Goal: Task Accomplishment & Management: Manage account settings

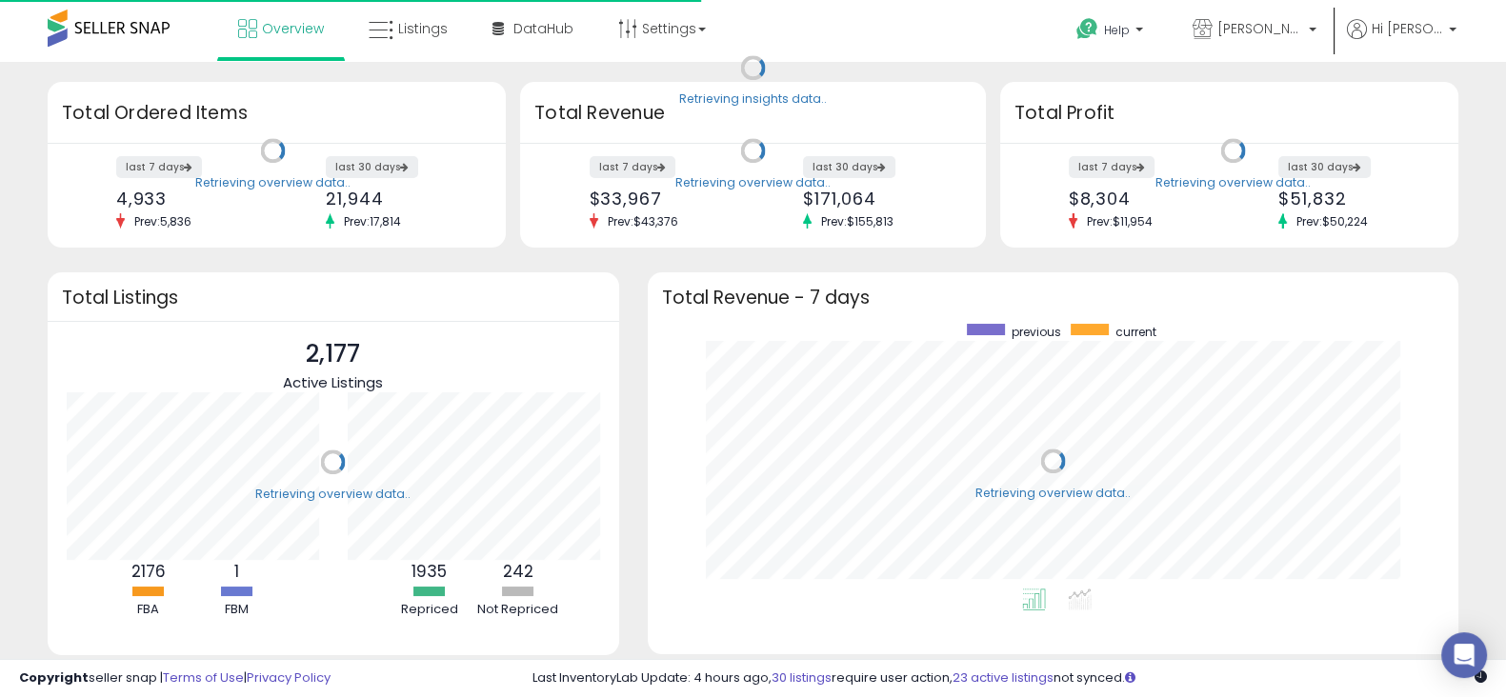
scroll to position [264, 772]
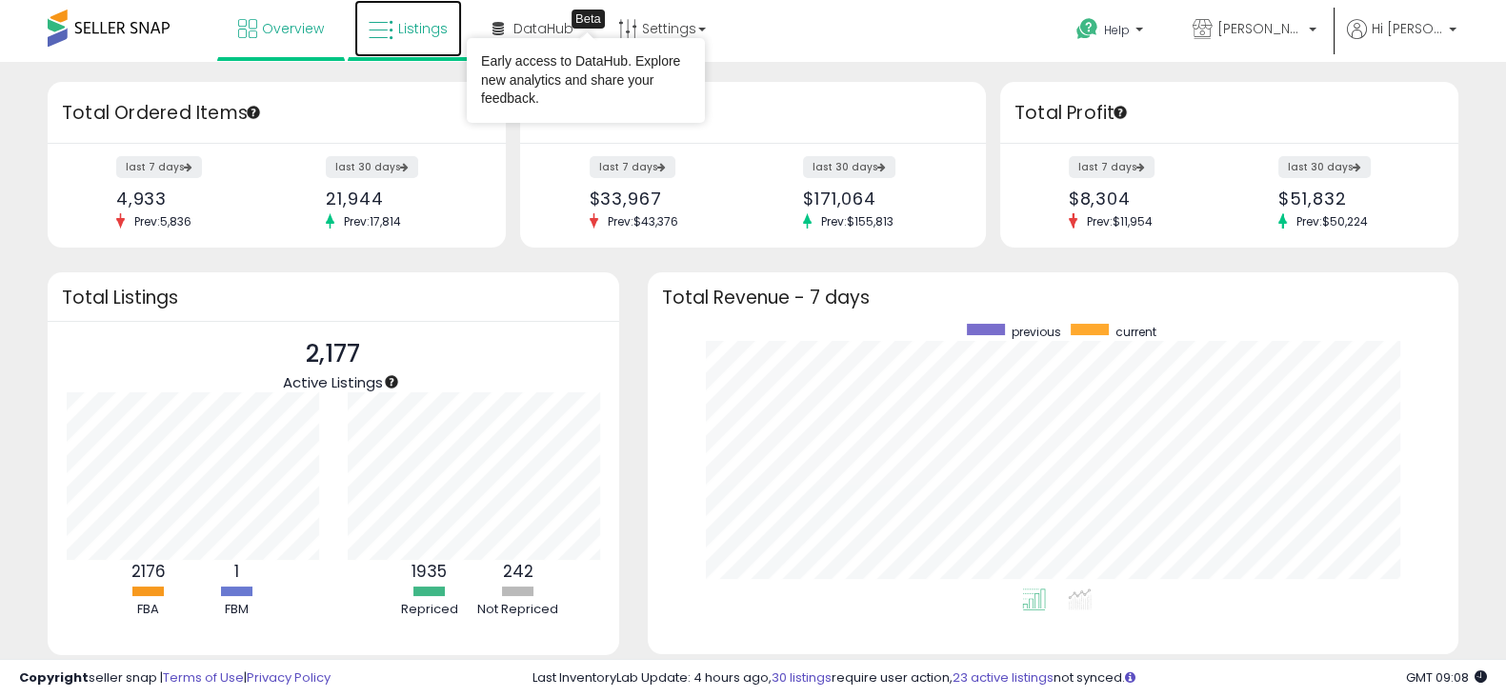
click at [423, 35] on span "Listings" at bounding box center [423, 28] width 50 height 19
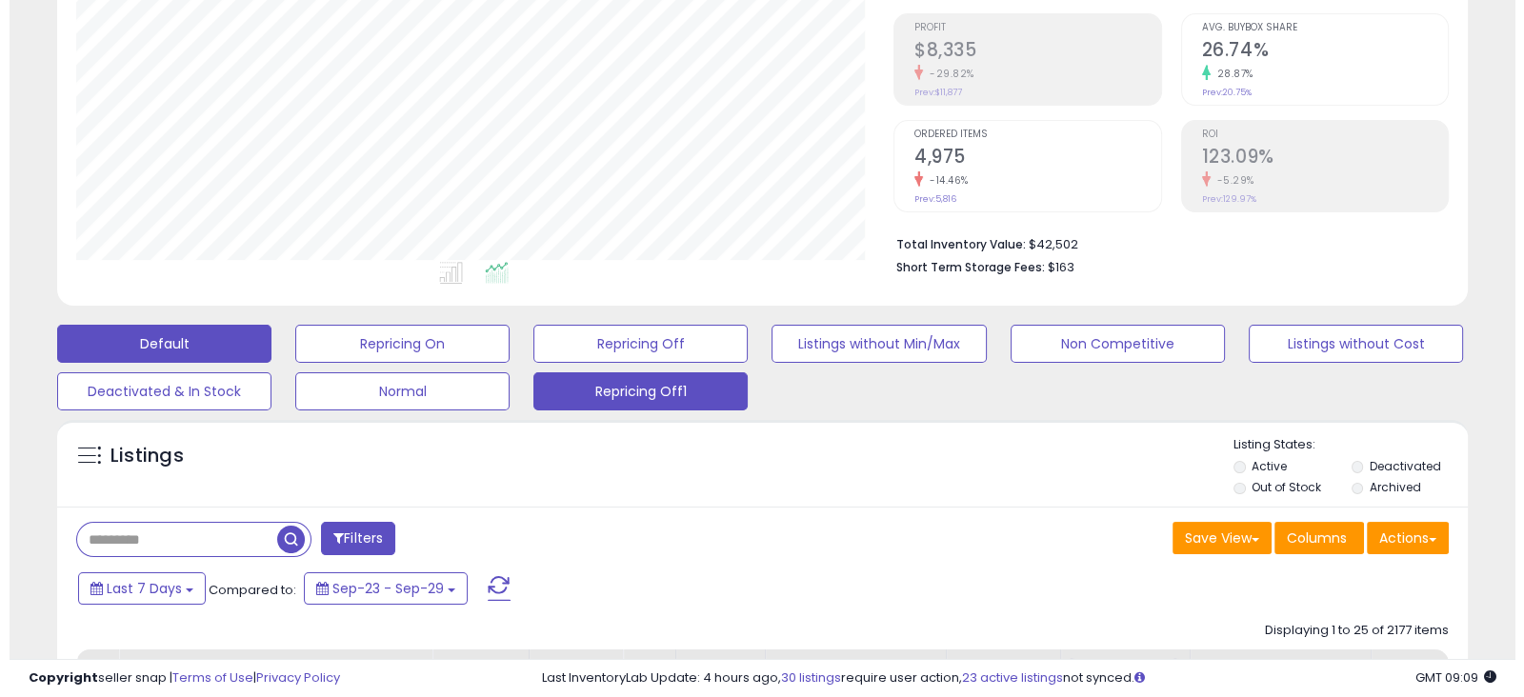
scroll to position [282, 0]
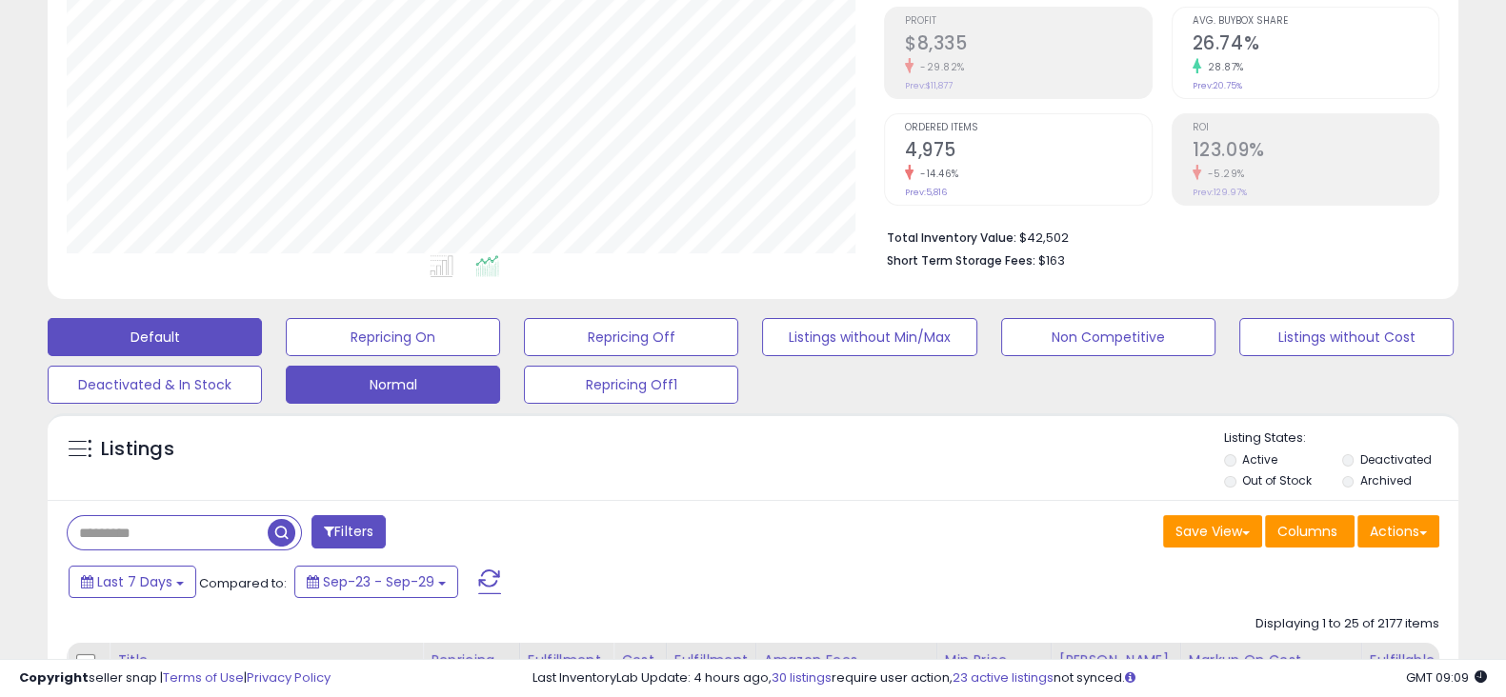
click at [467, 382] on button "Normal" at bounding box center [393, 385] width 214 height 38
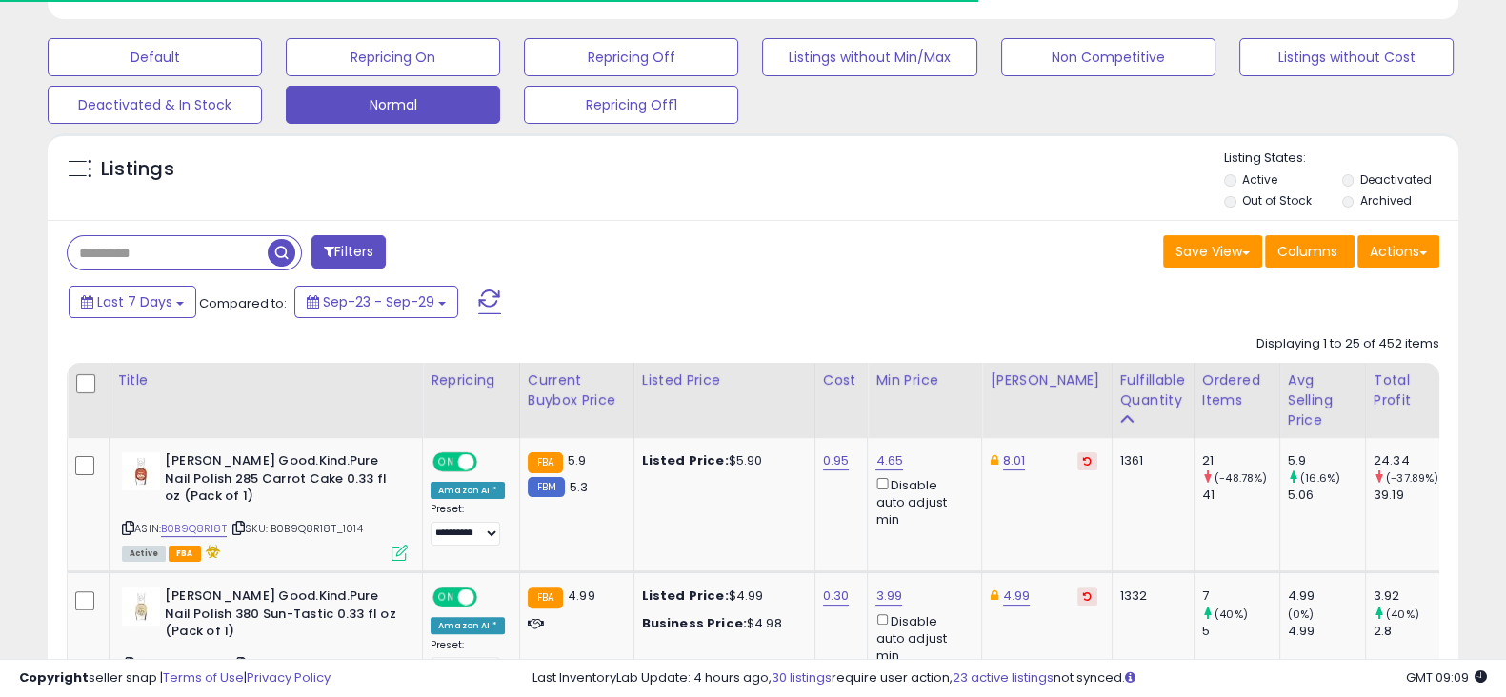
scroll to position [563, 0]
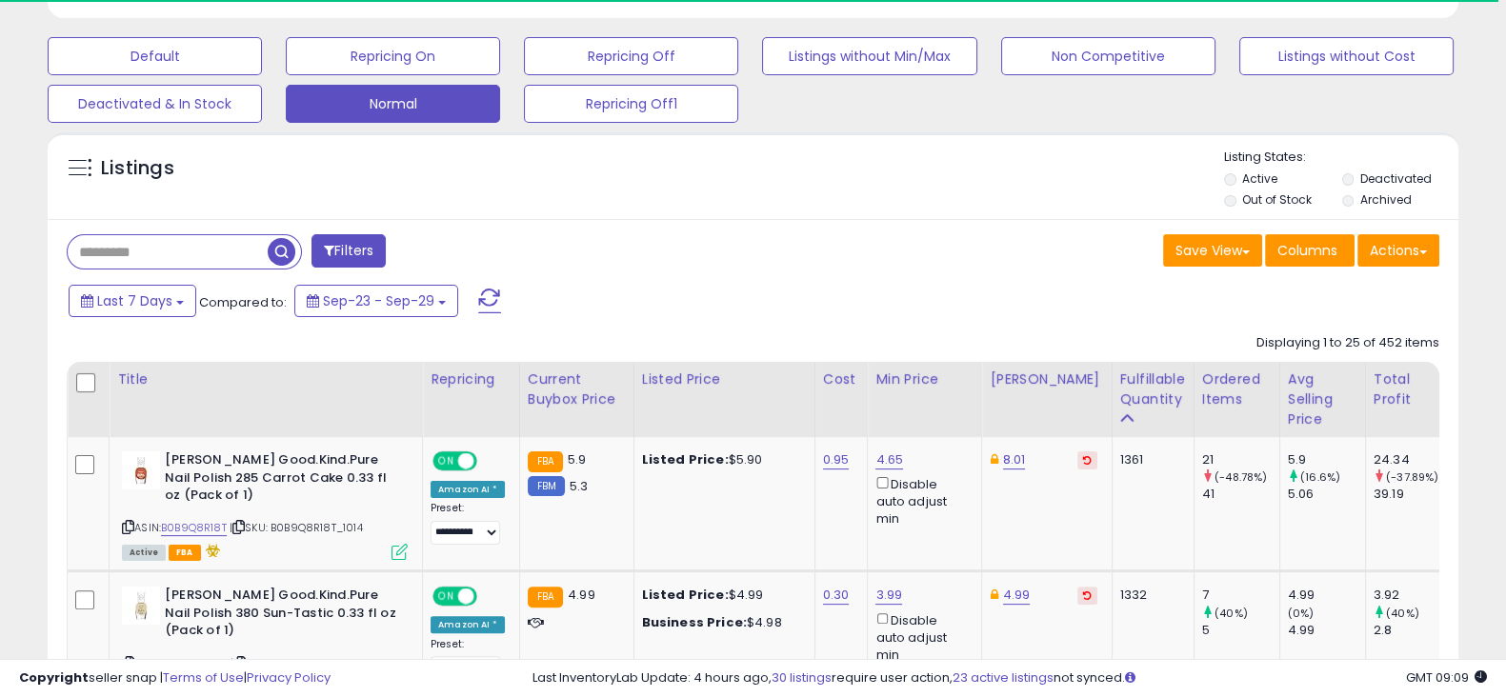
click at [177, 250] on input "text" at bounding box center [168, 251] width 200 height 33
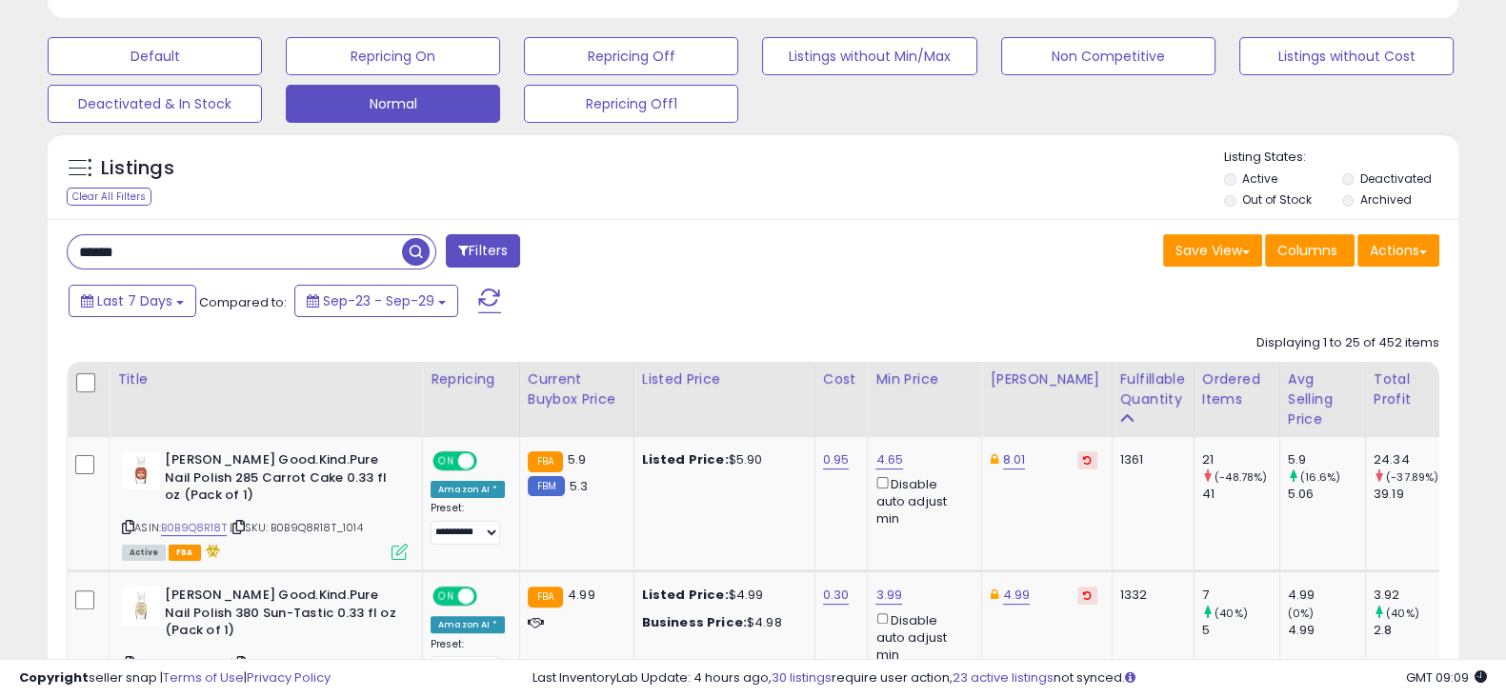
type input "******"
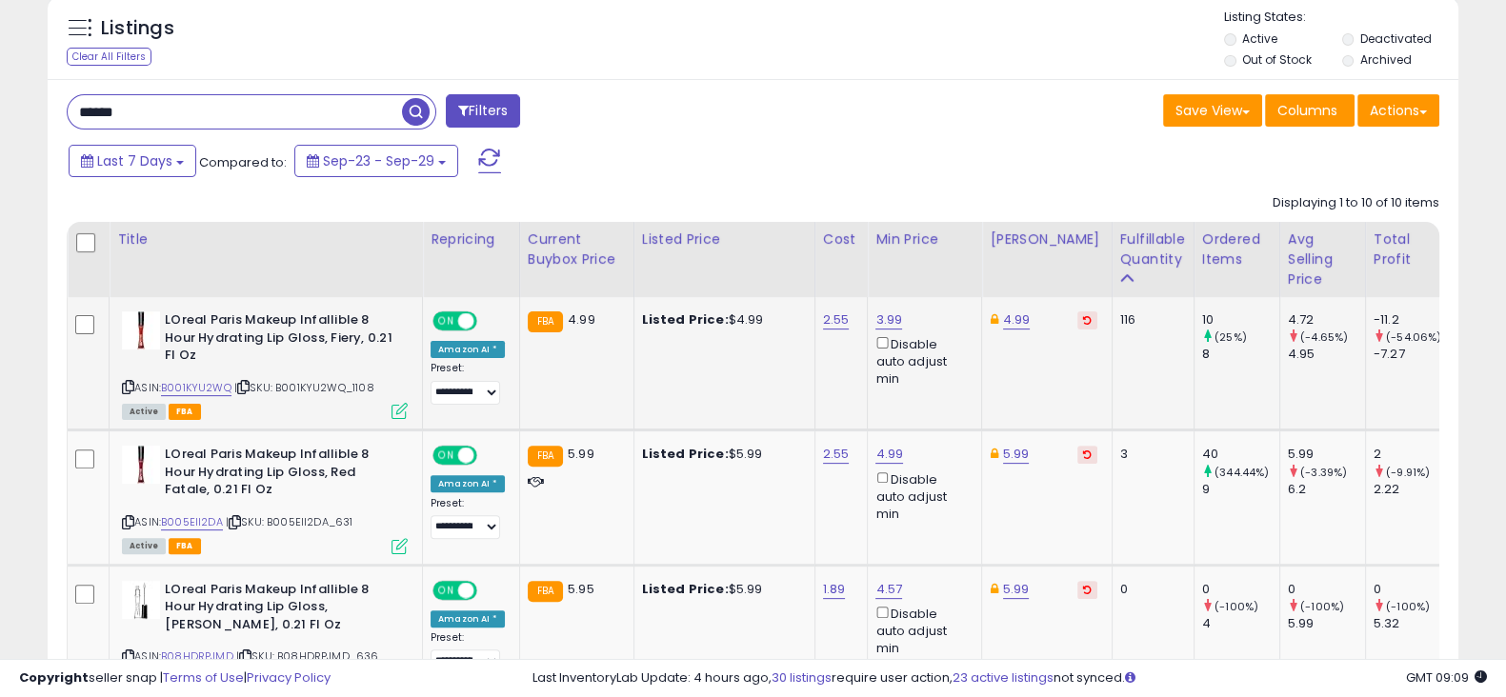
scroll to position [705, 0]
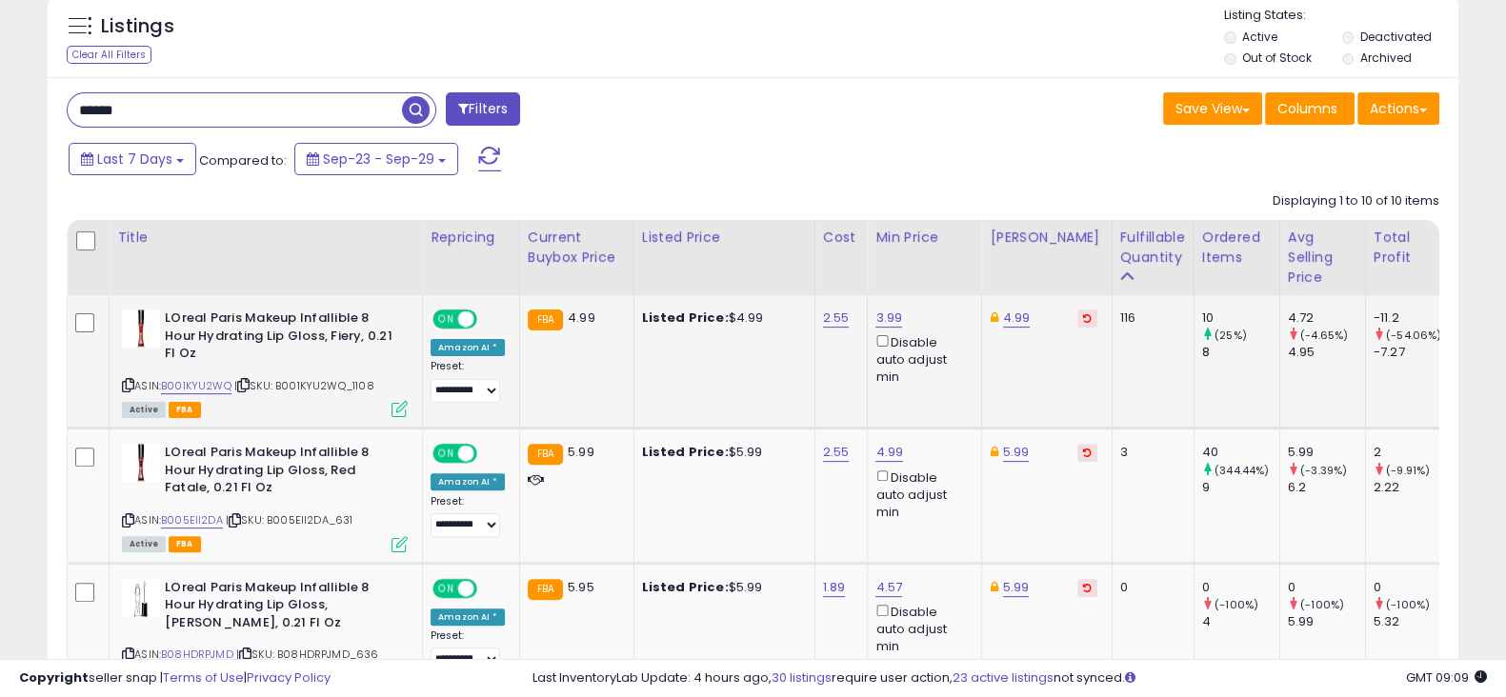
click at [1078, 312] on button at bounding box center [1088, 319] width 20 height 18
click at [1078, 458] on button at bounding box center [1088, 453] width 20 height 18
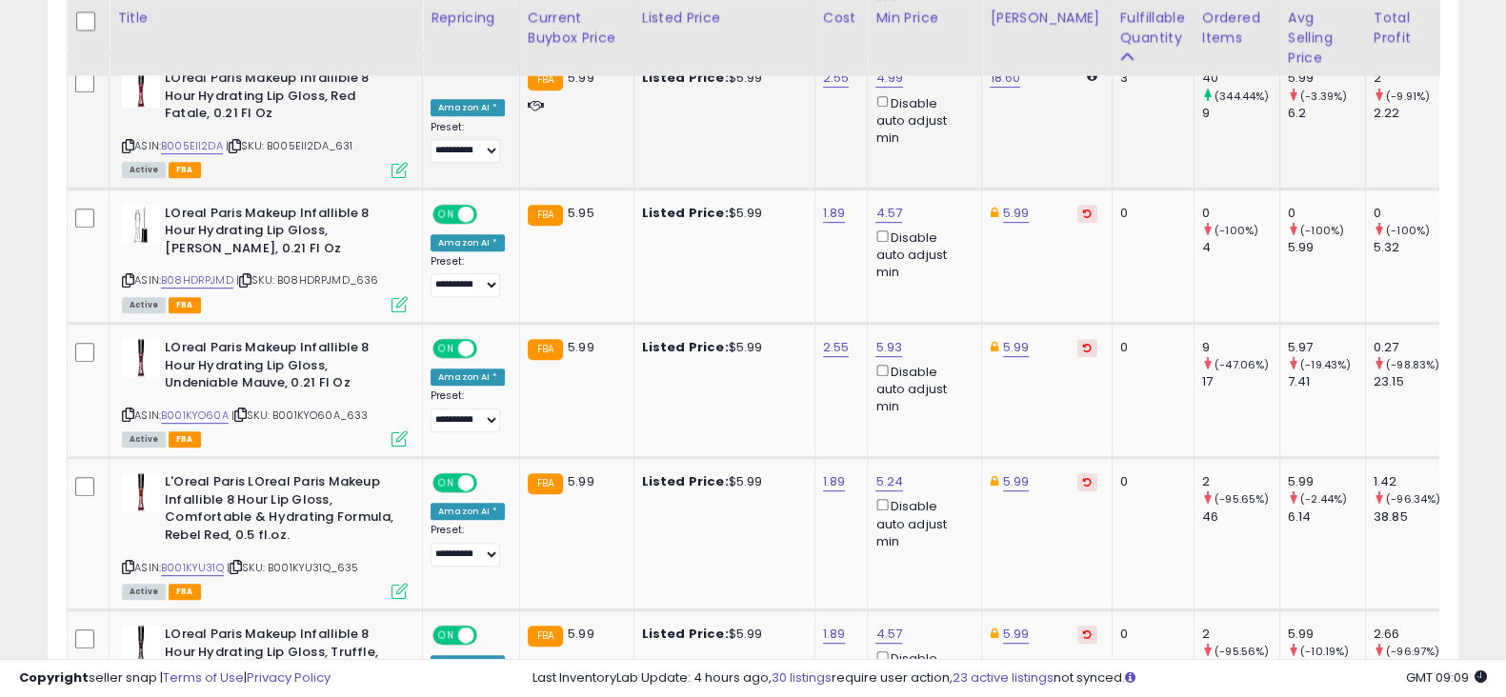
scroll to position [1081, 0]
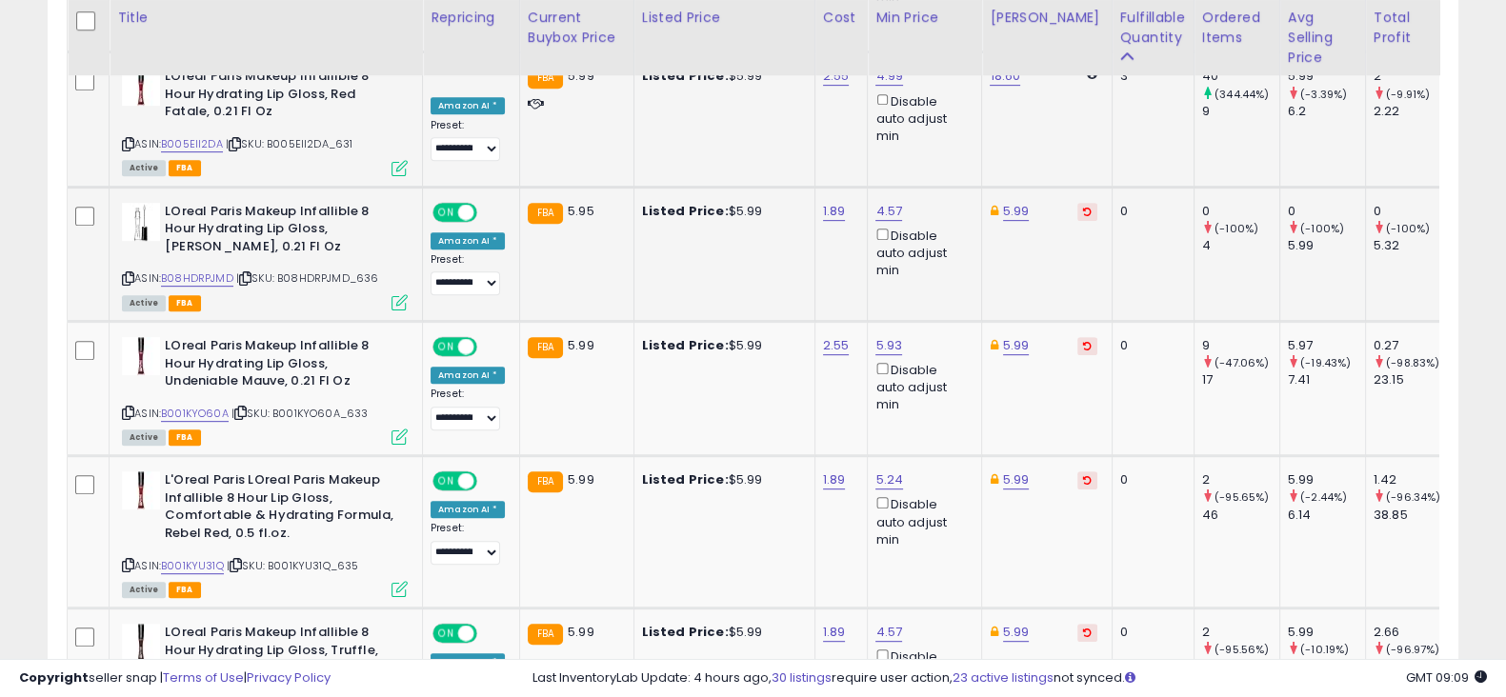
click at [1078, 213] on button at bounding box center [1088, 212] width 20 height 18
click at [1078, 345] on button at bounding box center [1088, 346] width 20 height 18
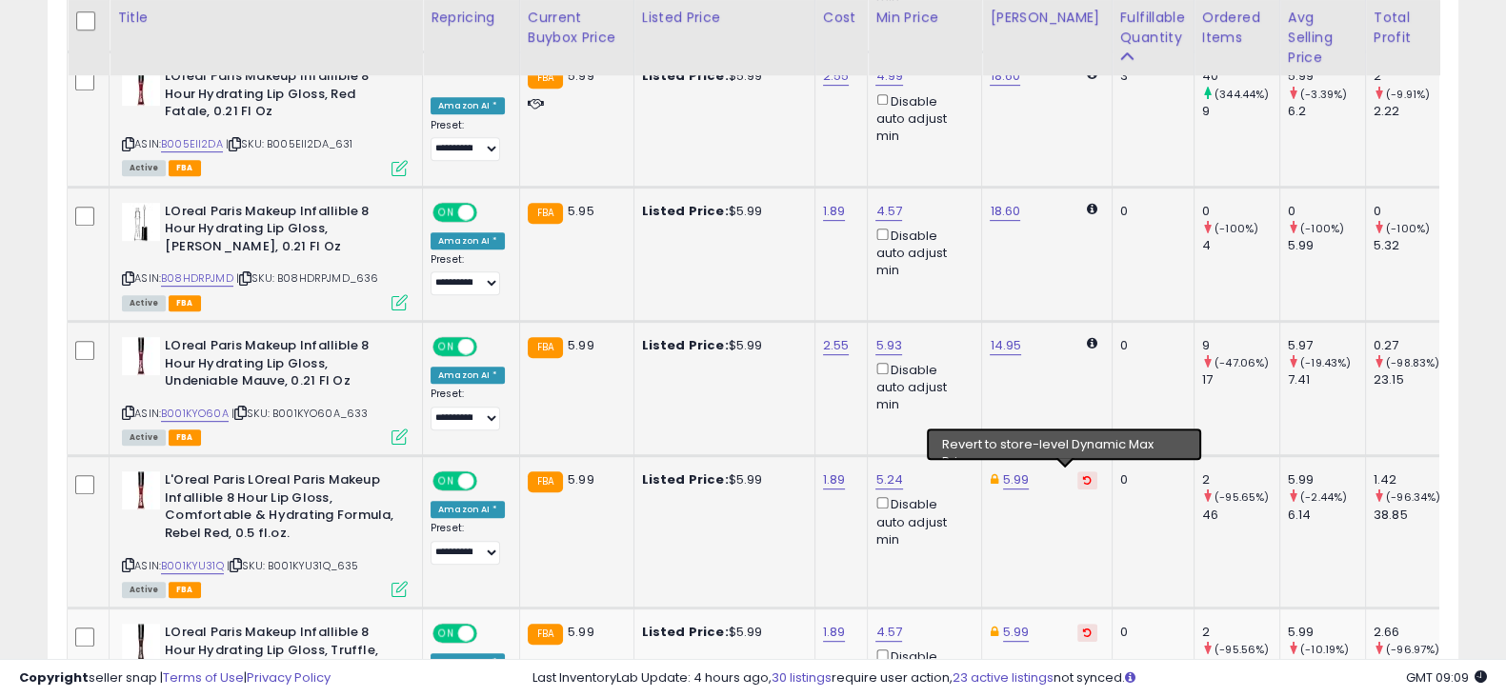
click at [1078, 483] on button at bounding box center [1088, 481] width 20 height 18
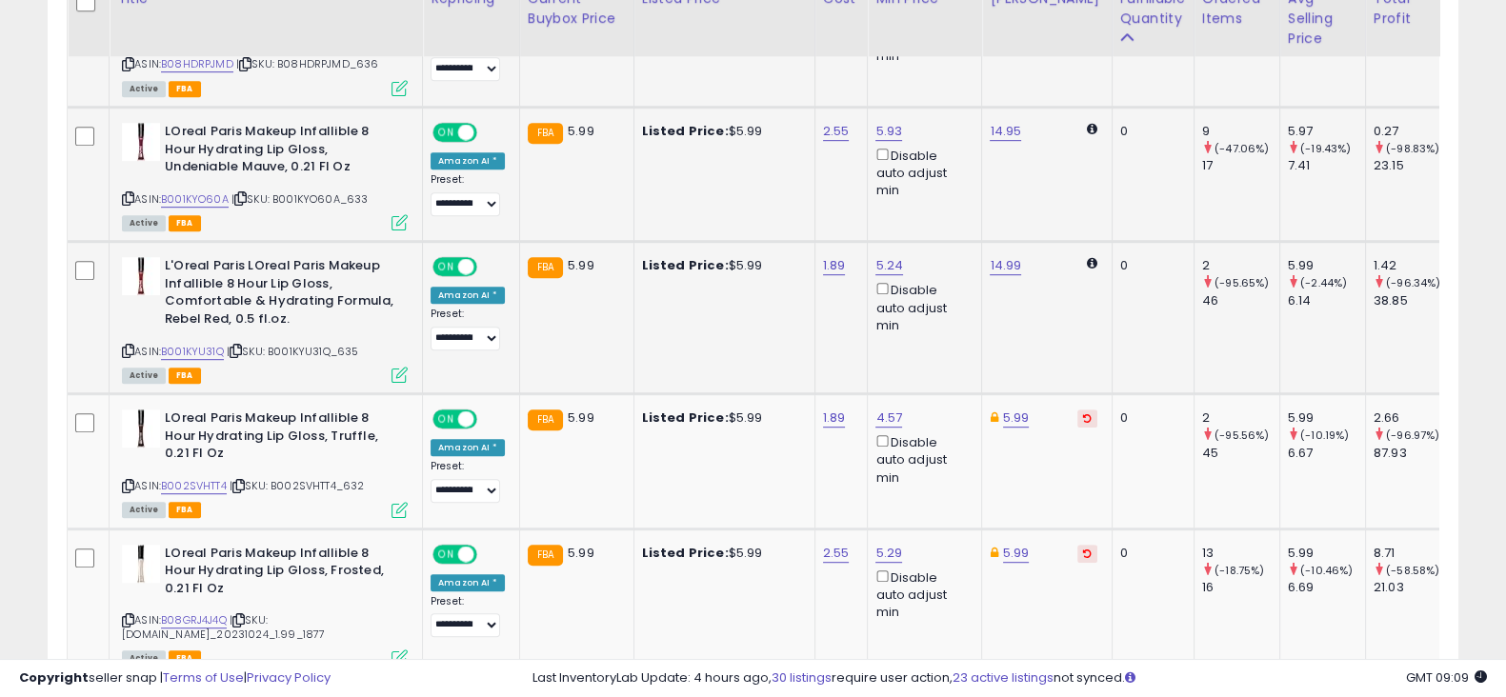
scroll to position [1305, 0]
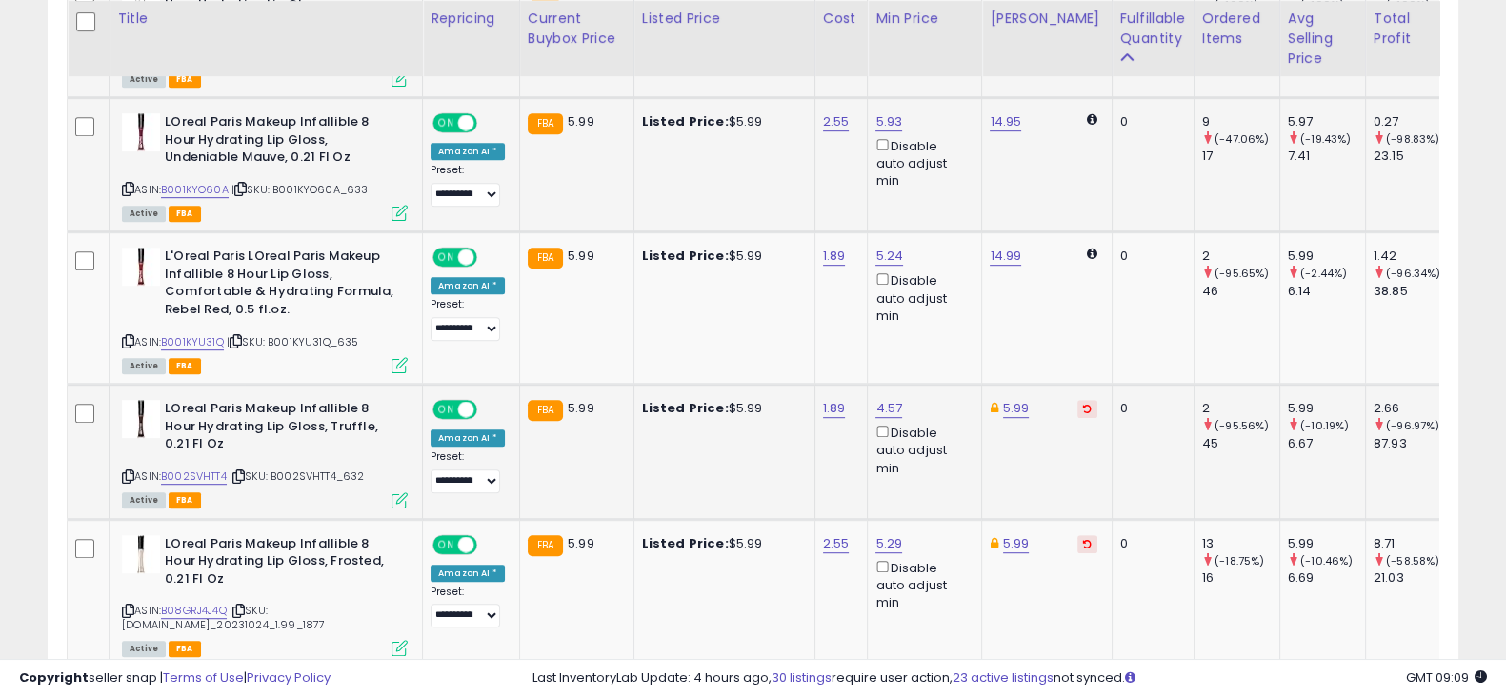
click at [1078, 412] on button at bounding box center [1088, 409] width 20 height 18
click at [1083, 540] on icon at bounding box center [1087, 544] width 9 height 10
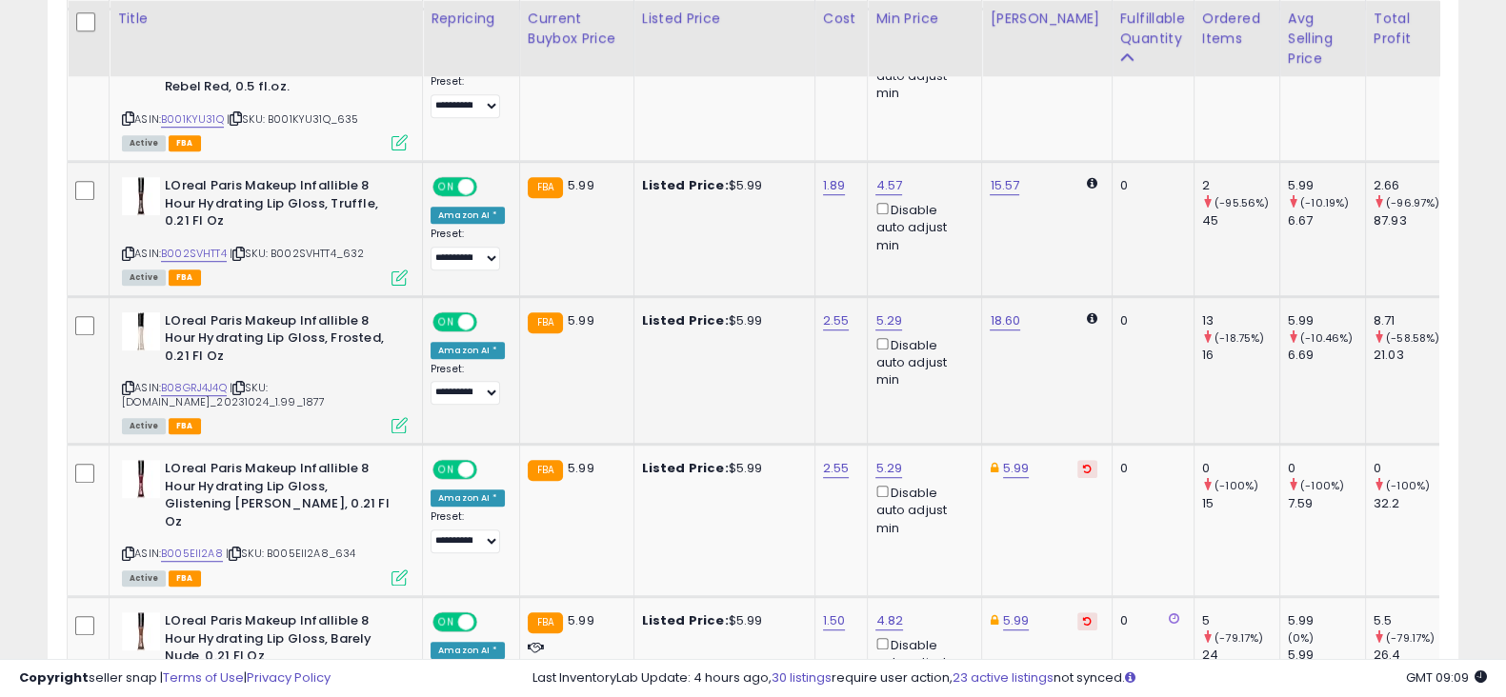
scroll to position [1656, 0]
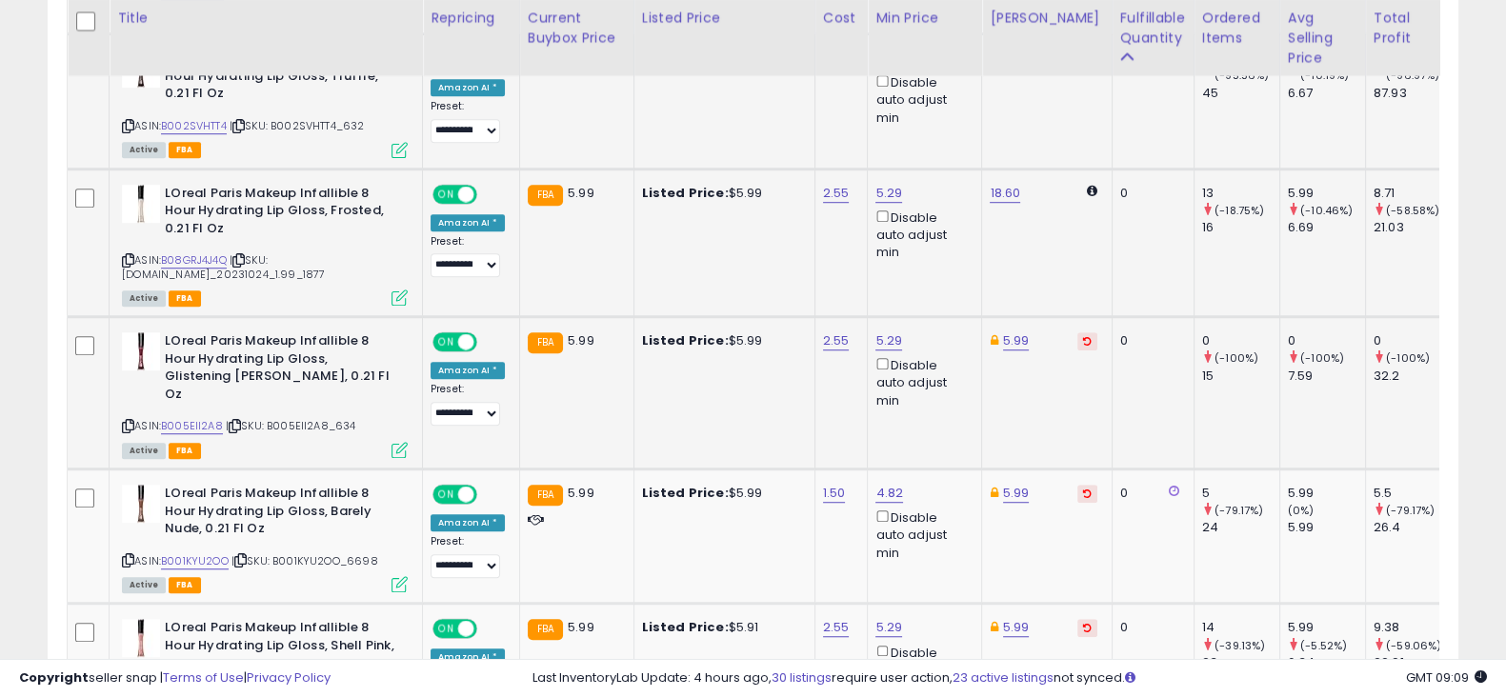
click at [1083, 336] on icon at bounding box center [1087, 341] width 9 height 10
click at [1083, 489] on icon at bounding box center [1087, 494] width 9 height 10
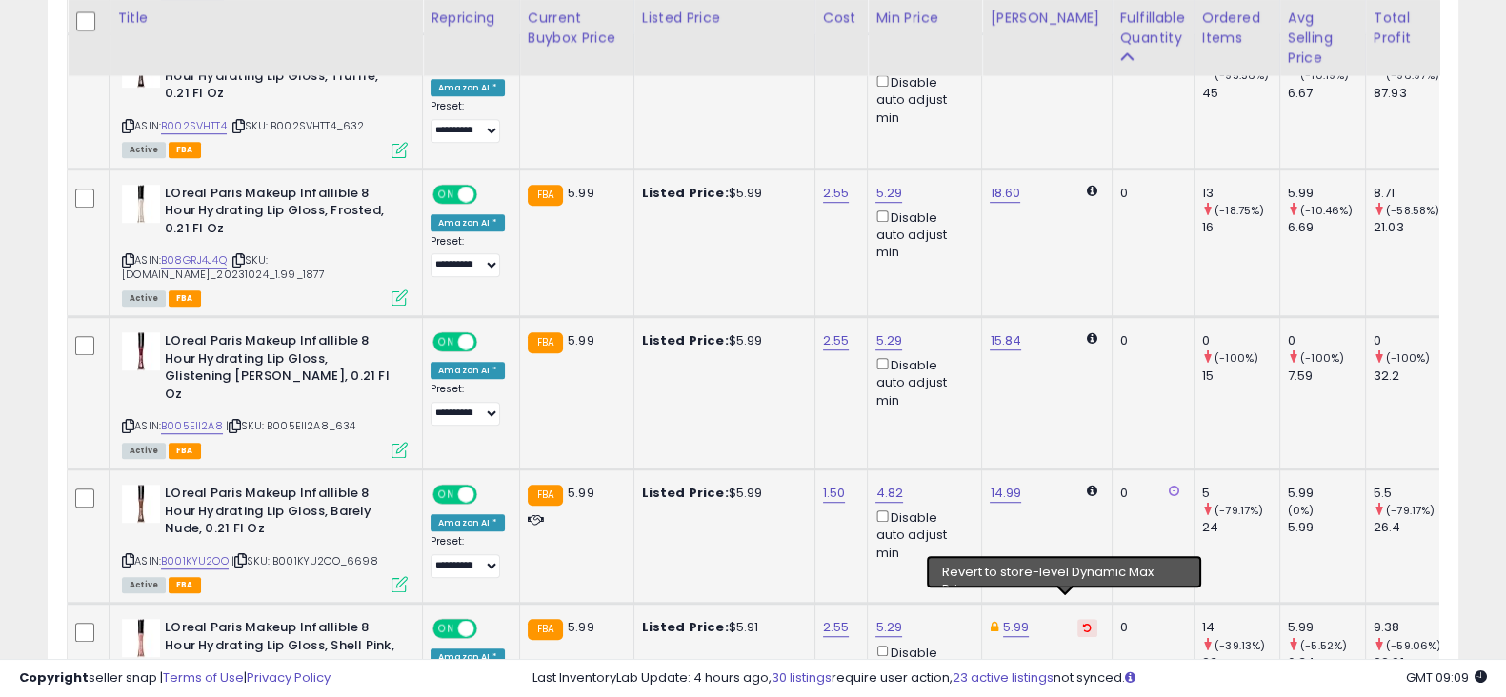
click at [1083, 623] on icon at bounding box center [1087, 628] width 9 height 10
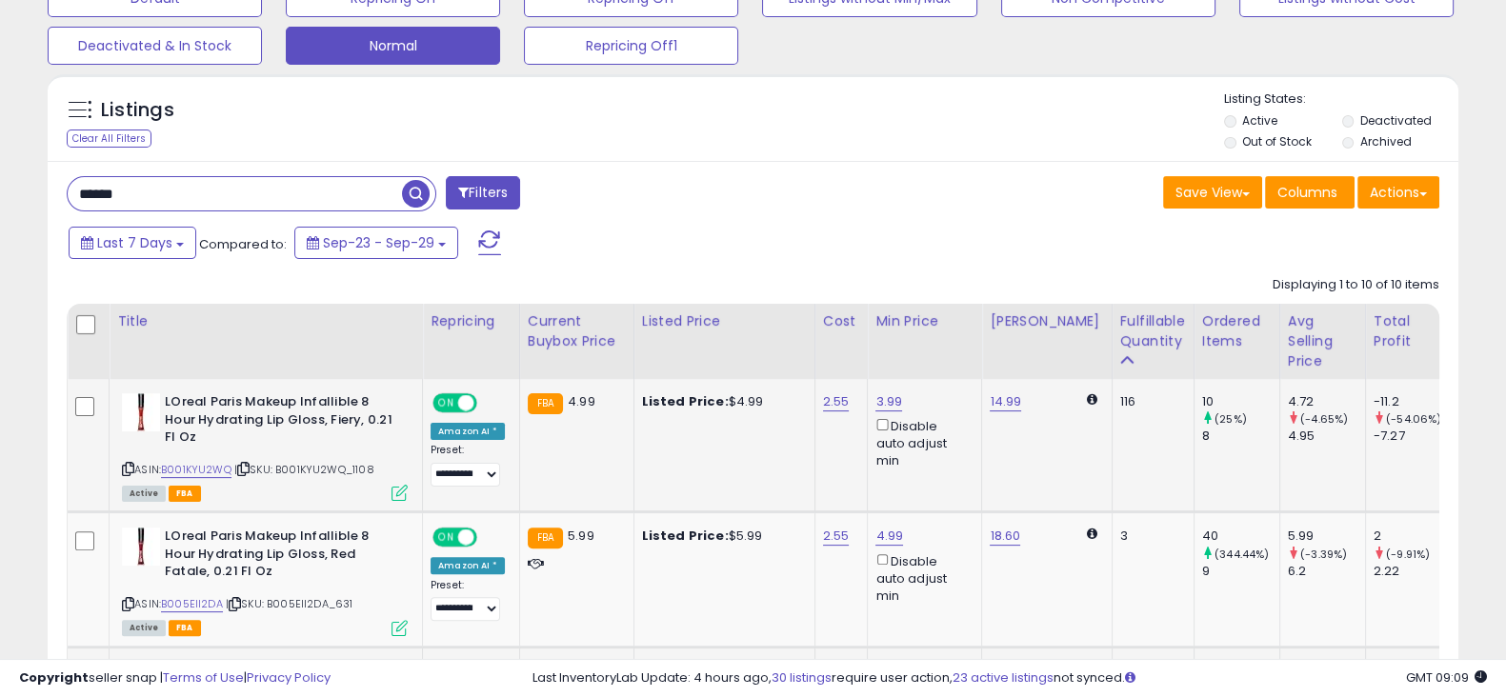
scroll to position [477, 0]
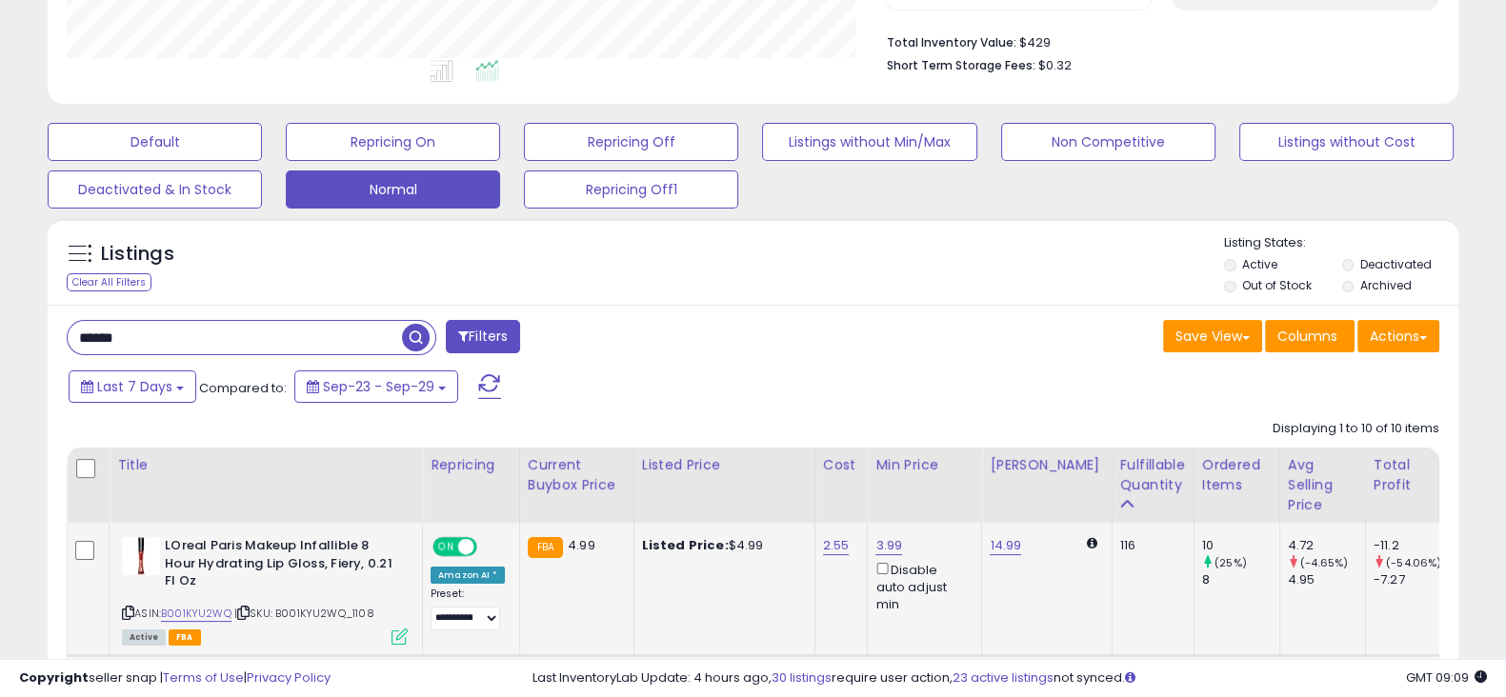
click at [1386, 258] on label "Deactivated" at bounding box center [1395, 264] width 71 height 16
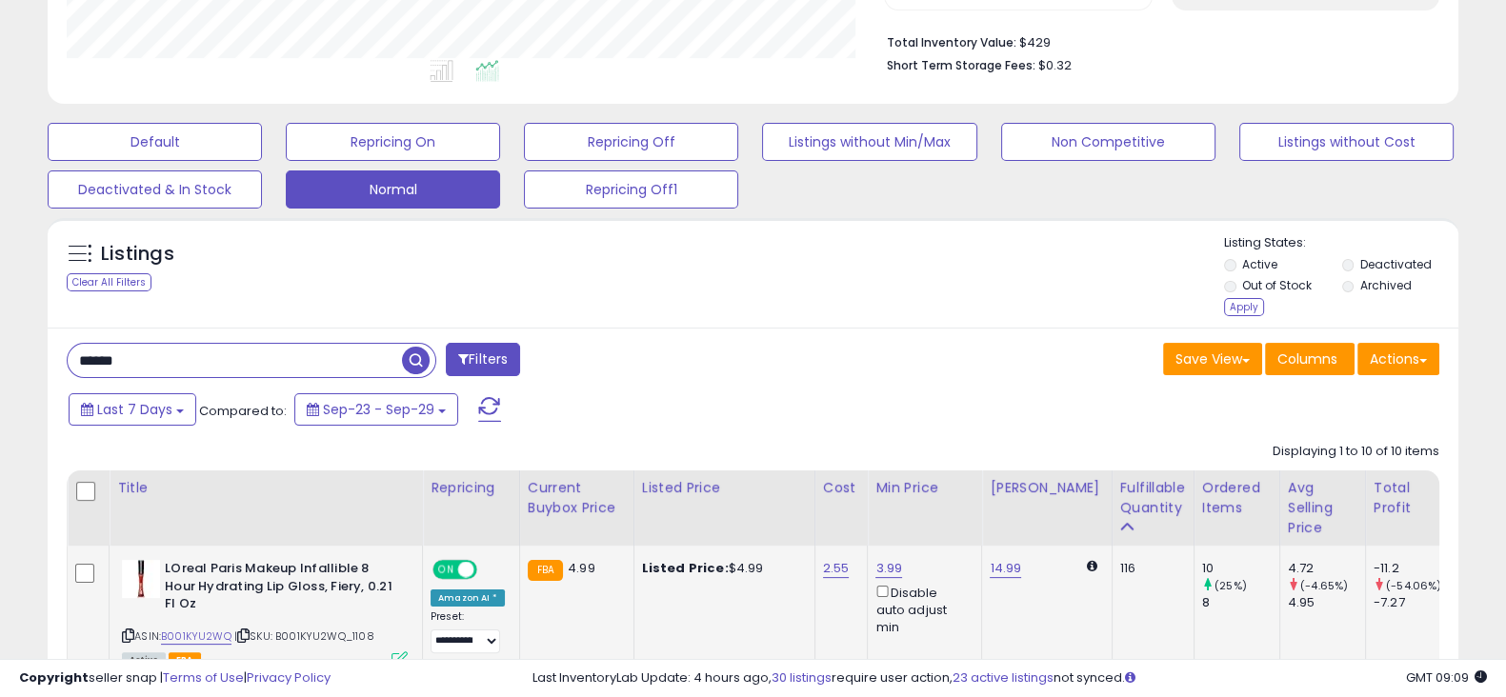
click at [1296, 285] on label "Out of Stock" at bounding box center [1277, 285] width 70 height 16
click at [1359, 292] on li "Archived" at bounding box center [1399, 287] width 115 height 21
click at [1365, 283] on label "Archived" at bounding box center [1385, 285] width 51 height 16
click at [1253, 310] on div "Apply" at bounding box center [1244, 307] width 40 height 18
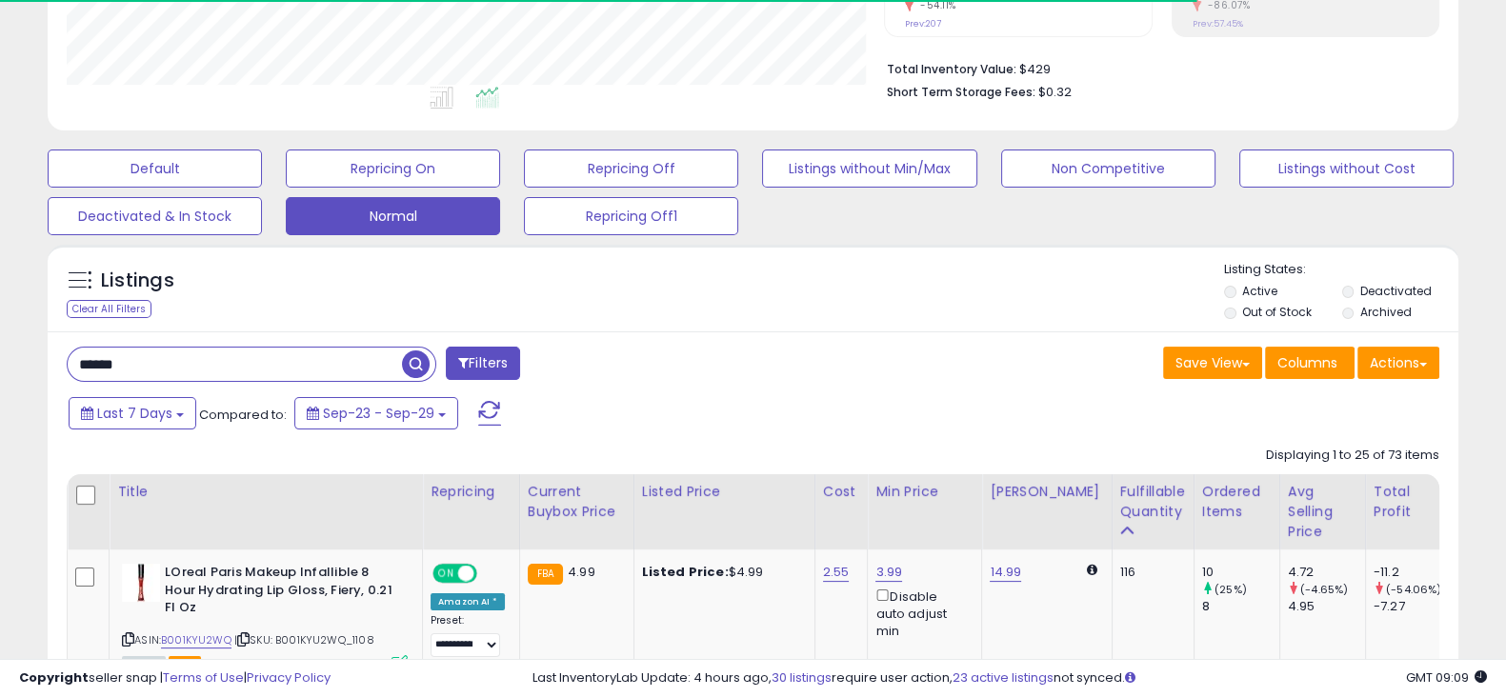
scroll to position [0, 0]
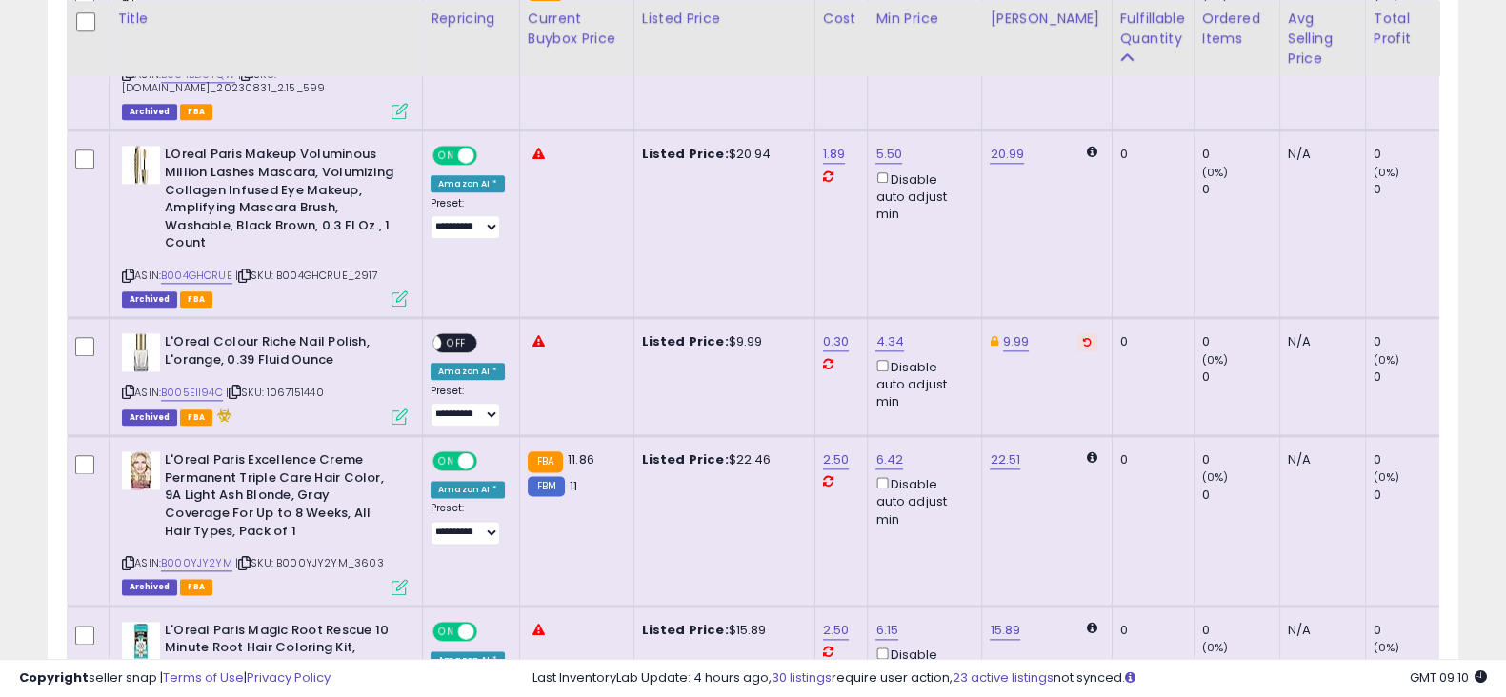
click at [1083, 337] on icon at bounding box center [1087, 342] width 9 height 10
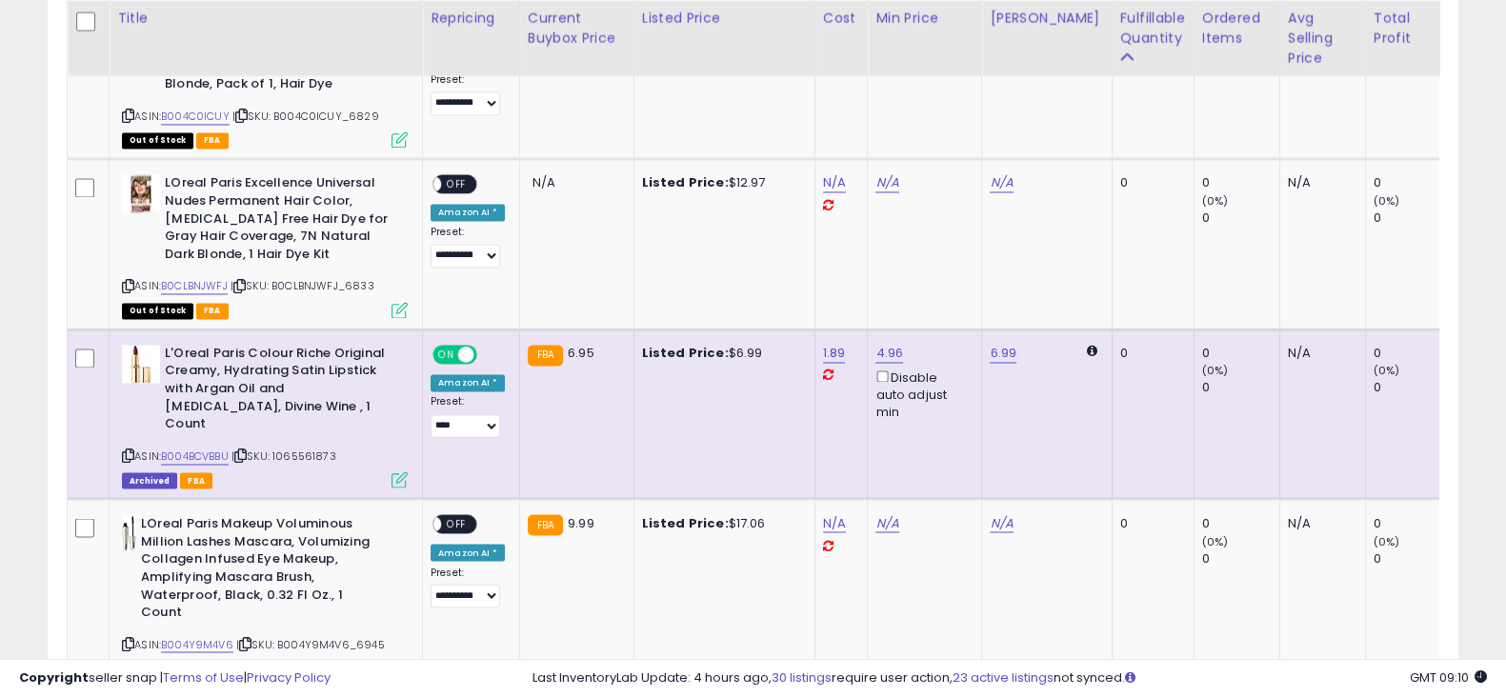
scroll to position [4251, 0]
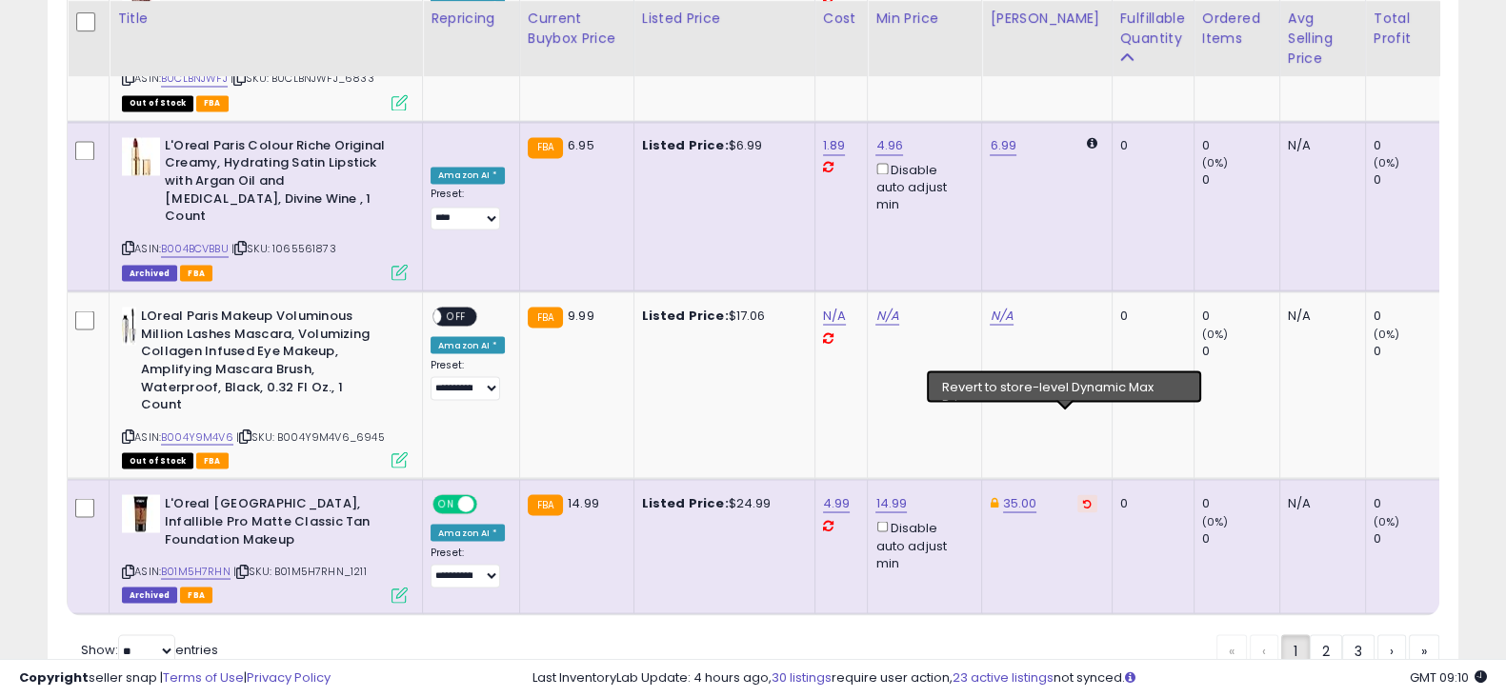
click at [1083, 498] on icon at bounding box center [1087, 503] width 9 height 10
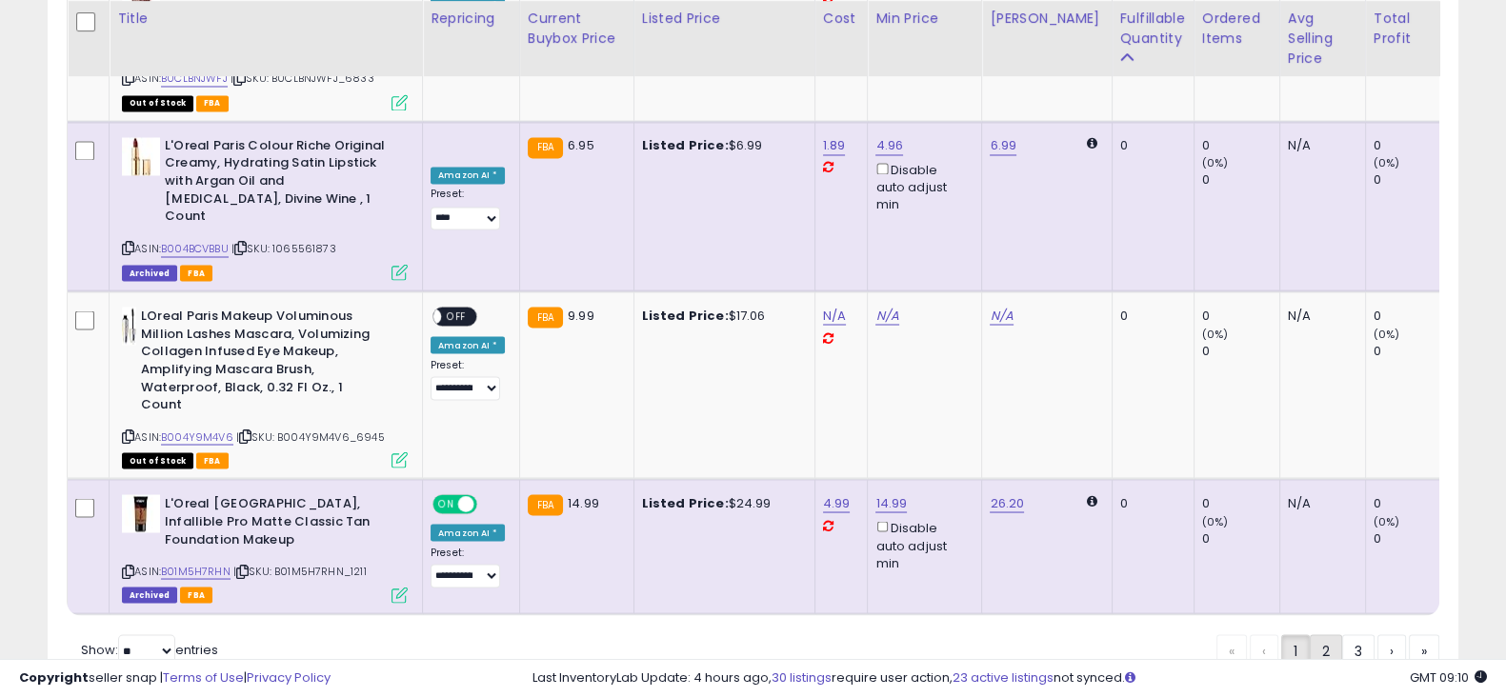
click at [1326, 635] on link "2" at bounding box center [1326, 651] width 32 height 32
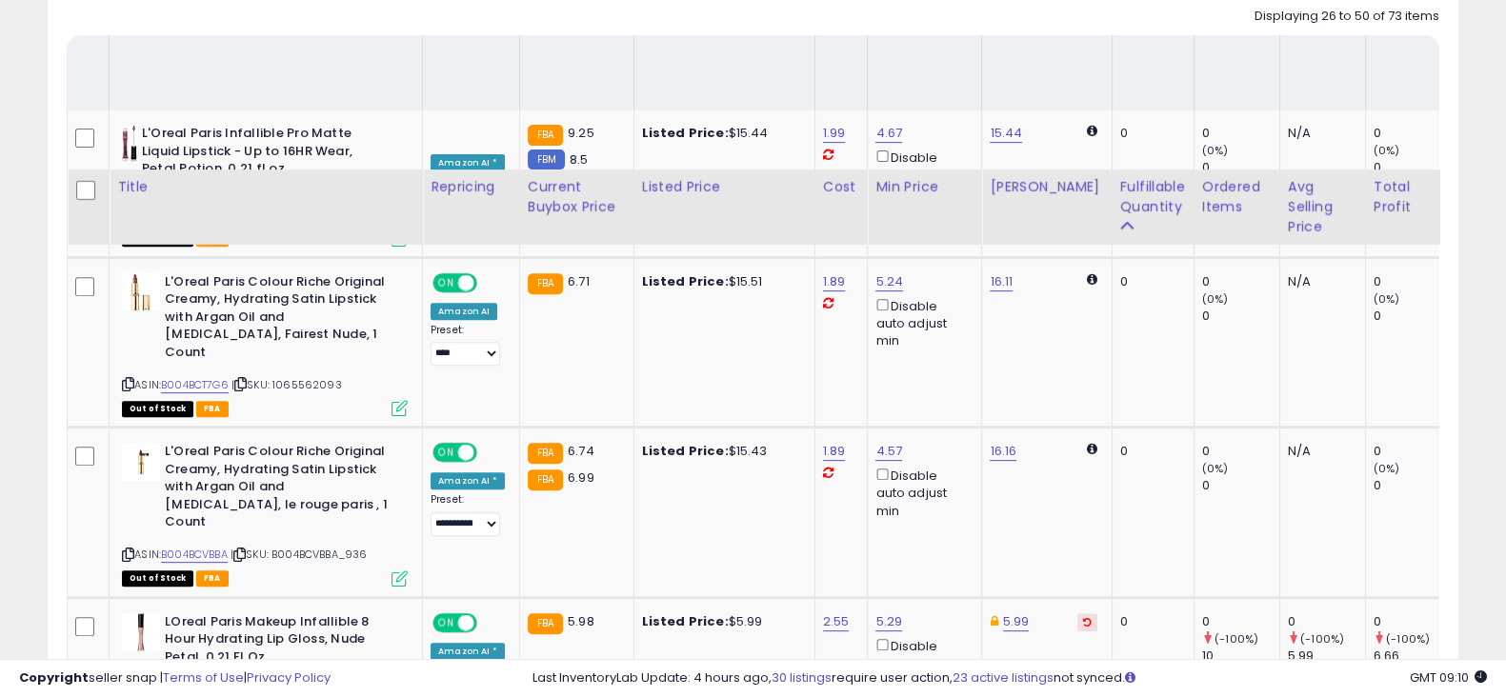
scroll to position [1091, 0]
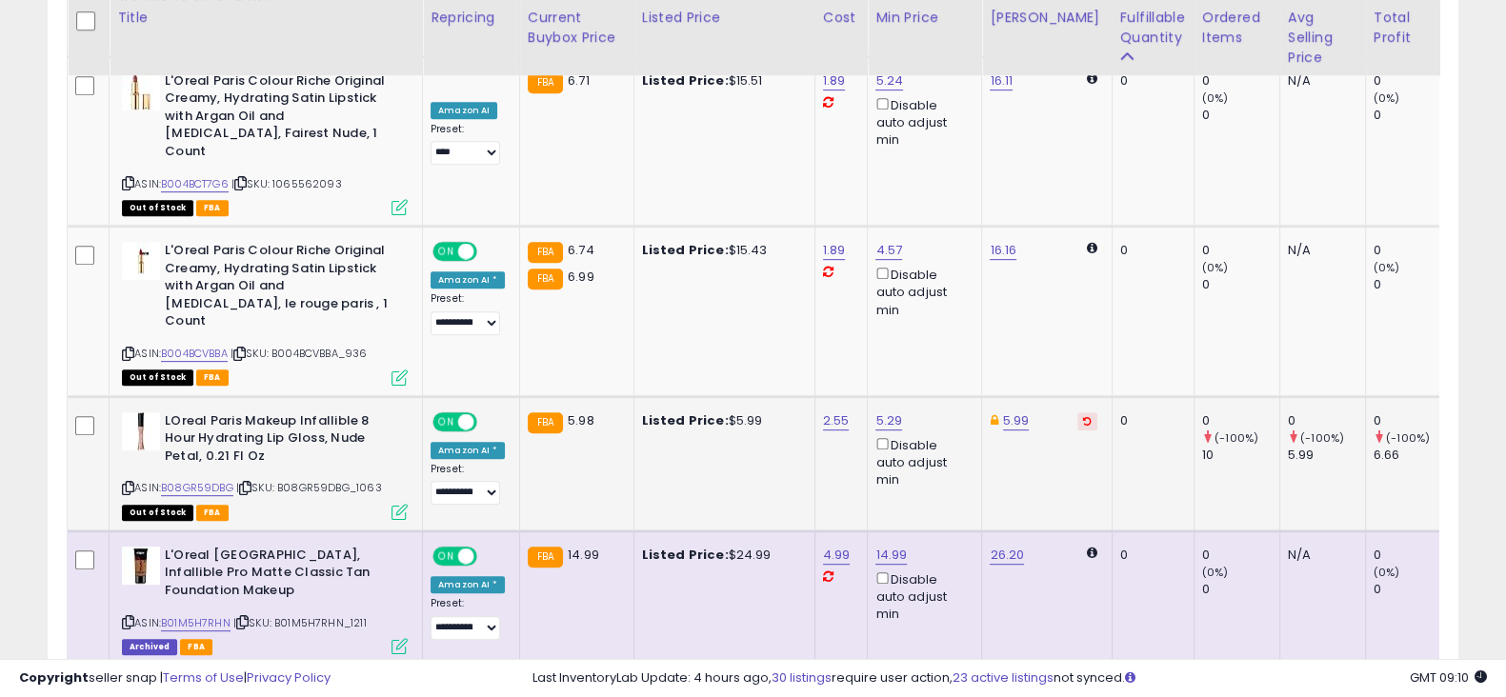
click at [1083, 416] on icon at bounding box center [1087, 421] width 9 height 10
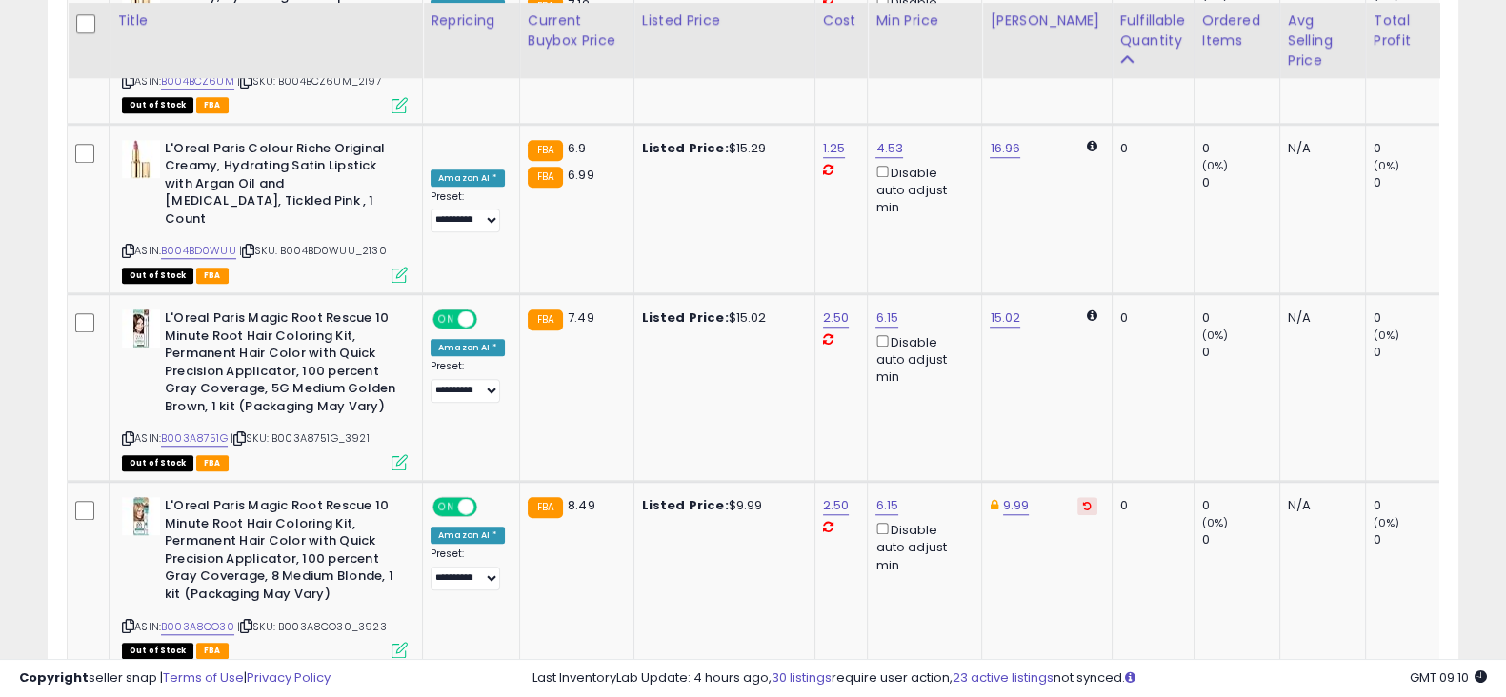
scroll to position [2110, 0]
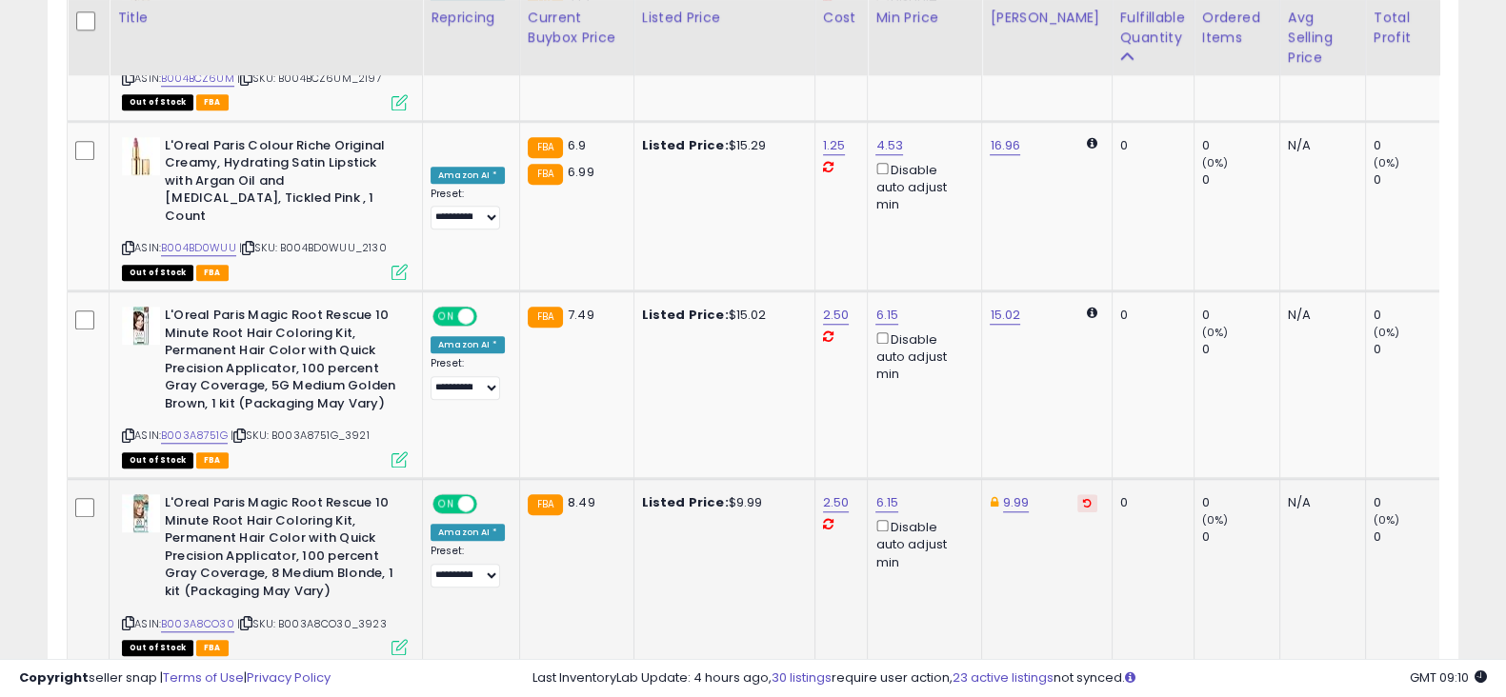
click at [1083, 498] on icon at bounding box center [1087, 503] width 9 height 10
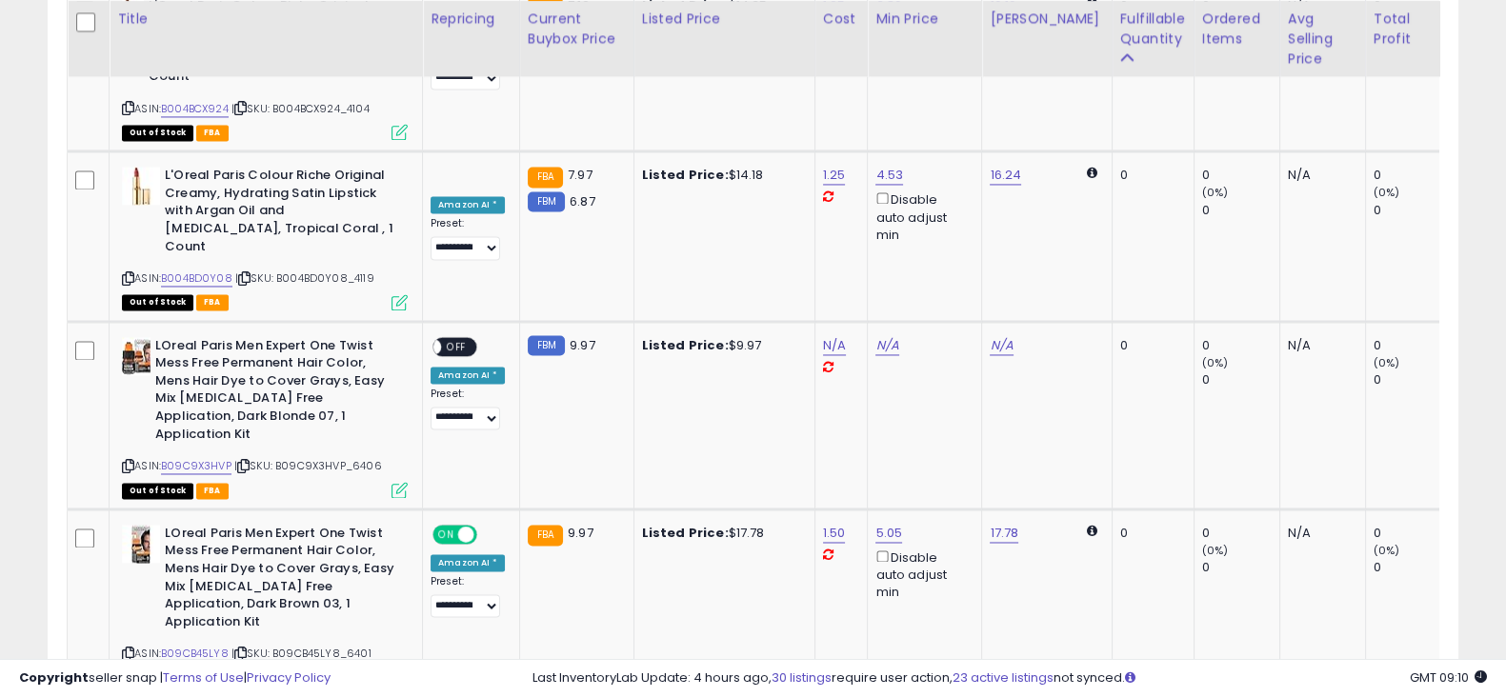
scroll to position [3884, 0]
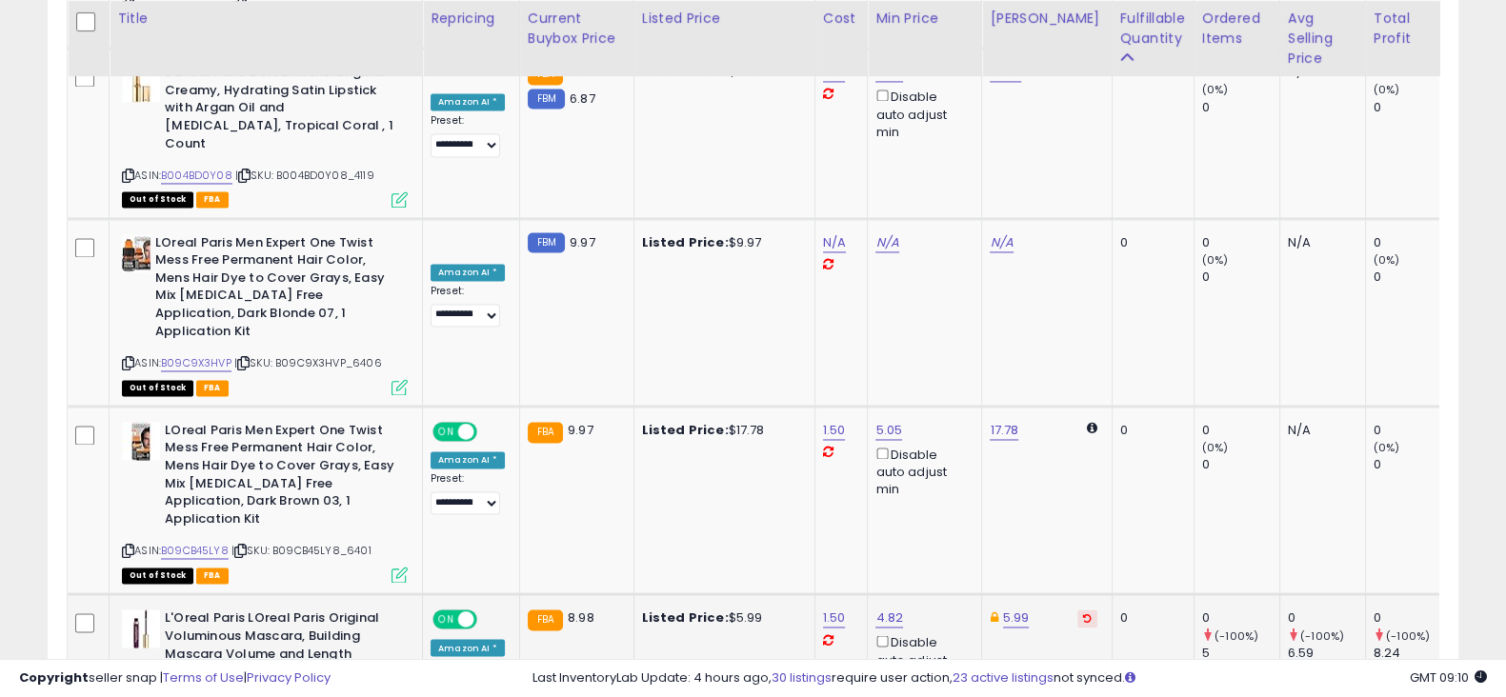
click at [1083, 614] on icon at bounding box center [1087, 619] width 9 height 10
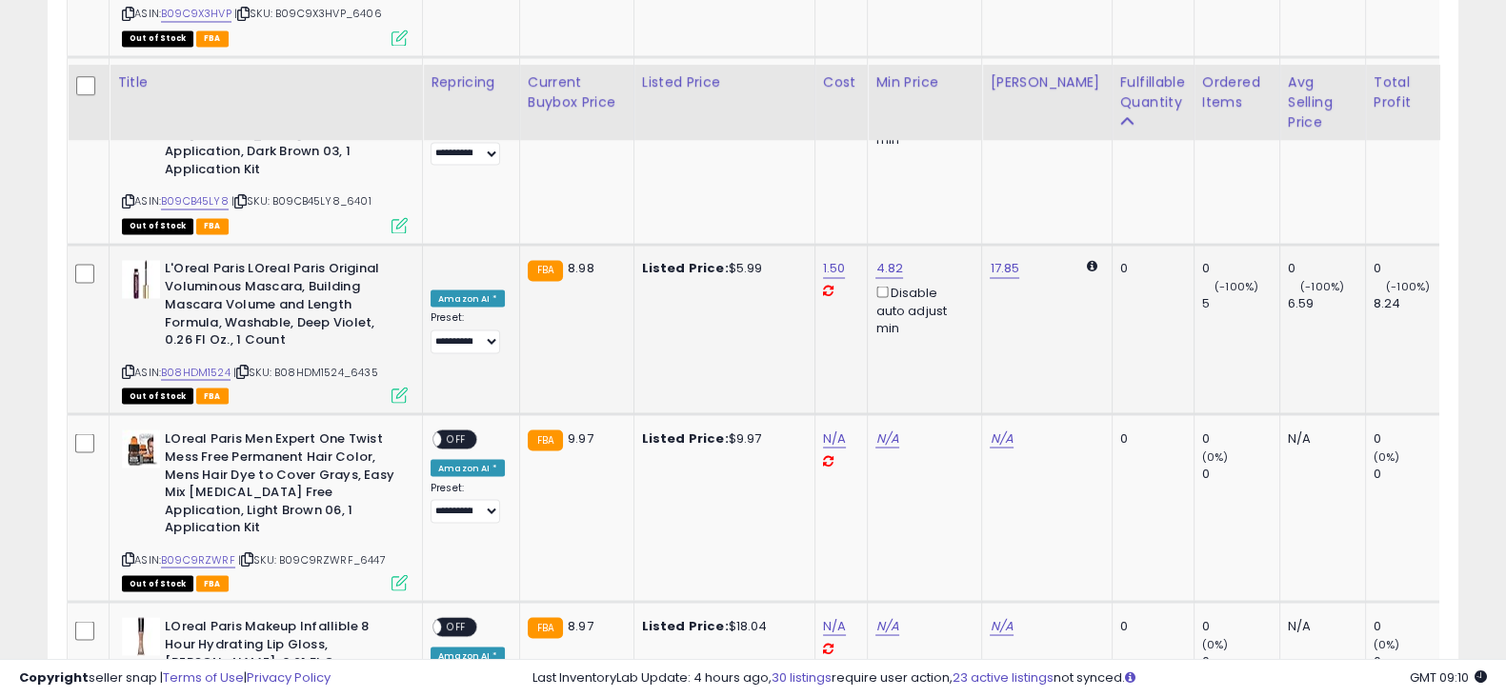
scroll to position [4298, 0]
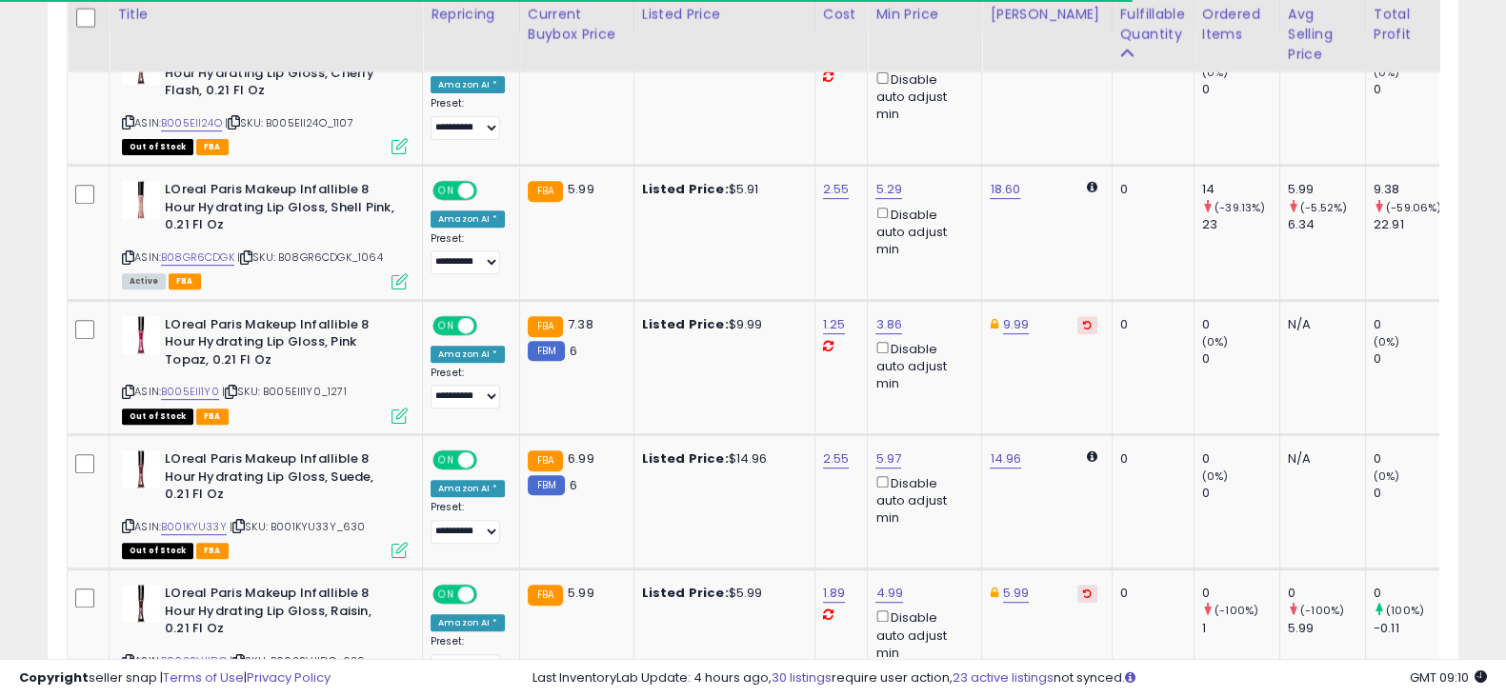
scroll to position [969, 0]
click at [1078, 316] on button at bounding box center [1088, 324] width 20 height 18
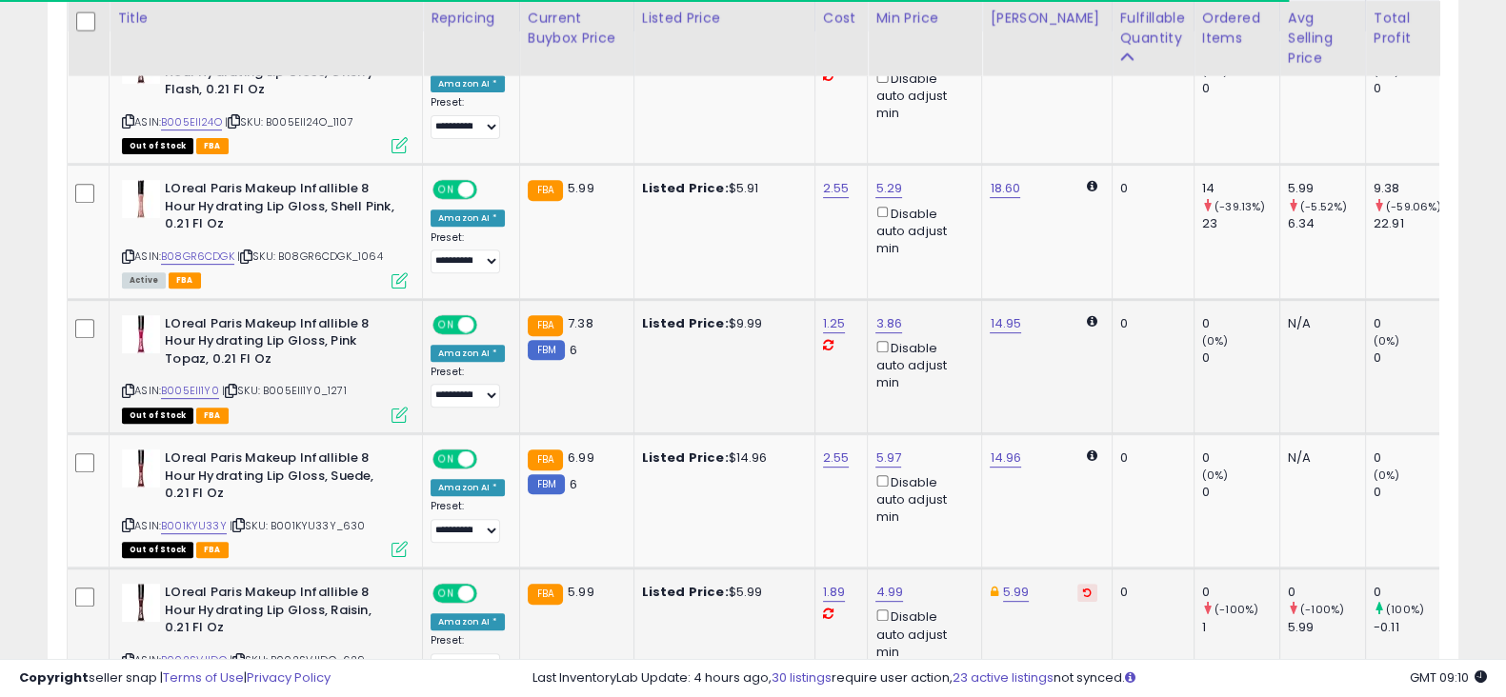
click at [1083, 595] on icon at bounding box center [1087, 593] width 9 height 10
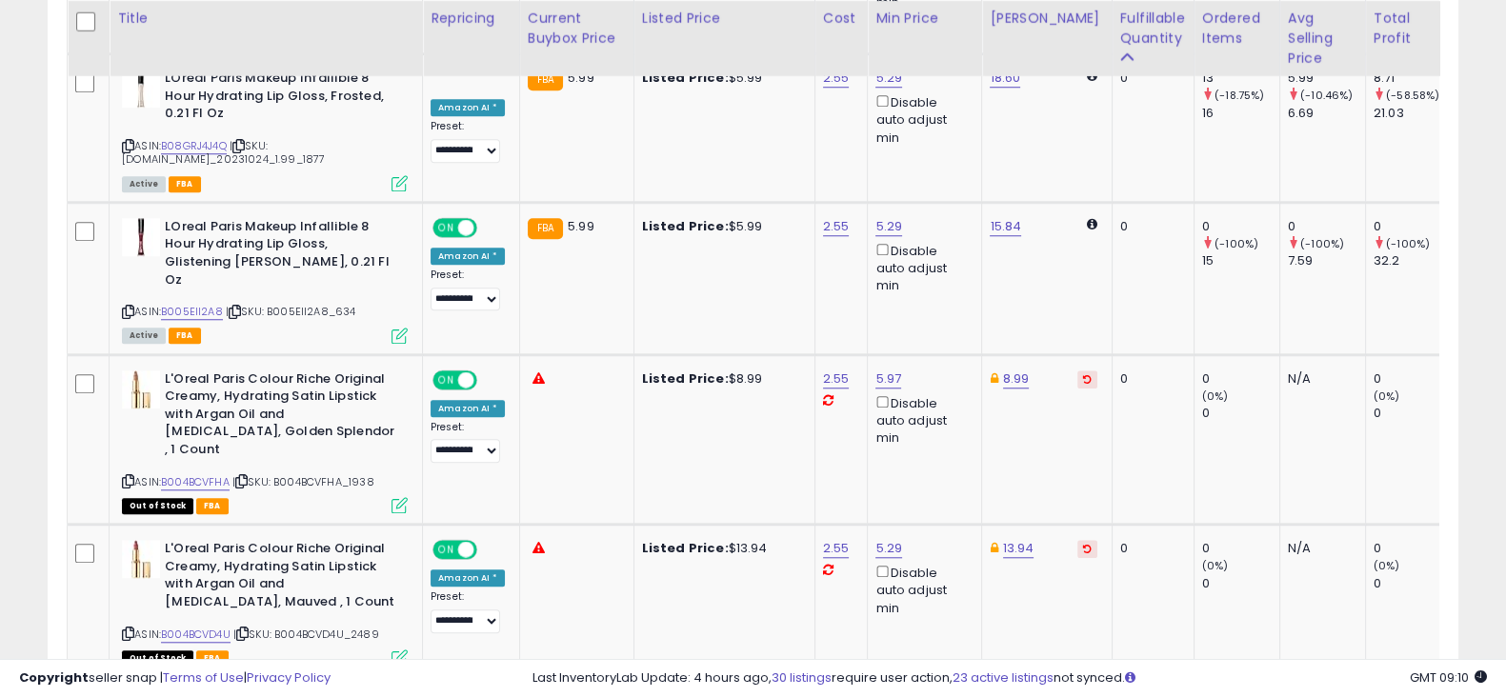
scroll to position [2043, 0]
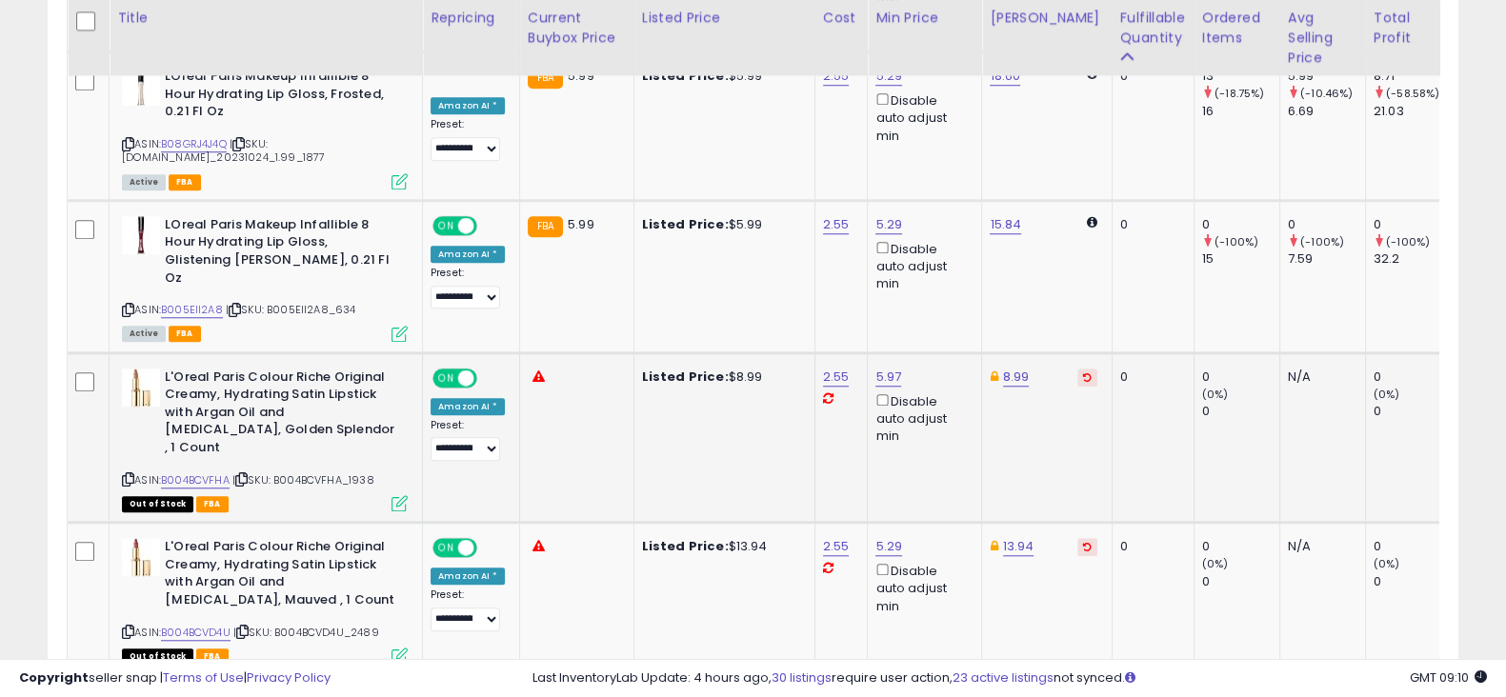
click at [1083, 373] on icon at bounding box center [1087, 378] width 9 height 10
click at [1078, 538] on button at bounding box center [1088, 547] width 20 height 18
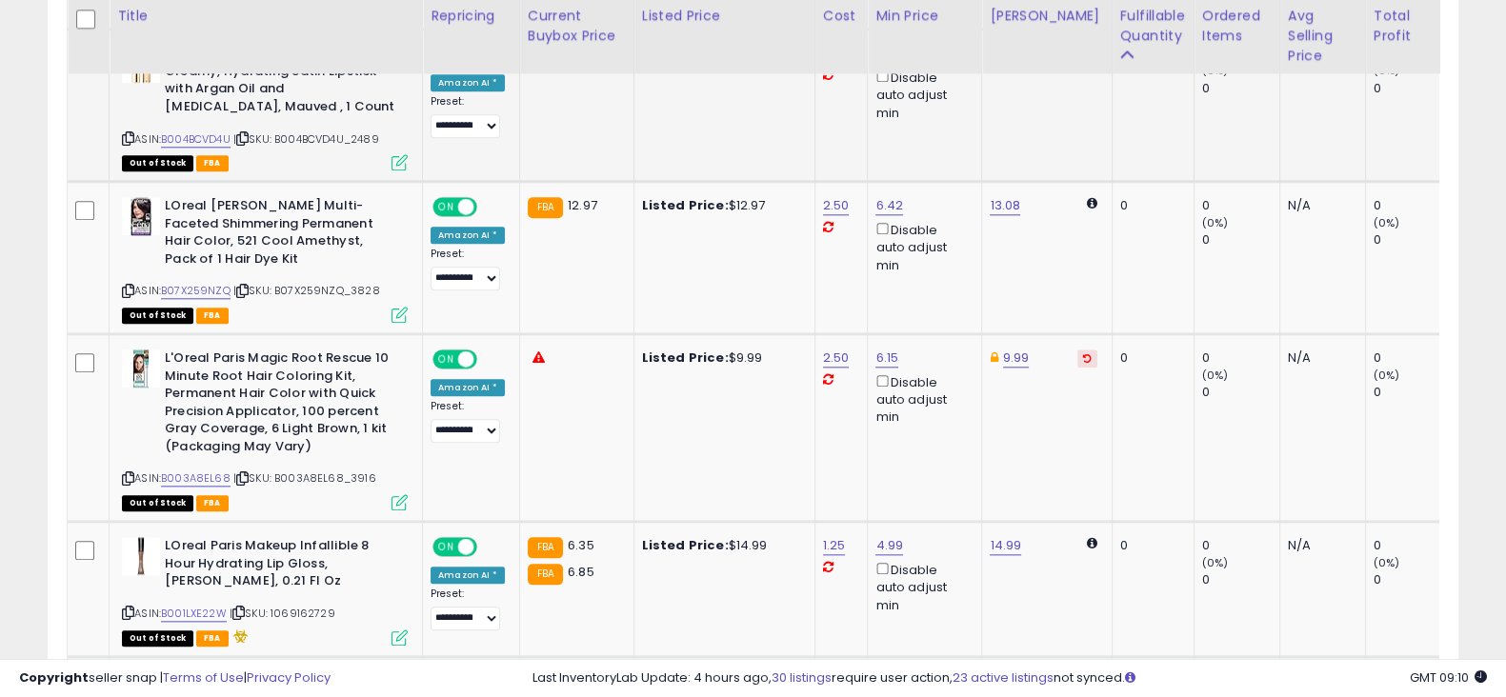
scroll to position [2540, 0]
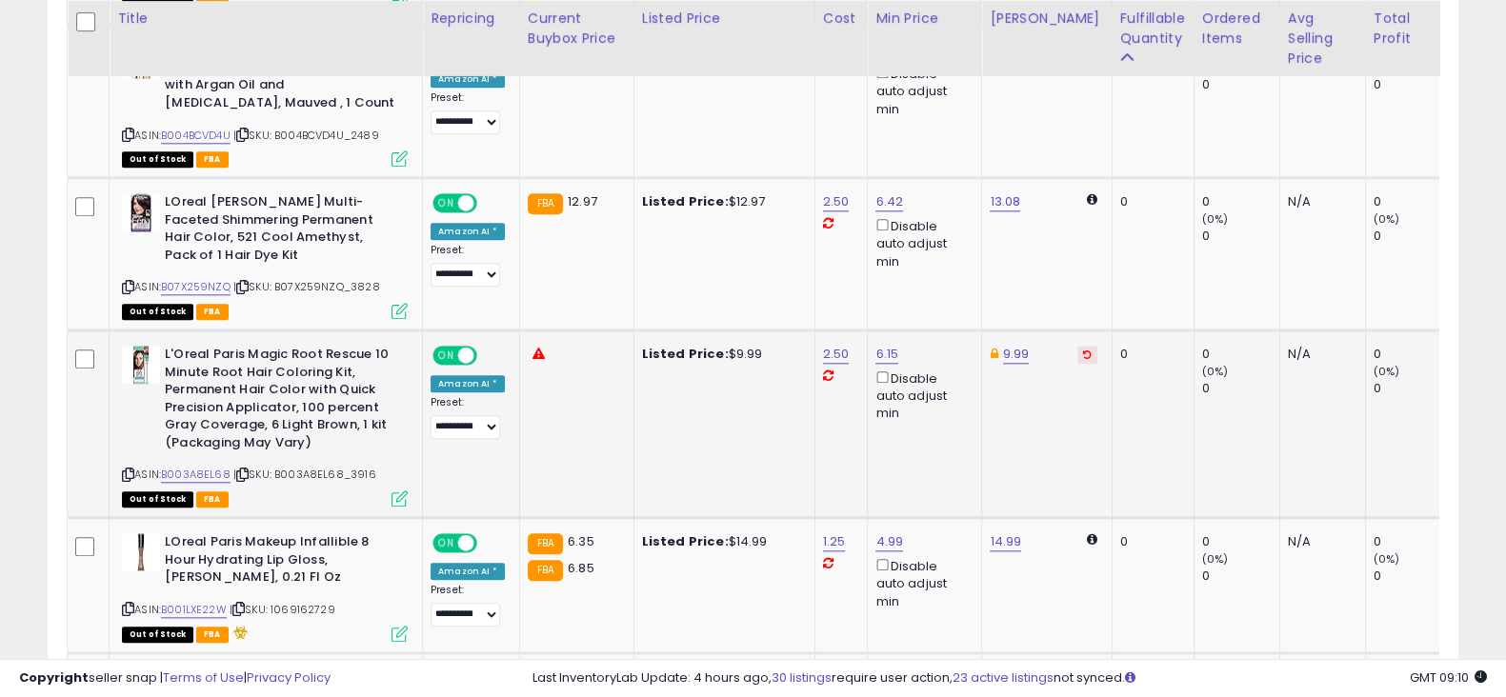
click at [1078, 346] on button at bounding box center [1088, 355] width 20 height 18
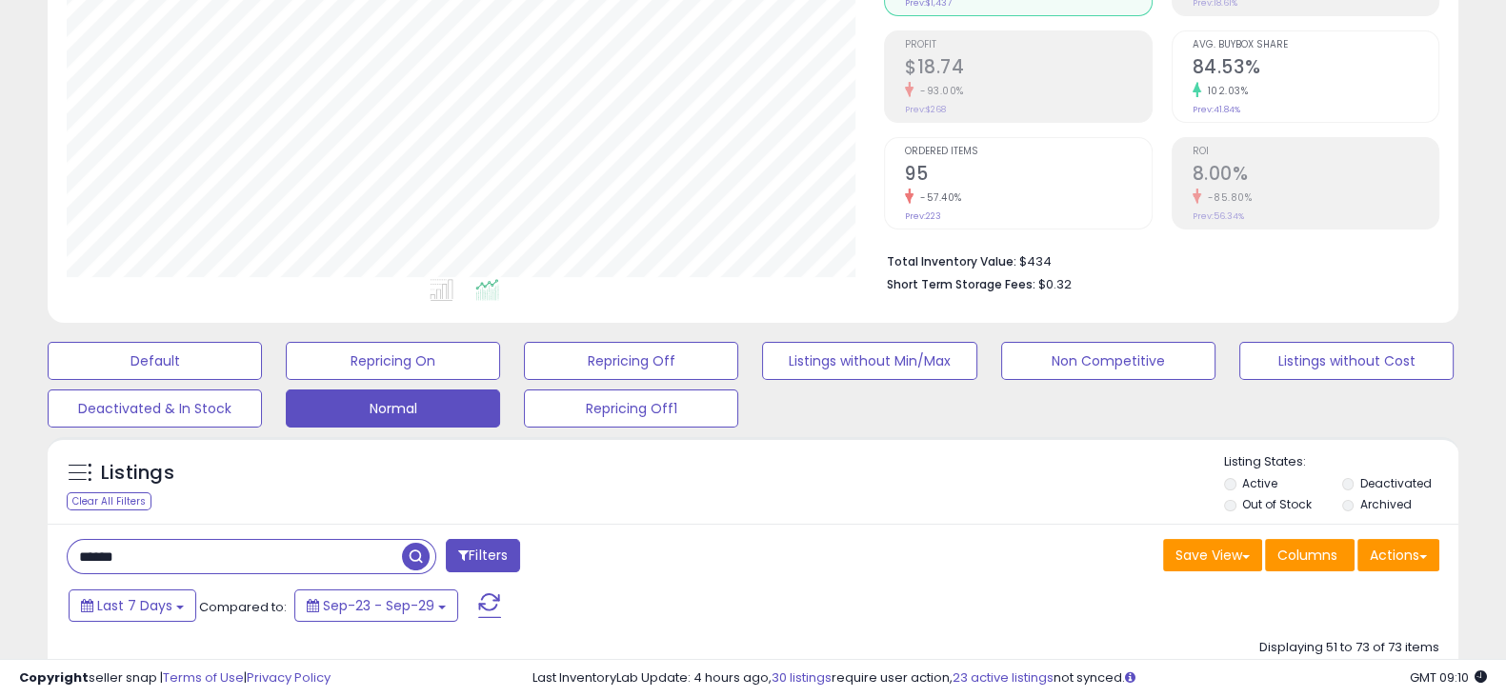
scroll to position [259, 0]
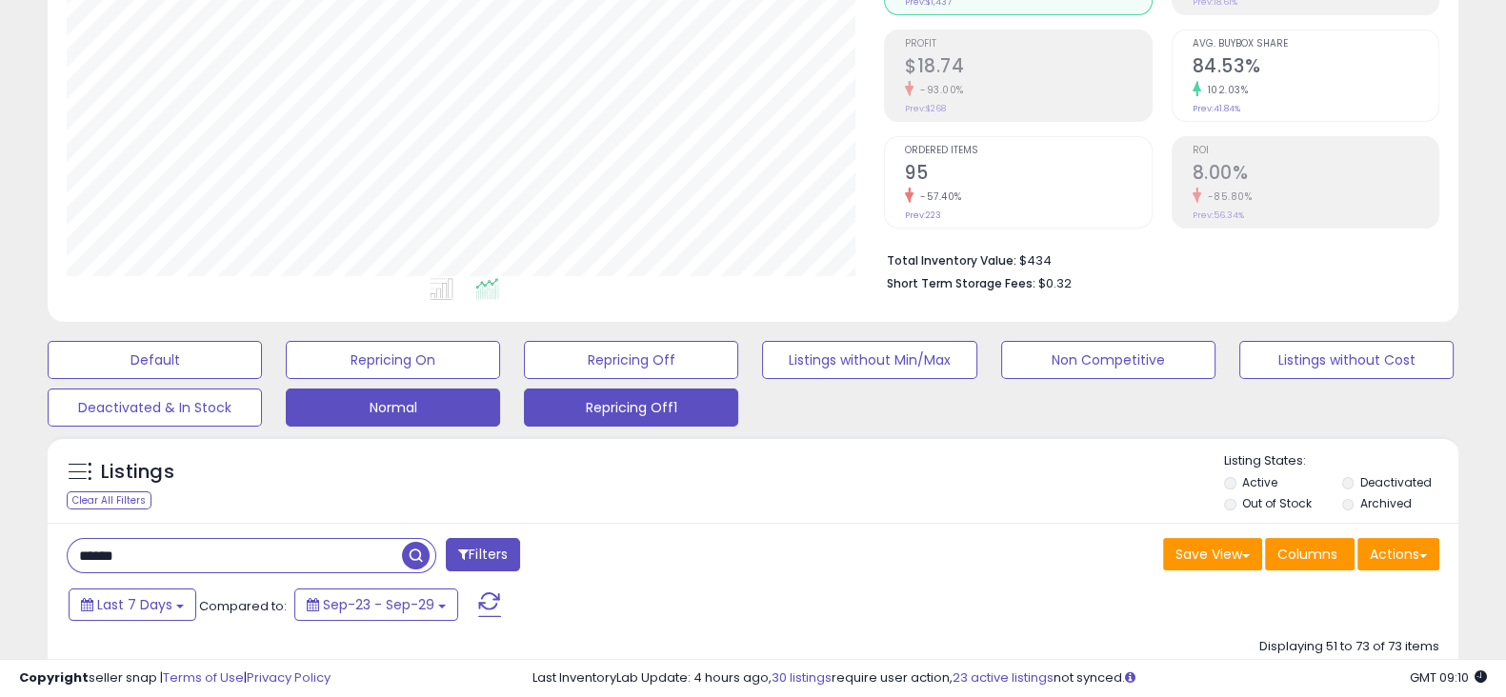
click at [610, 402] on button "Repricing Off1" at bounding box center [631, 408] width 214 height 38
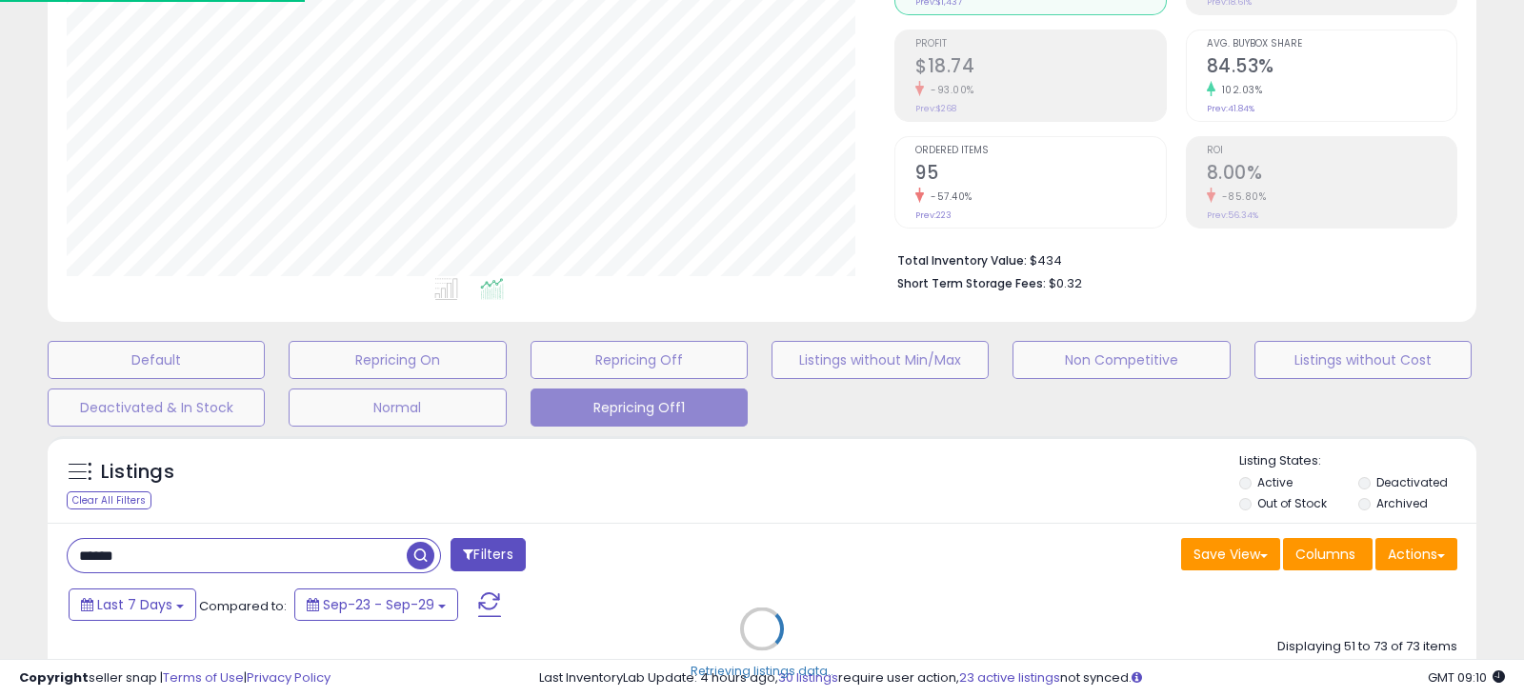
select select "**"
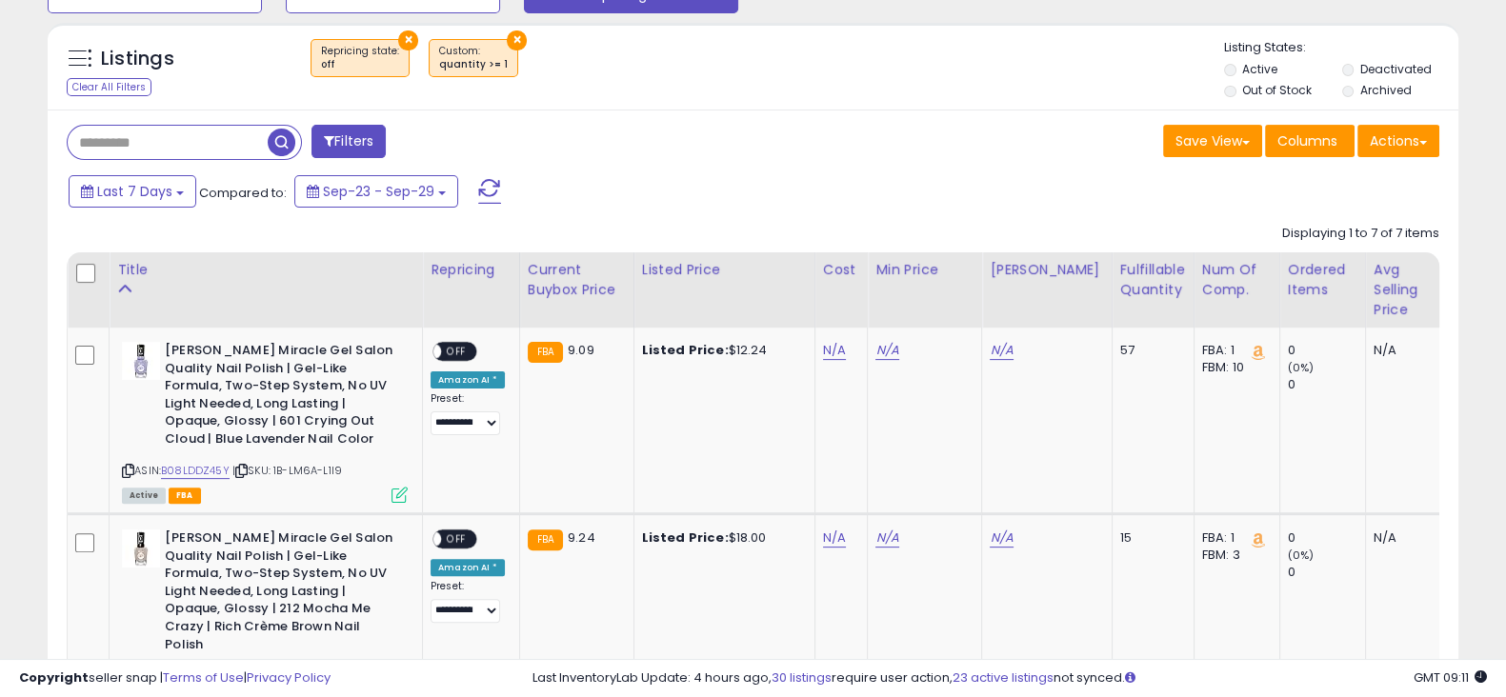
scroll to position [674, 0]
click at [829, 344] on link "N/A" at bounding box center [834, 349] width 23 height 19
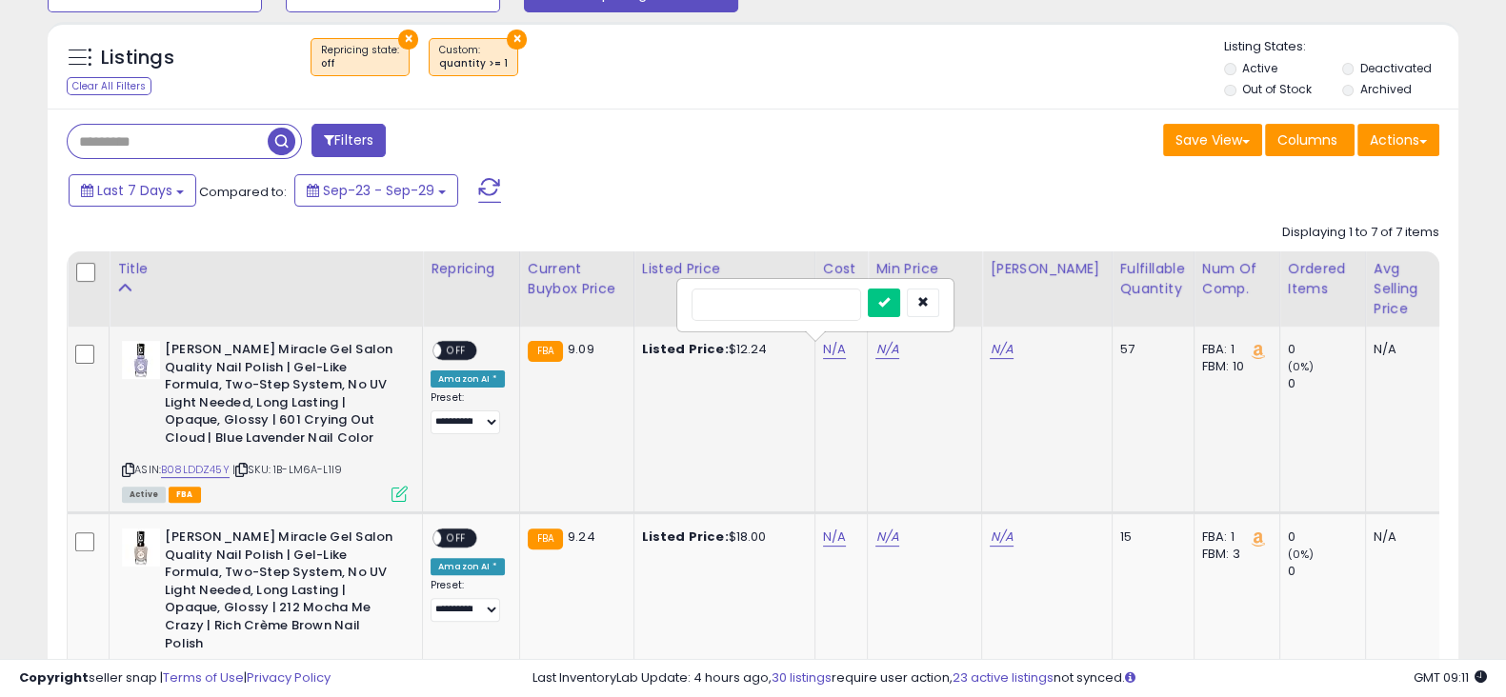
type input "***"
click at [896, 303] on button "submit" at bounding box center [884, 303] width 32 height 29
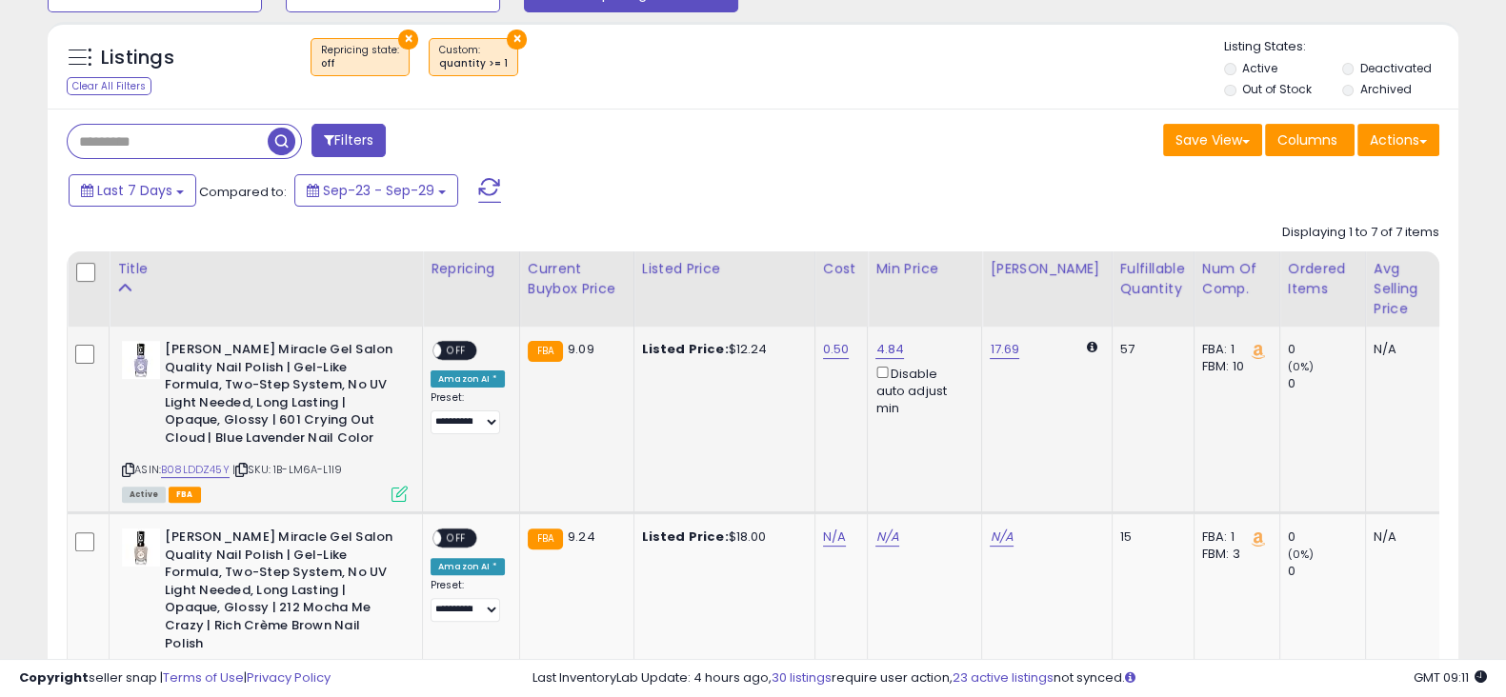
click at [457, 350] on span "OFF" at bounding box center [456, 351] width 30 height 16
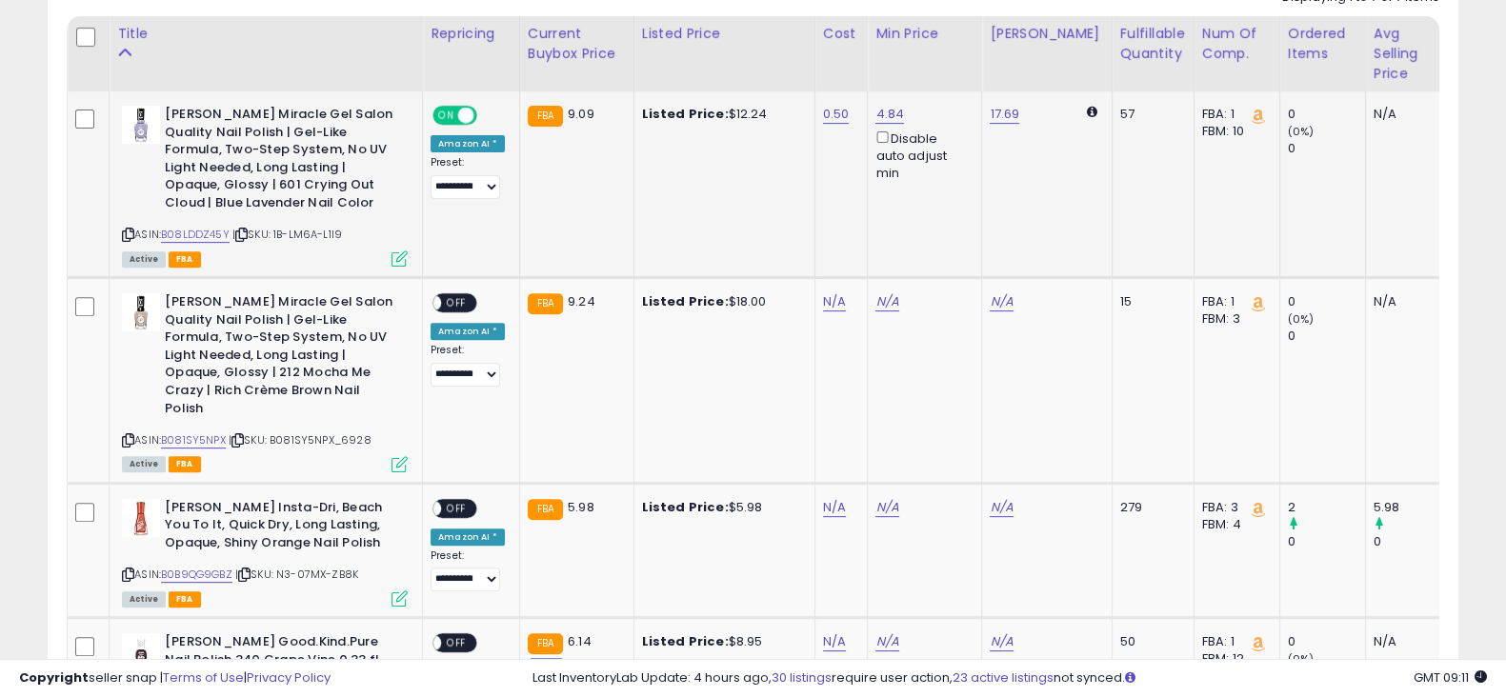
scroll to position [914, 0]
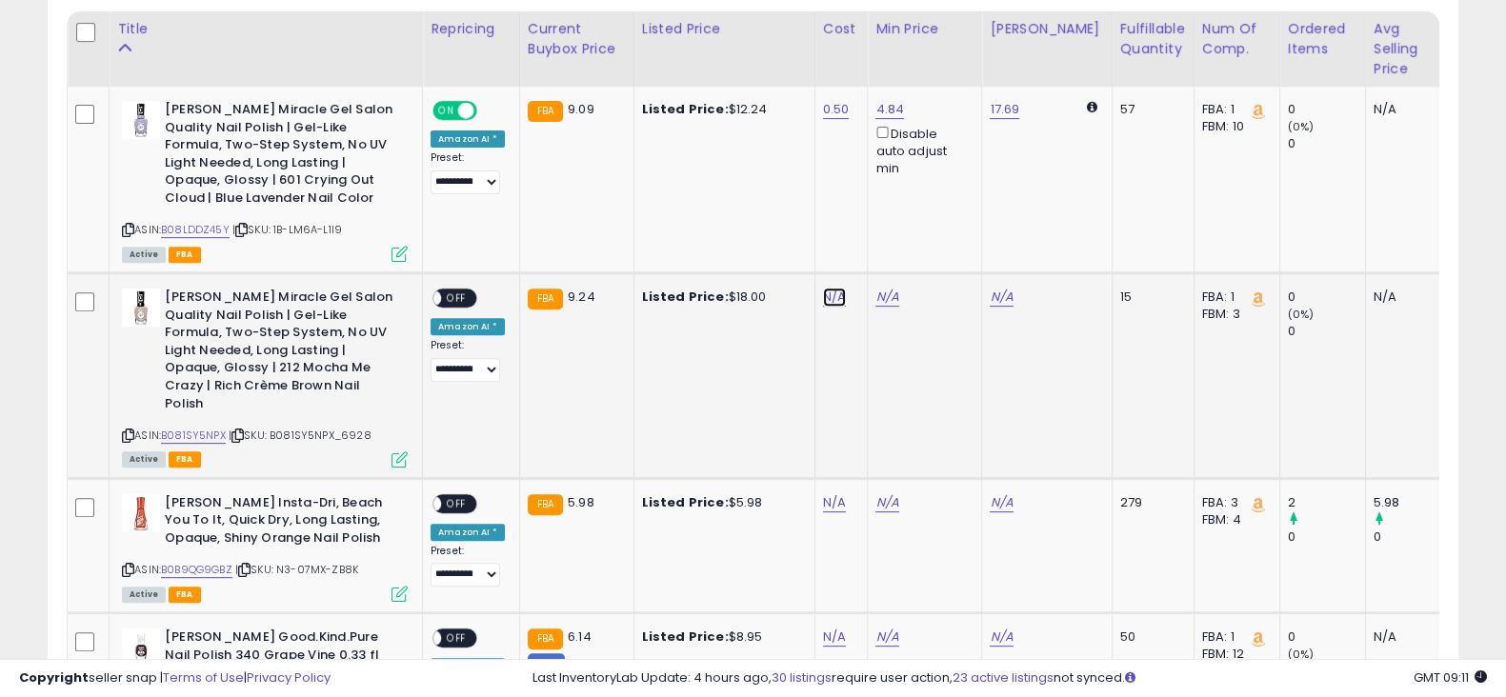
click at [830, 292] on link "N/A" at bounding box center [834, 297] width 23 height 19
type input "***"
click at [900, 261] on button "submit" at bounding box center [884, 249] width 32 height 29
click at [460, 297] on span "OFF" at bounding box center [456, 299] width 30 height 16
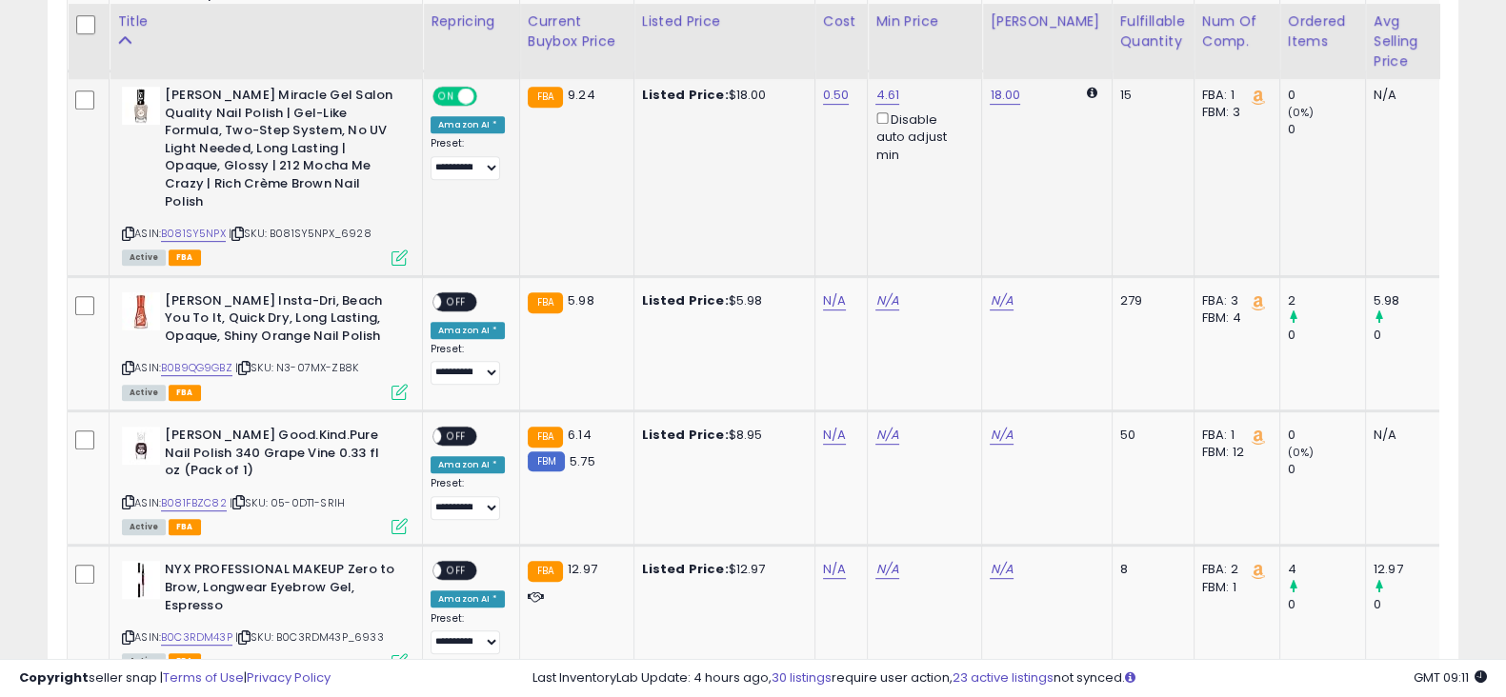
scroll to position [1119, 0]
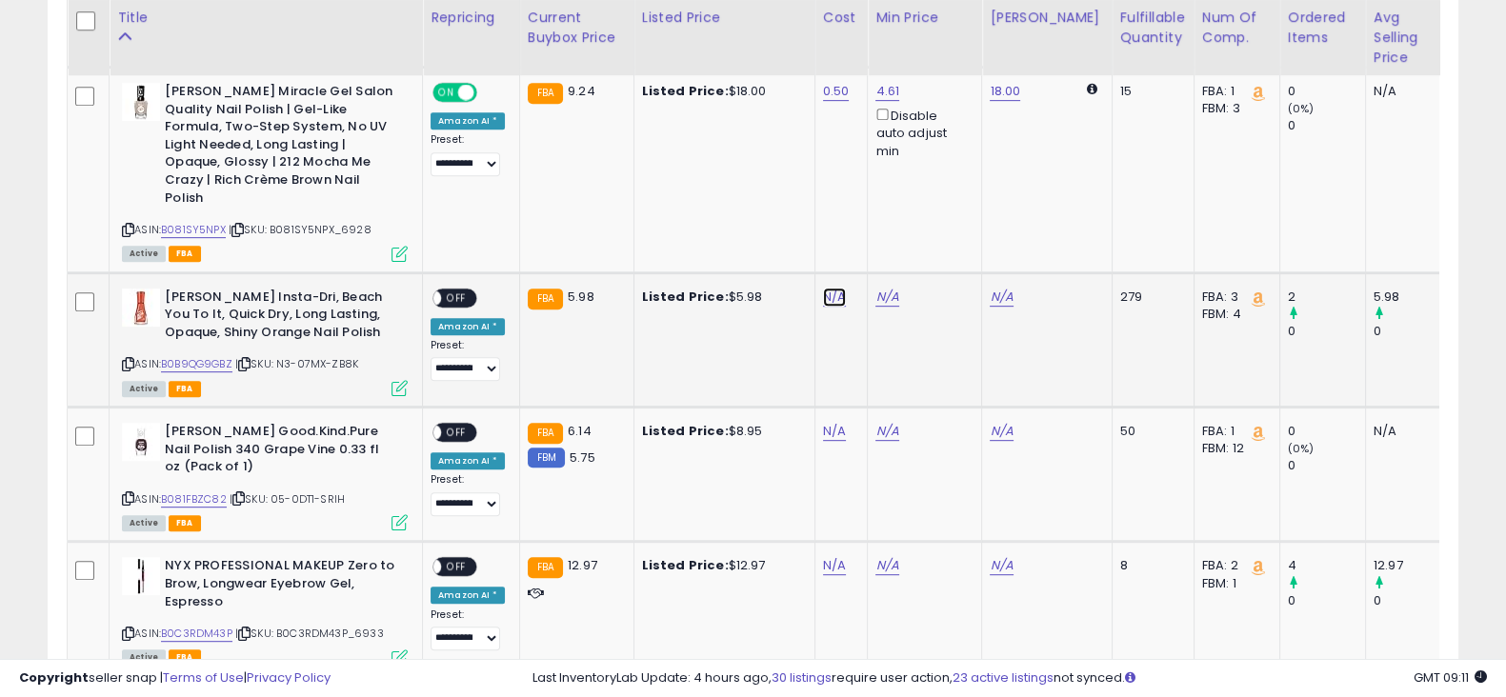
click at [823, 297] on link "N/A" at bounding box center [834, 297] width 23 height 19
type input "***"
click at [890, 252] on icon "submit" at bounding box center [883, 248] width 11 height 11
click at [461, 294] on span "OFF" at bounding box center [456, 298] width 30 height 16
click at [824, 435] on link "N/A" at bounding box center [834, 431] width 23 height 19
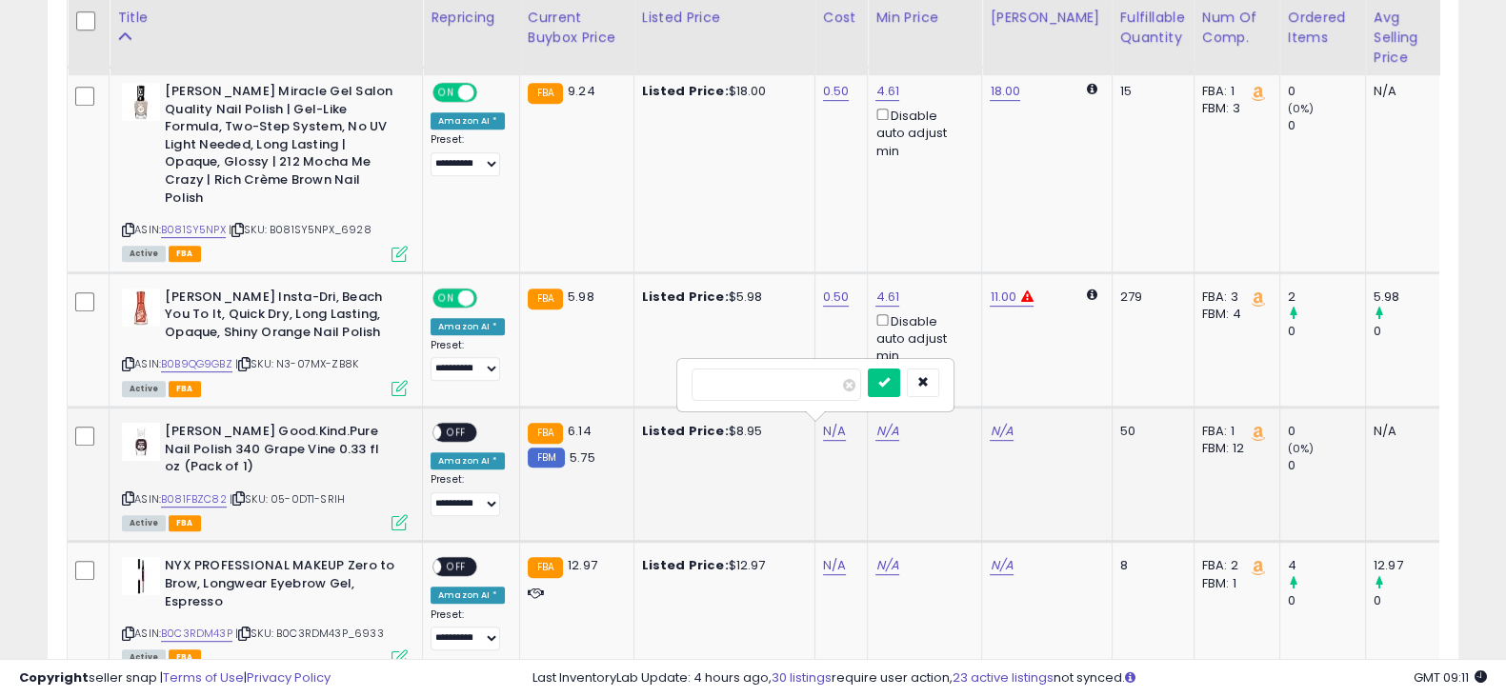
type input "***"
click at [900, 392] on button "submit" at bounding box center [884, 383] width 32 height 29
click at [463, 433] on span "OFF" at bounding box center [456, 433] width 30 height 16
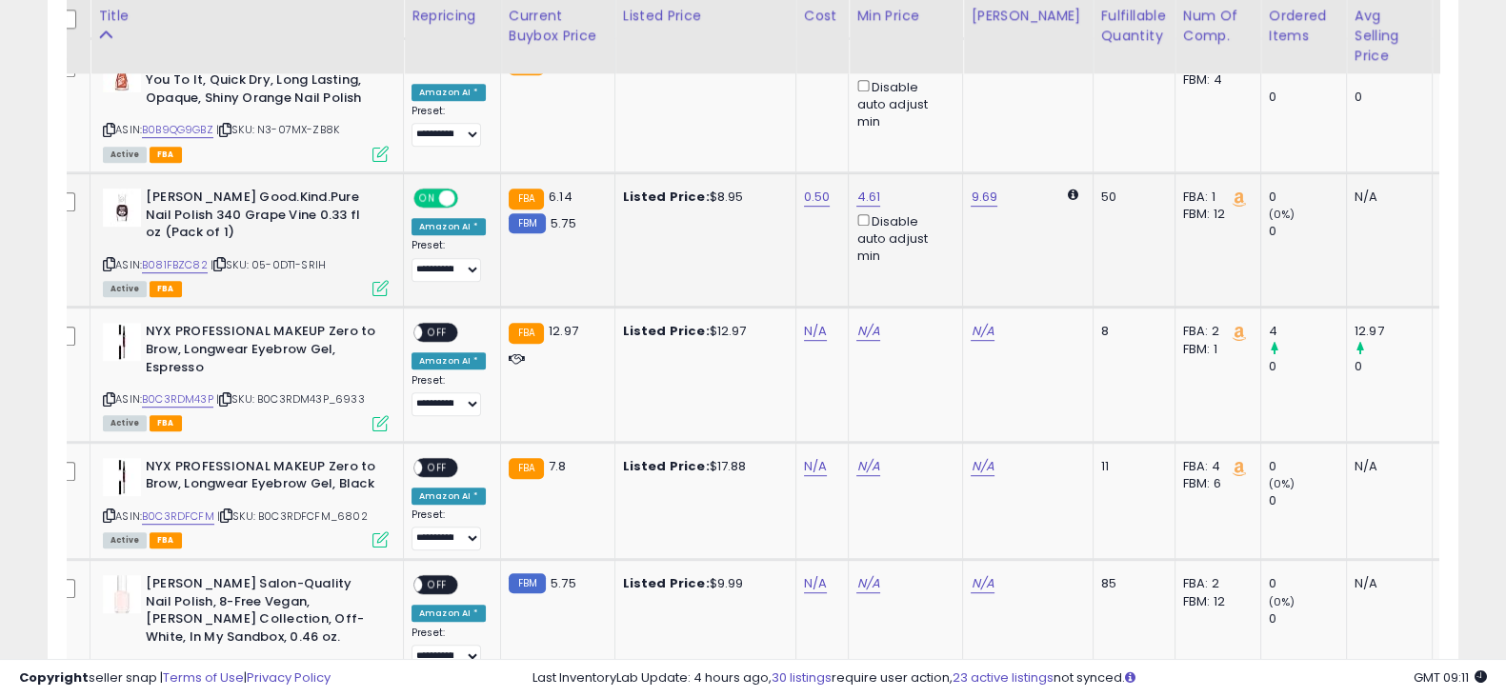
scroll to position [1355, 0]
click at [818, 327] on link "N/A" at bounding box center [815, 330] width 23 height 19
type input "***"
click at [871, 279] on icon "submit" at bounding box center [864, 280] width 11 height 11
click at [810, 463] on link "N/A" at bounding box center [815, 465] width 23 height 19
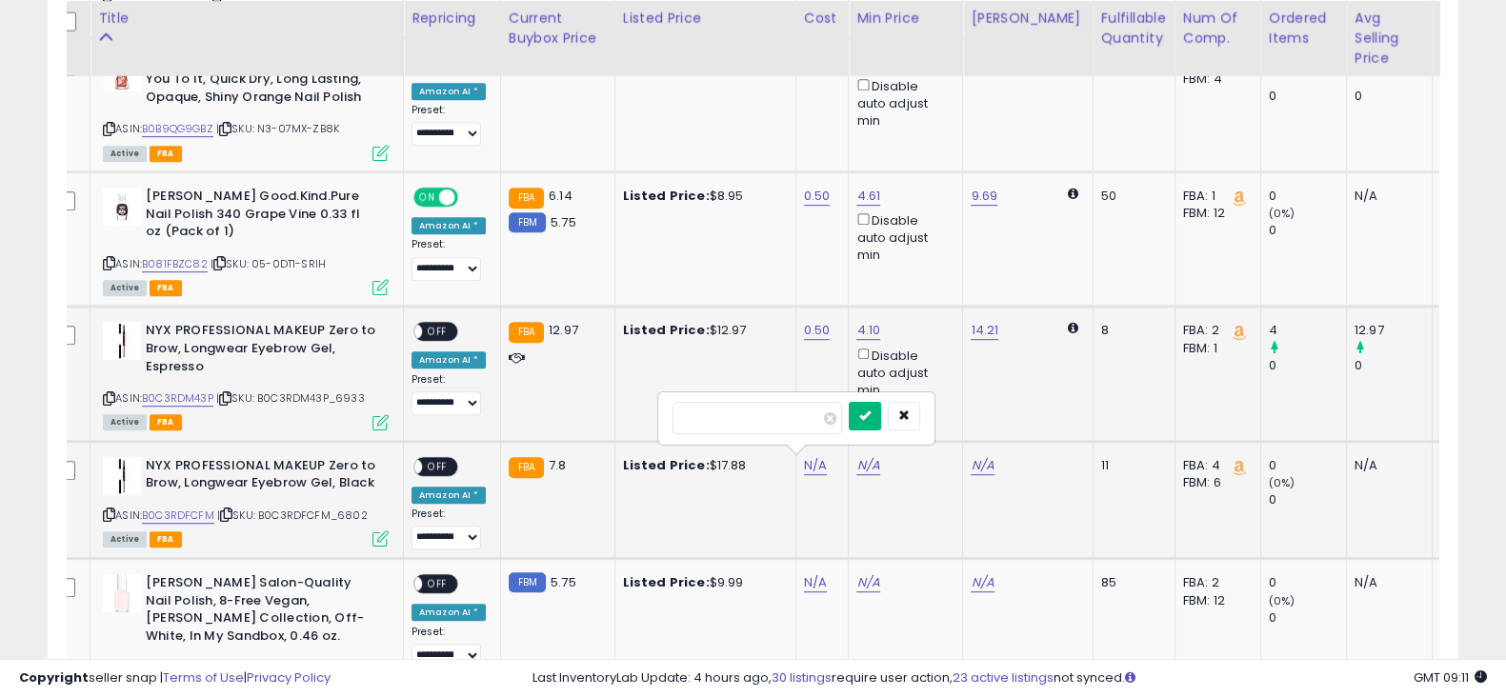
type input "***"
click at [880, 416] on button "submit" at bounding box center [865, 416] width 32 height 29
click at [441, 334] on span "OFF" at bounding box center [437, 332] width 30 height 16
click at [444, 462] on span "OFF" at bounding box center [437, 466] width 30 height 16
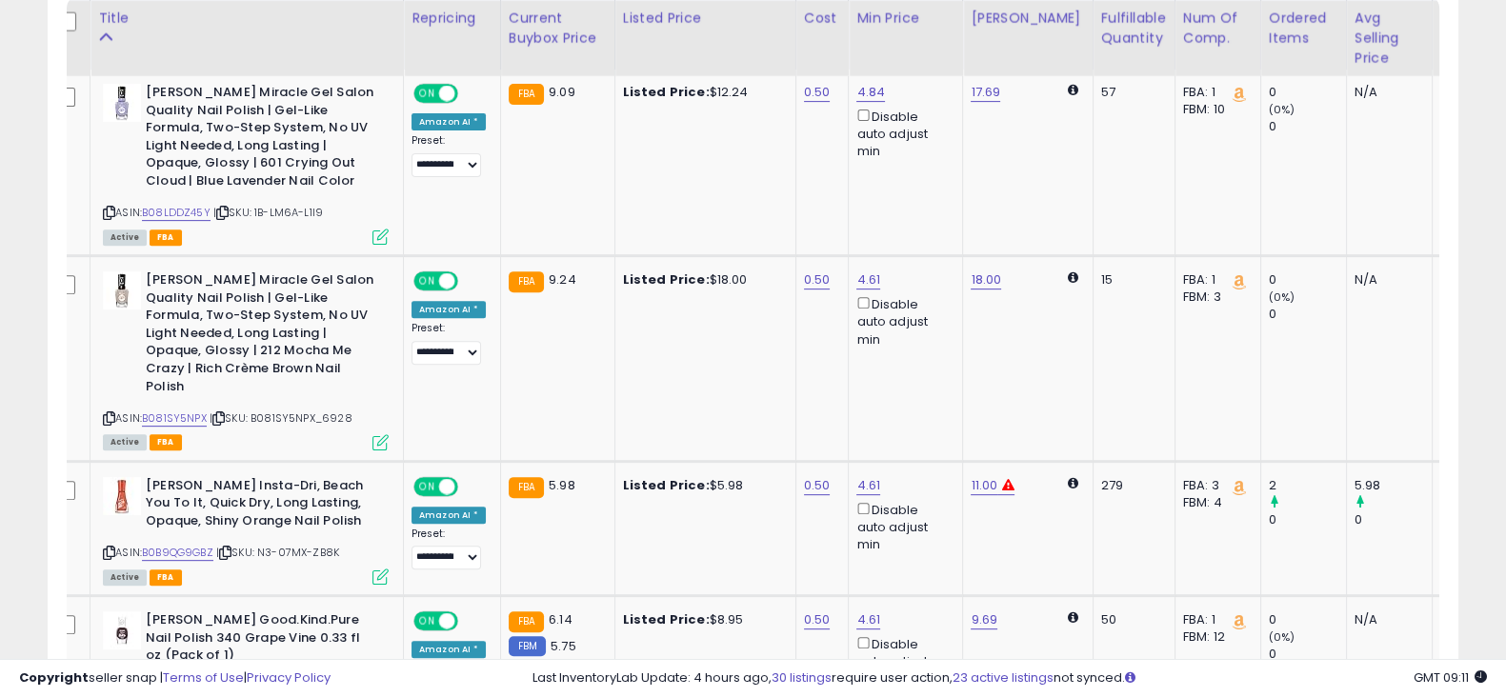
scroll to position [1514, 0]
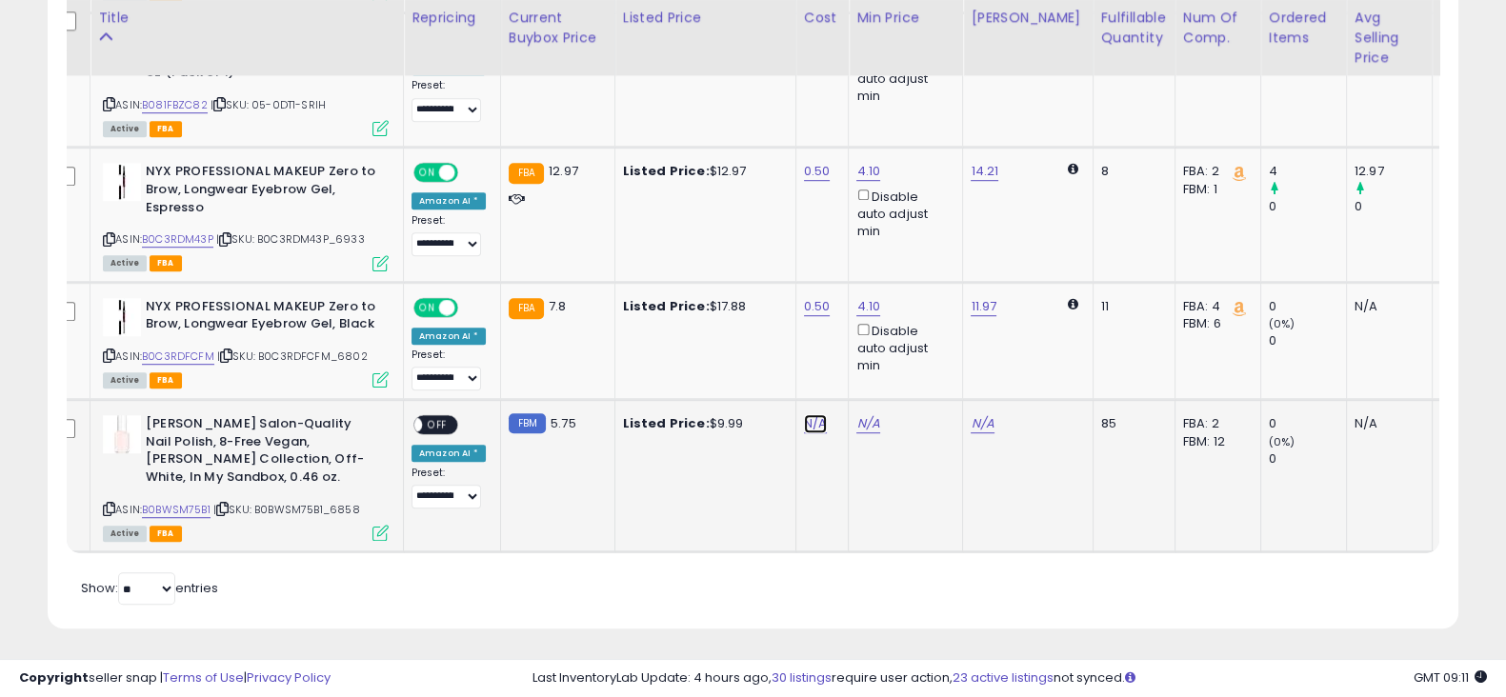
click at [810, 416] on link "N/A" at bounding box center [815, 423] width 23 height 19
type input "***"
click at [871, 377] on icon "submit" at bounding box center [864, 373] width 11 height 11
click at [444, 420] on span "OFF" at bounding box center [437, 425] width 30 height 16
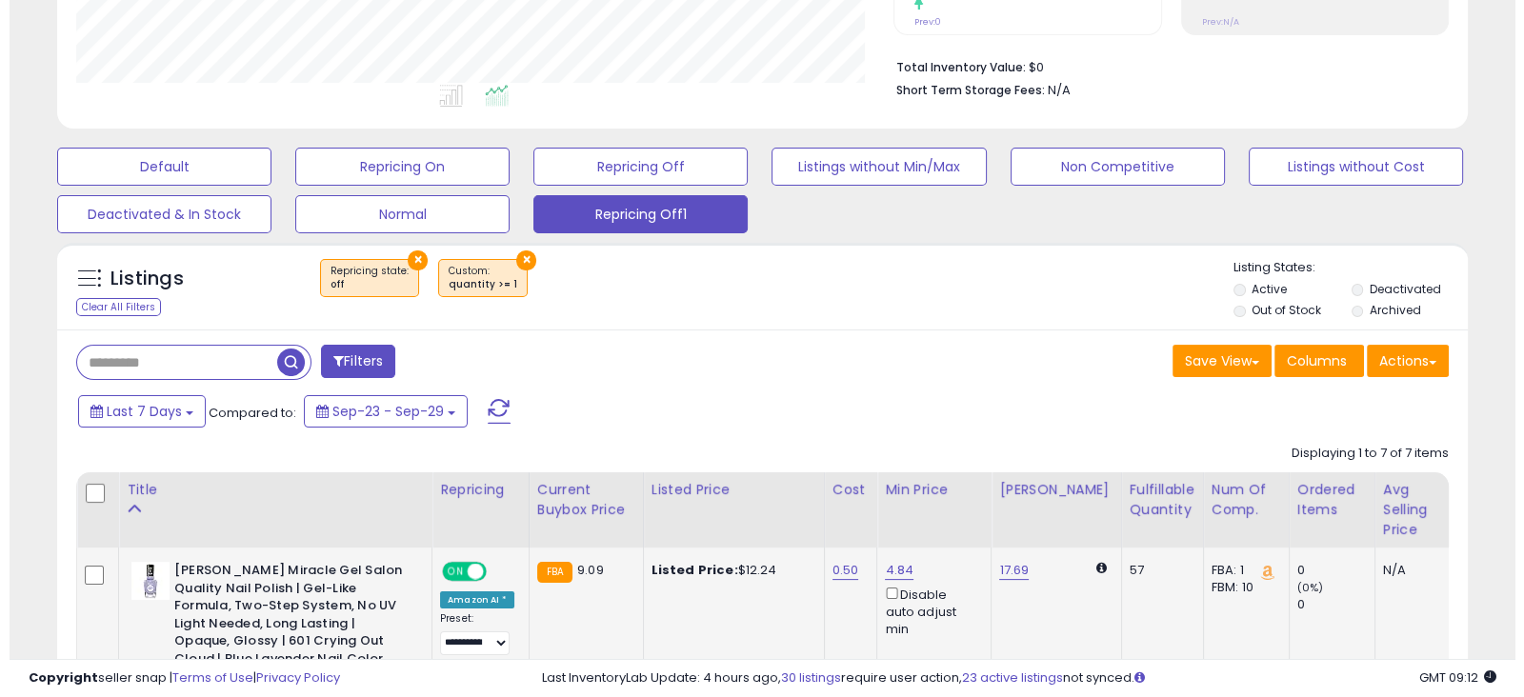
scroll to position [436, 0]
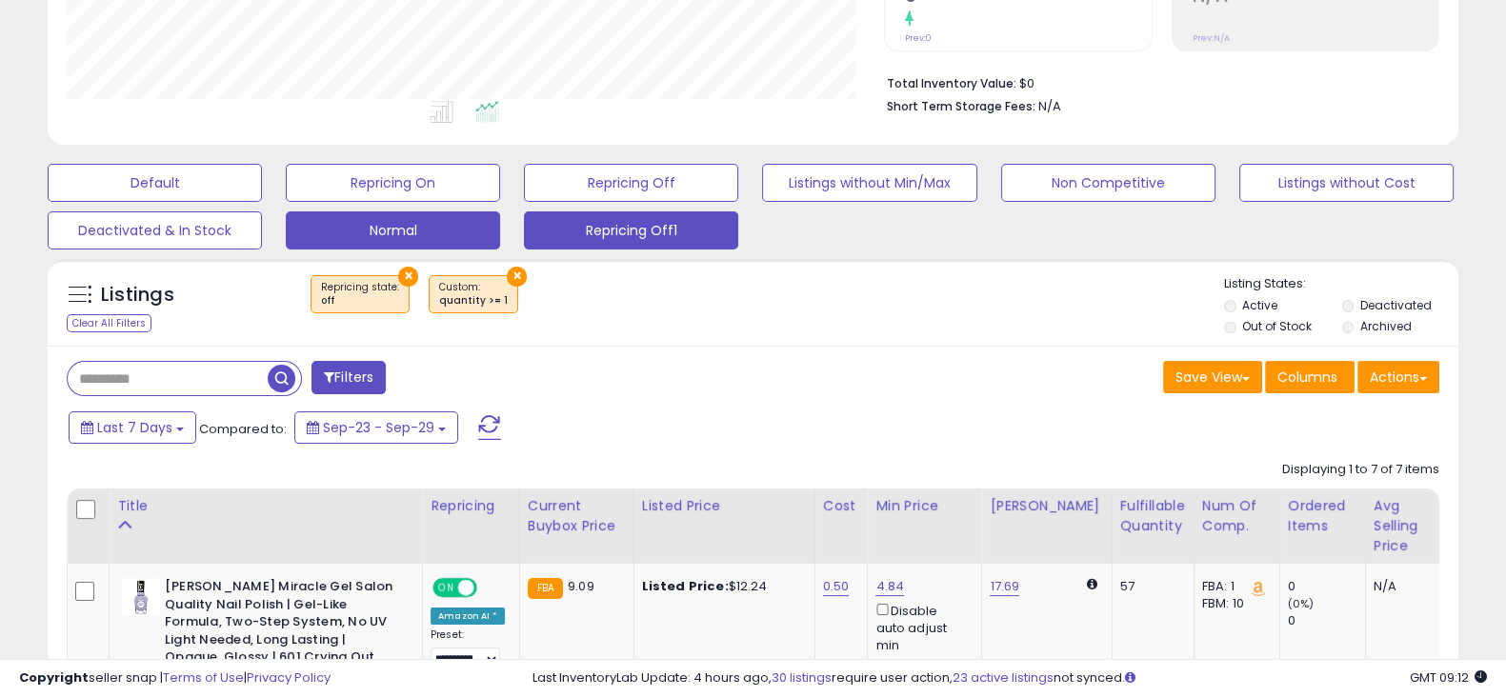
click at [369, 238] on button "Normal" at bounding box center [393, 231] width 214 height 38
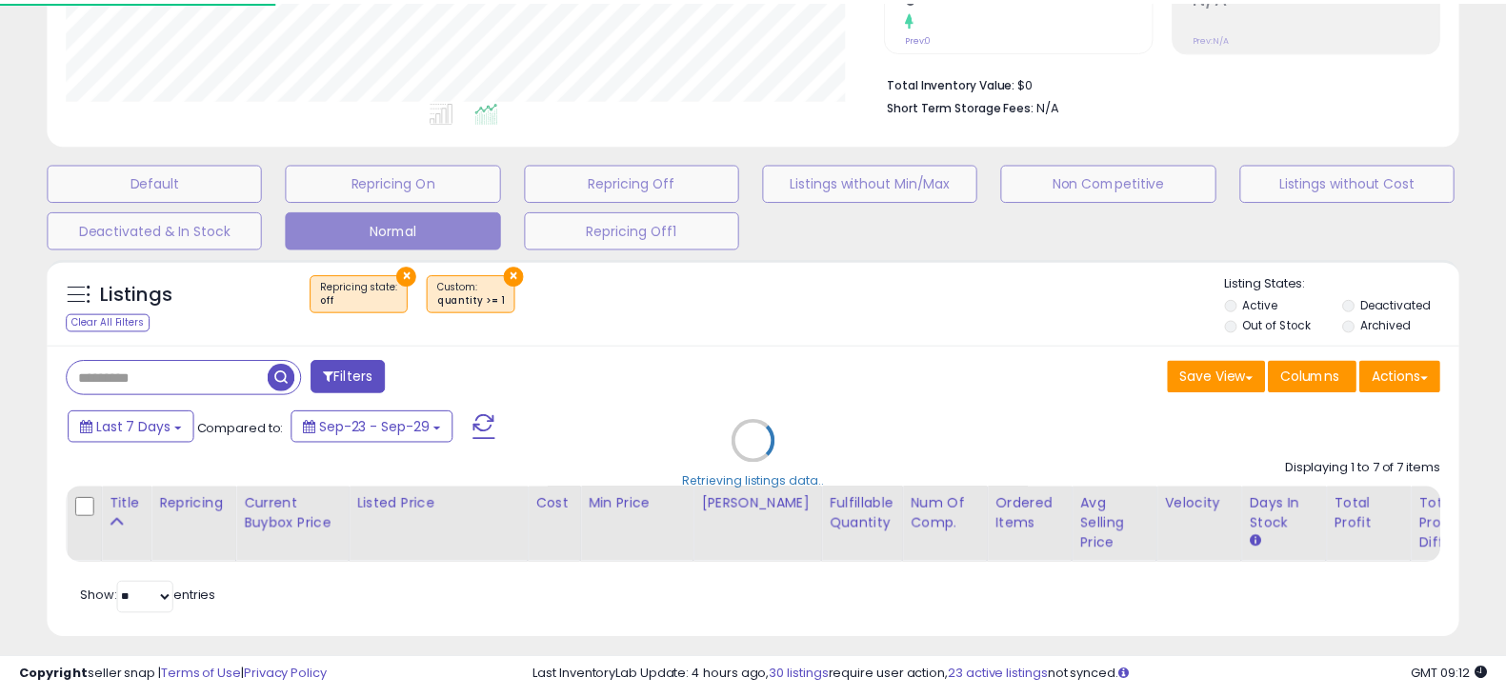
scroll to position [390, 828]
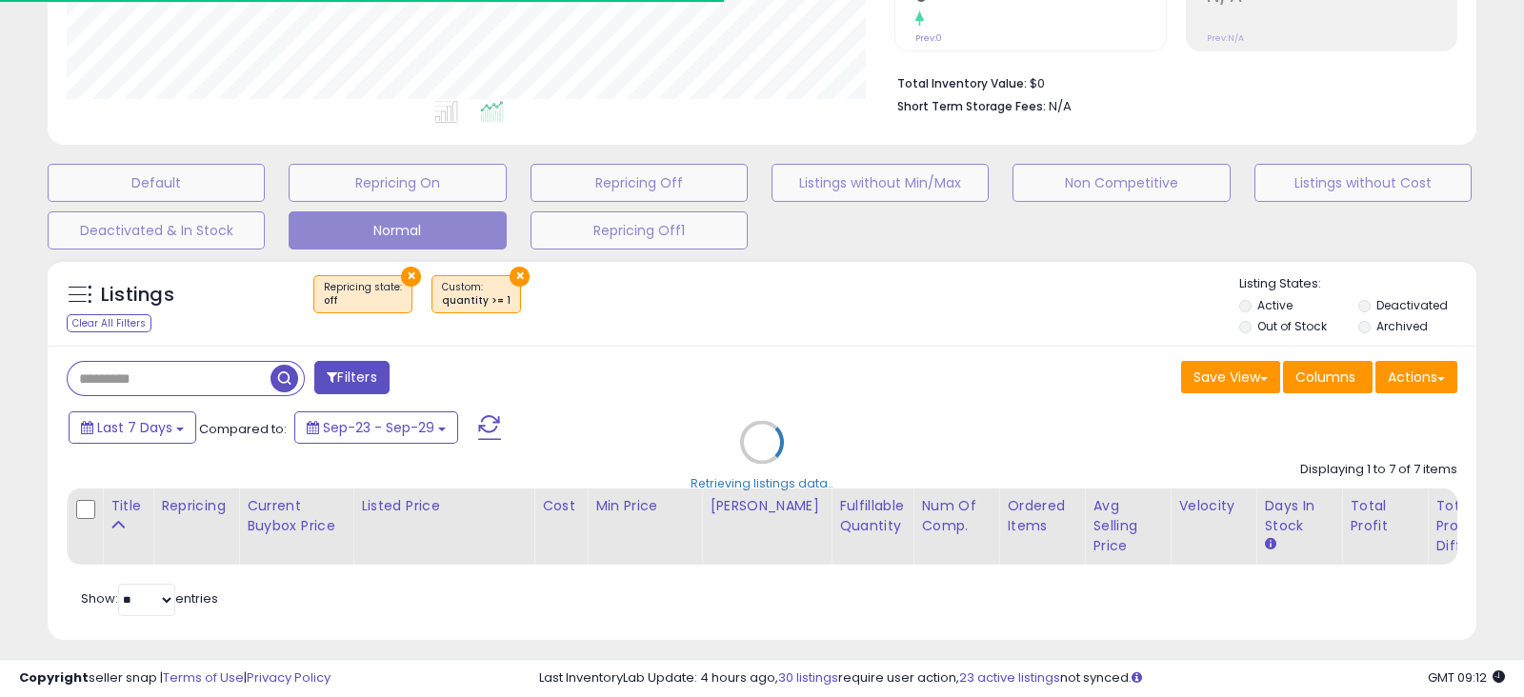
select select "**"
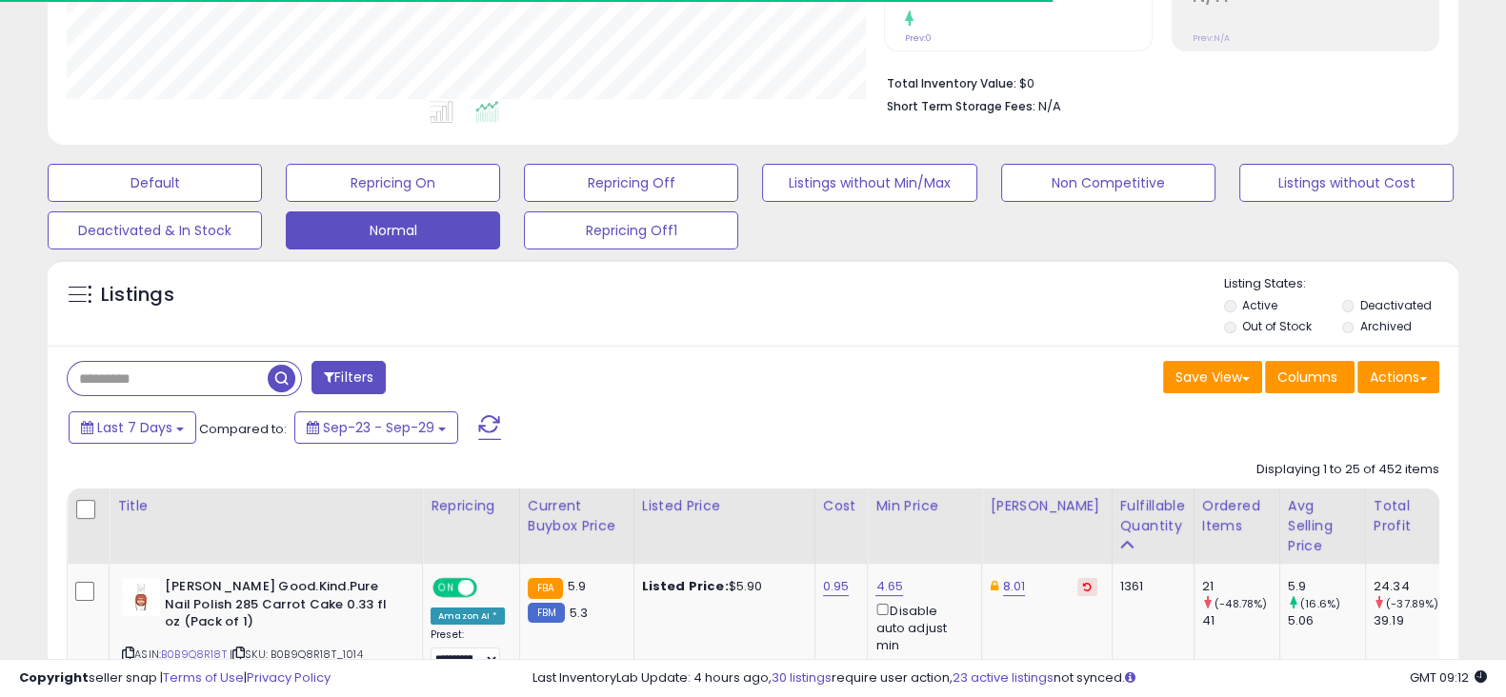
scroll to position [952356, 951929]
click at [243, 373] on input "text" at bounding box center [168, 378] width 200 height 33
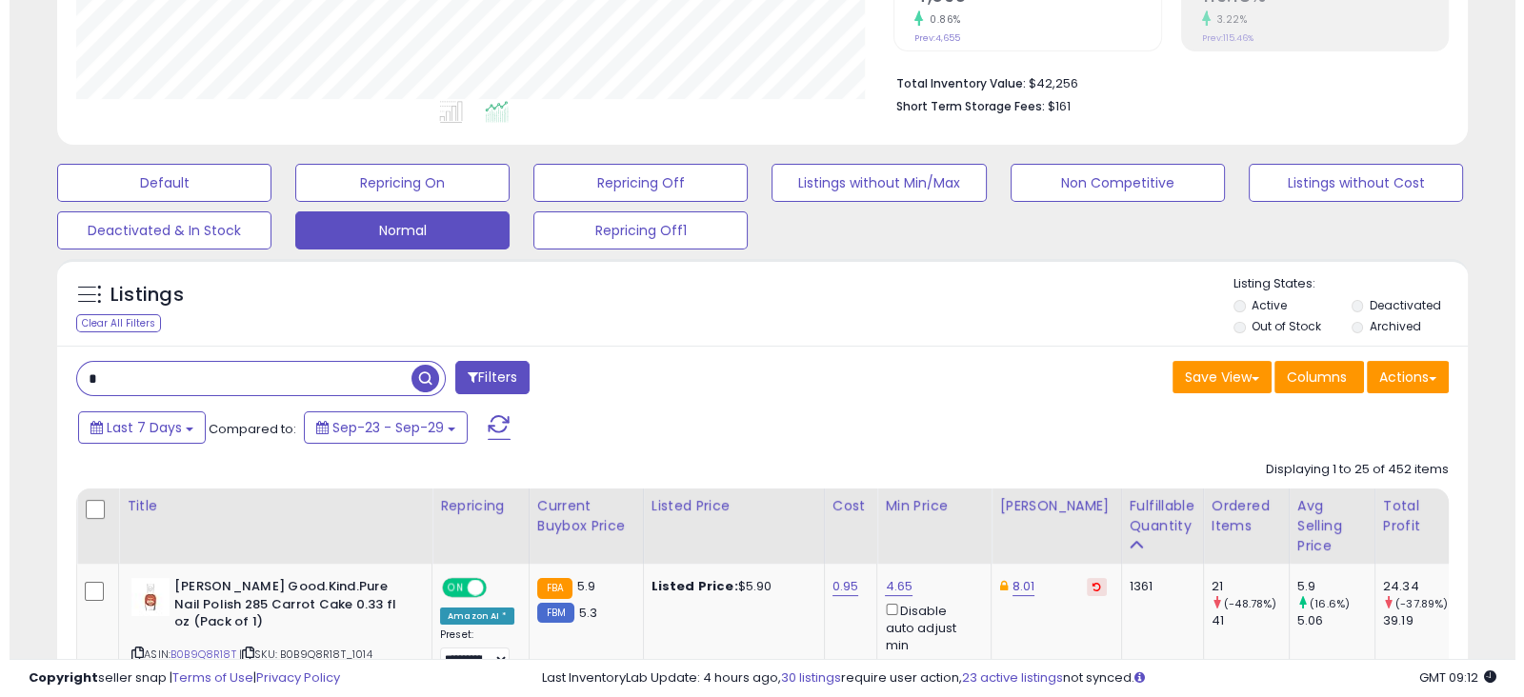
scroll to position [390, 817]
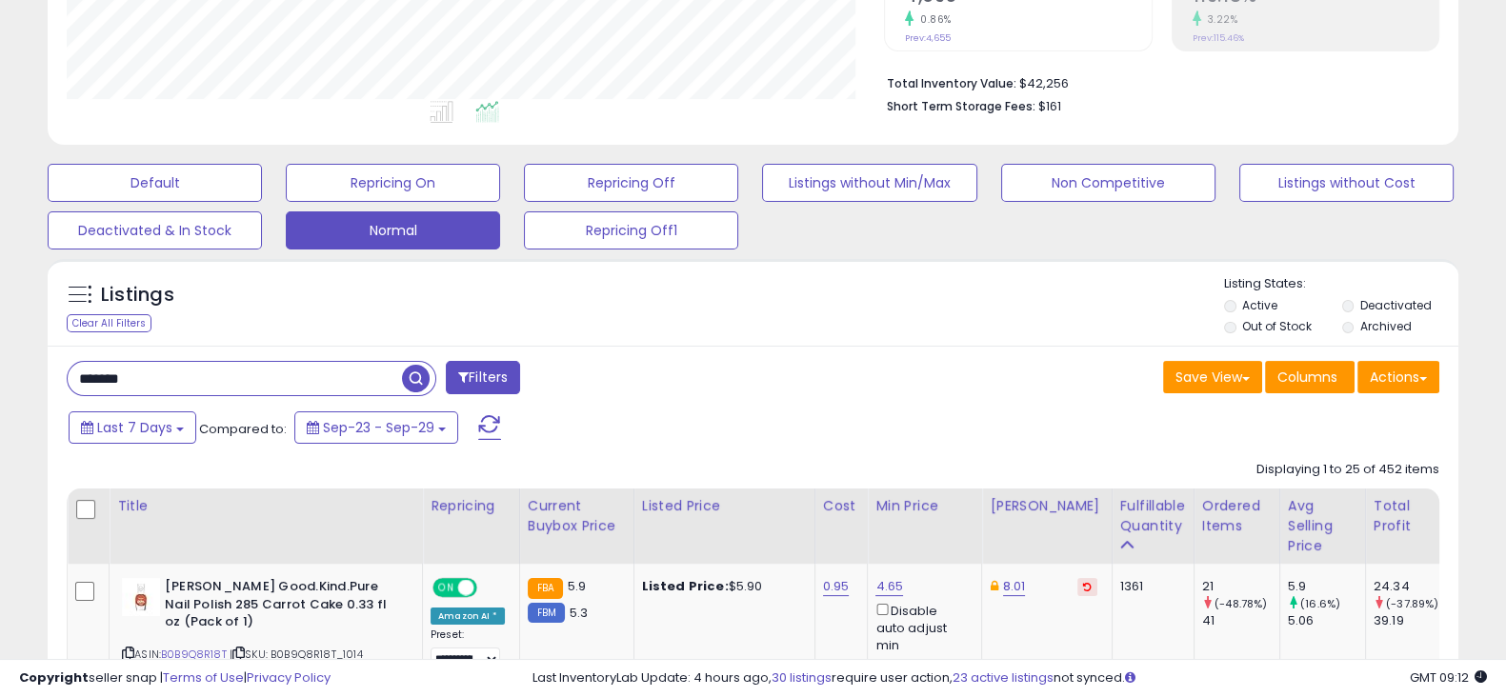
type input "*******"
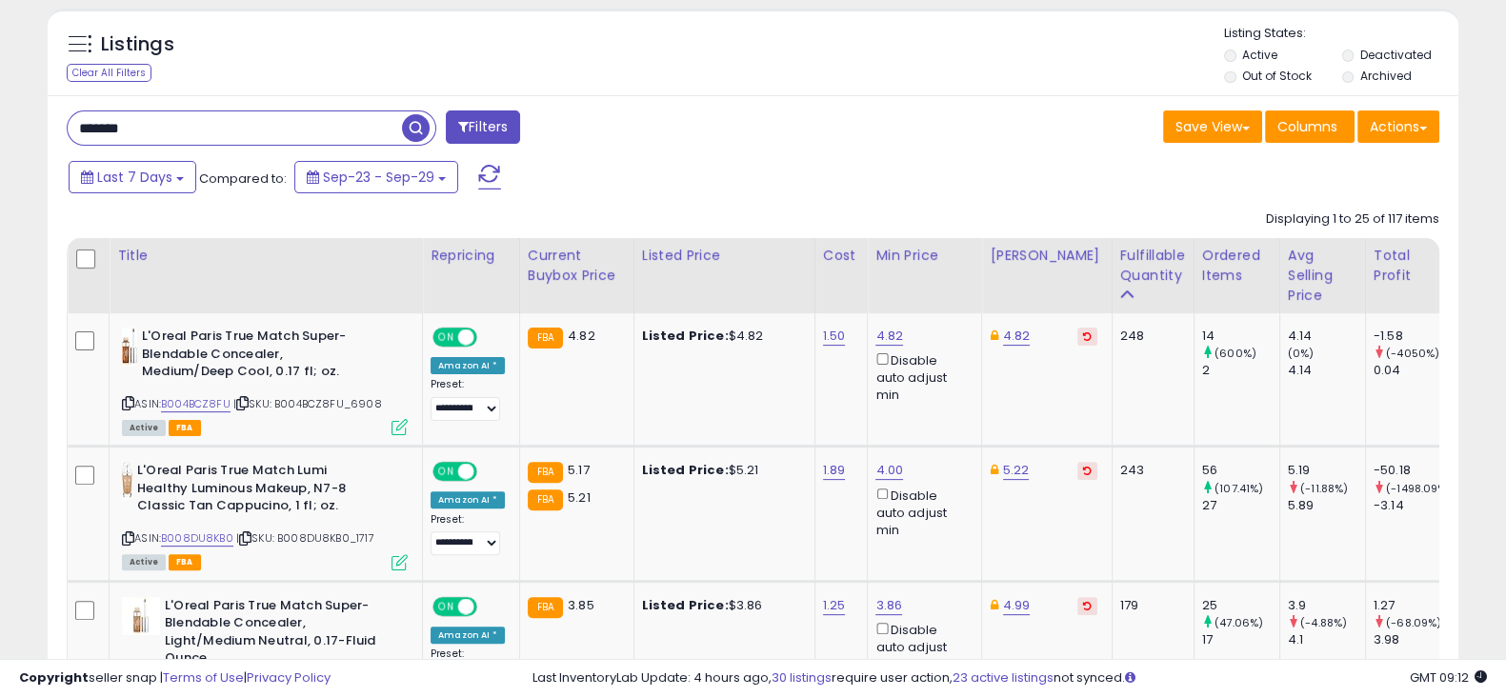
scroll to position [689, 0]
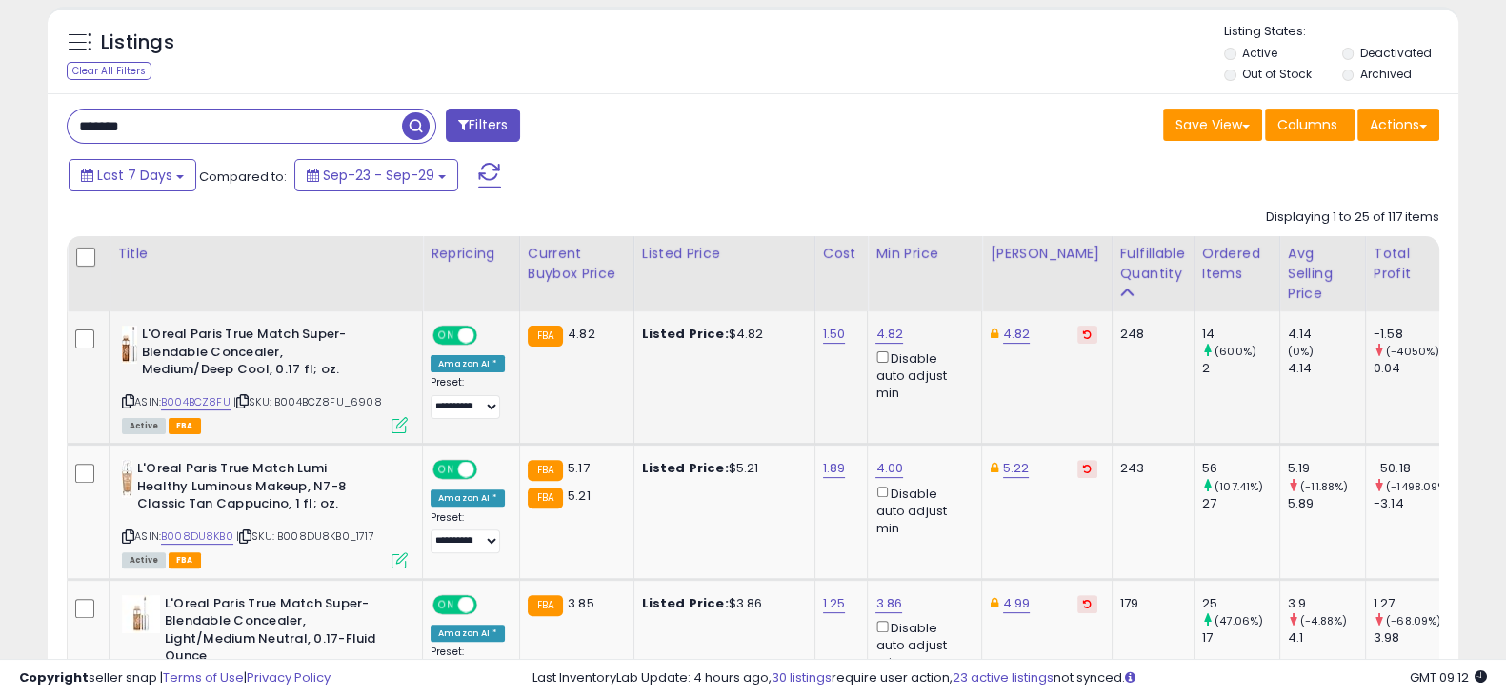
click at [1083, 333] on icon at bounding box center [1087, 335] width 9 height 10
click at [1083, 468] on icon at bounding box center [1087, 469] width 9 height 10
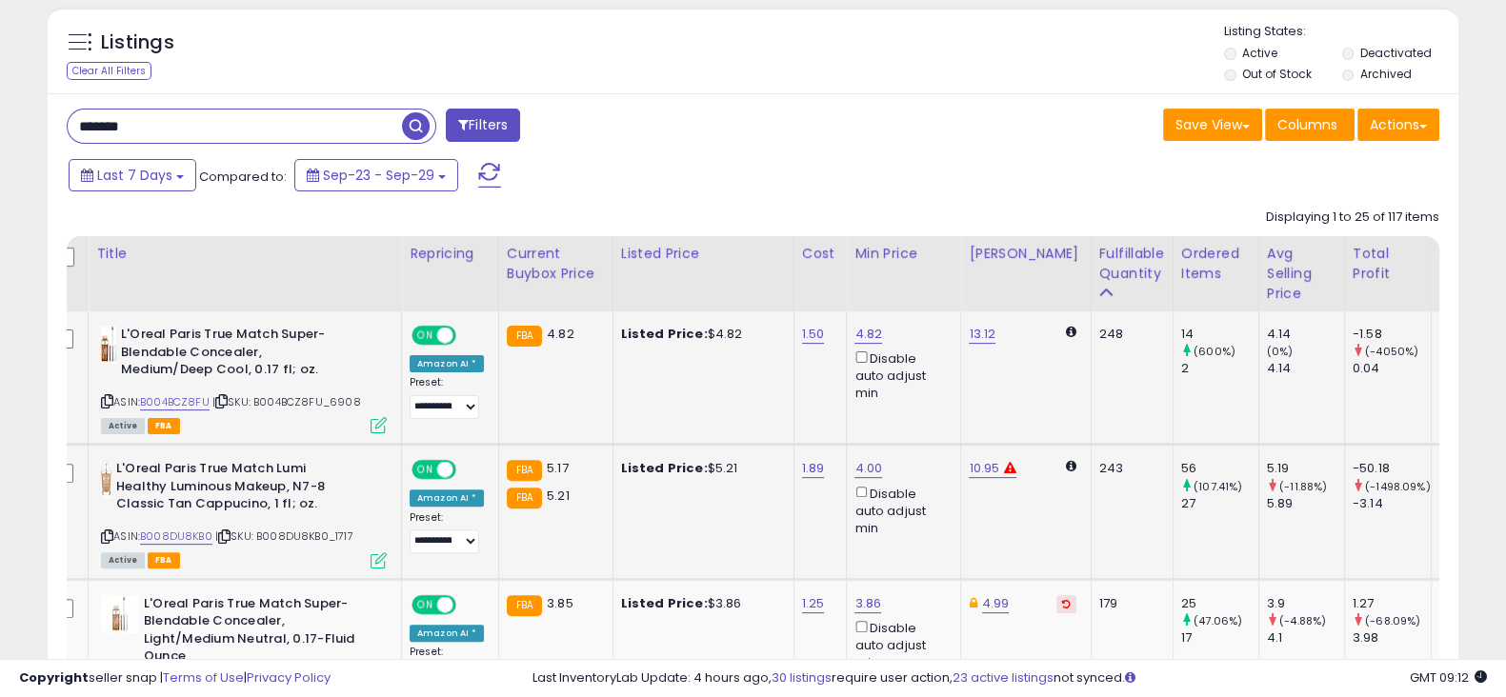
click at [1099, 462] on div "243" at bounding box center [1128, 468] width 59 height 17
click at [1091, 488] on td "243" at bounding box center [1132, 512] width 82 height 134
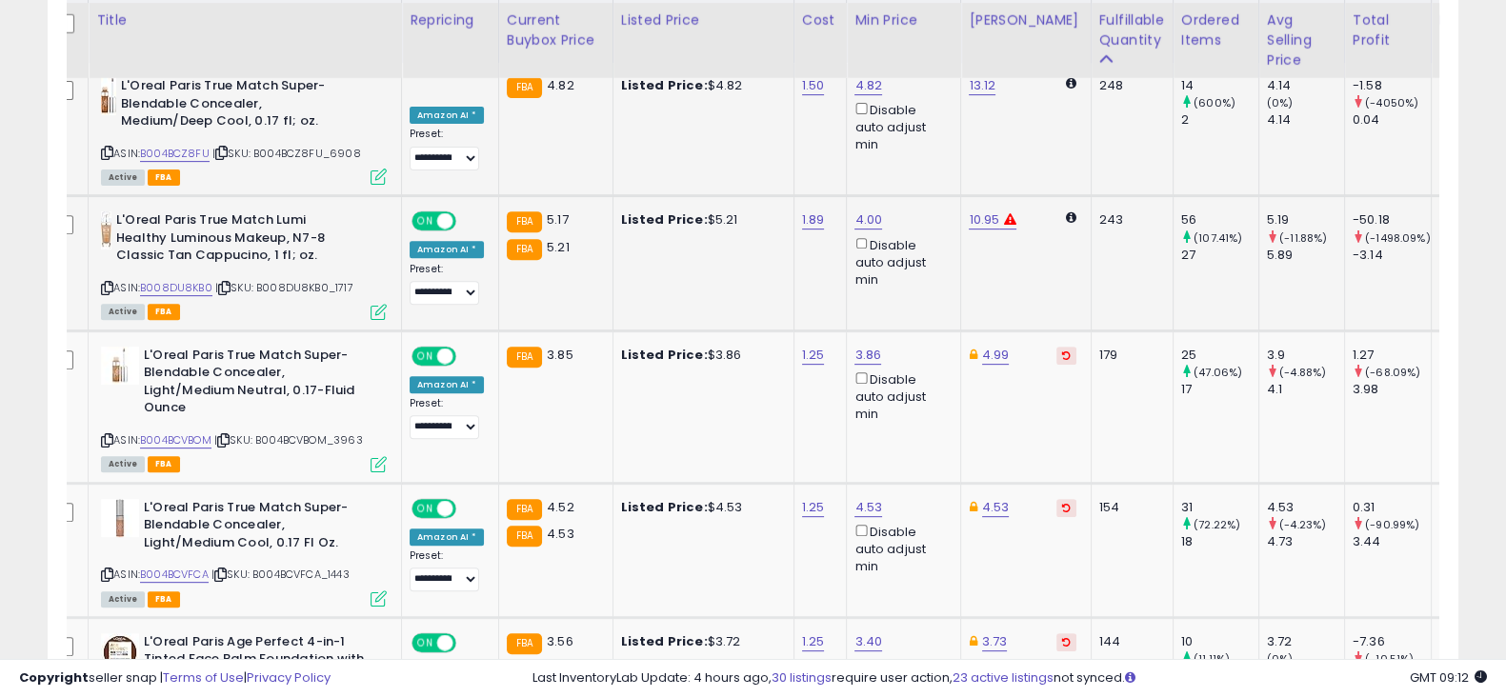
scroll to position [939, 0]
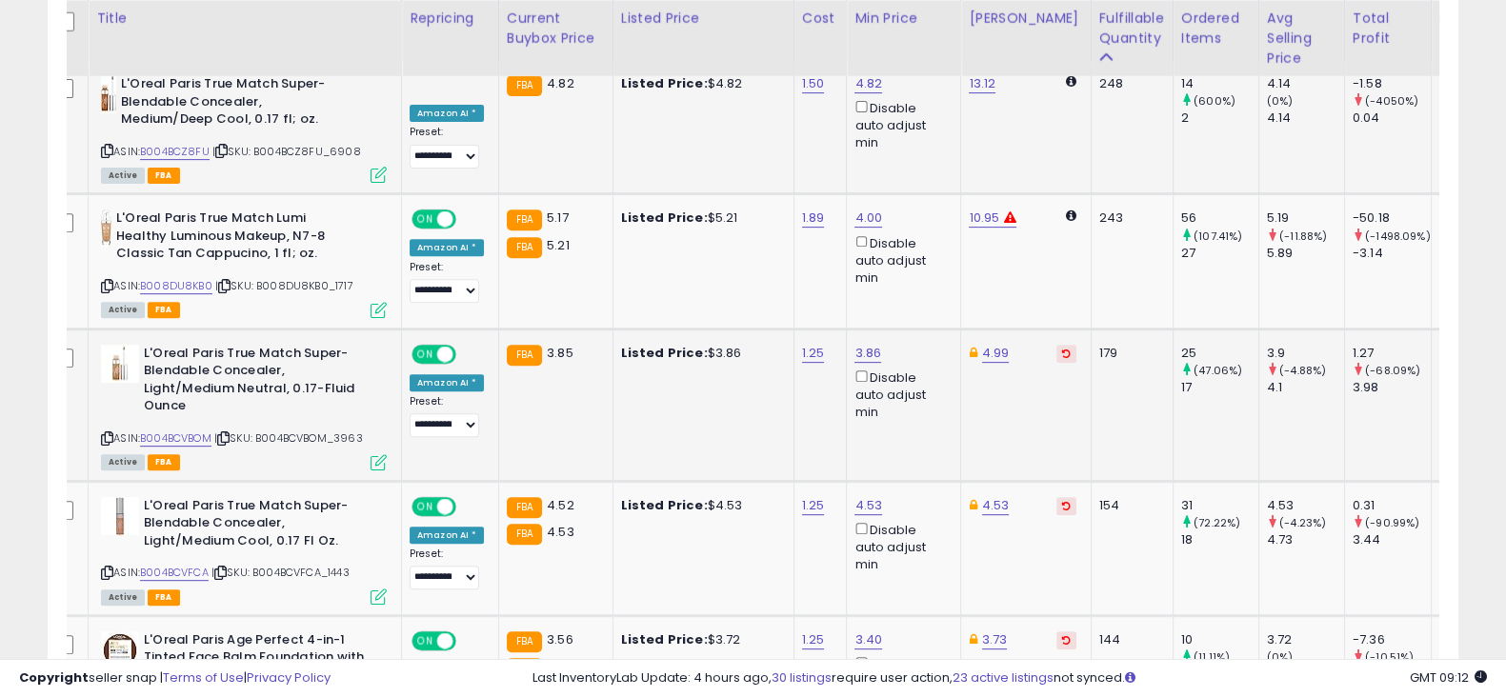
click at [1057, 345] on button at bounding box center [1067, 354] width 20 height 18
click at [1057, 497] on button at bounding box center [1067, 506] width 20 height 18
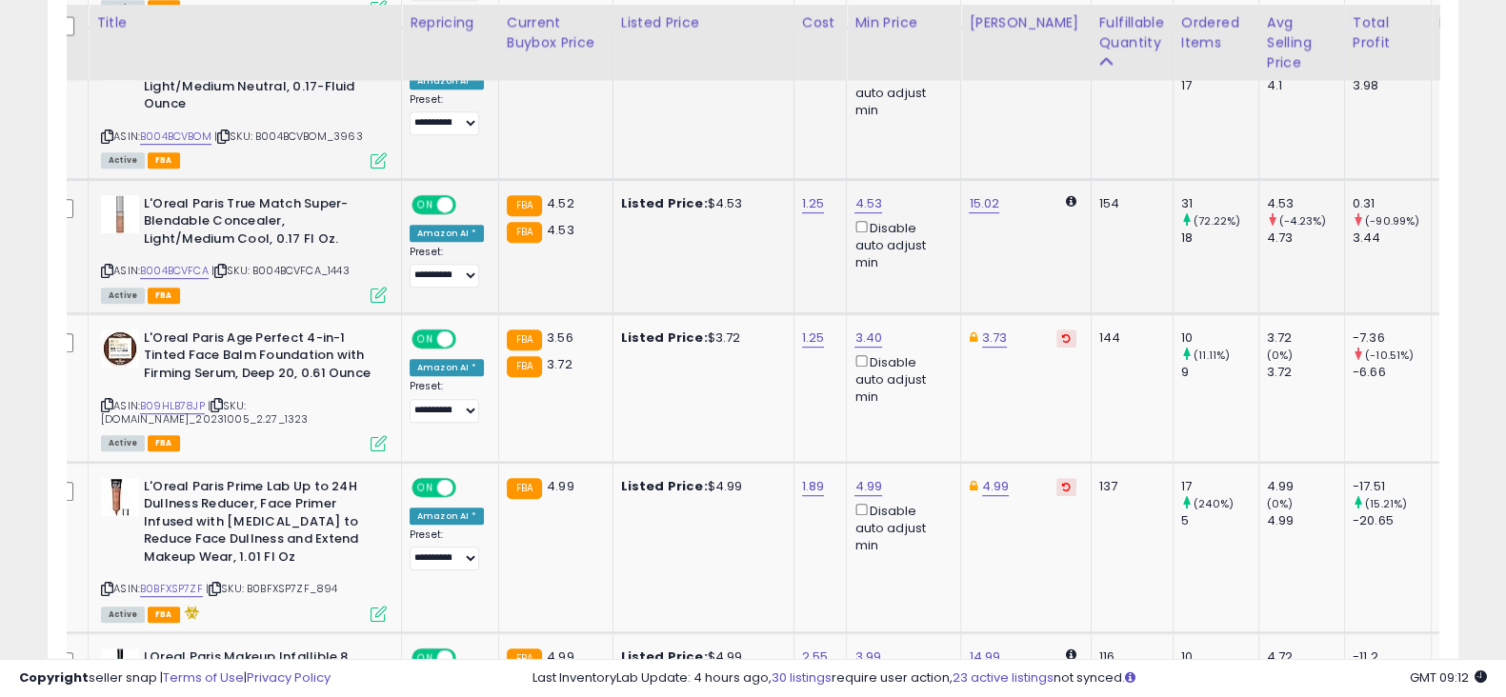
scroll to position [1246, 0]
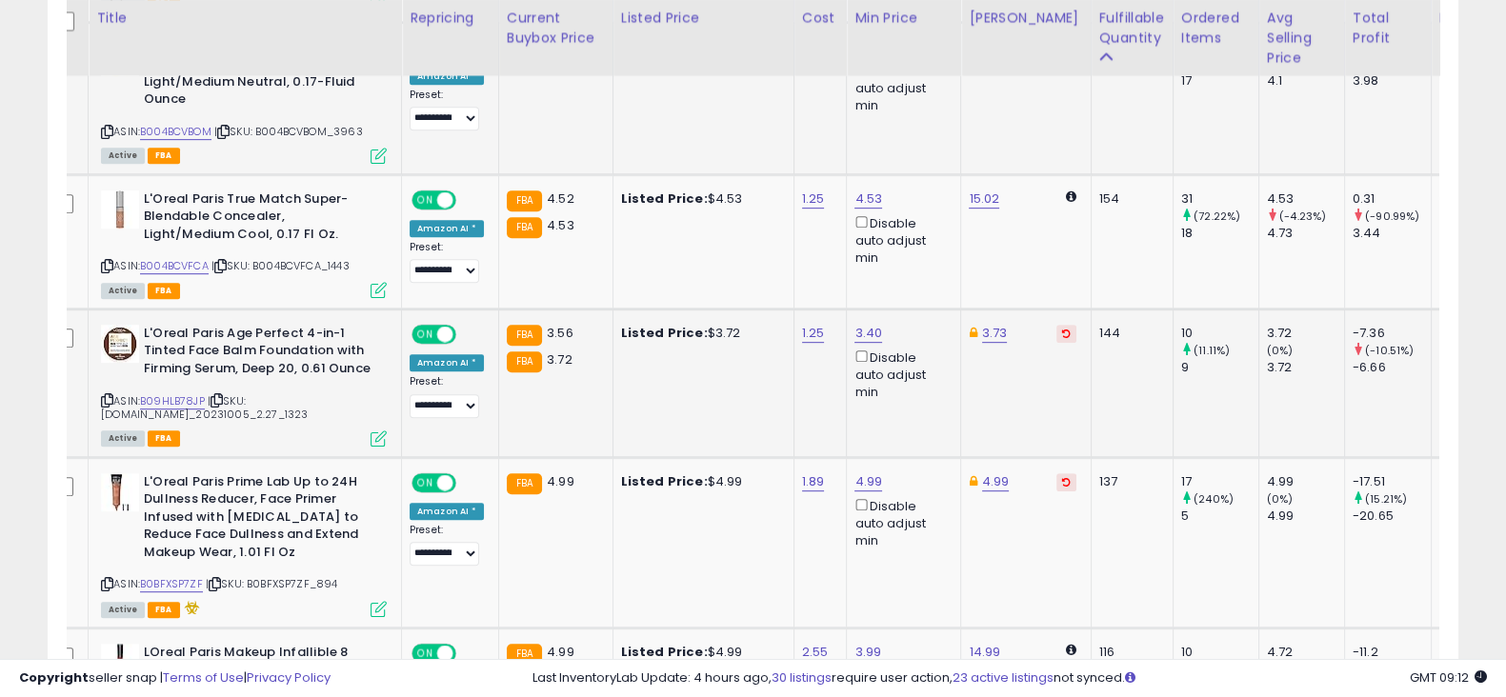
click at [1062, 330] on icon at bounding box center [1066, 334] width 9 height 10
click at [1062, 478] on icon at bounding box center [1066, 482] width 9 height 10
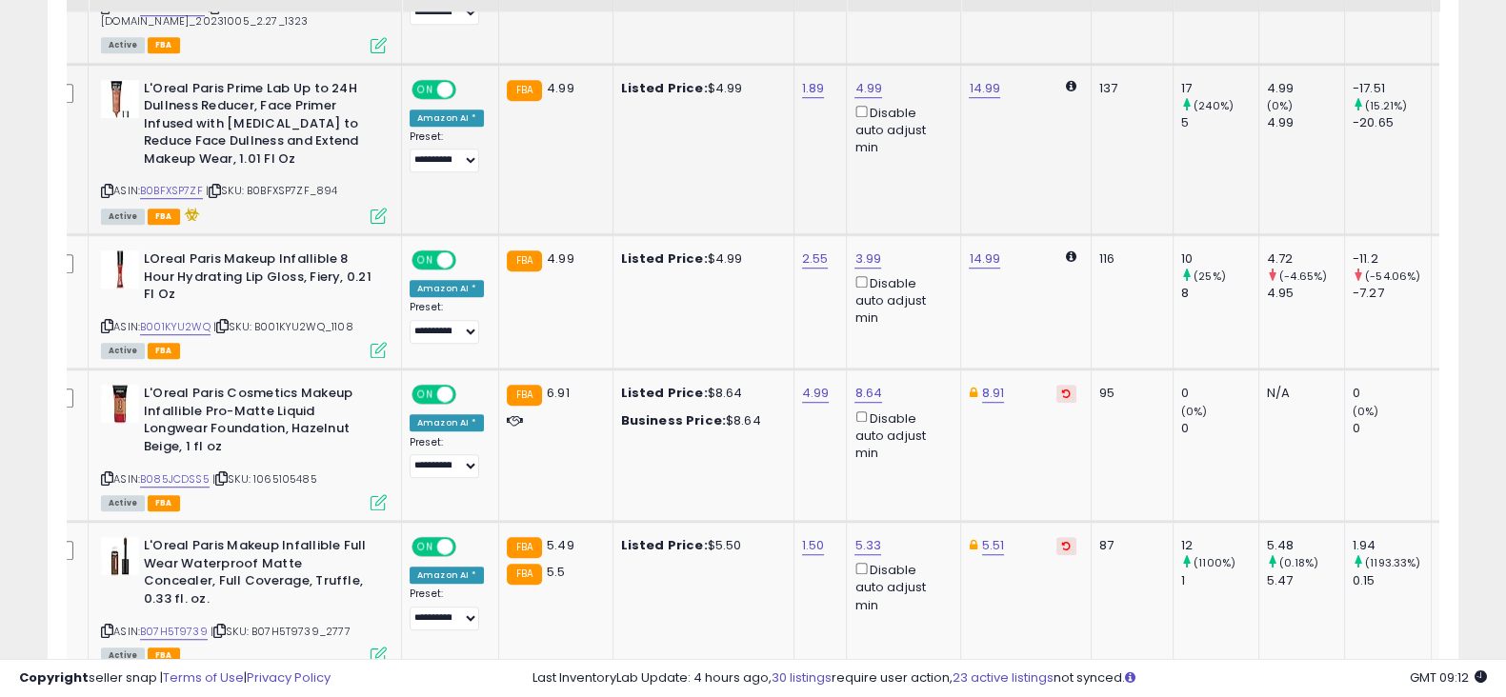
scroll to position [1642, 0]
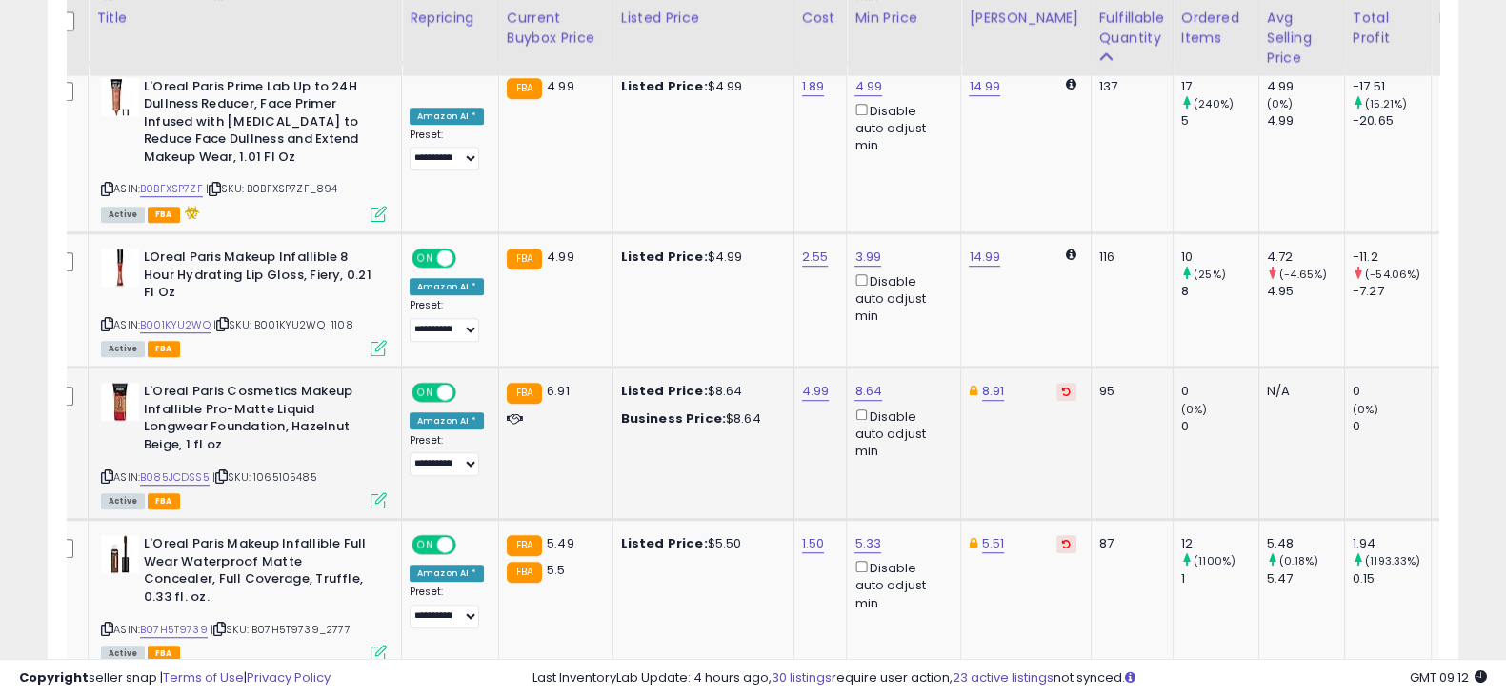
click at [1062, 388] on icon at bounding box center [1066, 392] width 9 height 10
click at [1057, 535] on button at bounding box center [1067, 544] width 20 height 18
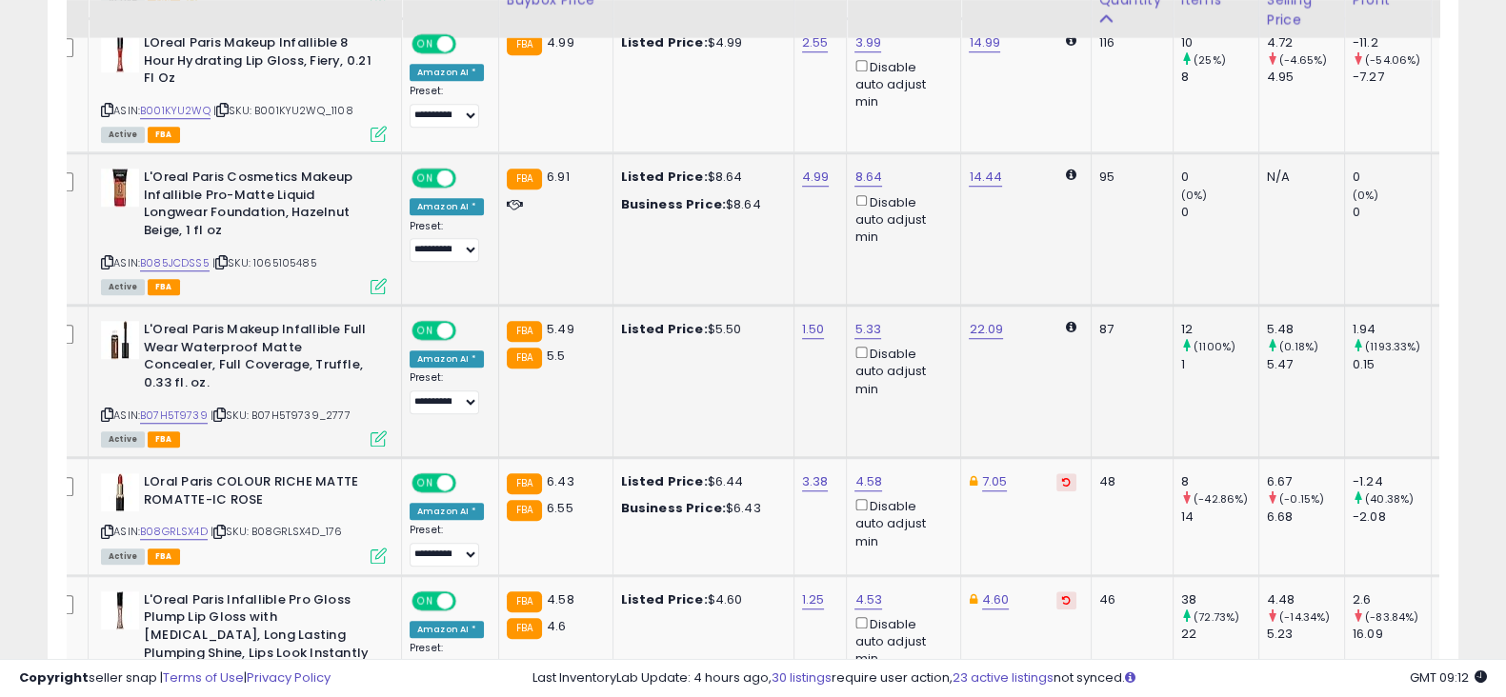
scroll to position [1966, 0]
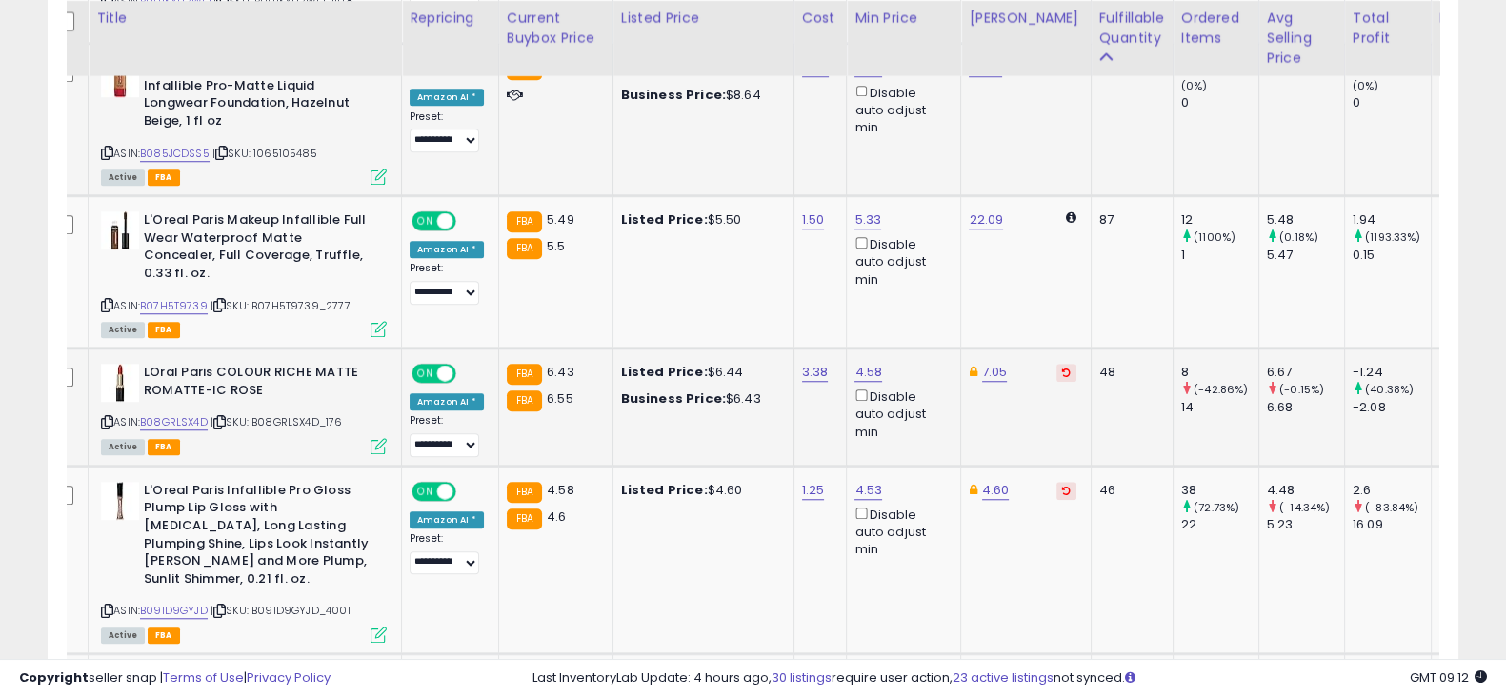
click at [1062, 368] on icon at bounding box center [1066, 373] width 9 height 10
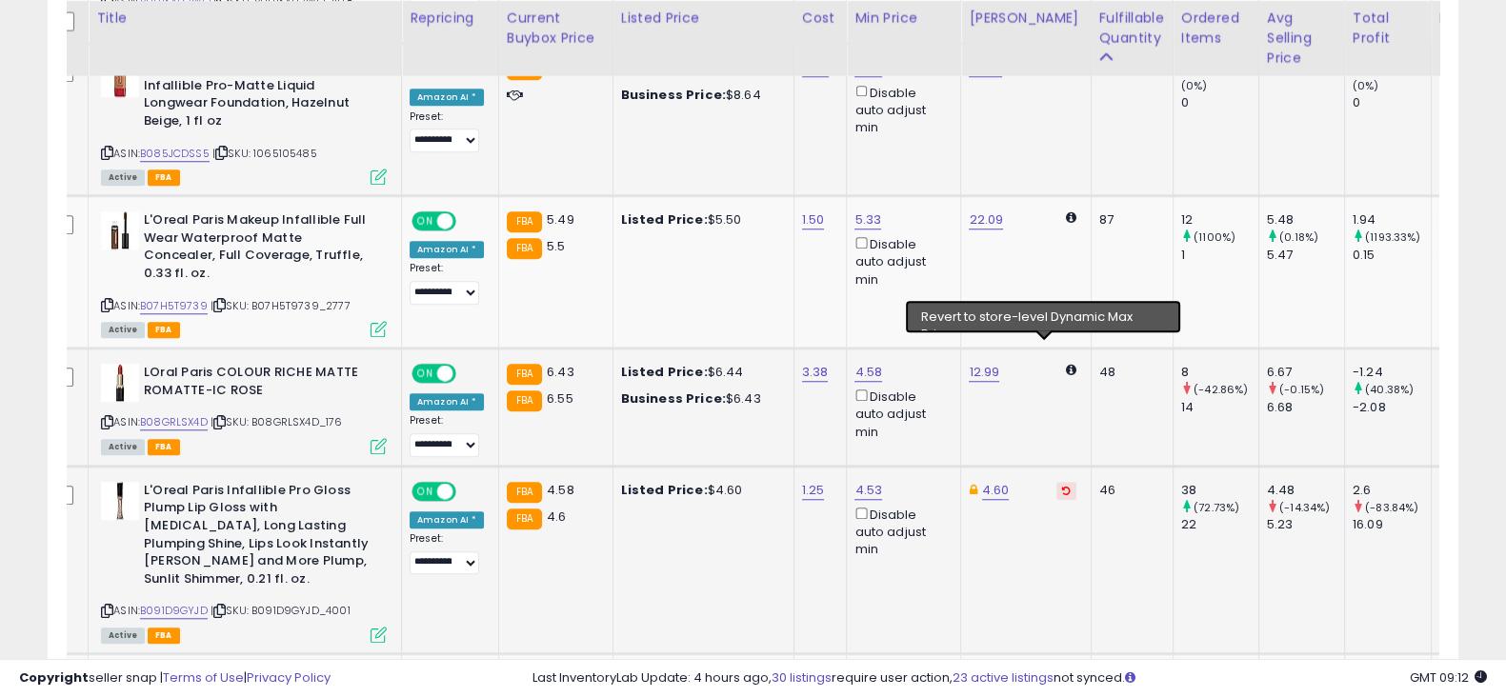
click at [1057, 482] on button at bounding box center [1067, 491] width 20 height 18
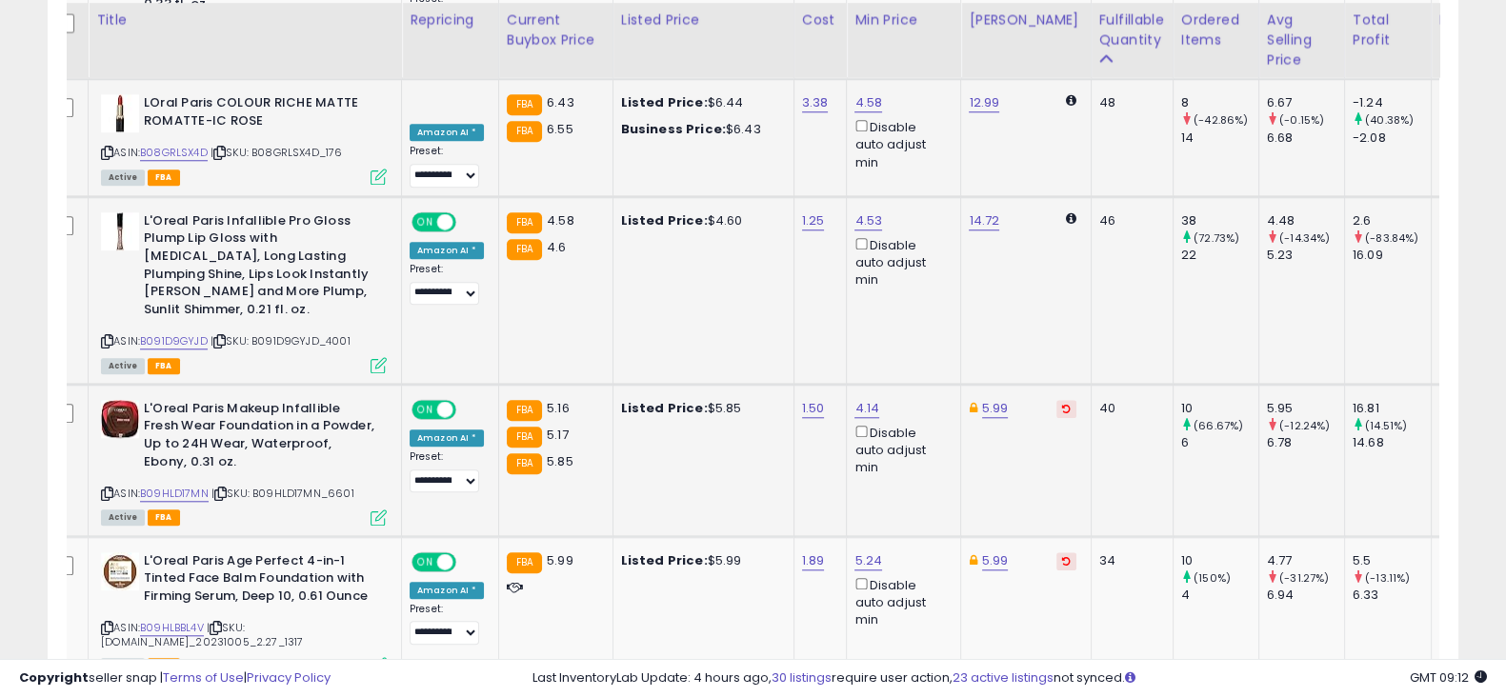
scroll to position [2237, 0]
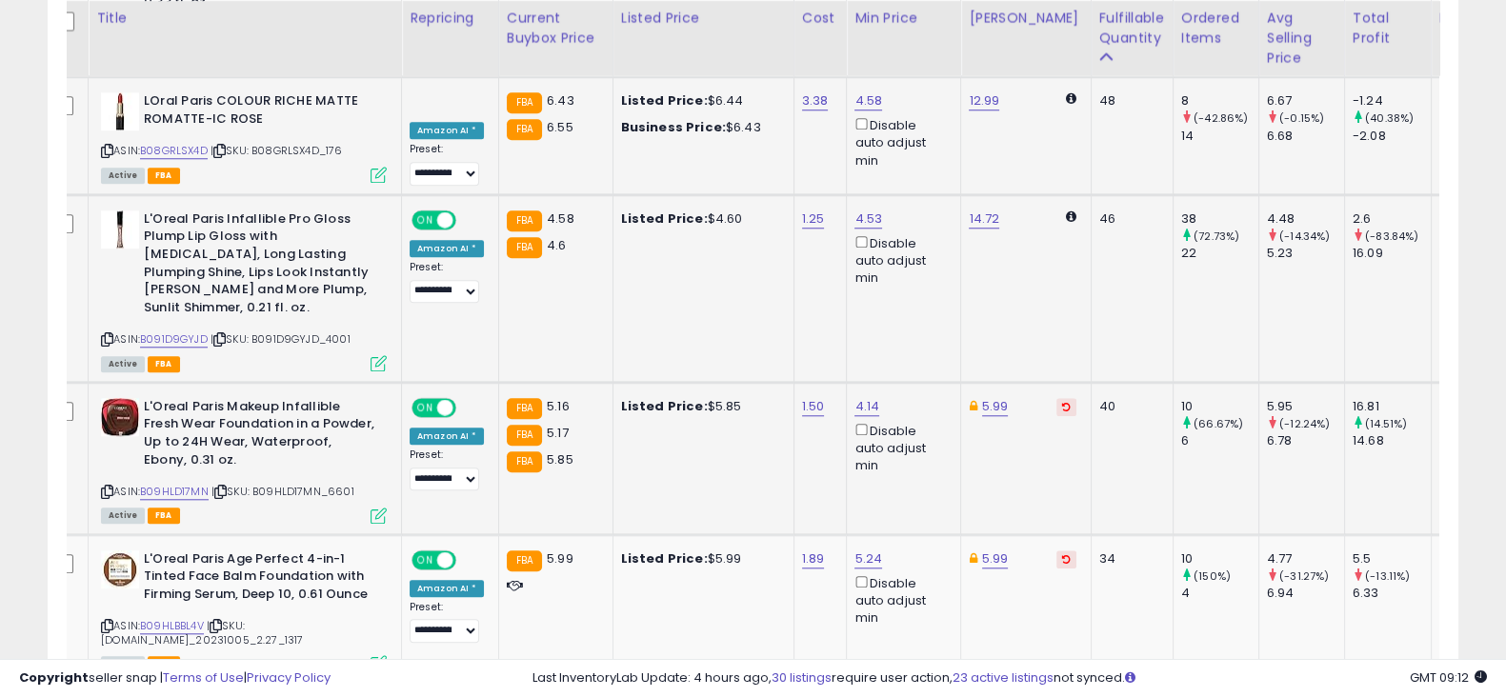
click at [1062, 402] on icon at bounding box center [1066, 407] width 9 height 10
click at [1062, 554] on icon at bounding box center [1066, 559] width 9 height 10
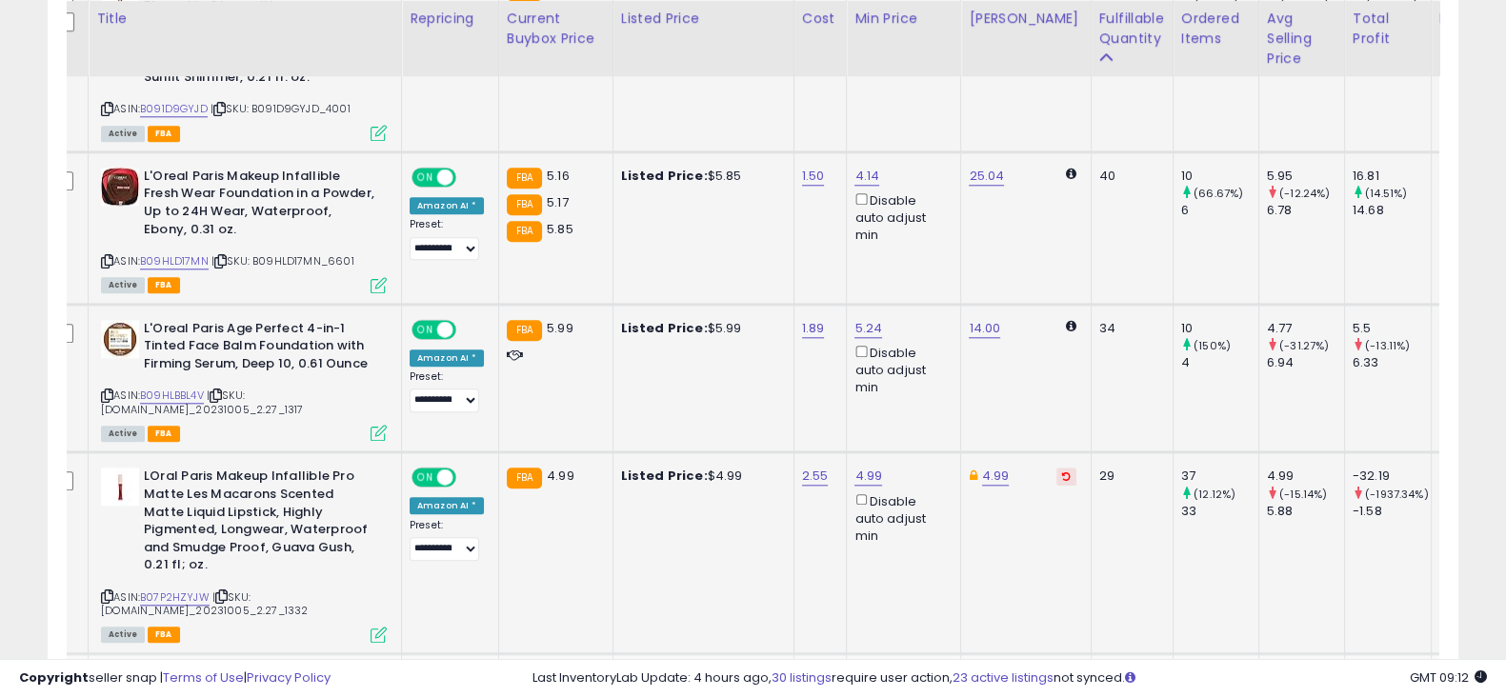
click at [1062, 472] on icon at bounding box center [1066, 477] width 9 height 10
click at [1057, 670] on button at bounding box center [1067, 679] width 20 height 18
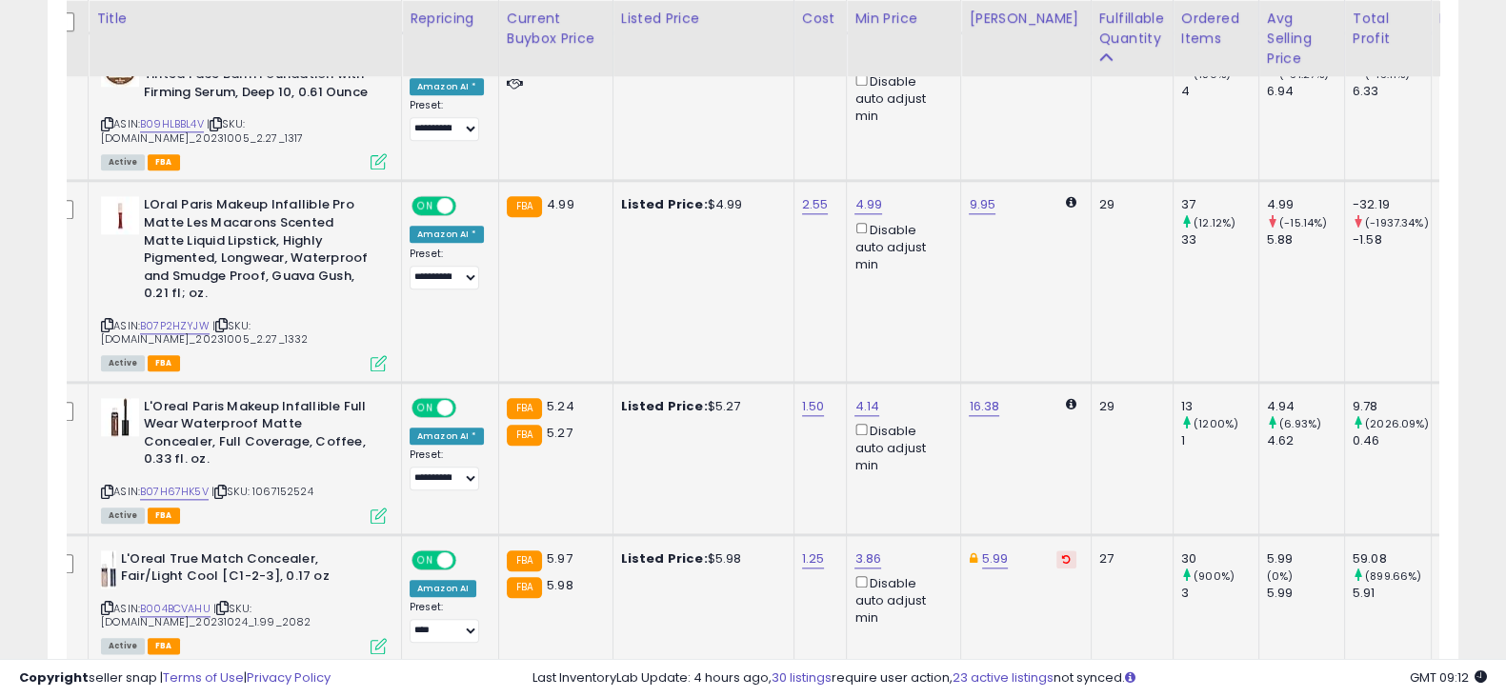
click at [1062, 554] on icon at bounding box center [1066, 559] width 9 height 10
click at [1057, 681] on button at bounding box center [1067, 690] width 20 height 18
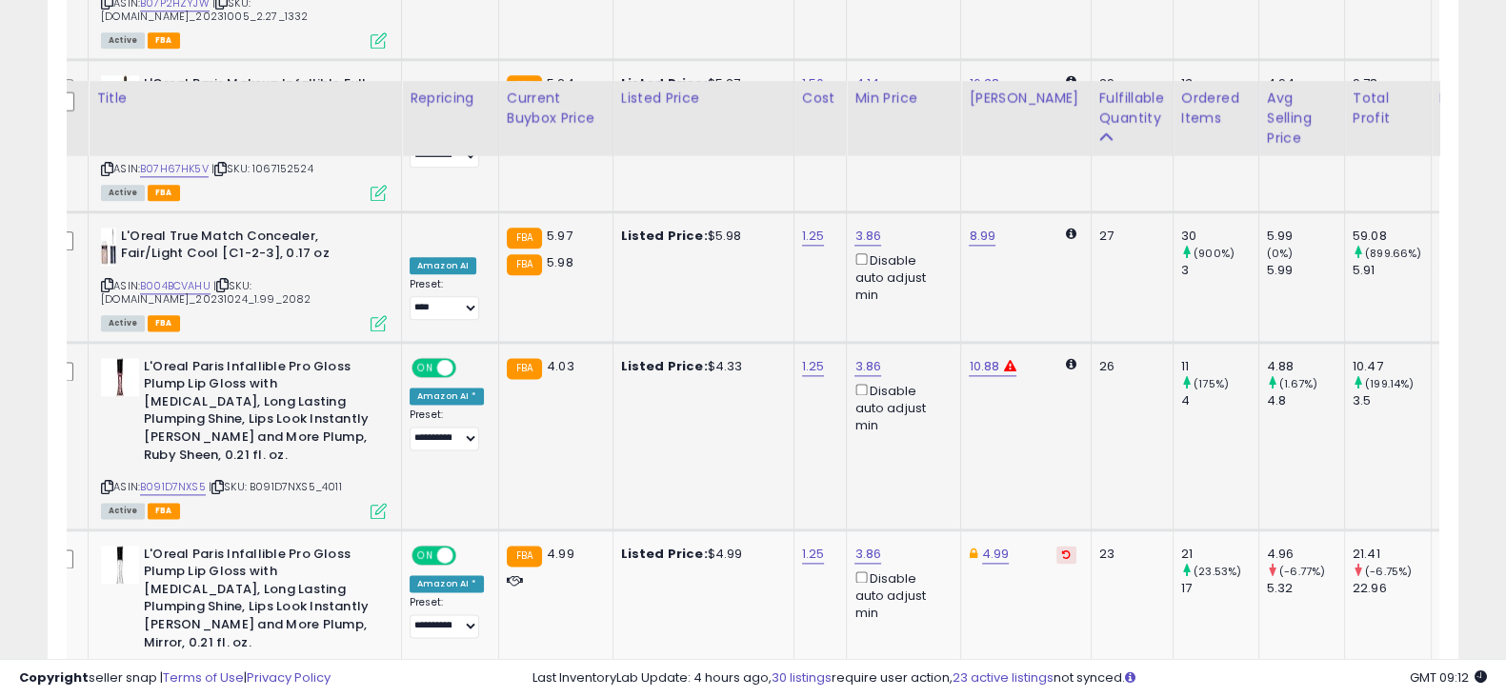
scroll to position [3154, 0]
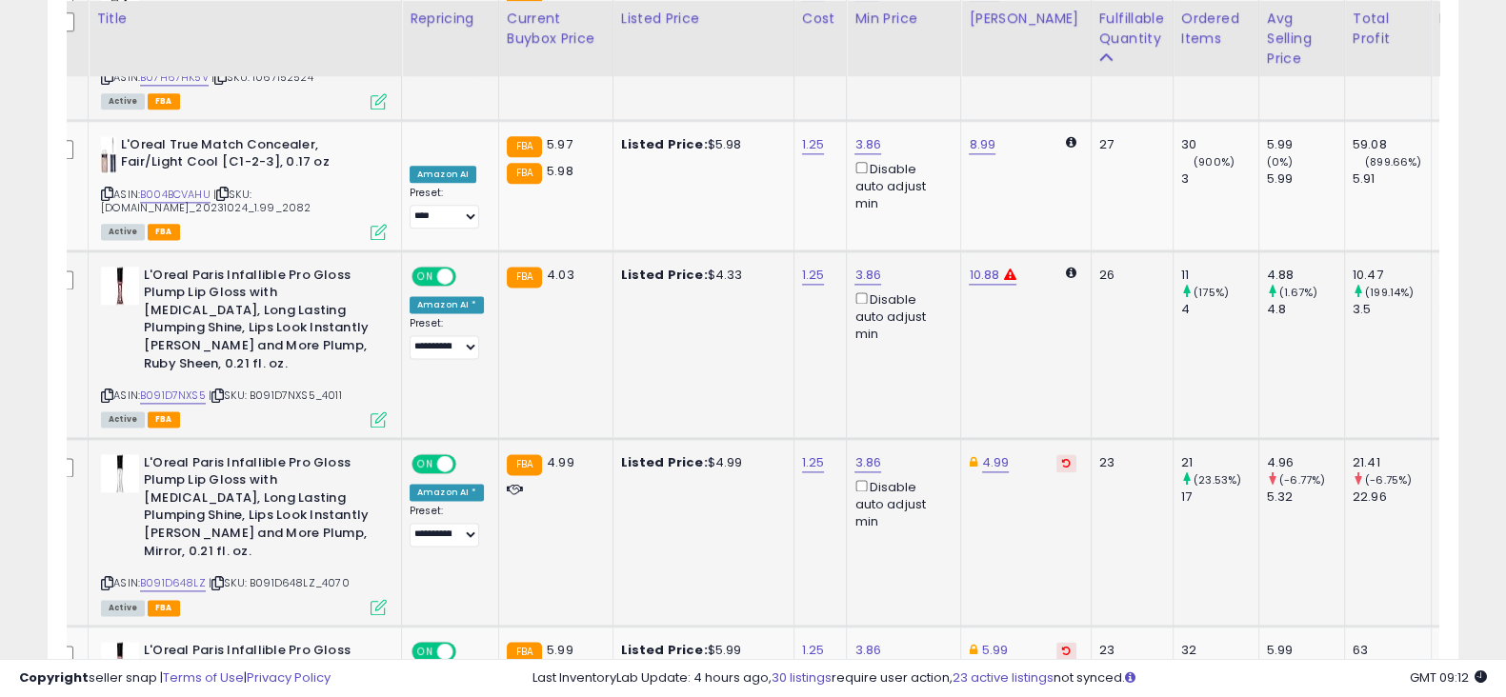
click at [1062, 458] on icon at bounding box center [1066, 463] width 9 height 10
click at [1057, 642] on button at bounding box center [1067, 651] width 20 height 18
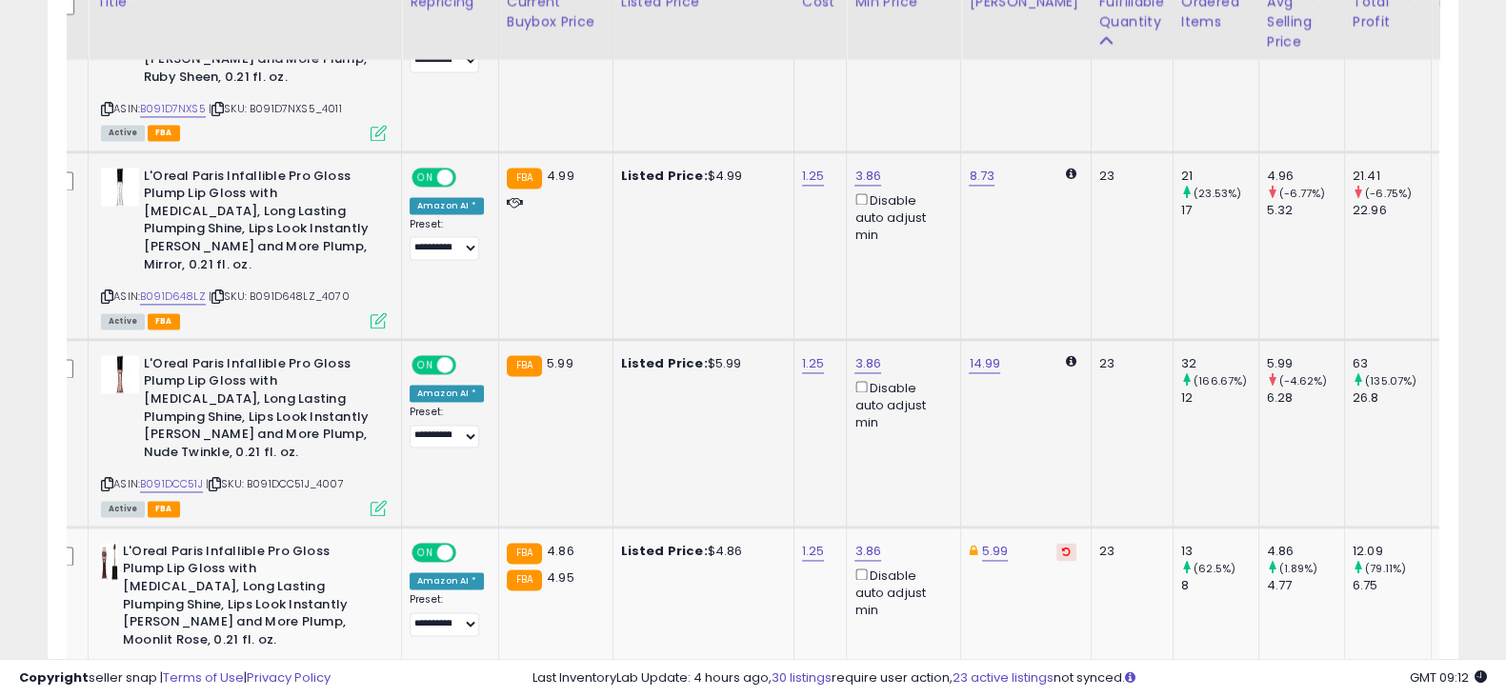
scroll to position [3448, 0]
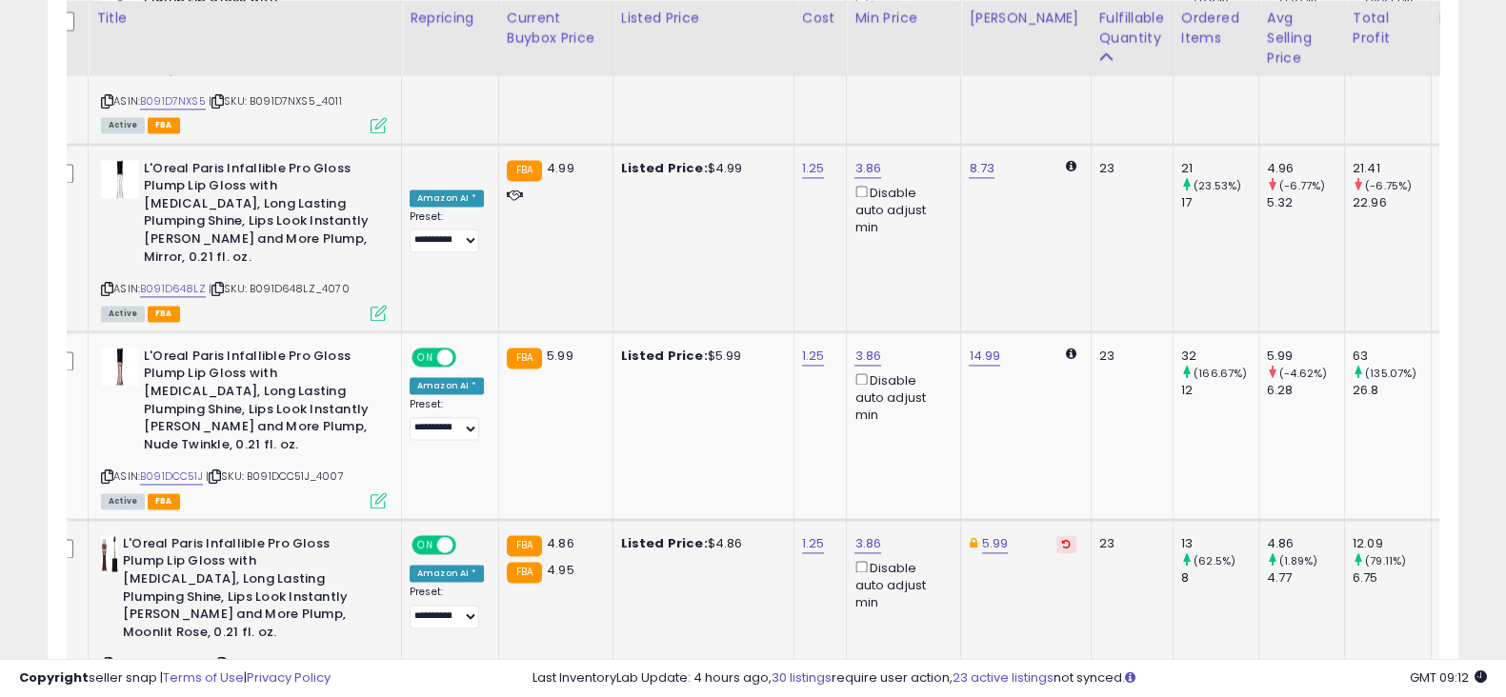
click at [1062, 539] on icon at bounding box center [1066, 544] width 9 height 10
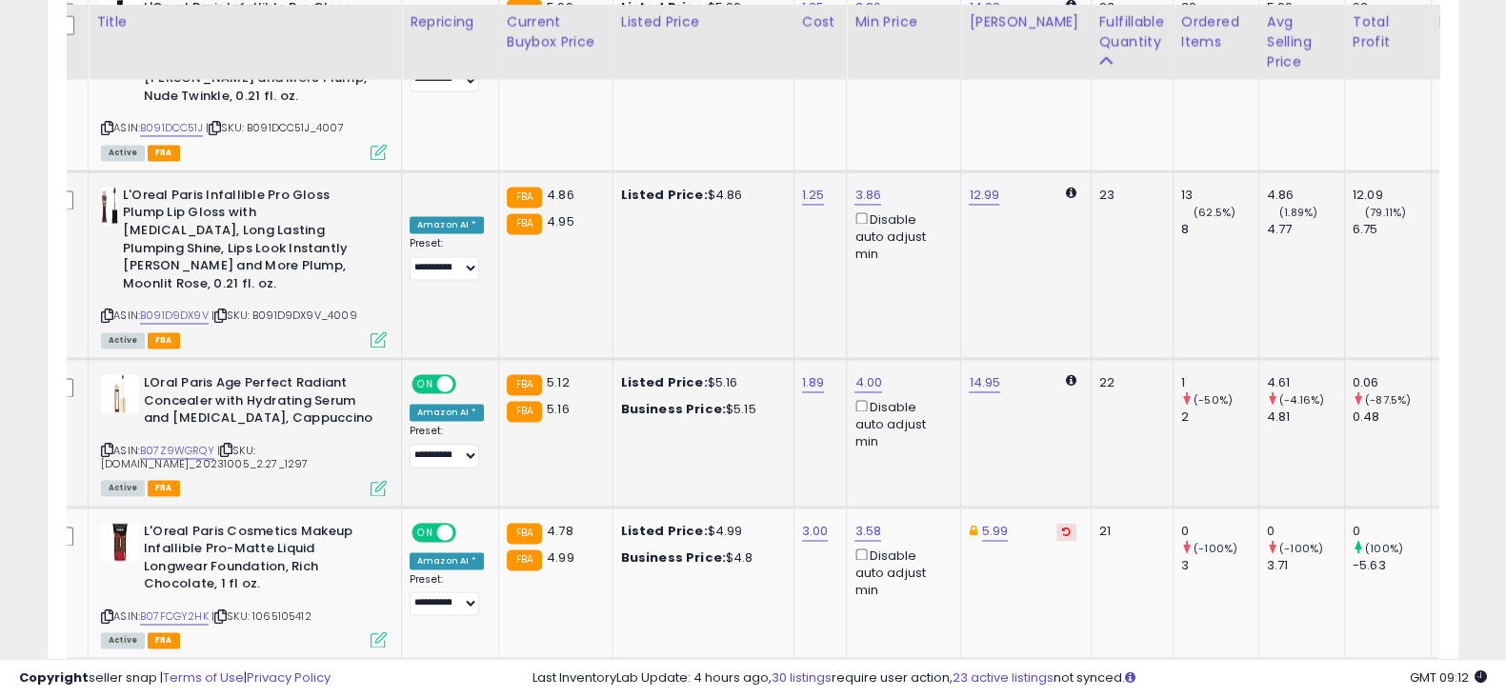
scroll to position [3801, 0]
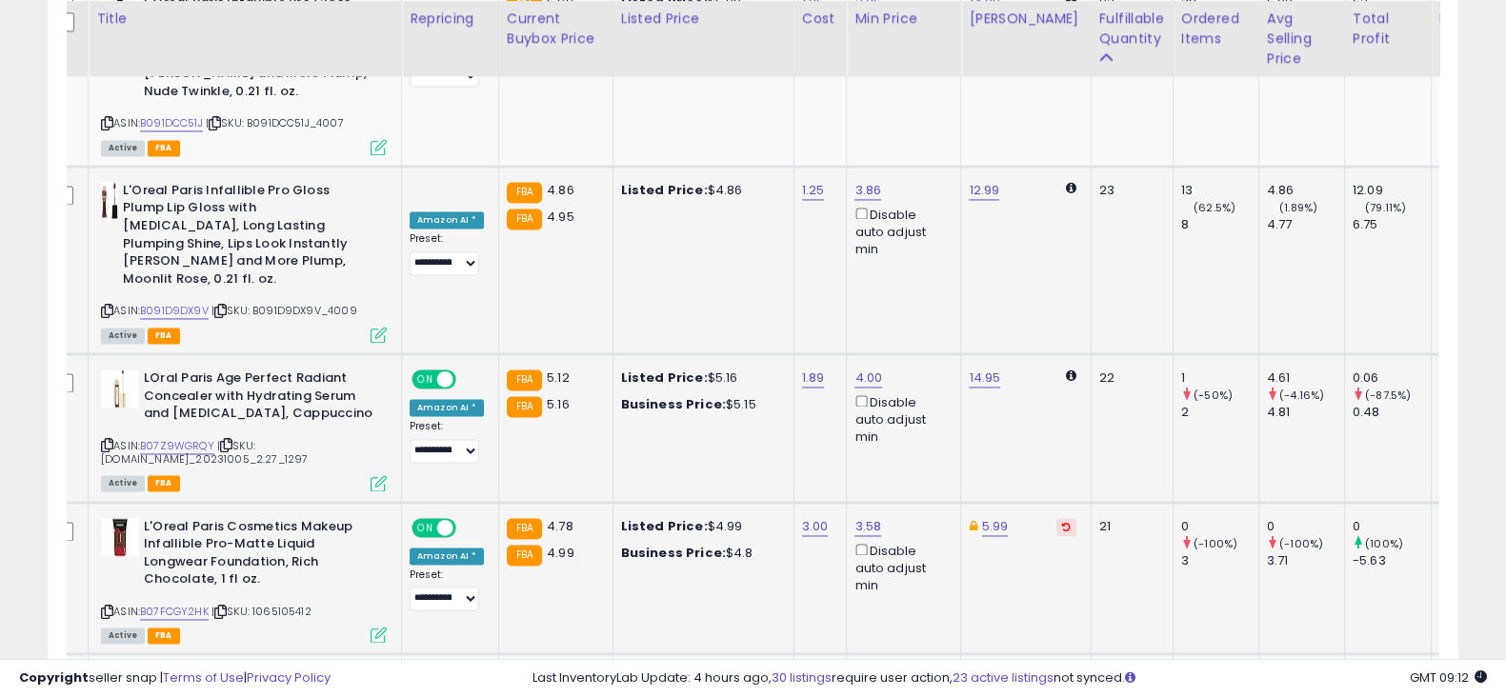
click at [1062, 522] on icon at bounding box center [1066, 527] width 9 height 10
click at [1062, 674] on icon at bounding box center [1066, 679] width 9 height 10
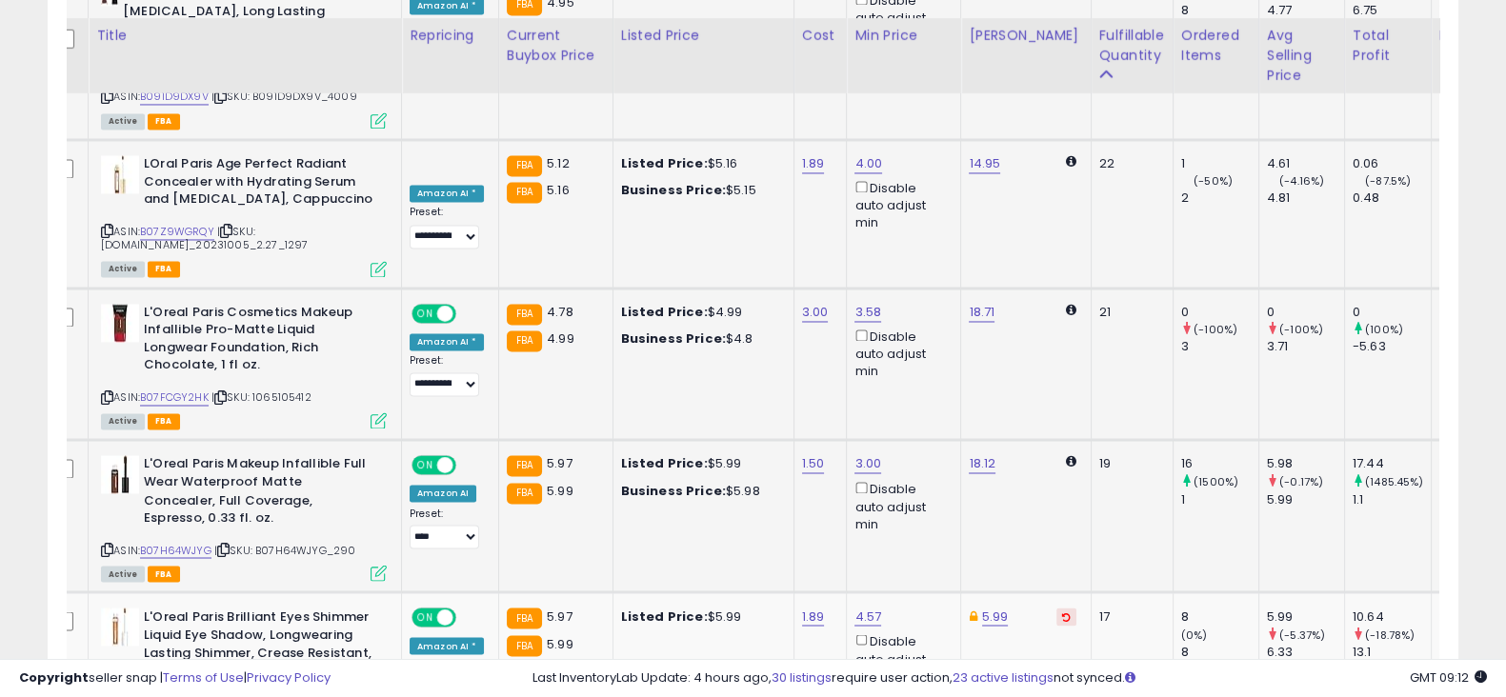
scroll to position [4033, 0]
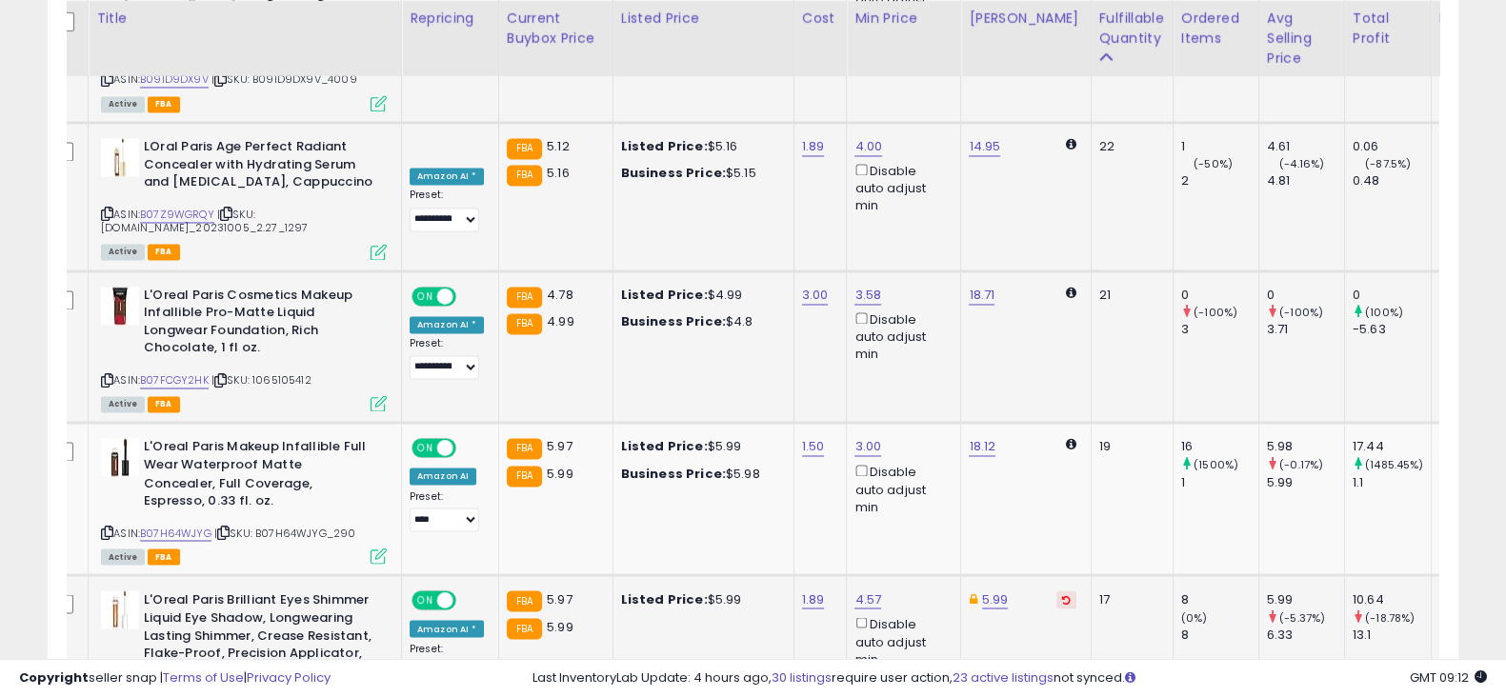
click at [1057, 591] on button at bounding box center [1067, 600] width 20 height 18
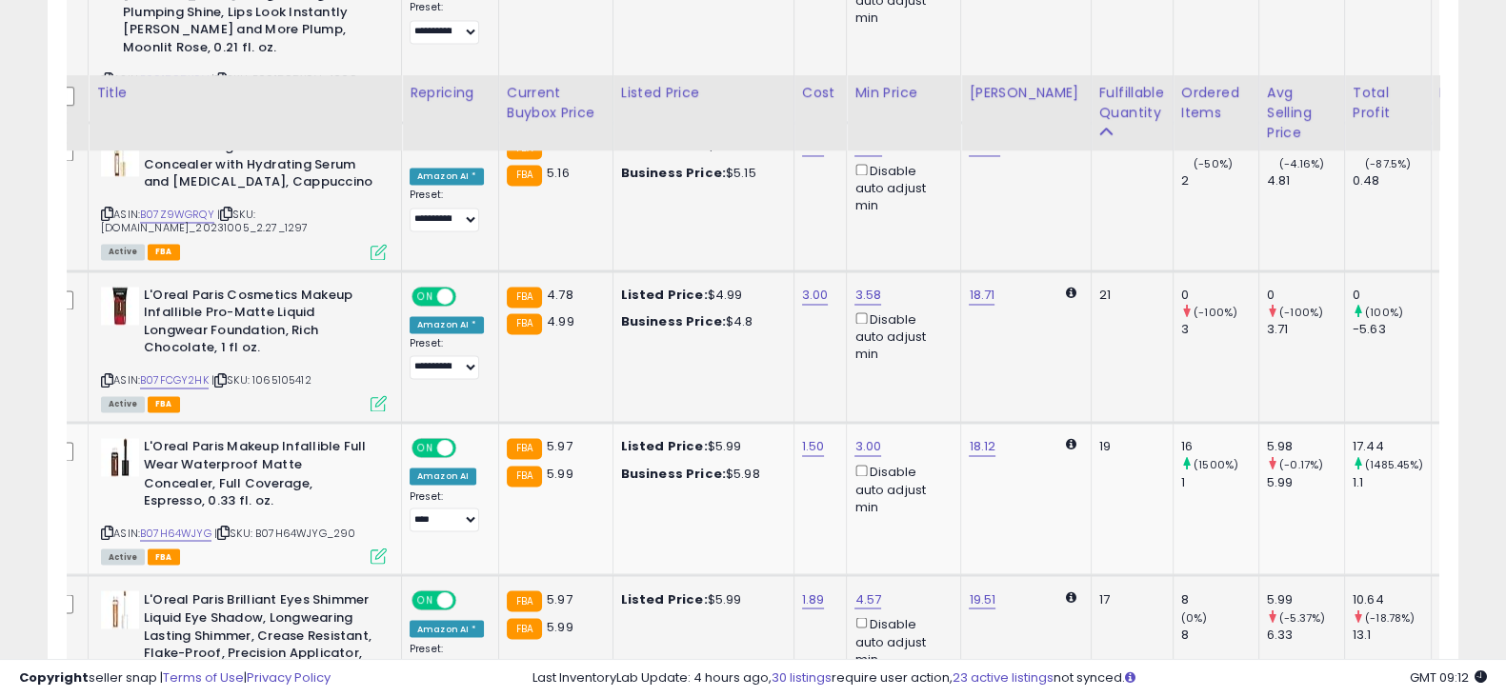
scroll to position [4243, 0]
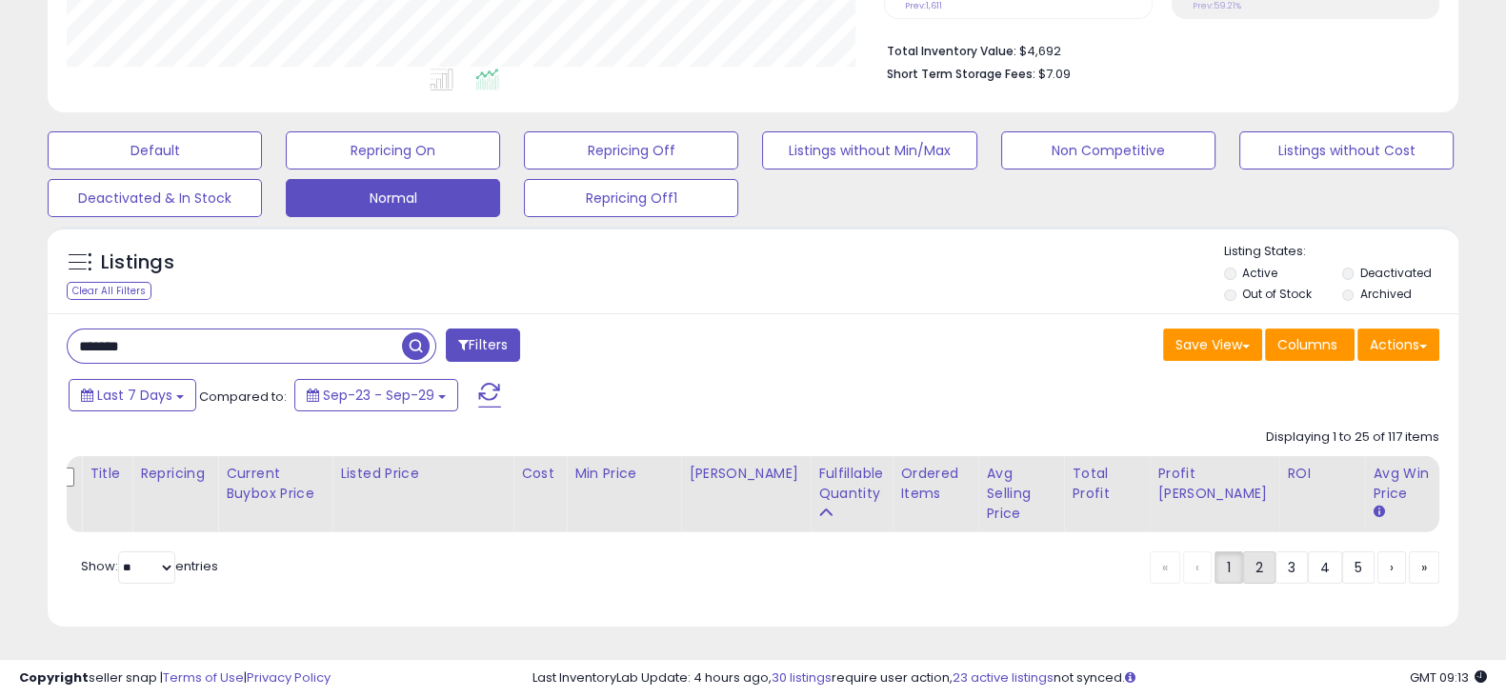
scroll to position [0, 0]
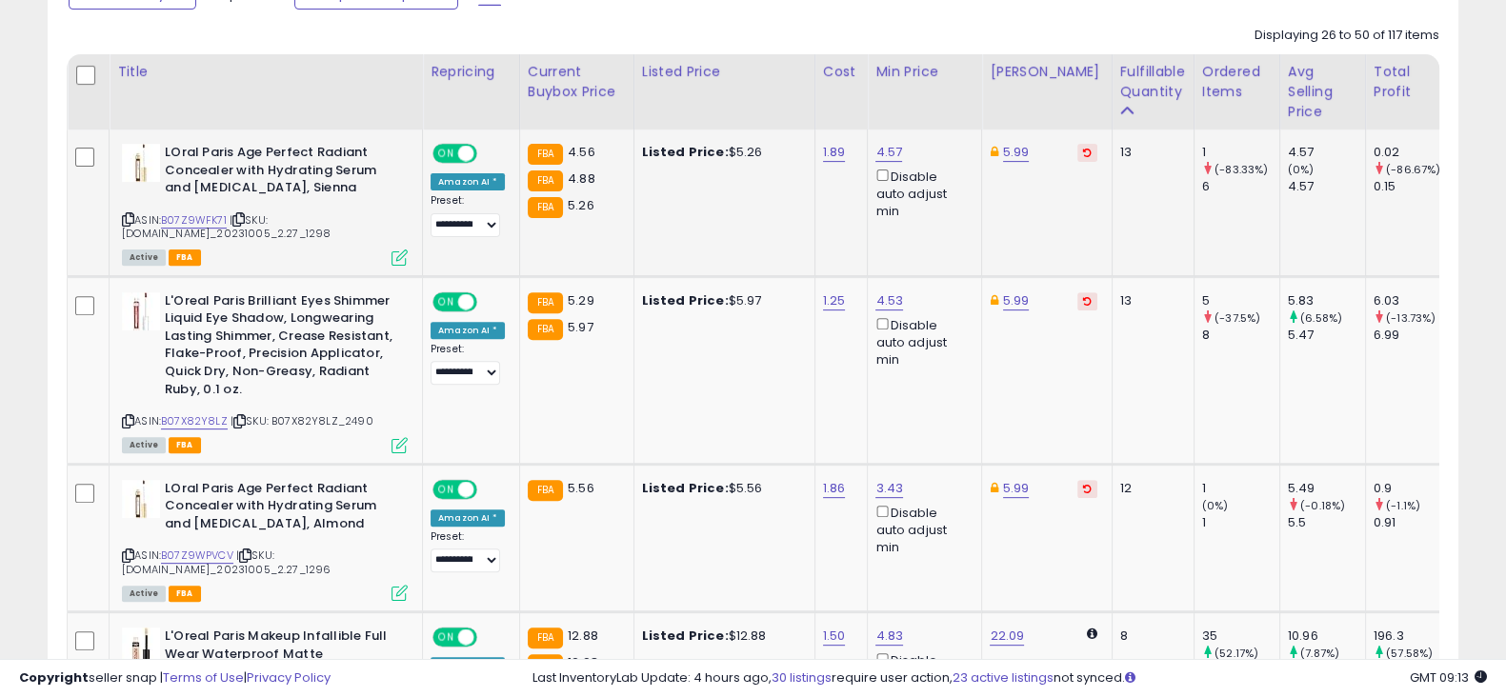
click at [1078, 147] on button at bounding box center [1088, 153] width 20 height 18
click at [1078, 297] on button at bounding box center [1088, 301] width 20 height 18
click at [1083, 485] on icon at bounding box center [1087, 489] width 9 height 10
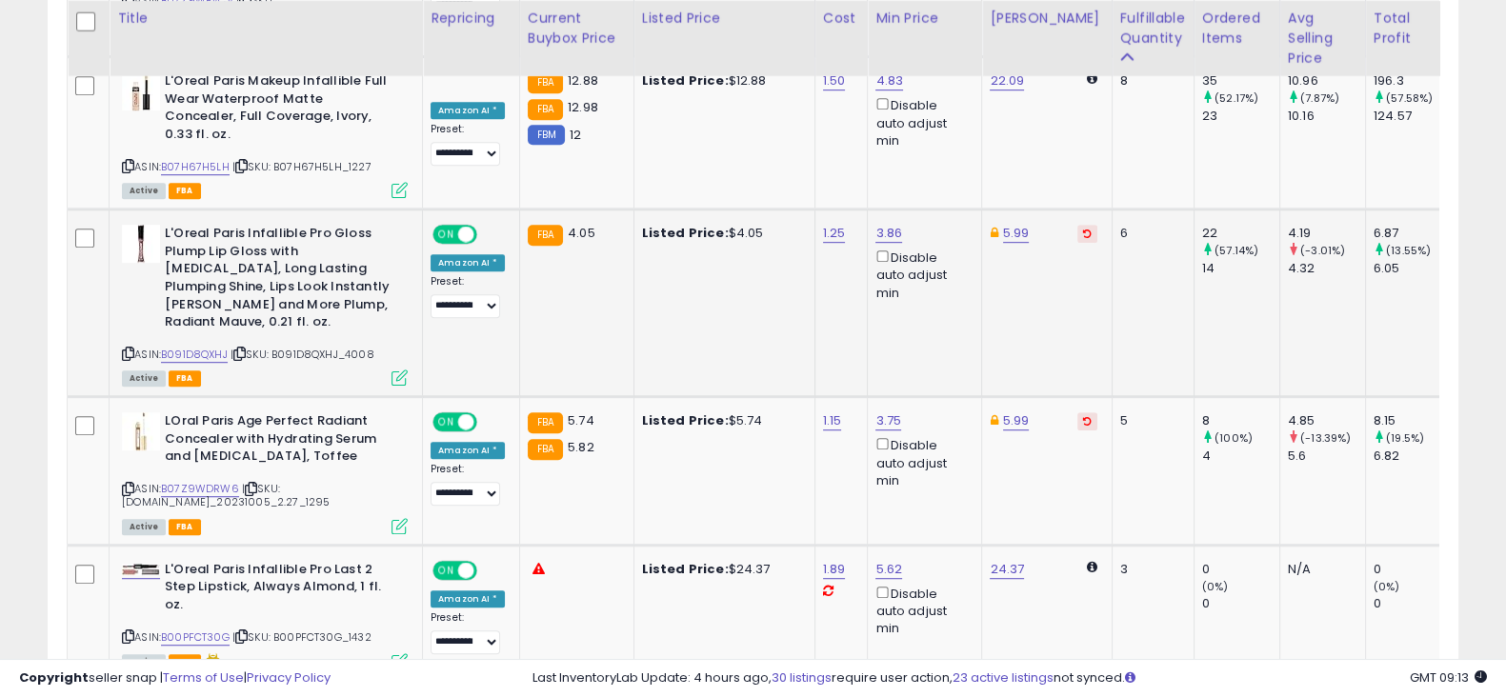
click at [1078, 225] on button at bounding box center [1088, 234] width 20 height 18
click at [1078, 413] on button at bounding box center [1088, 422] width 20 height 18
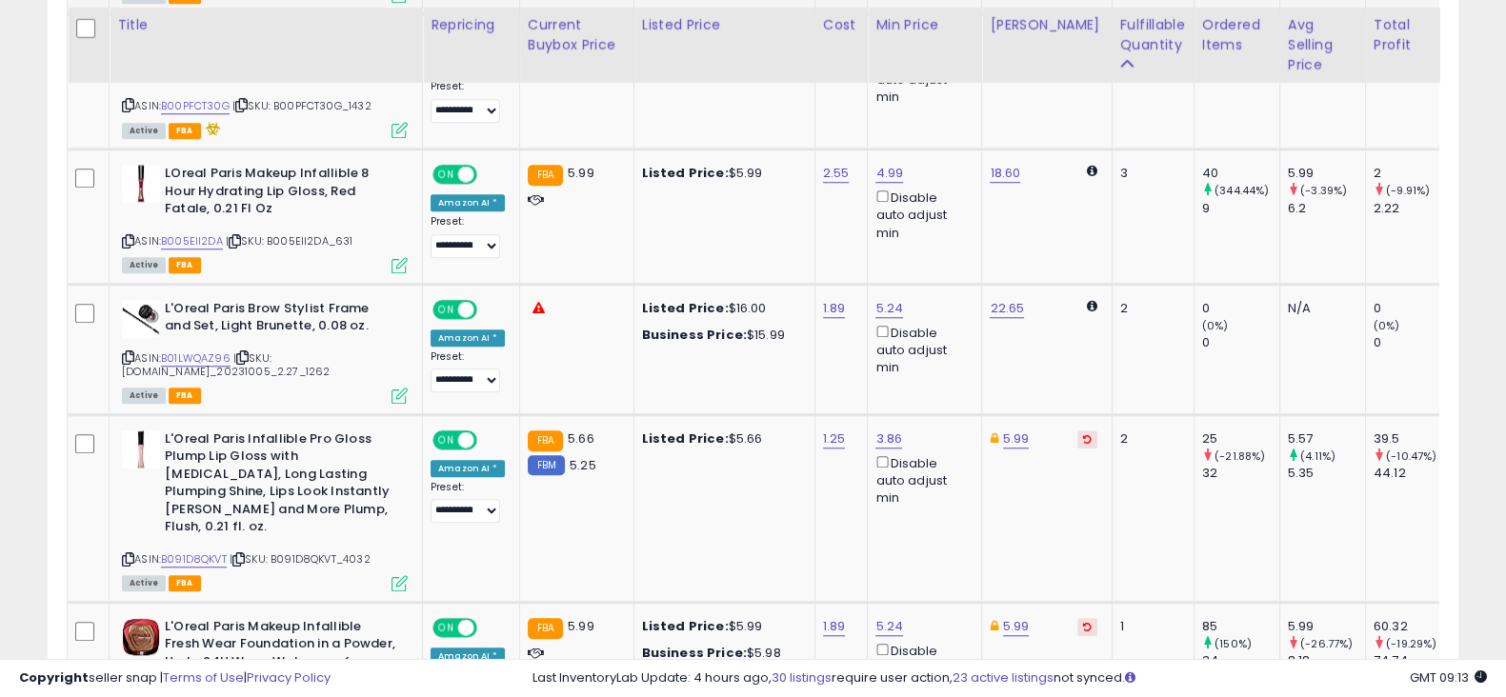
scroll to position [1969, 0]
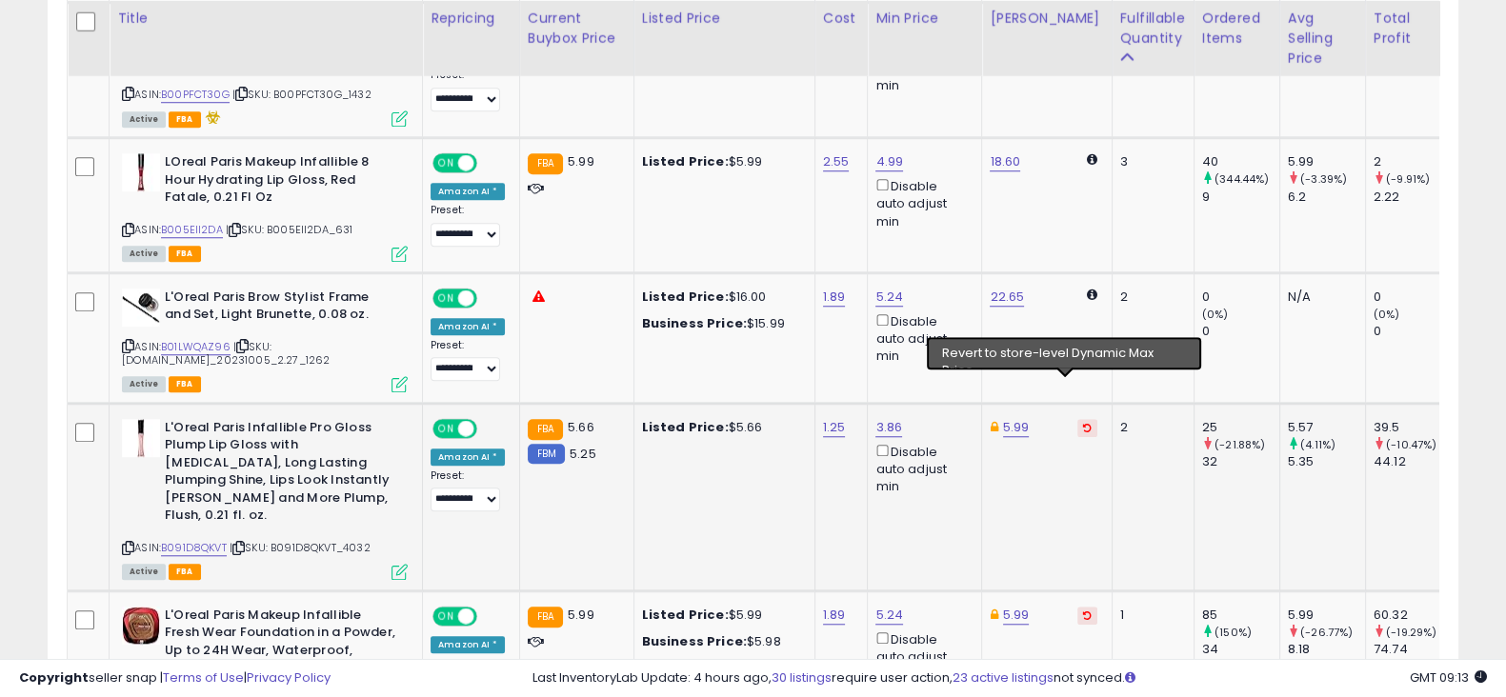
click at [1083, 423] on icon at bounding box center [1087, 428] width 9 height 10
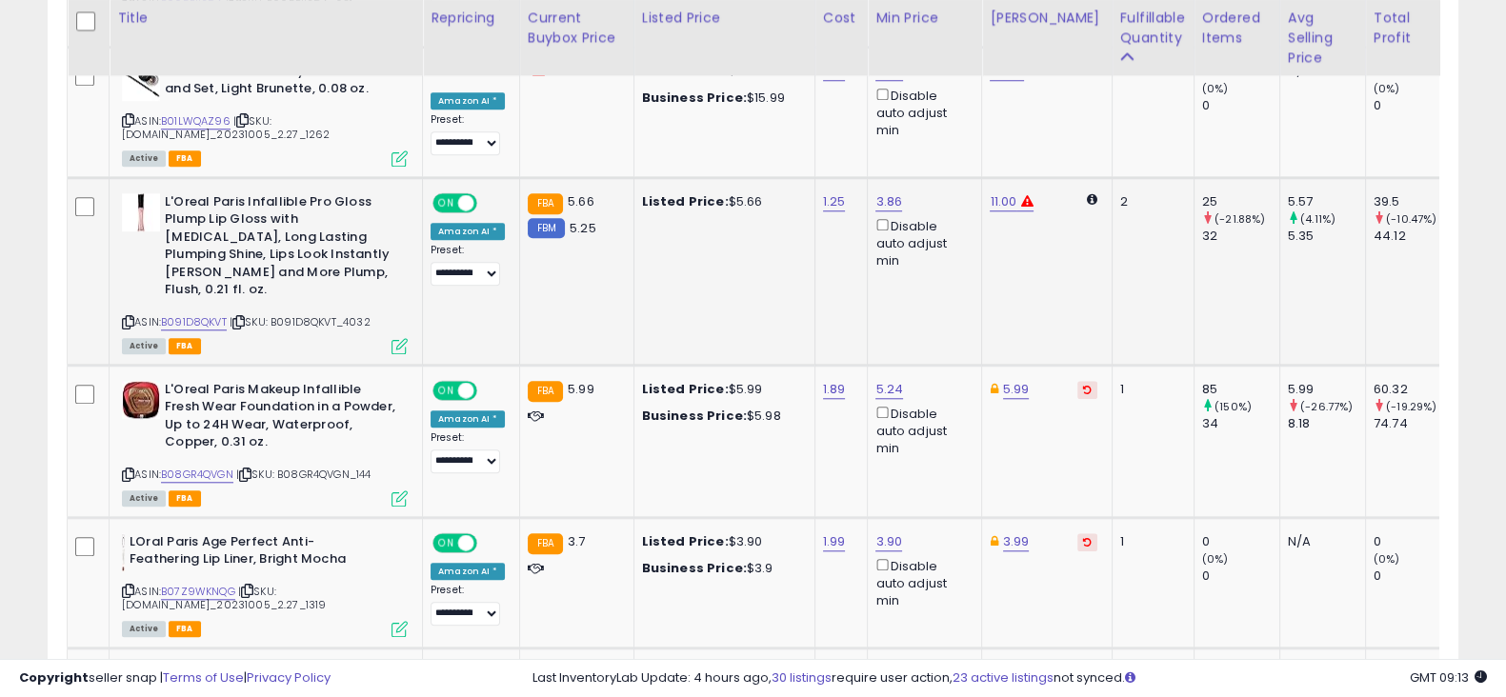
scroll to position [2198, 0]
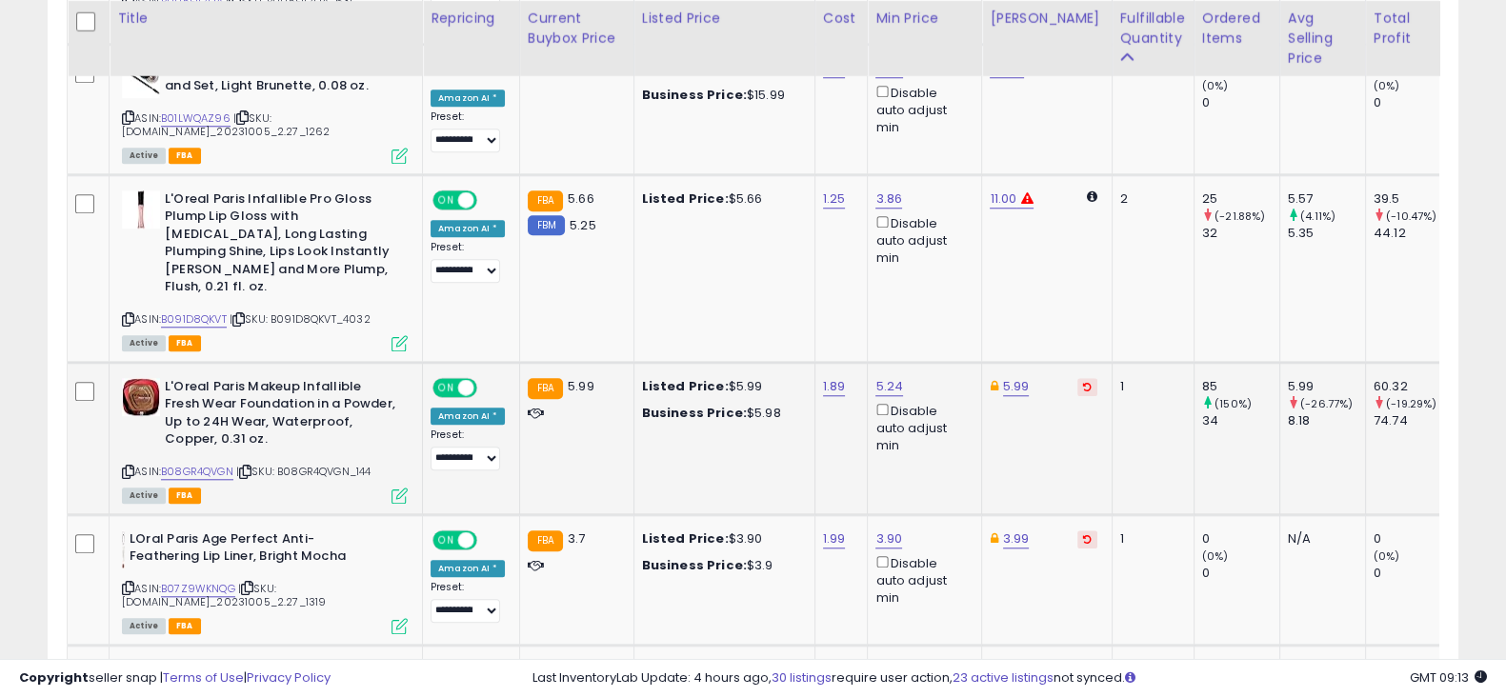
click at [1078, 378] on button at bounding box center [1088, 387] width 20 height 18
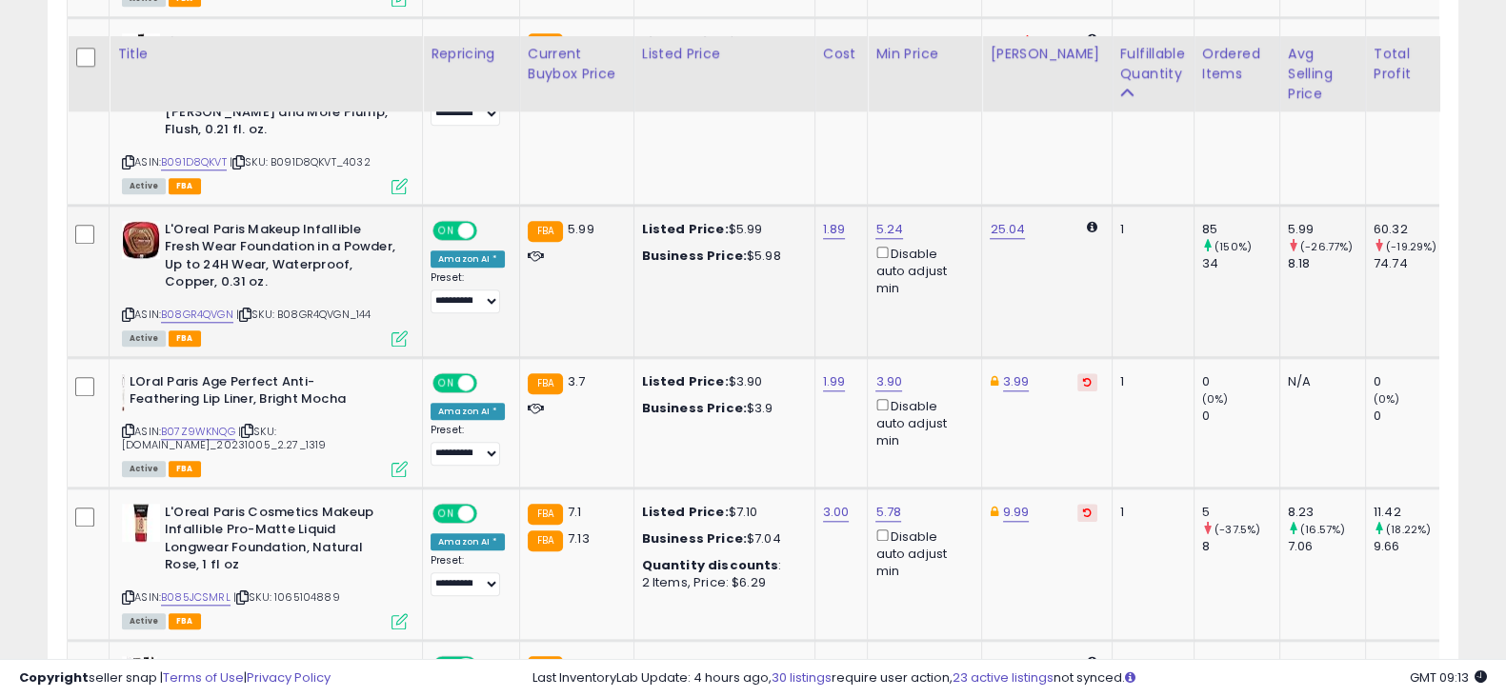
scroll to position [2406, 0]
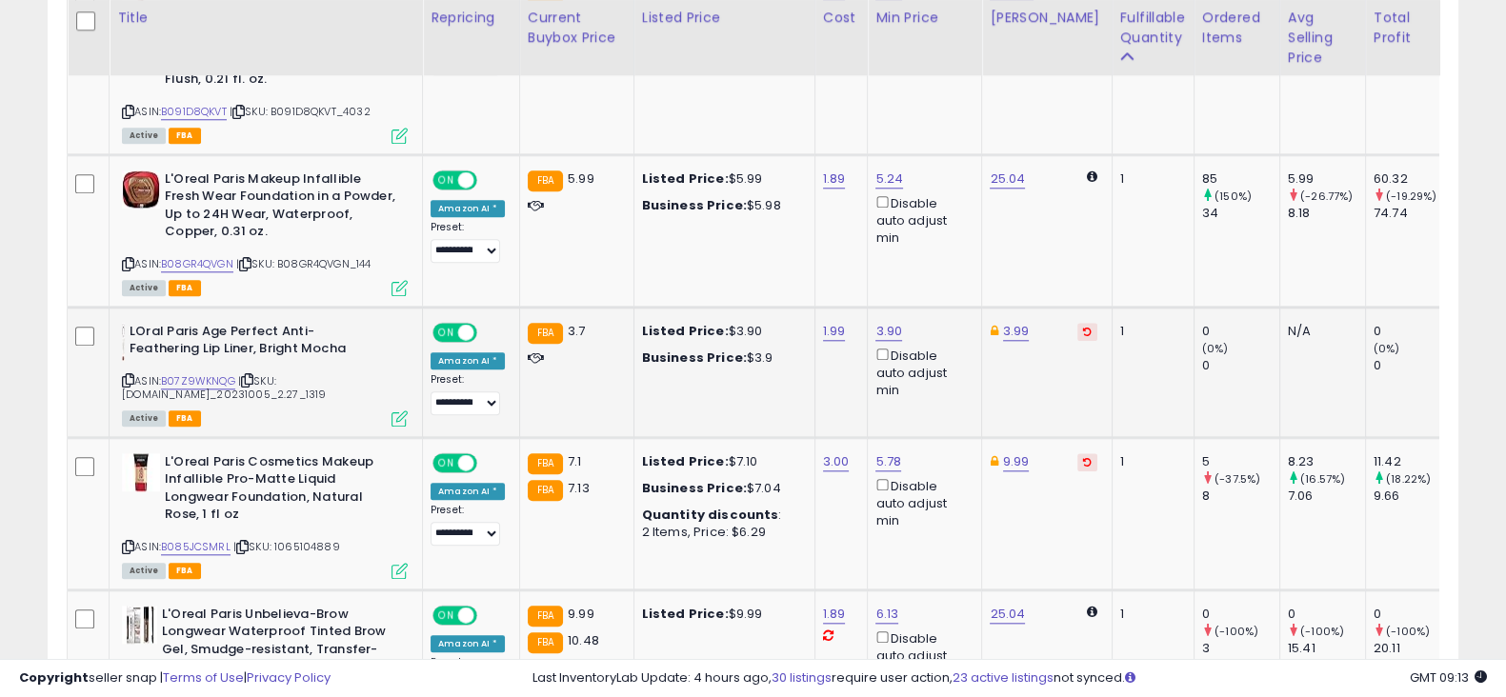
click at [1083, 327] on icon at bounding box center [1087, 332] width 9 height 10
click at [1067, 437] on td "9.99" at bounding box center [1047, 513] width 130 height 152
click at [1066, 437] on td "9.99" at bounding box center [1047, 513] width 130 height 152
click at [1083, 457] on icon at bounding box center [1087, 462] width 9 height 10
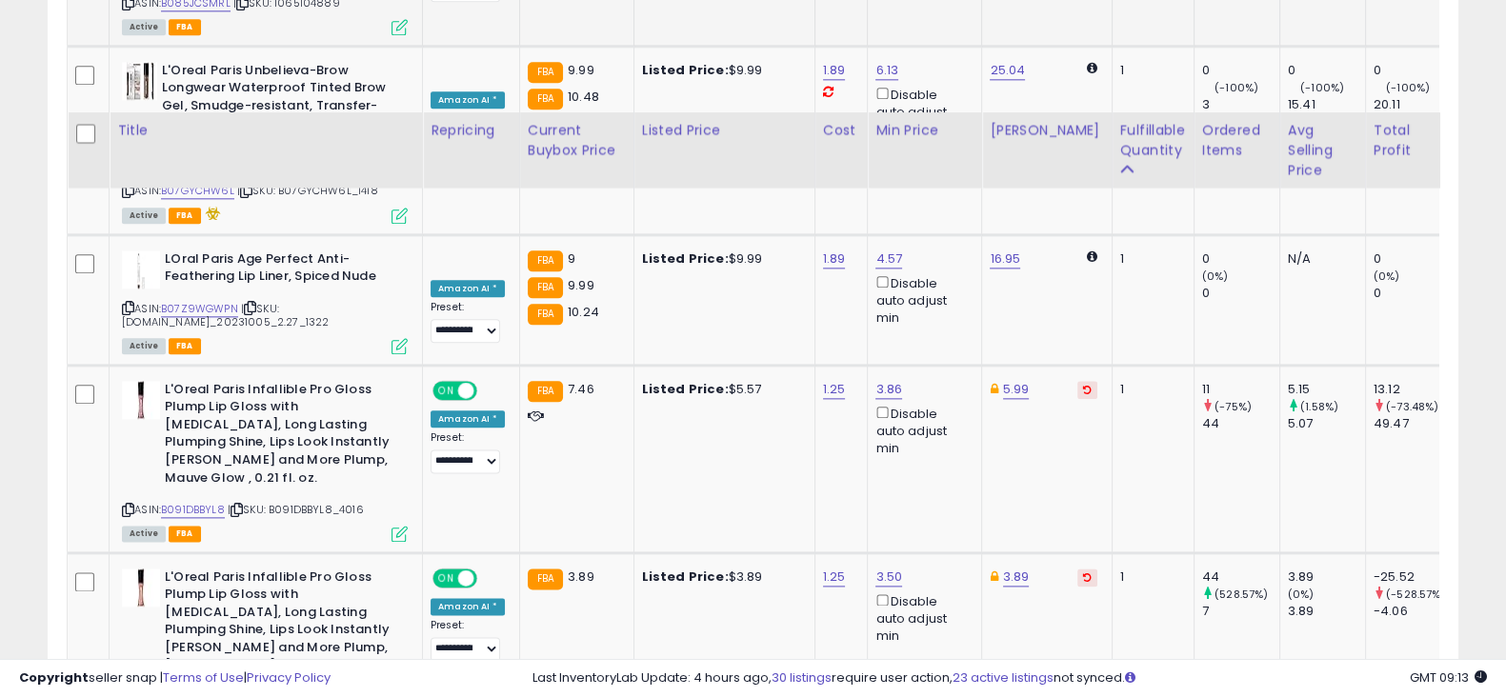
scroll to position [3062, 0]
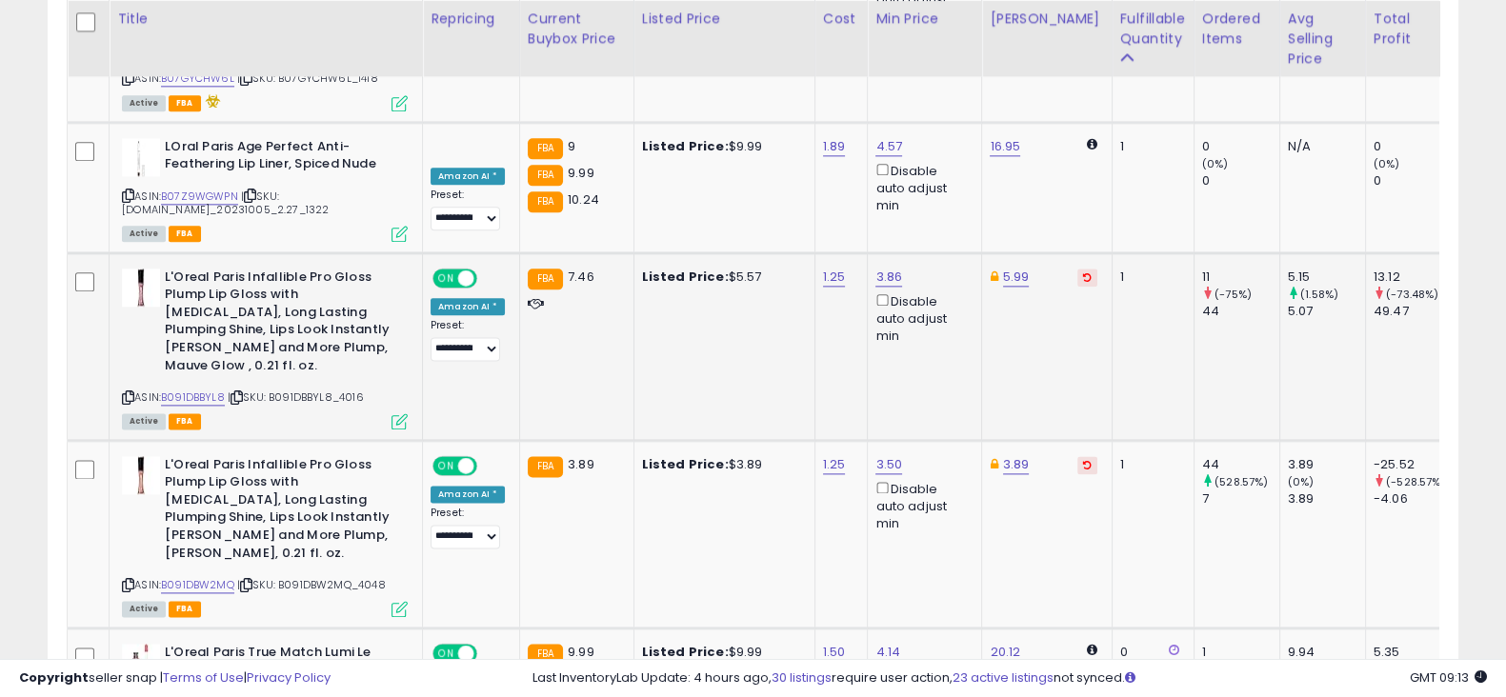
click at [1078, 269] on button at bounding box center [1088, 278] width 20 height 18
click at [1078, 456] on button at bounding box center [1088, 465] width 20 height 18
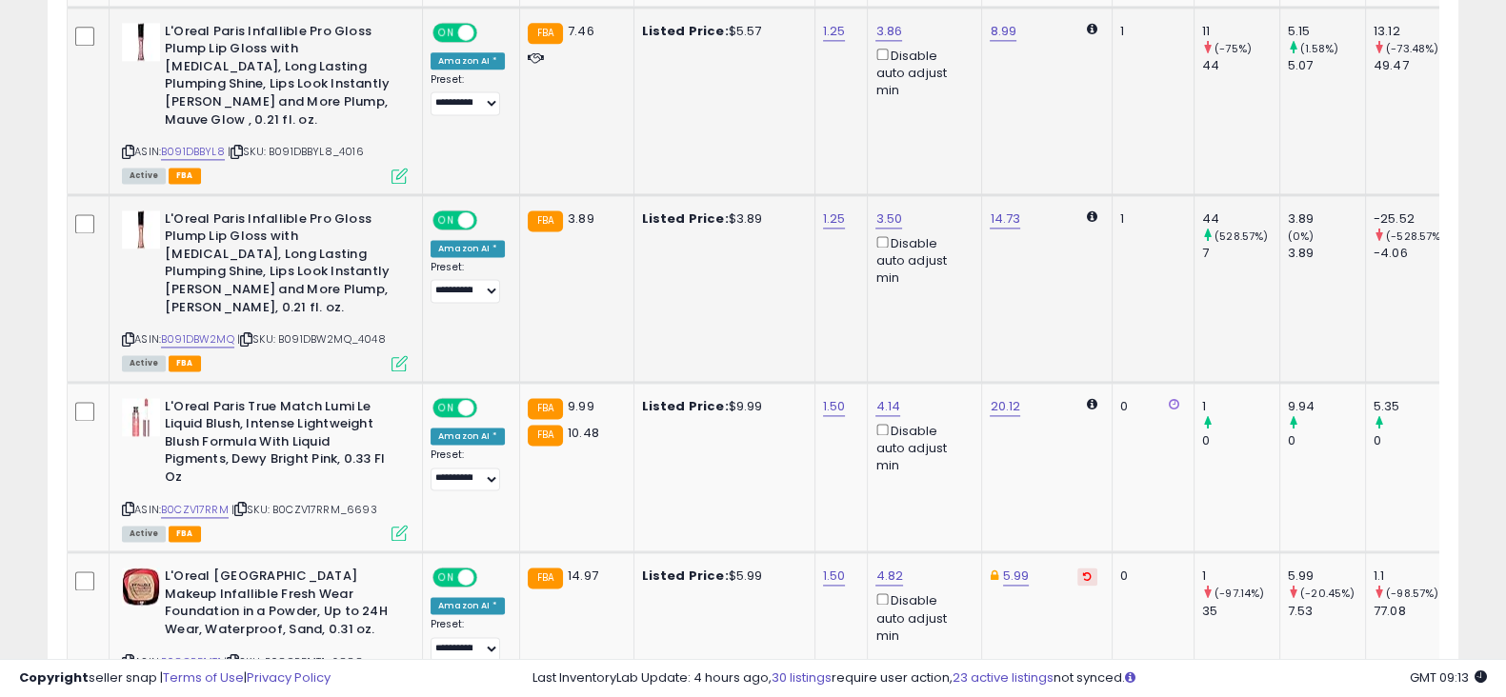
scroll to position [3367, 0]
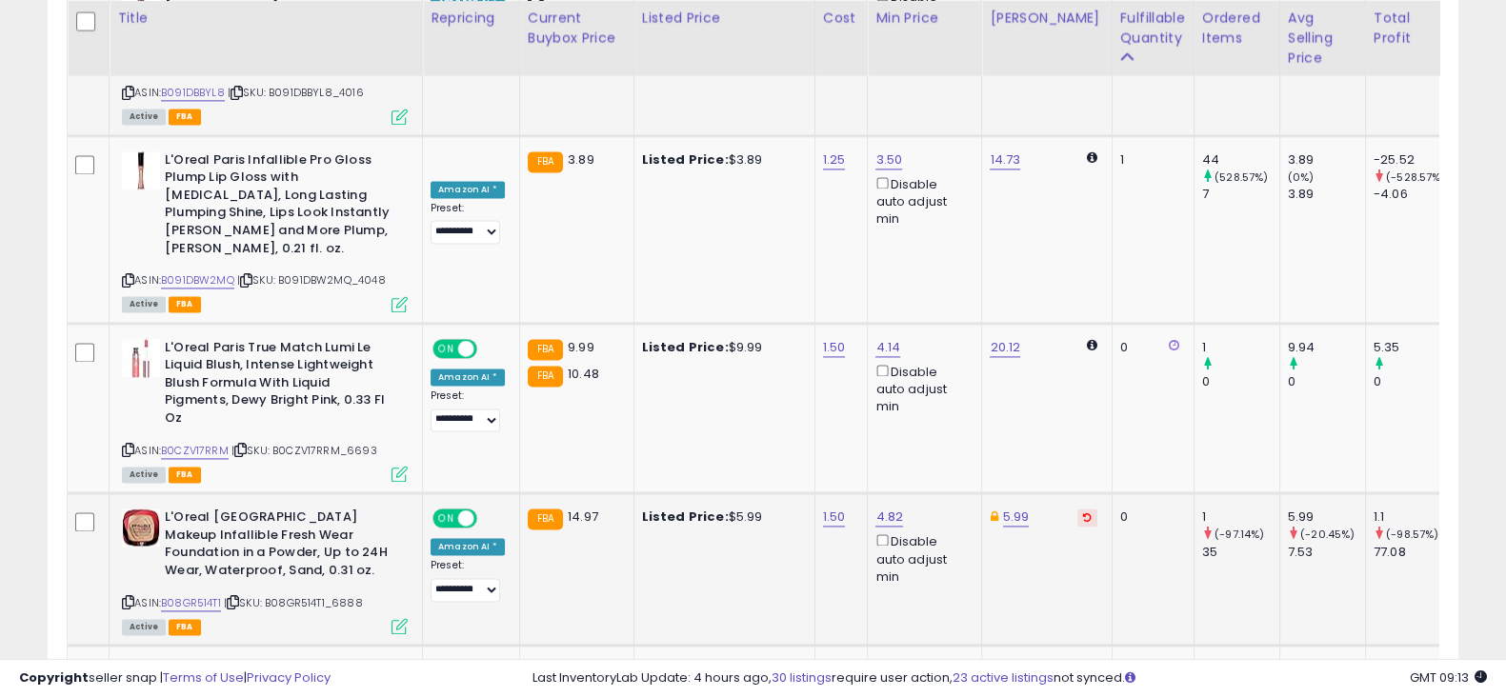
click at [1083, 513] on icon at bounding box center [1087, 518] width 9 height 10
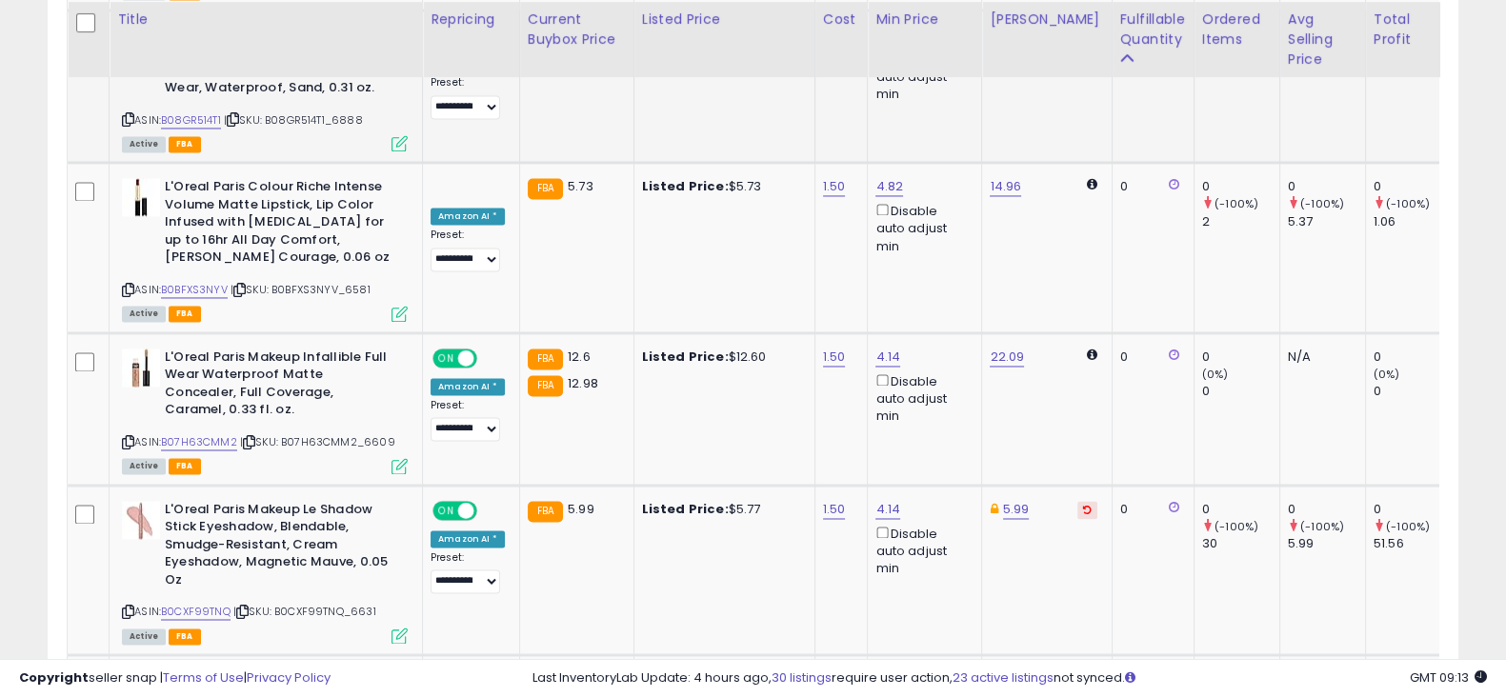
scroll to position [3853, 0]
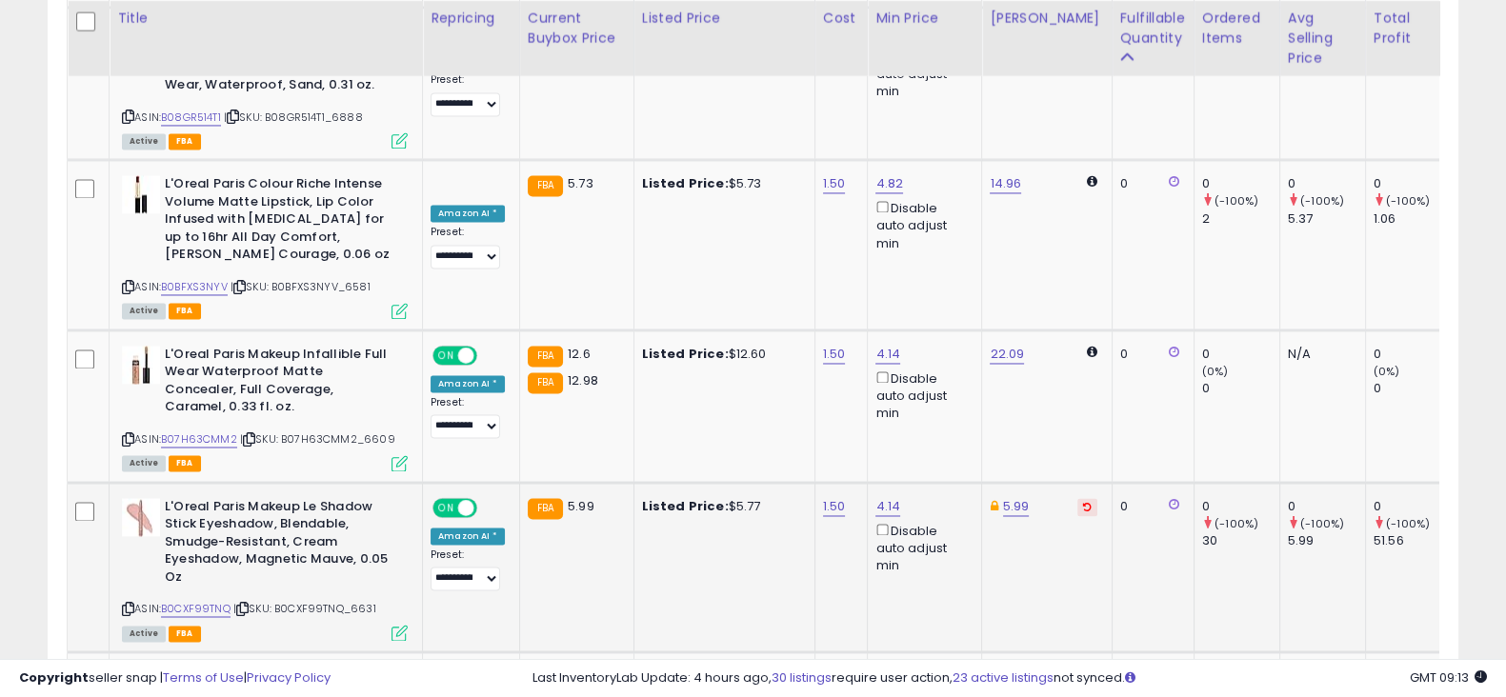
click at [1083, 502] on icon at bounding box center [1087, 507] width 9 height 10
click at [1083, 672] on icon at bounding box center [1087, 677] width 9 height 10
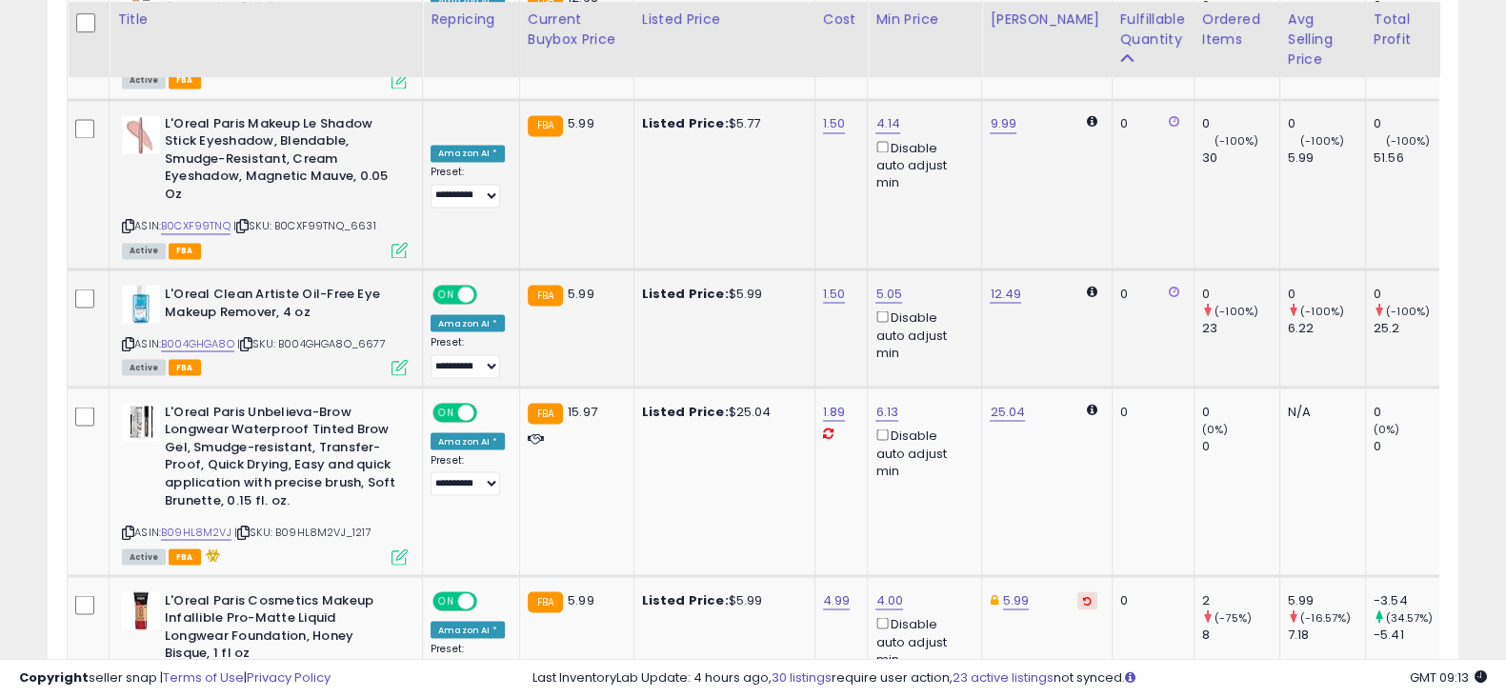
scroll to position [4237, 0]
click at [1083, 595] on icon at bounding box center [1087, 600] width 9 height 10
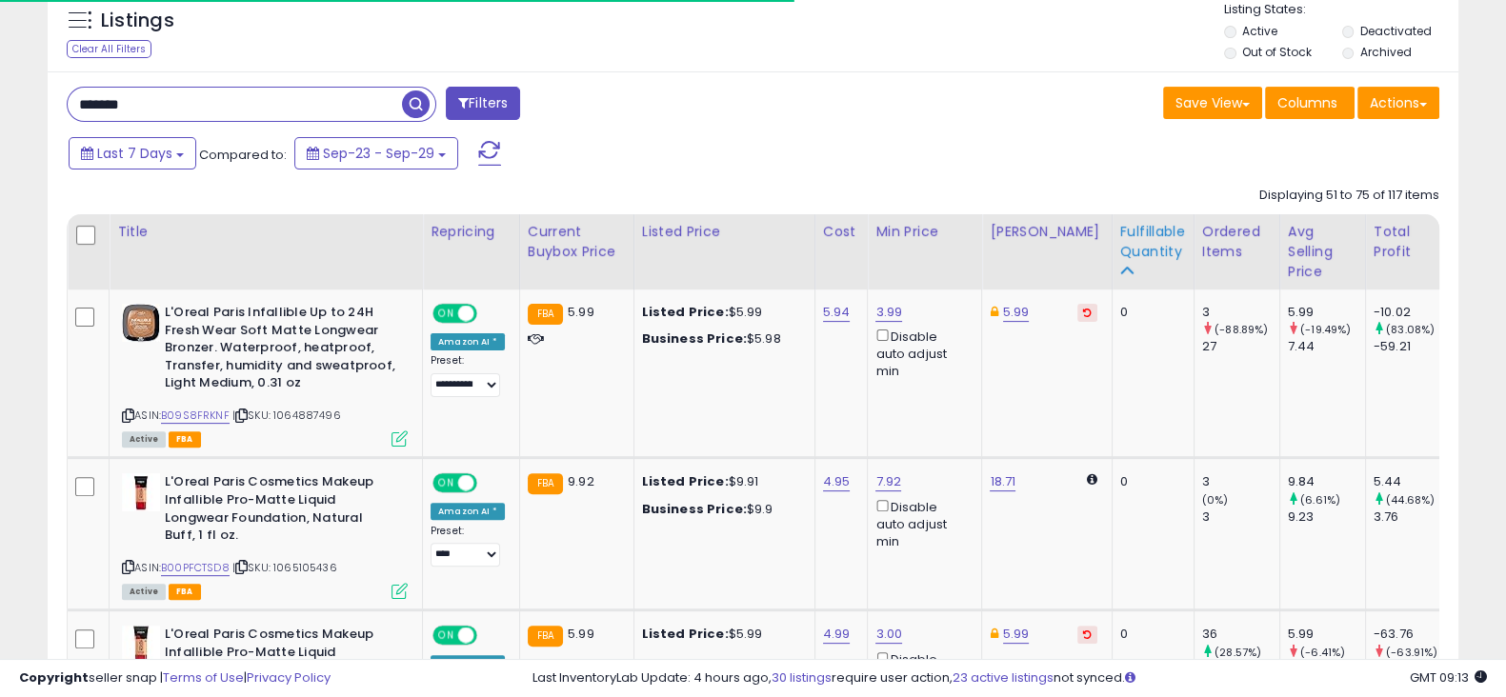
scroll to position [712, 0]
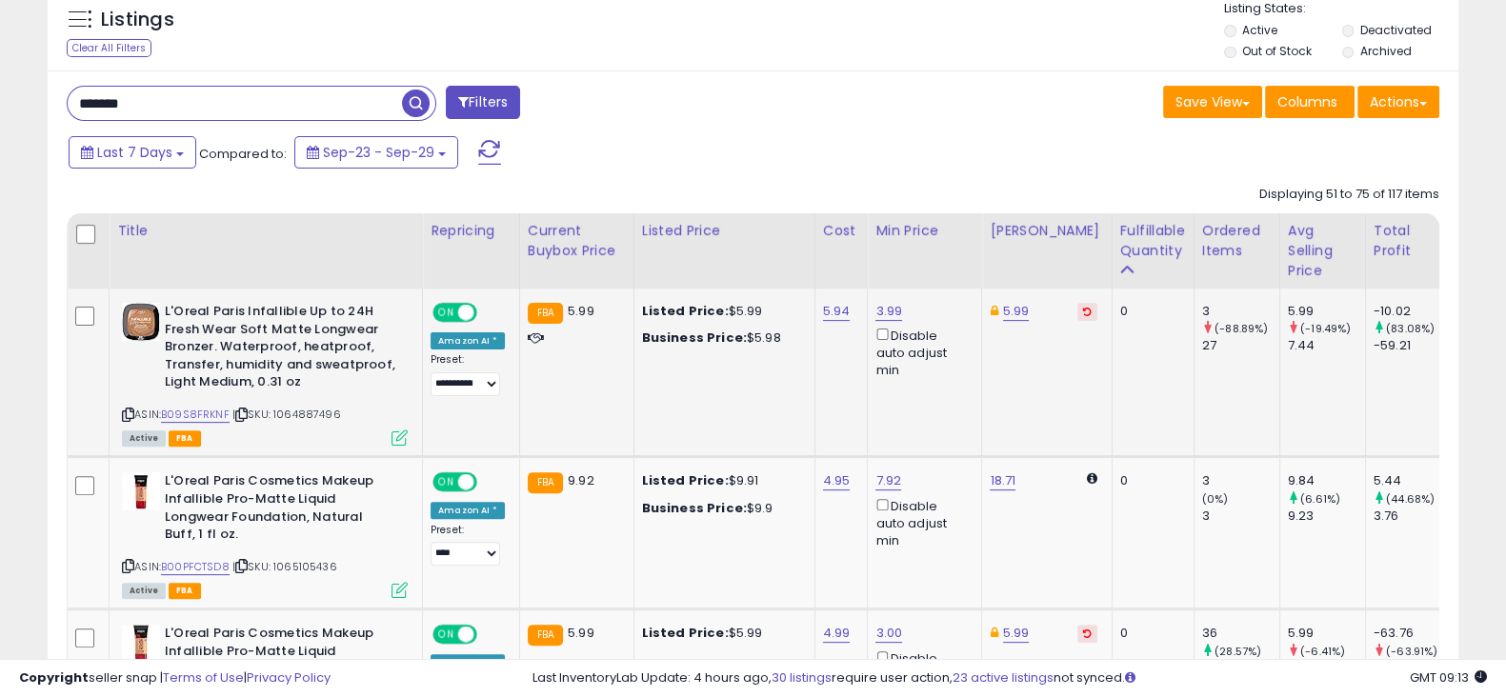
click at [1083, 312] on icon at bounding box center [1087, 312] width 9 height 10
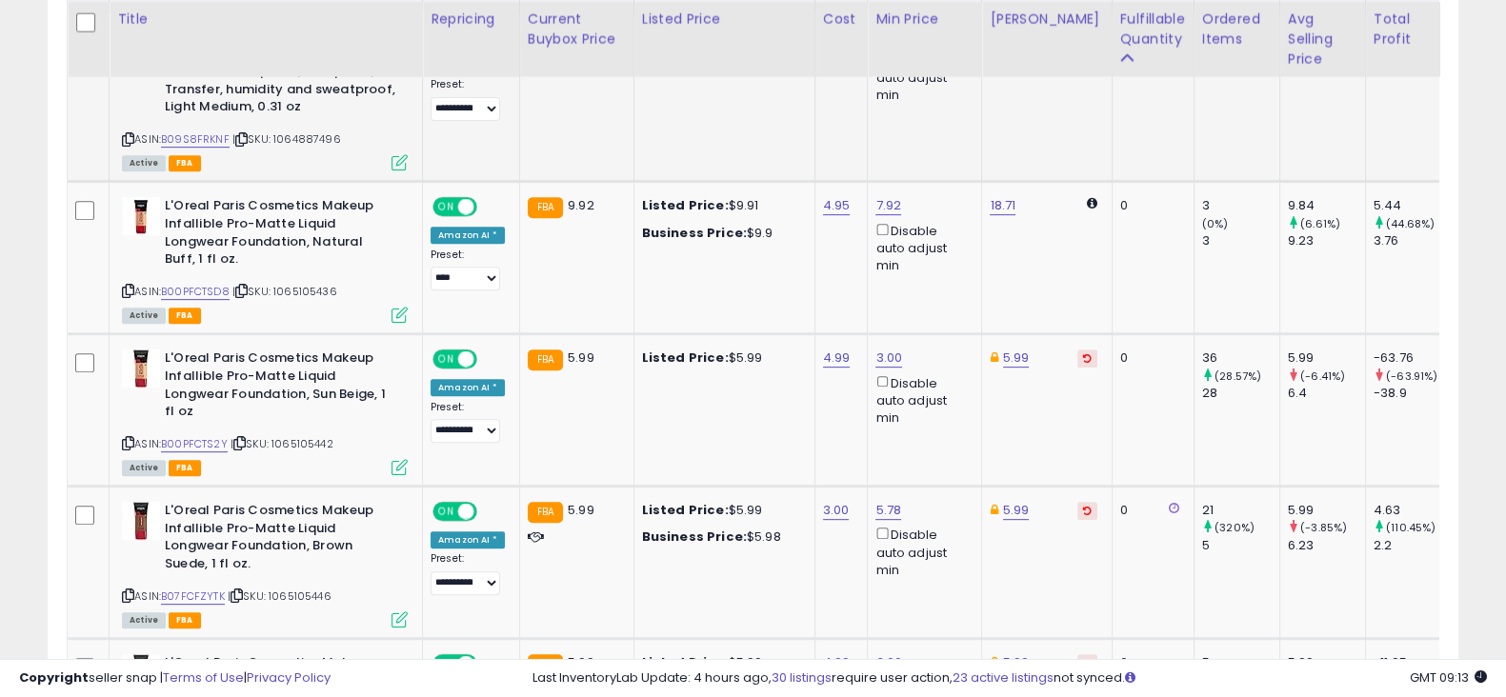
scroll to position [988, 0]
click at [1078, 361] on button at bounding box center [1088, 358] width 20 height 18
click at [1078, 501] on button at bounding box center [1088, 510] width 20 height 18
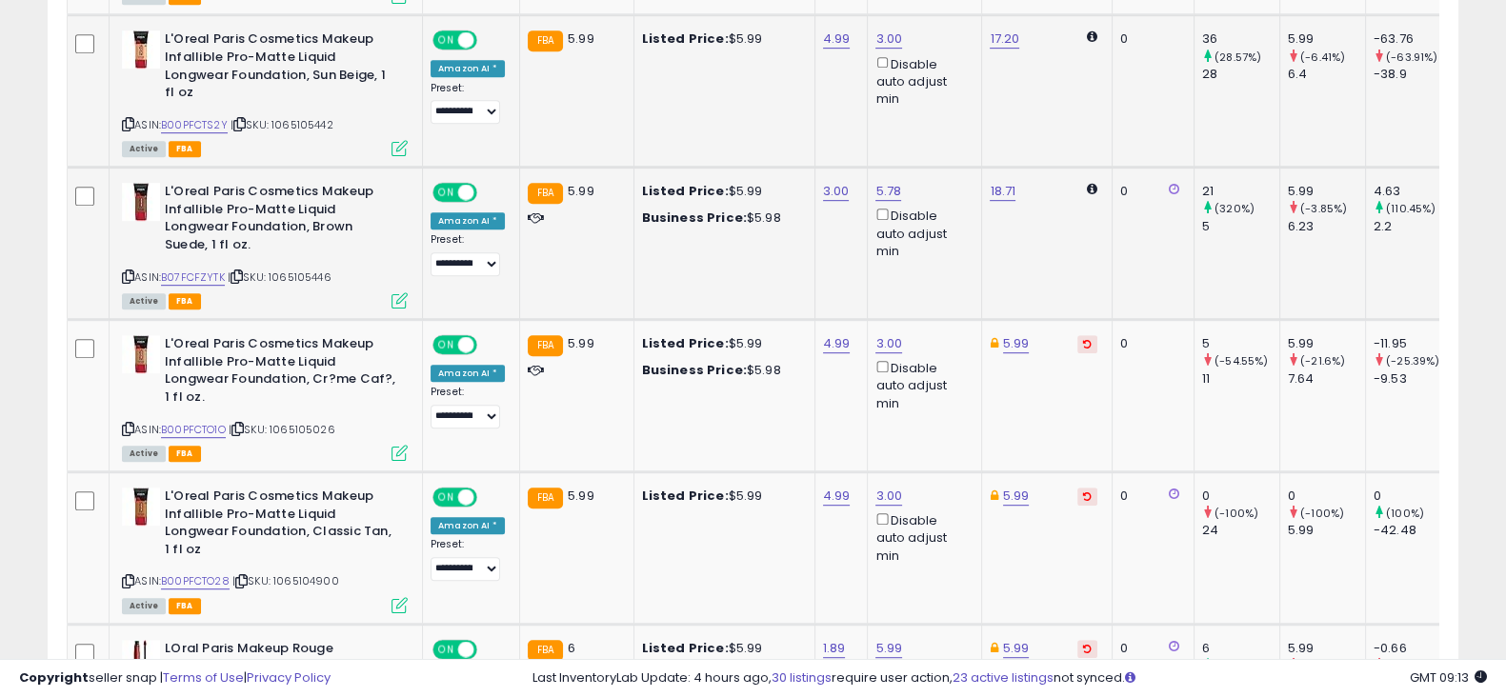
scroll to position [1307, 0]
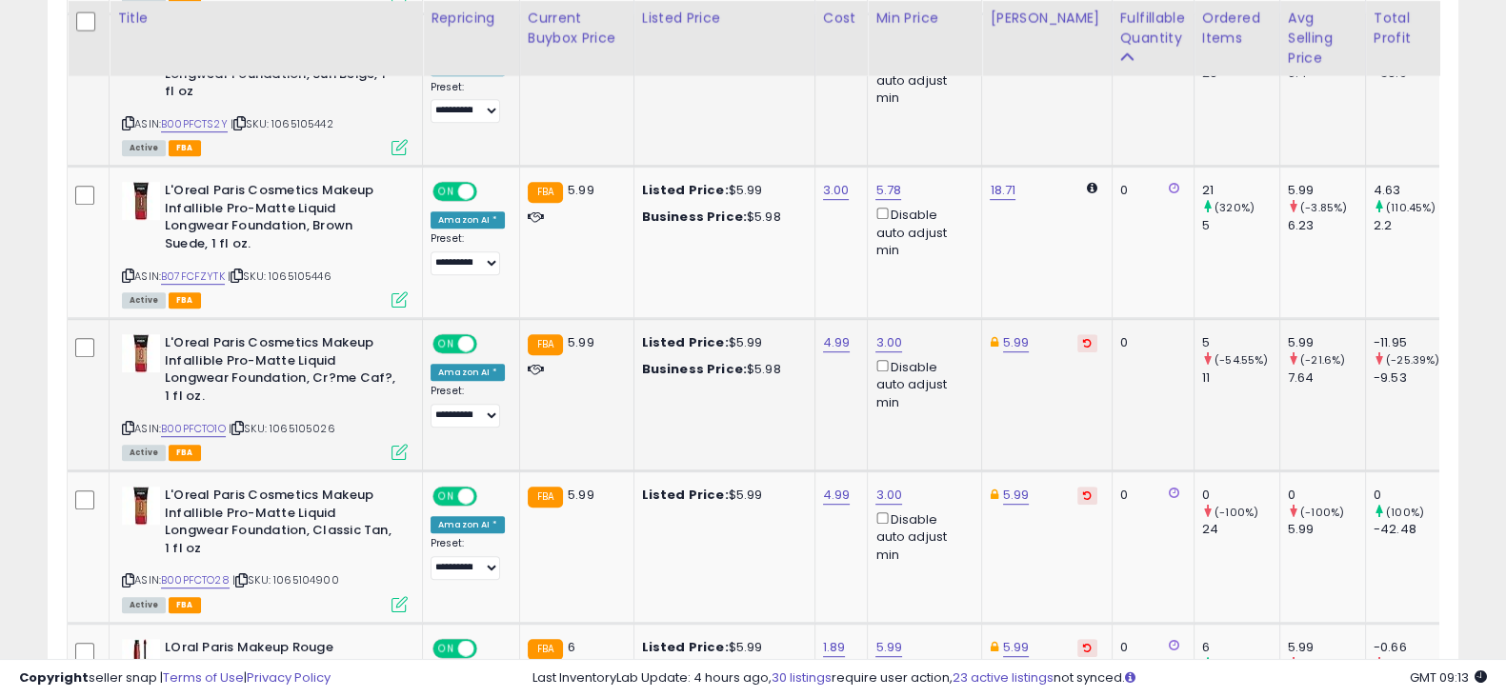
click at [1083, 338] on icon at bounding box center [1087, 343] width 9 height 10
click at [1076, 497] on td "5.99" at bounding box center [1047, 548] width 130 height 152
click at [1083, 494] on icon at bounding box center [1087, 496] width 9 height 10
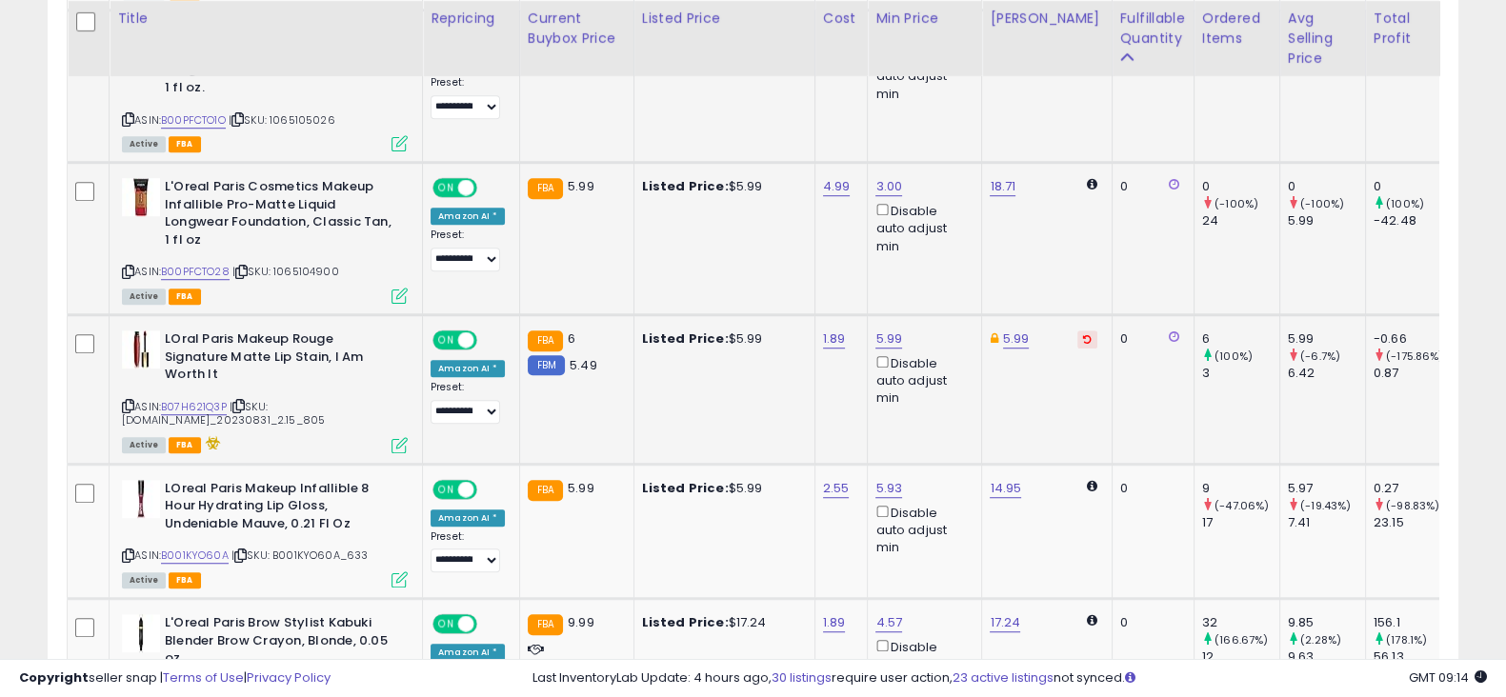
scroll to position [1617, 0]
click at [1062, 325] on td "5.99" at bounding box center [1047, 389] width 130 height 150
click at [1078, 330] on button at bounding box center [1088, 339] width 20 height 18
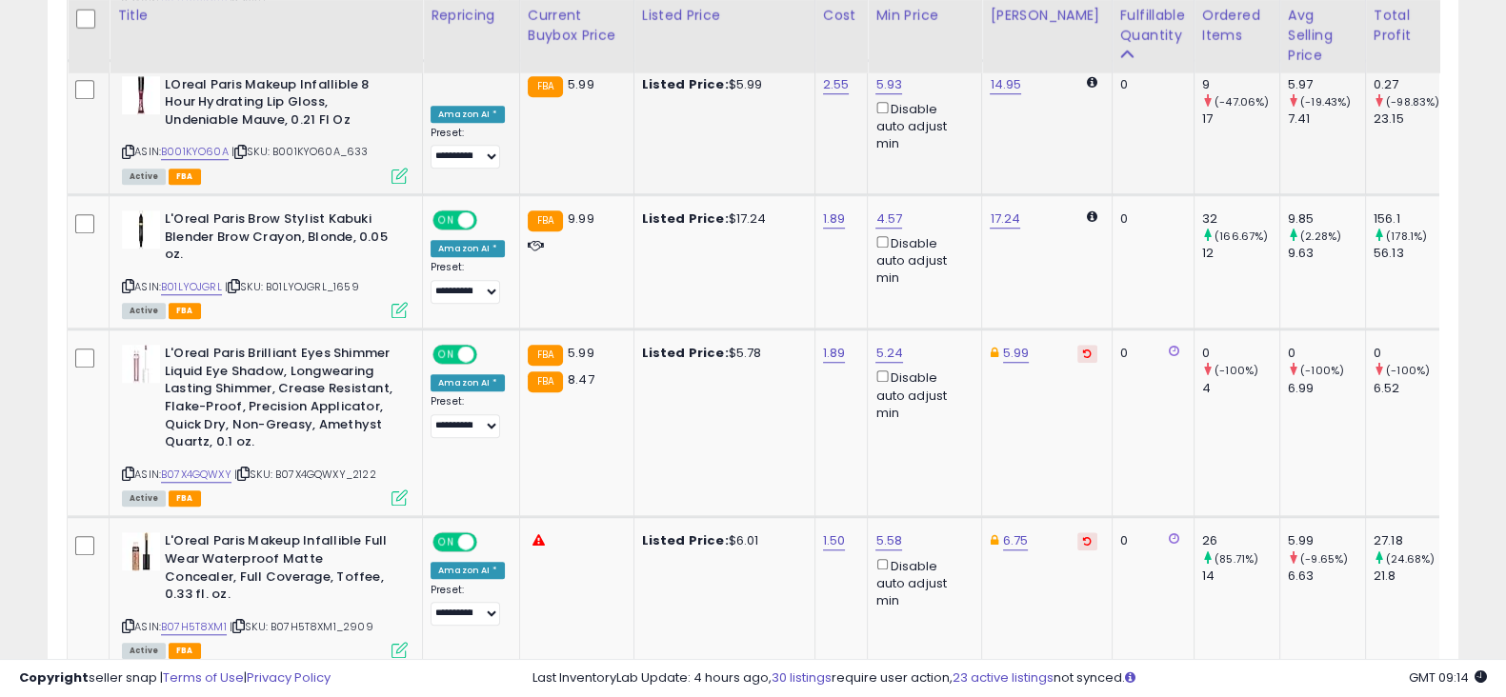
scroll to position [2021, 0]
click at [1083, 348] on icon at bounding box center [1087, 353] width 9 height 10
click at [1078, 532] on button at bounding box center [1088, 541] width 20 height 18
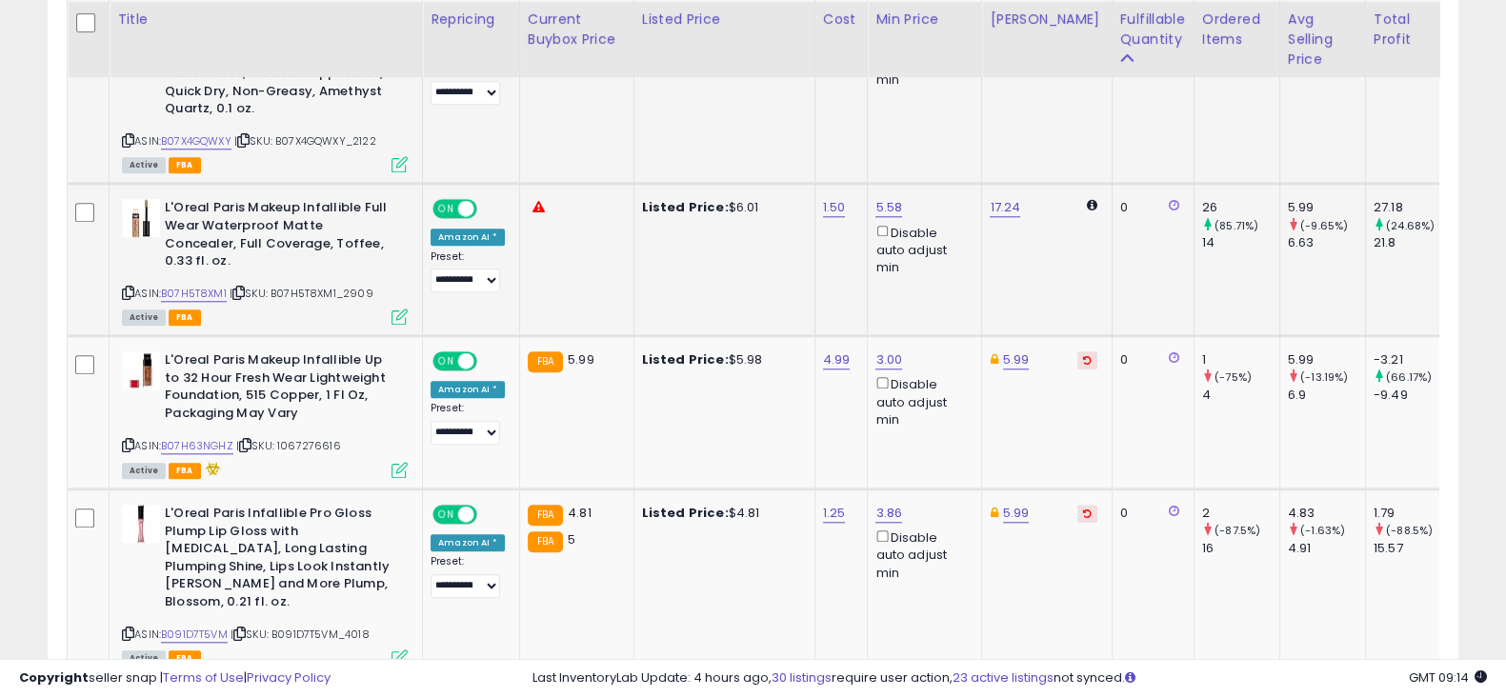
scroll to position [2354, 0]
click at [1083, 354] on icon at bounding box center [1087, 359] width 9 height 10
click at [1083, 508] on icon at bounding box center [1087, 513] width 9 height 10
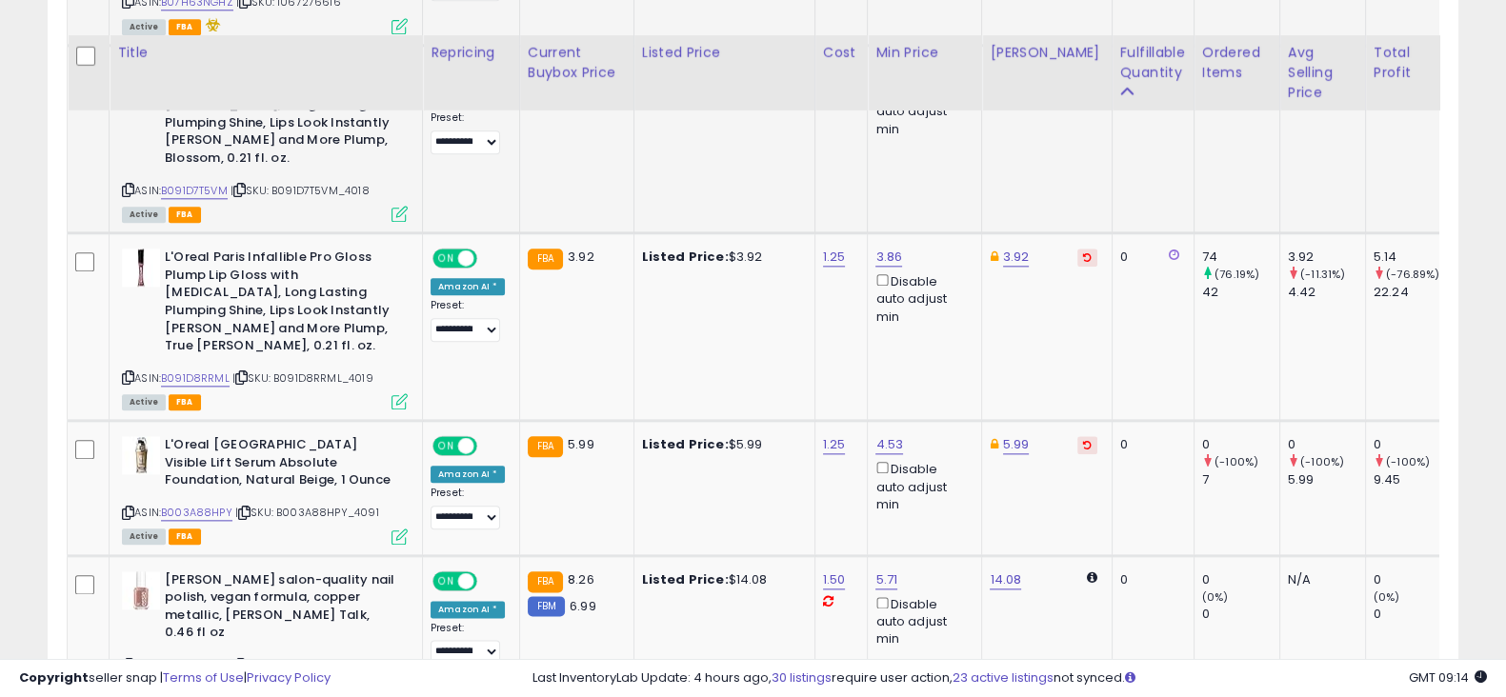
scroll to position [2833, 0]
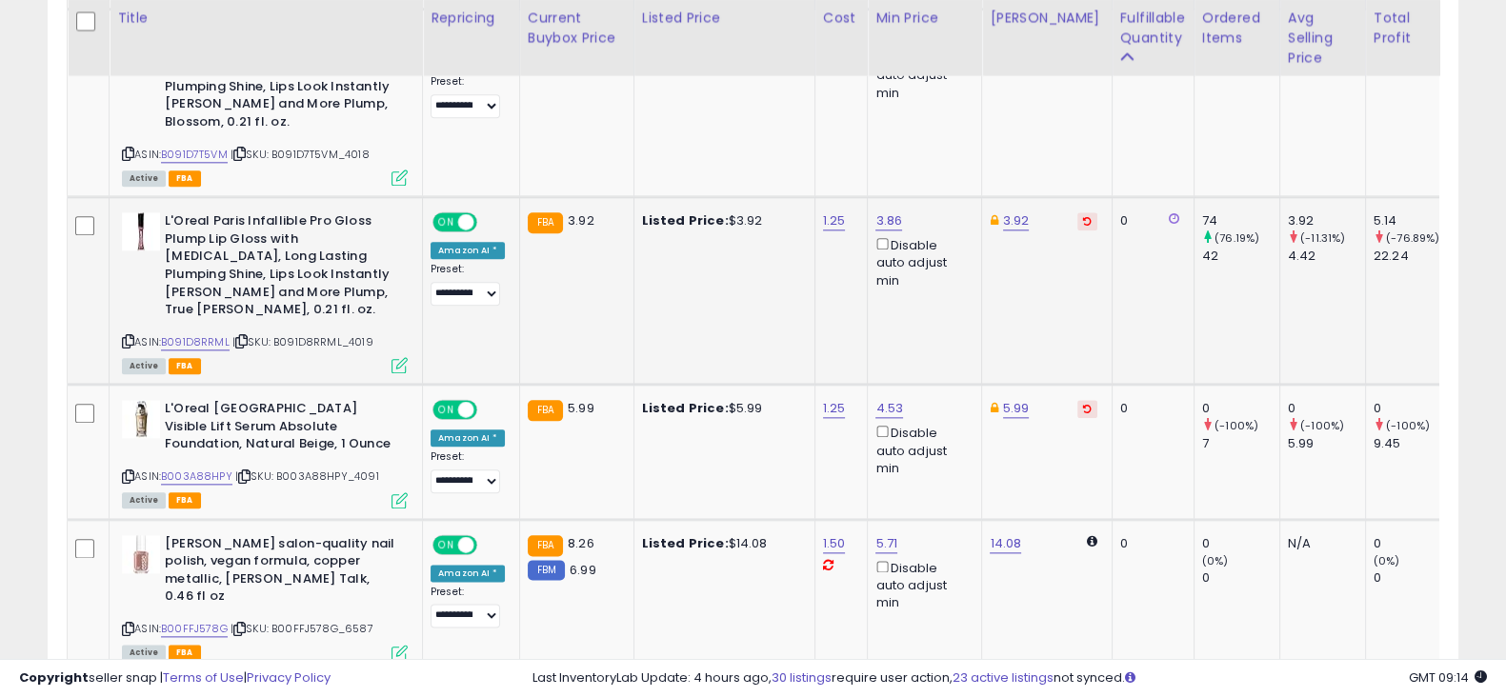
click at [1078, 212] on button at bounding box center [1088, 221] width 20 height 18
click at [1083, 404] on icon at bounding box center [1087, 409] width 9 height 10
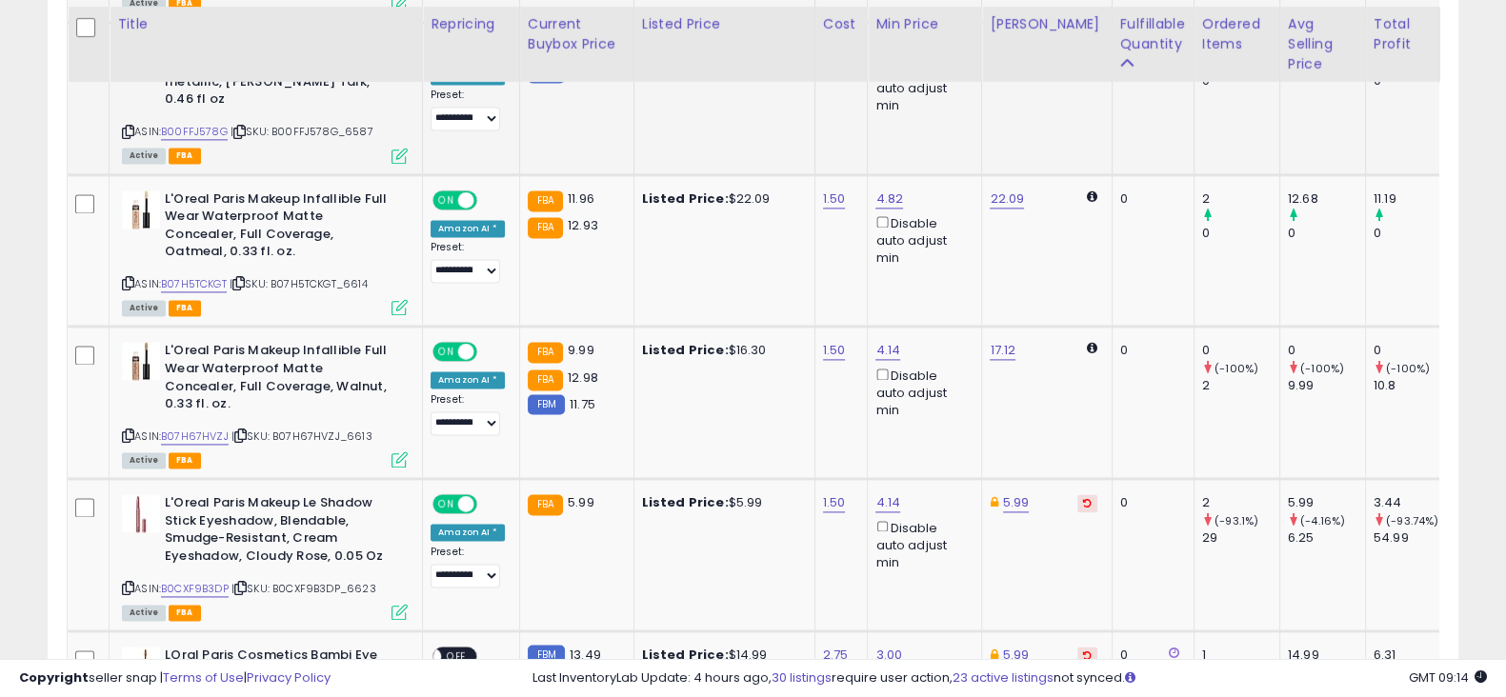
scroll to position [3338, 0]
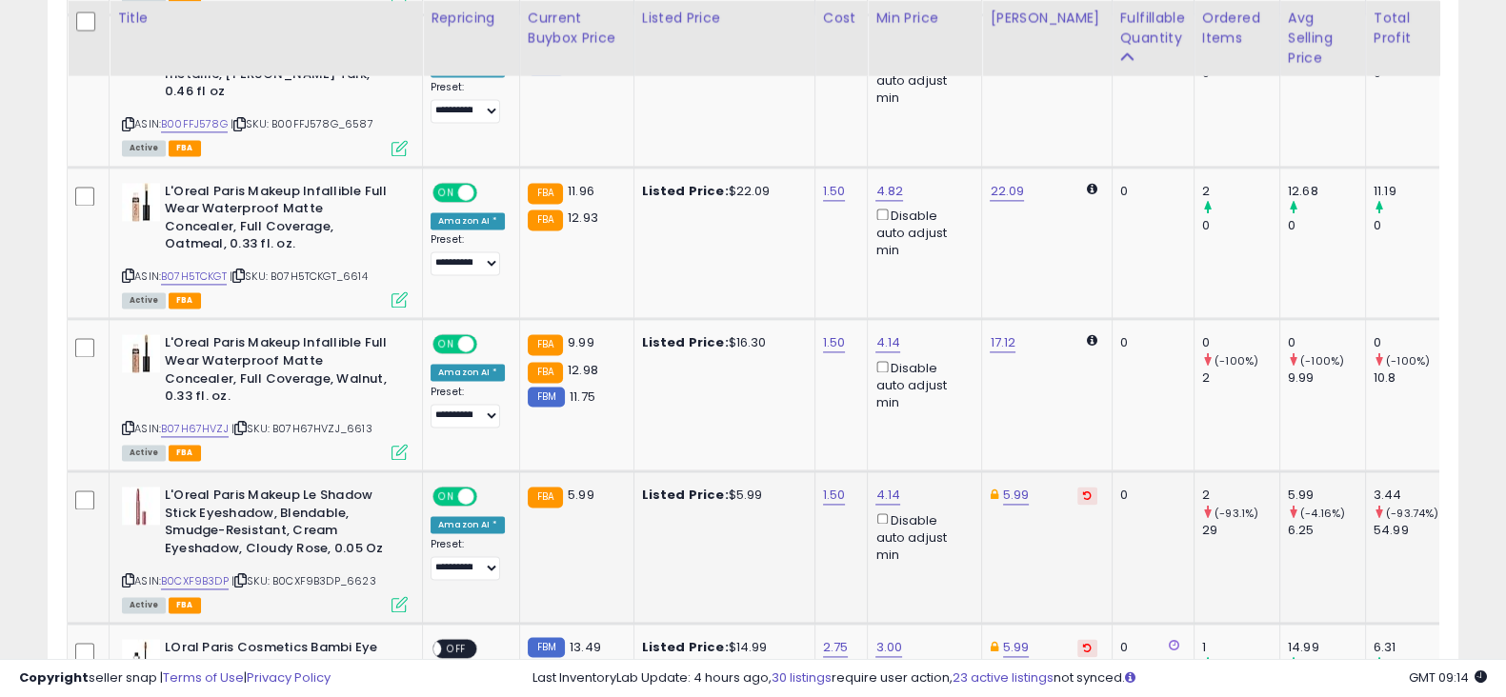
click at [1078, 487] on button at bounding box center [1088, 496] width 20 height 18
click at [1083, 643] on icon at bounding box center [1087, 648] width 9 height 10
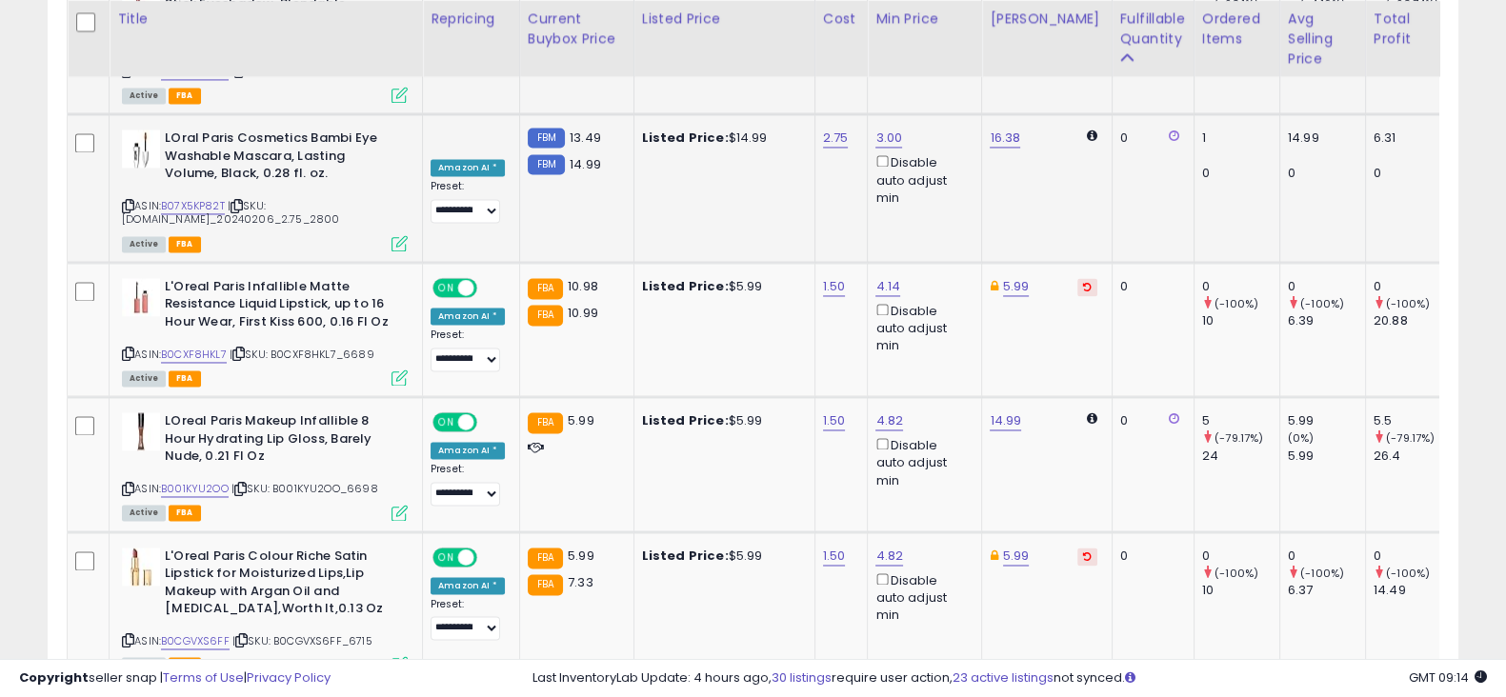
scroll to position [3848, 0]
click at [1078, 278] on button at bounding box center [1088, 287] width 20 height 18
click at [1083, 552] on icon at bounding box center [1087, 557] width 9 height 10
click at [1083, 696] on icon at bounding box center [1087, 708] width 9 height 10
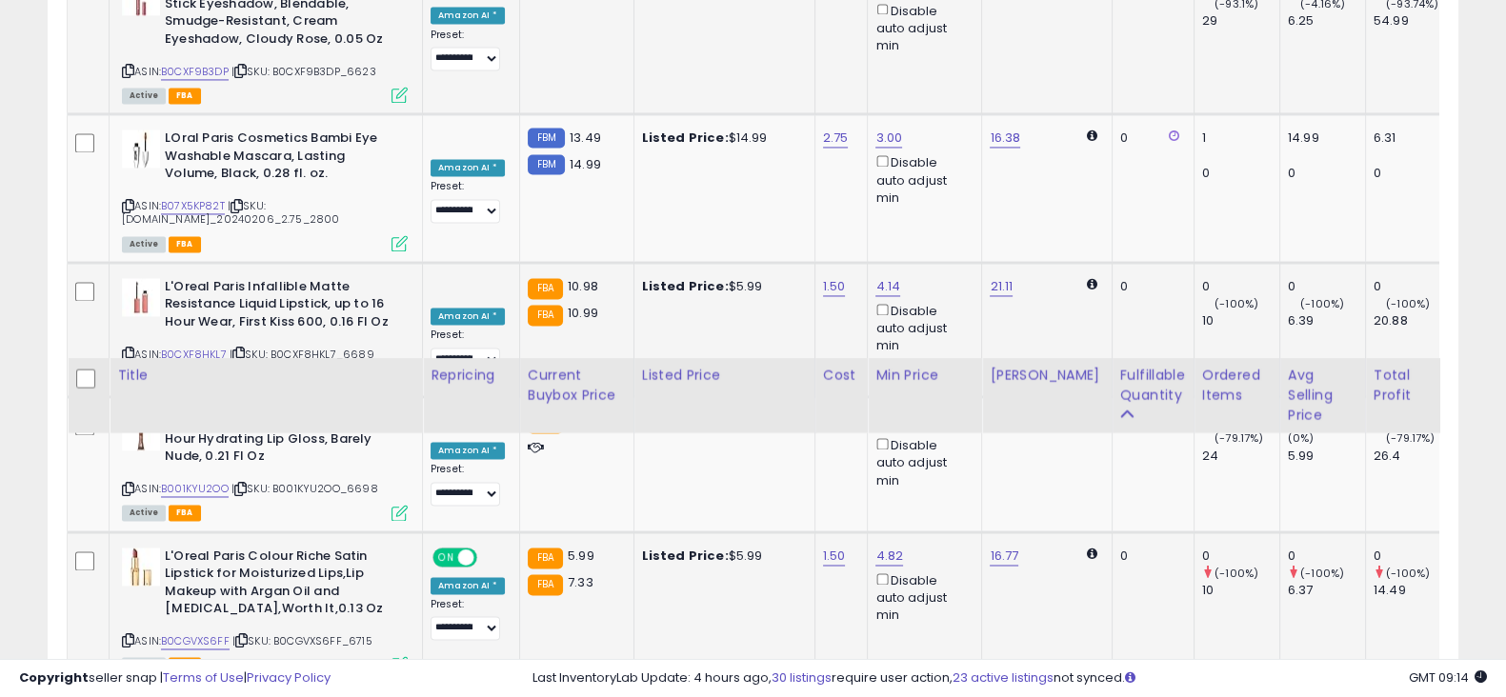
scroll to position [4205, 0]
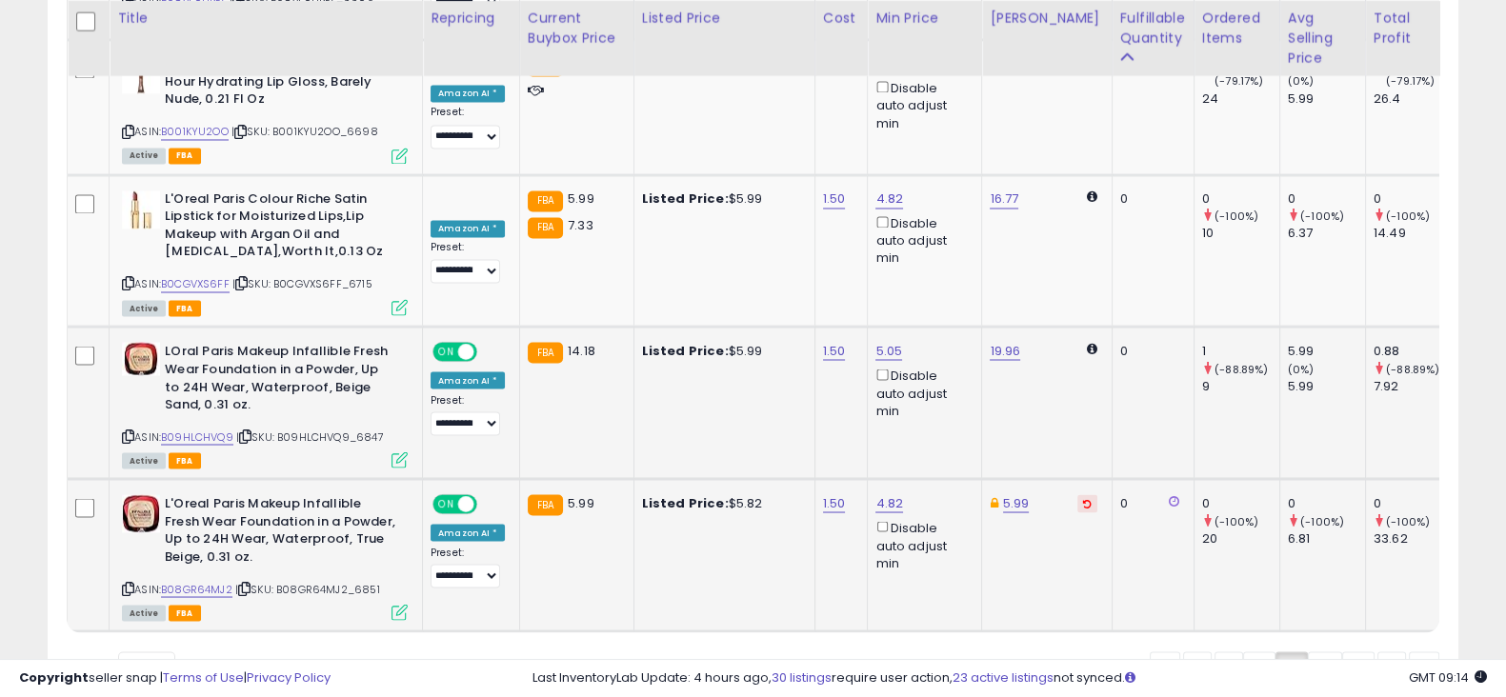
click at [1083, 498] on icon at bounding box center [1087, 503] width 9 height 10
click at [1324, 652] on link "4" at bounding box center [1325, 668] width 34 height 32
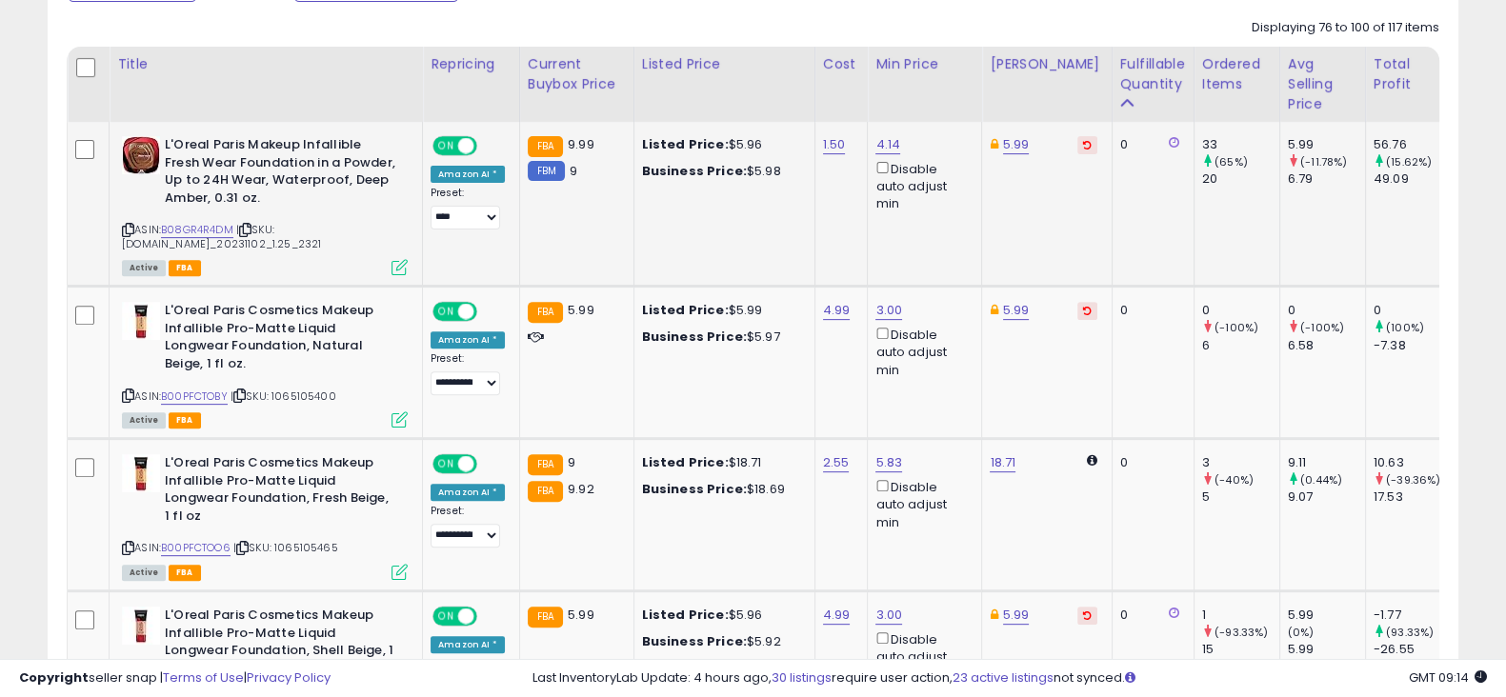
scroll to position [880, 0]
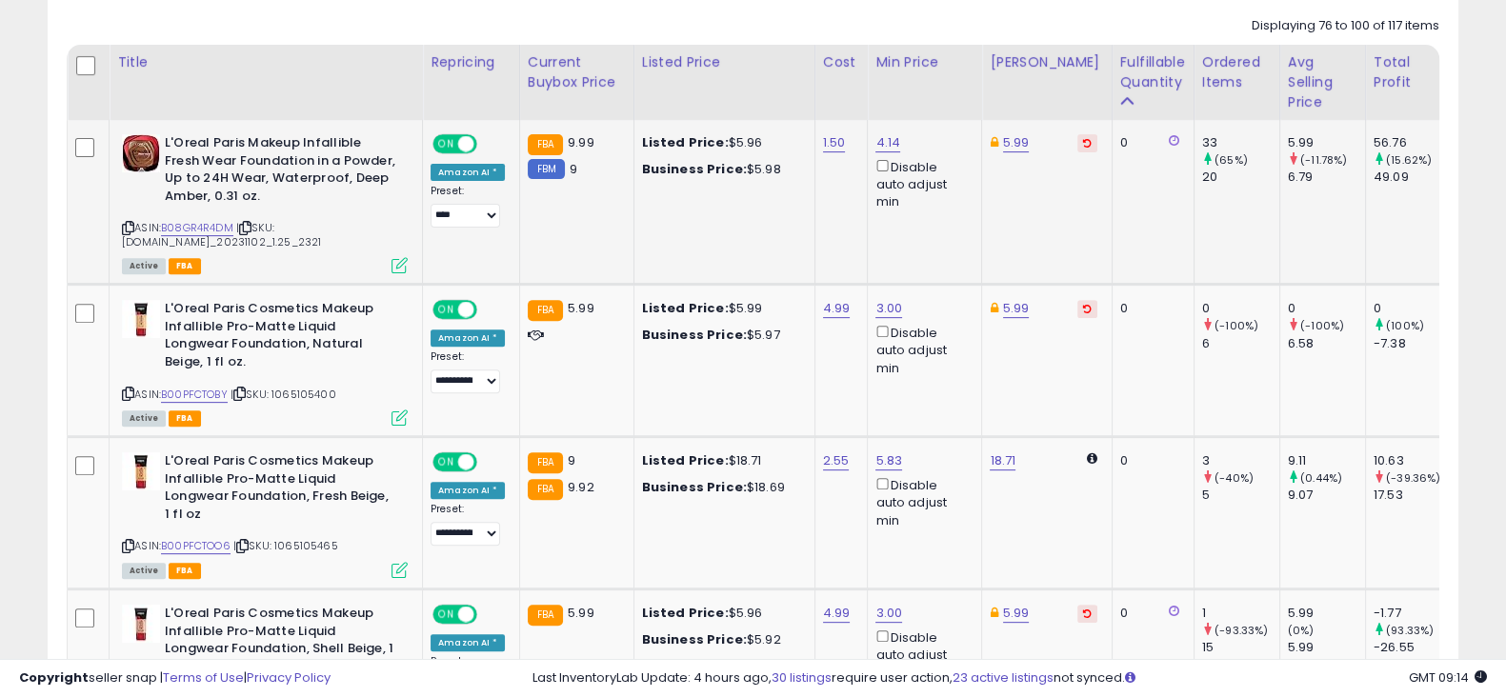
click at [1083, 141] on icon at bounding box center [1087, 143] width 9 height 10
click at [1078, 307] on button at bounding box center [1088, 309] width 20 height 18
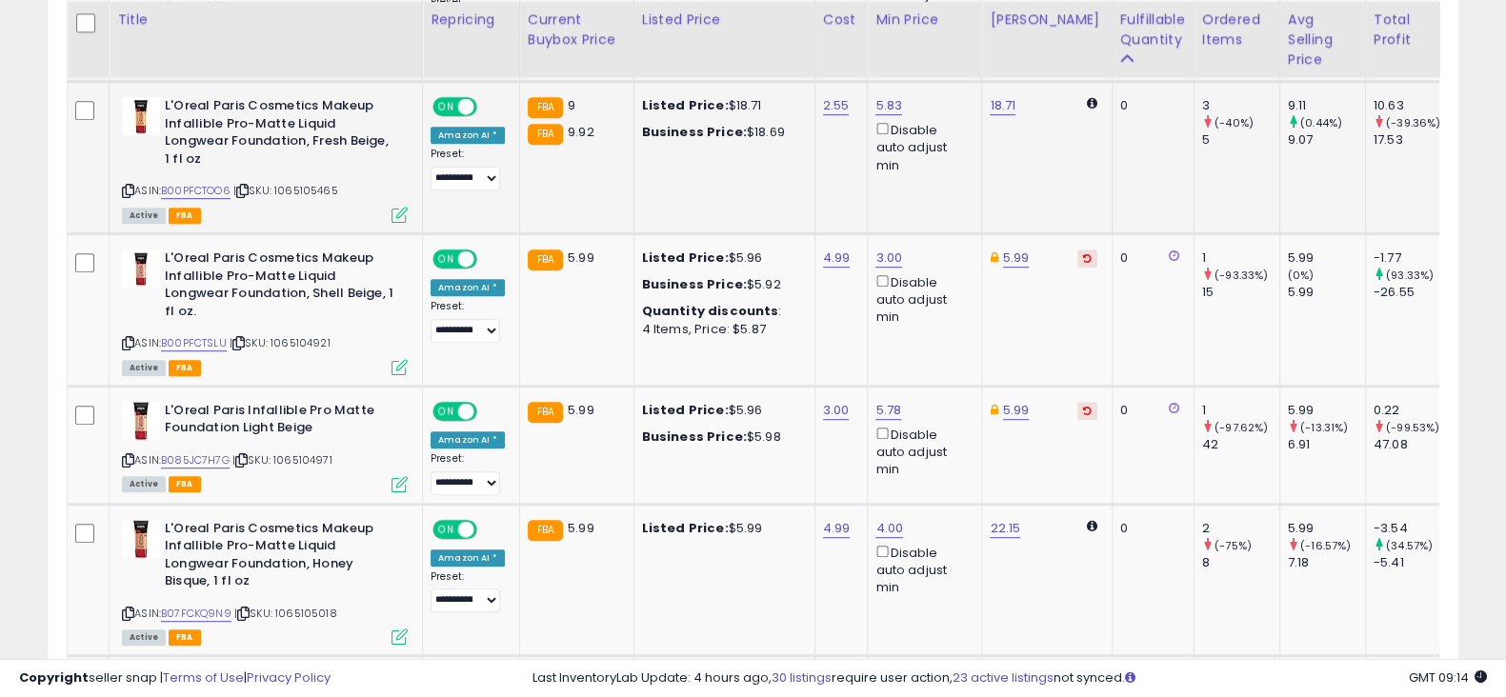
scroll to position [1238, 0]
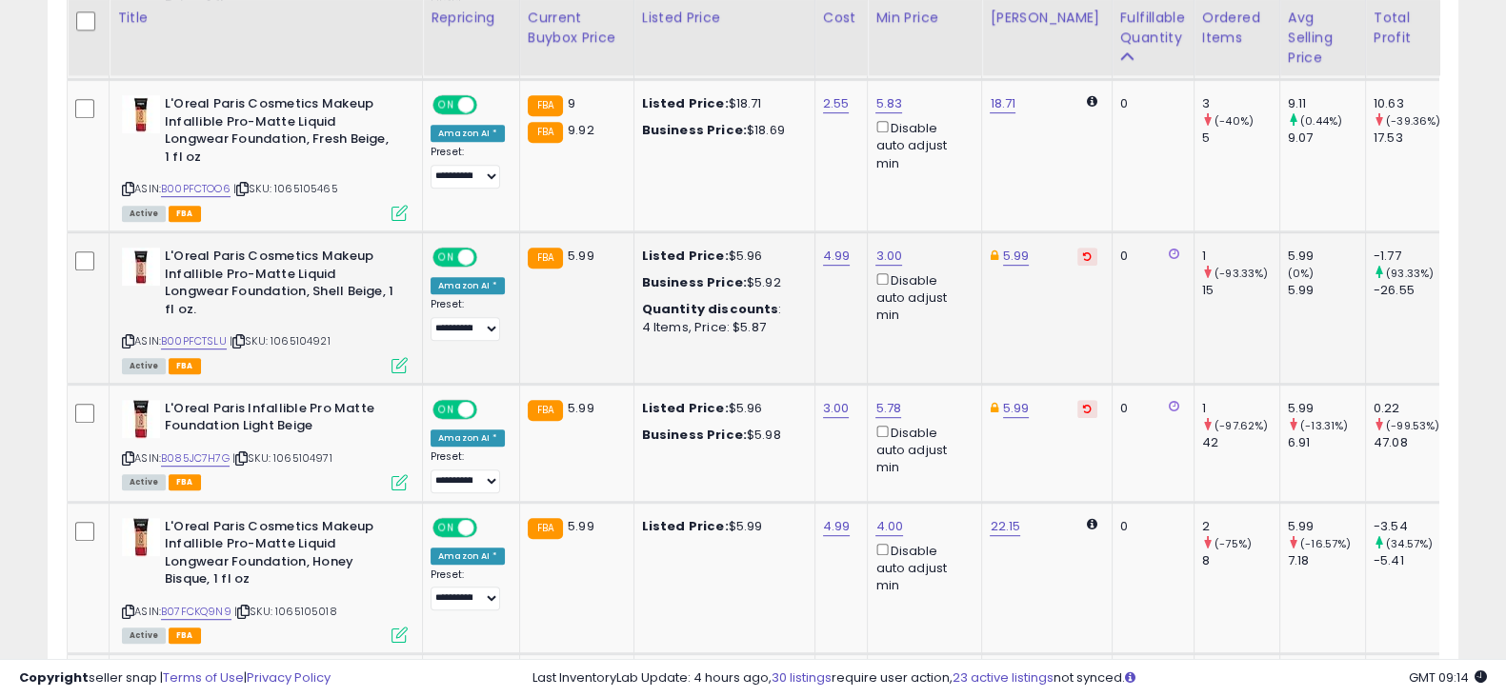
click at [1078, 249] on button at bounding box center [1088, 257] width 20 height 18
click at [1083, 406] on icon at bounding box center [1087, 409] width 9 height 10
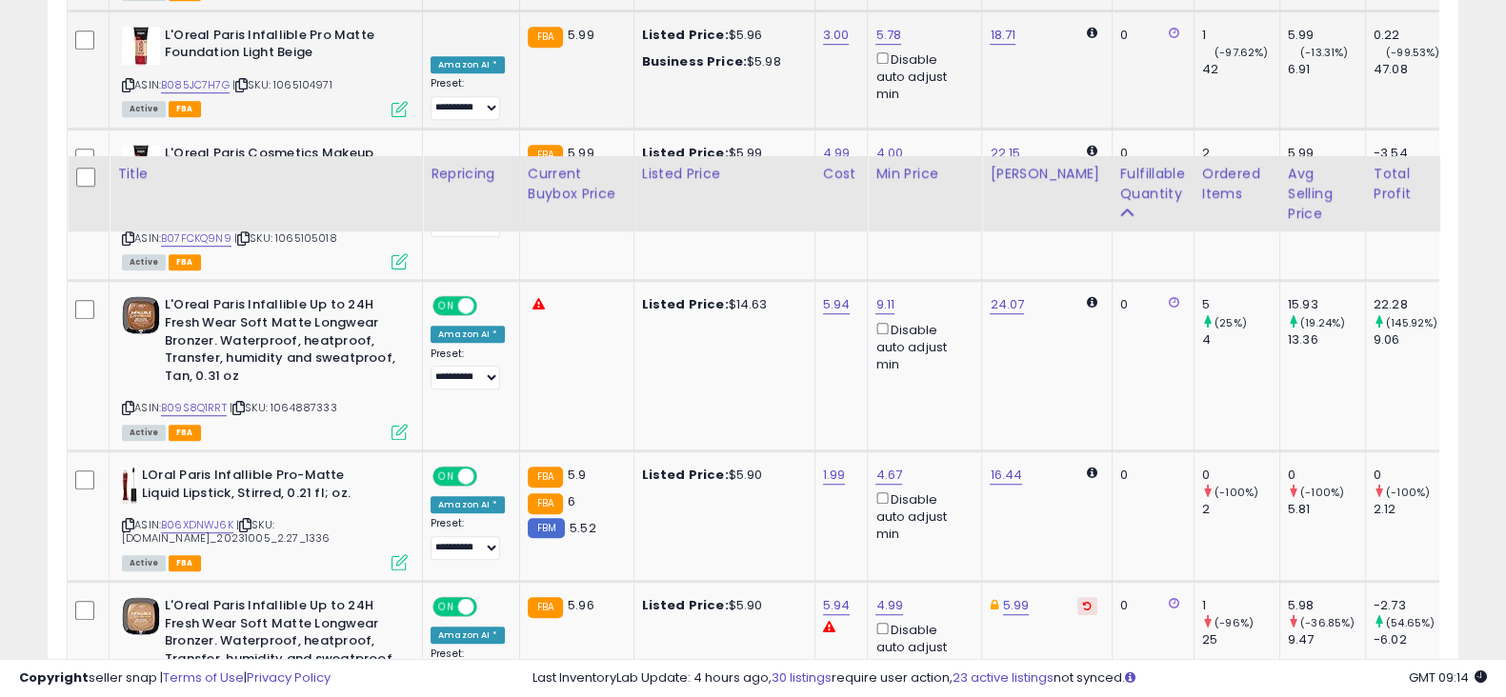
scroll to position [1941, 0]
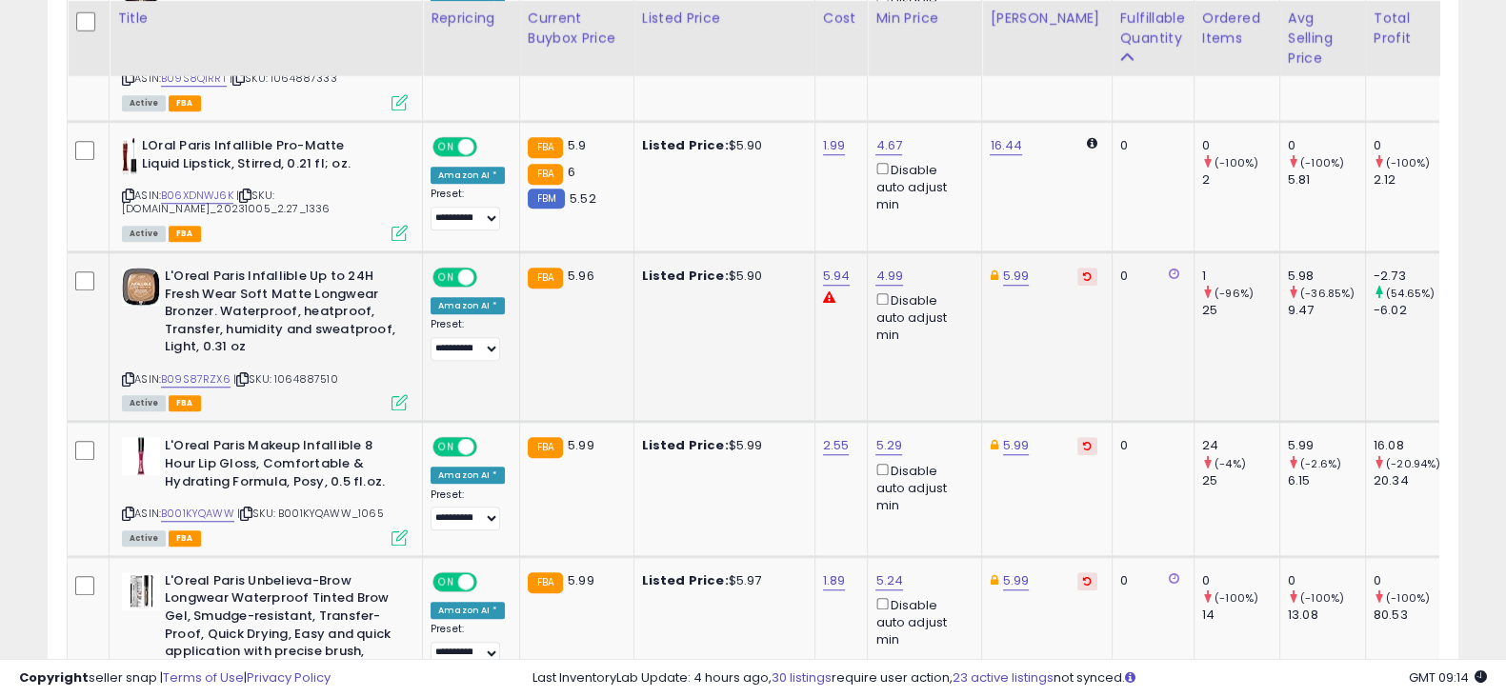
click at [1083, 272] on icon at bounding box center [1087, 277] width 9 height 10
click at [1078, 437] on button at bounding box center [1088, 446] width 20 height 18
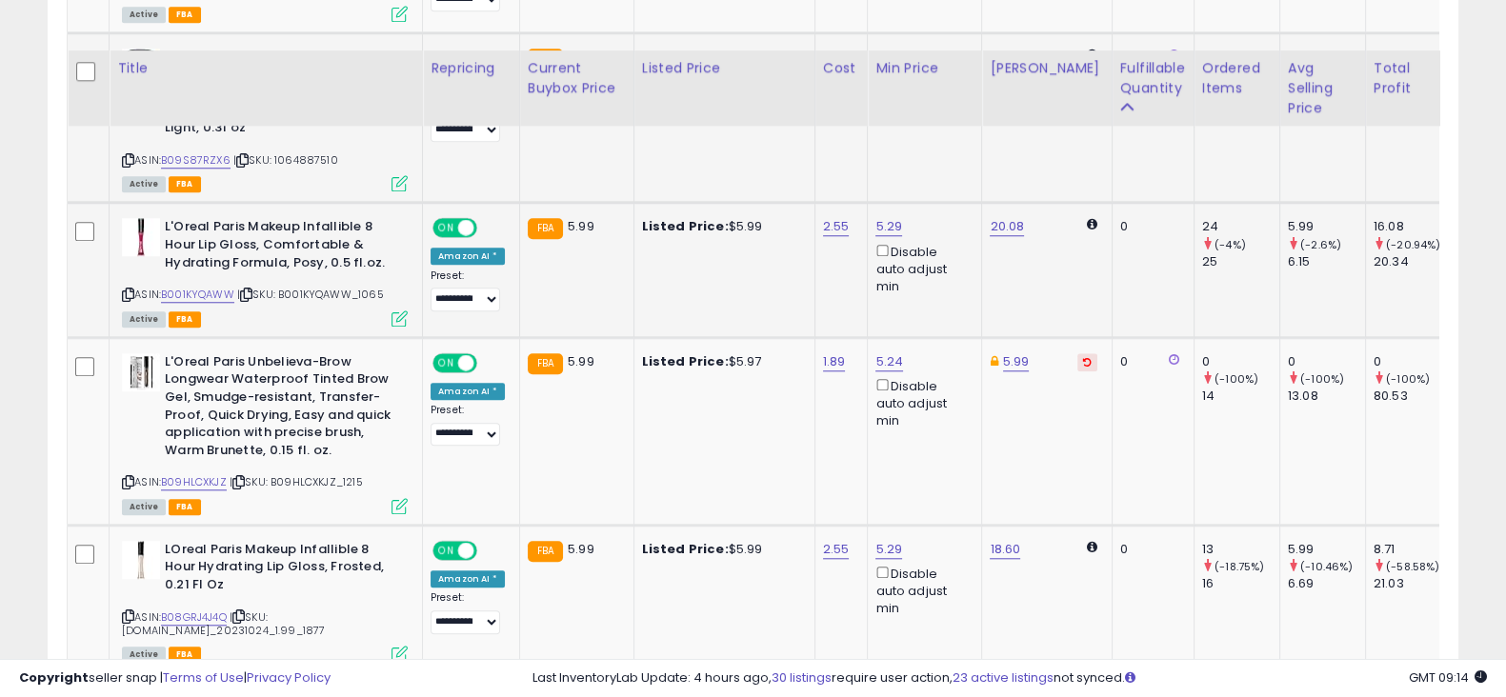
scroll to position [2231, 0]
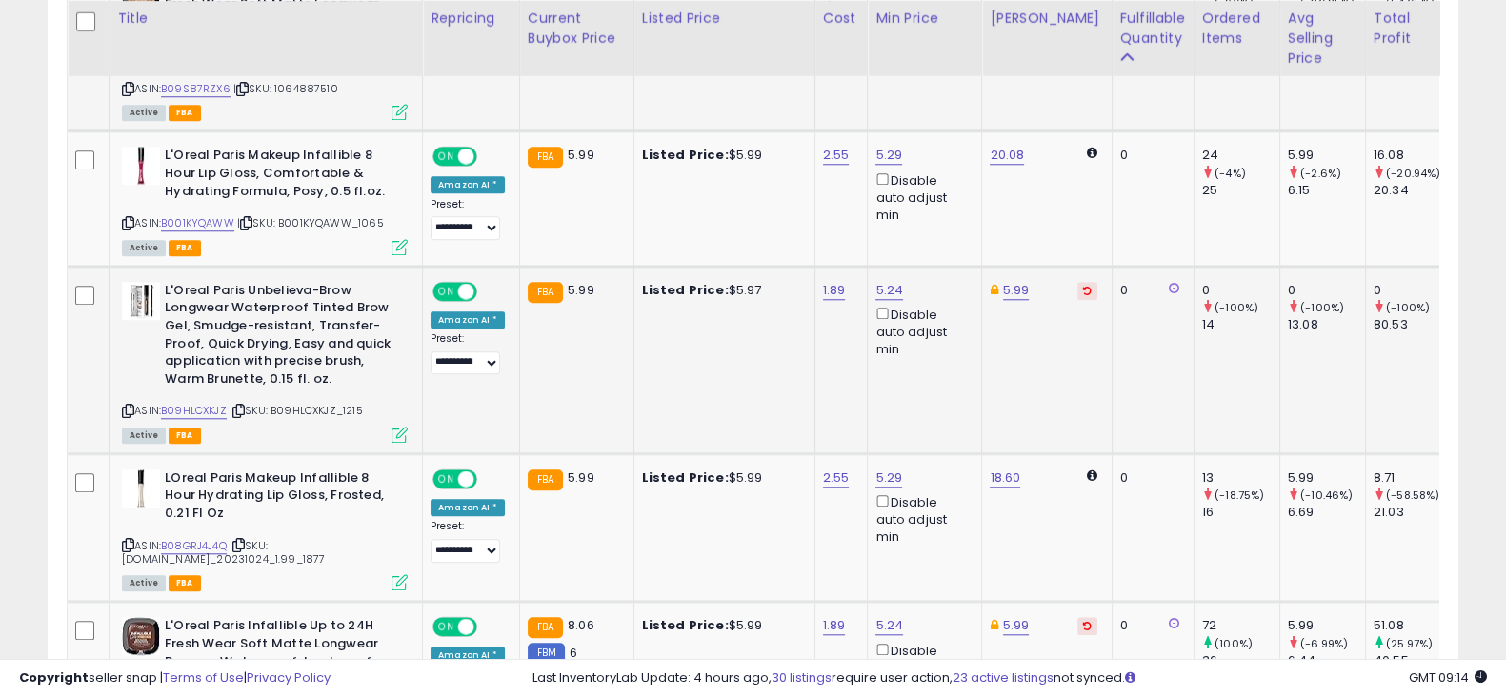
click at [1083, 286] on icon at bounding box center [1087, 291] width 9 height 10
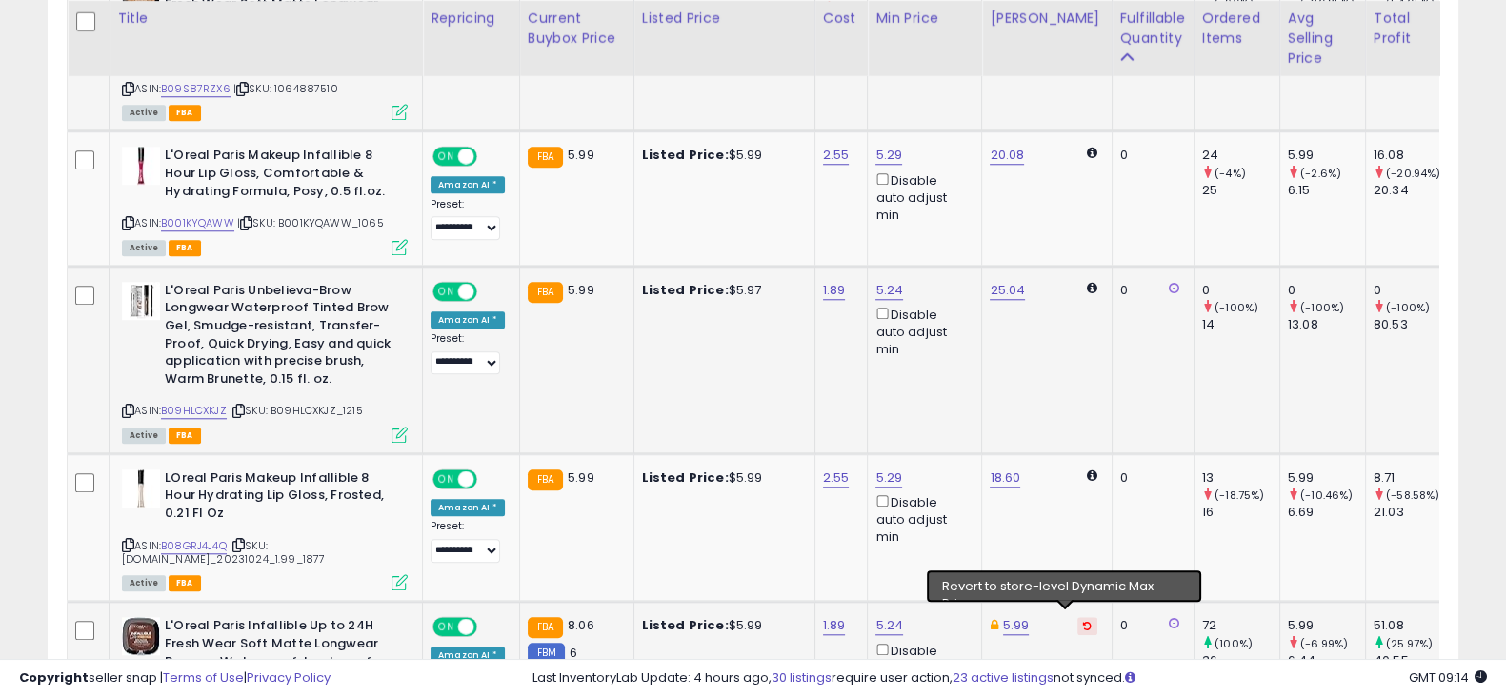
click at [1083, 621] on icon at bounding box center [1087, 626] width 9 height 10
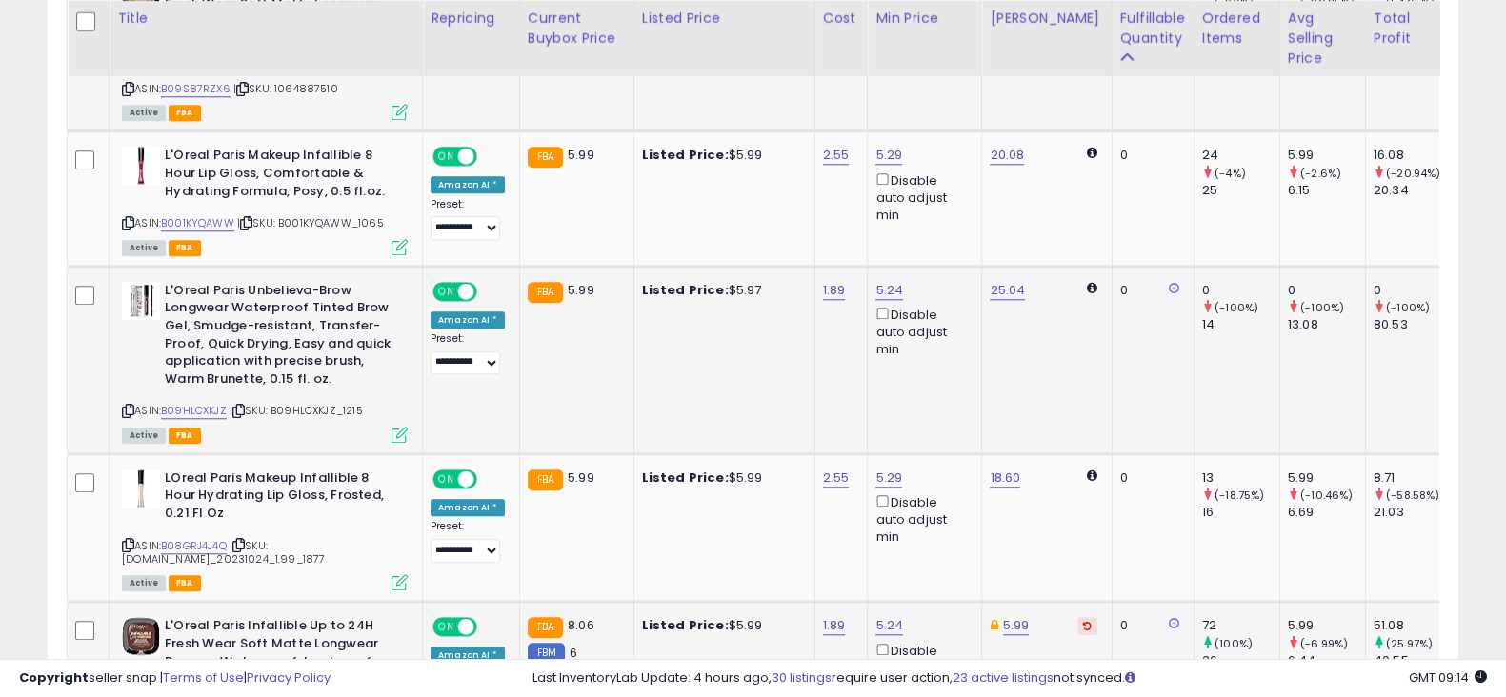
click at [1083, 621] on icon at bounding box center [1087, 626] width 9 height 10
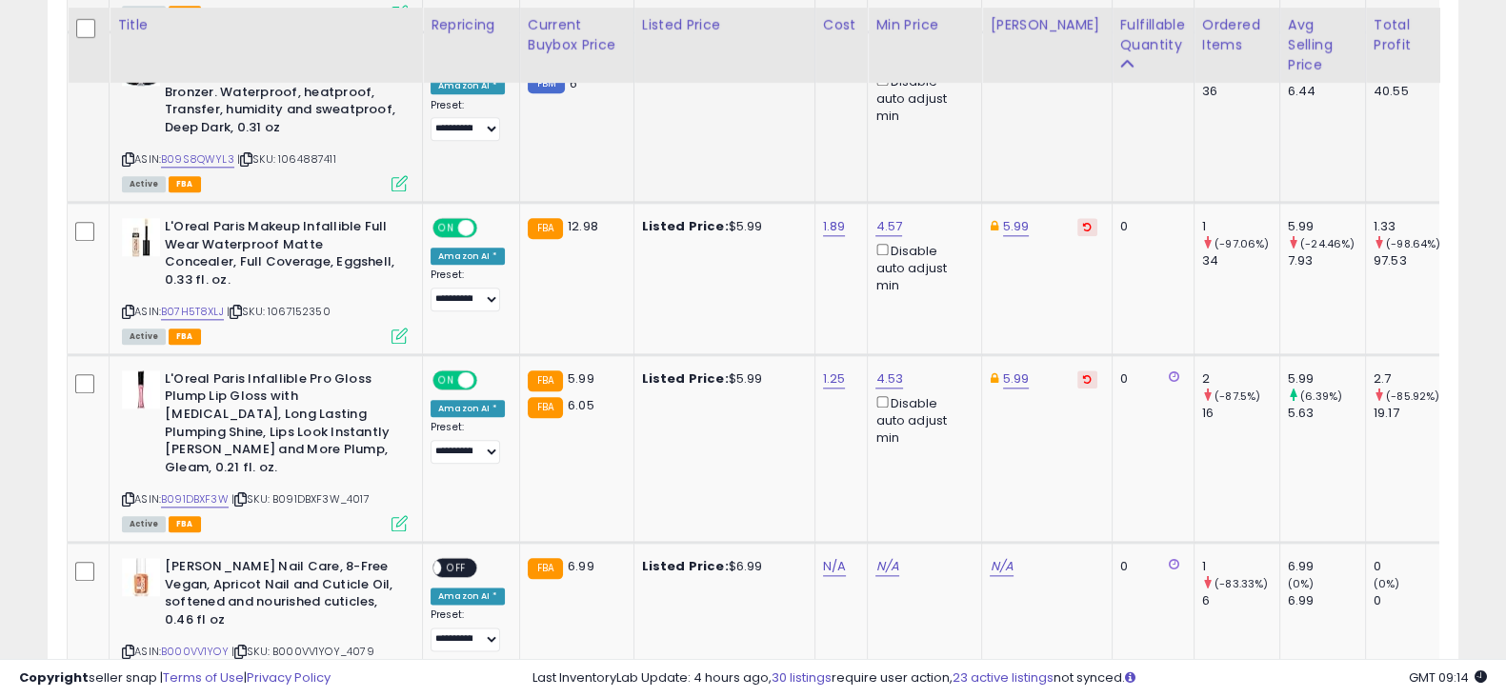
scroll to position [2808, 0]
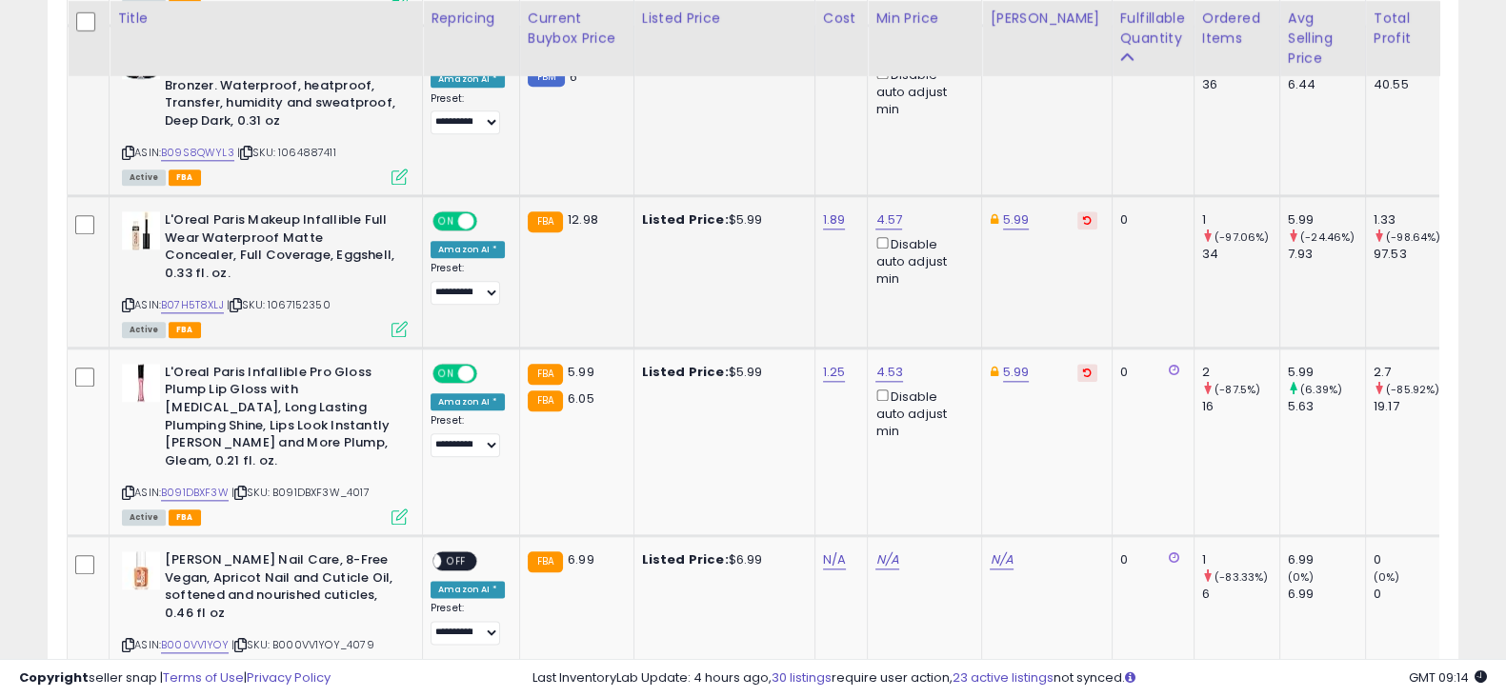
click at [1078, 212] on button at bounding box center [1088, 221] width 20 height 18
click at [1083, 368] on icon at bounding box center [1087, 373] width 9 height 10
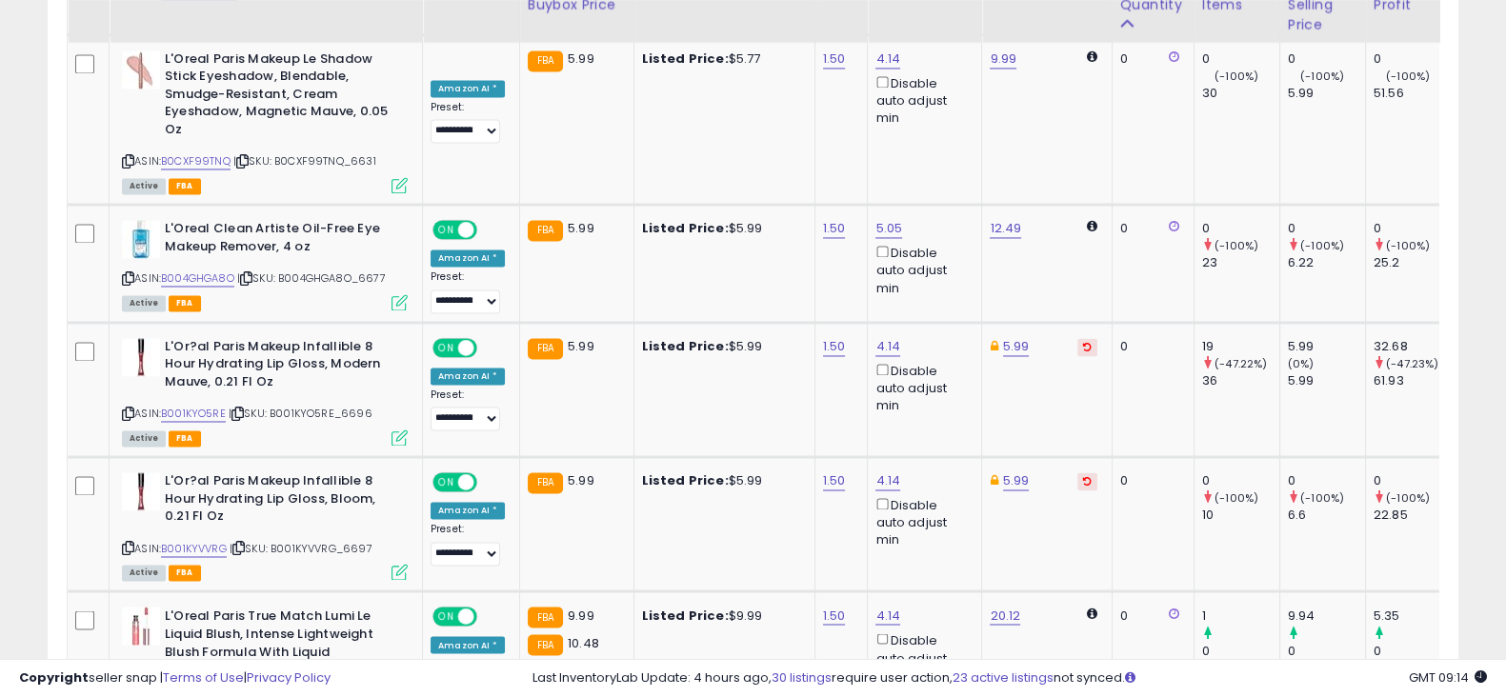
scroll to position [3921, 0]
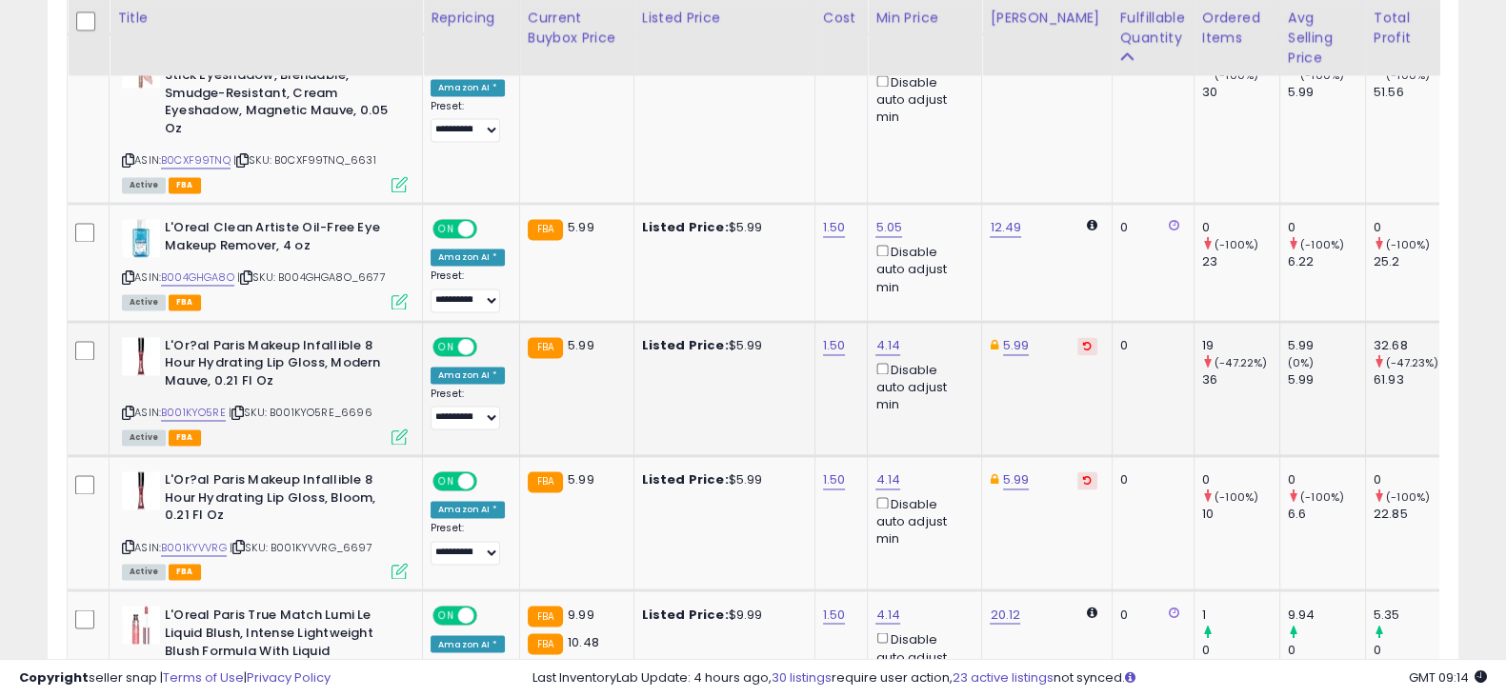
click at [1083, 341] on icon at bounding box center [1087, 346] width 9 height 10
click at [1083, 475] on icon at bounding box center [1087, 480] width 9 height 10
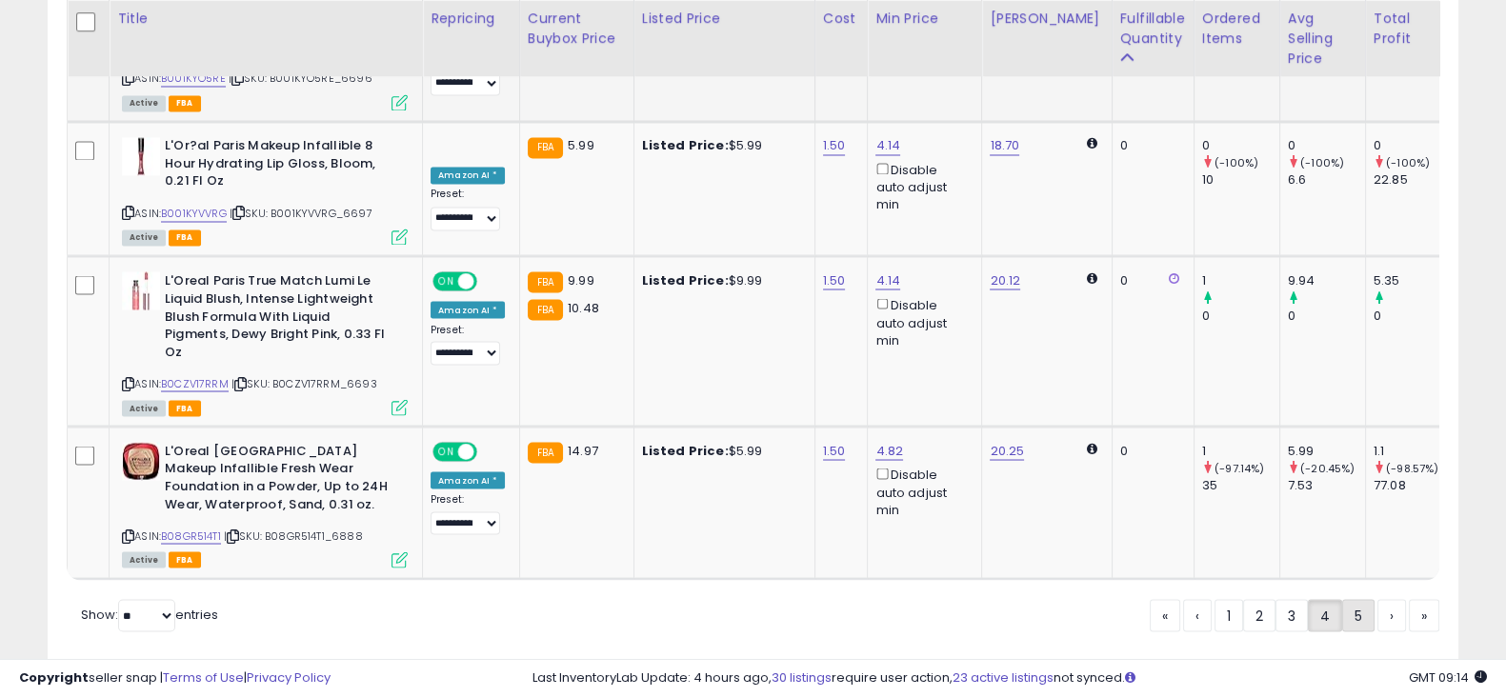
click at [1354, 599] on link "5" at bounding box center [1358, 615] width 32 height 32
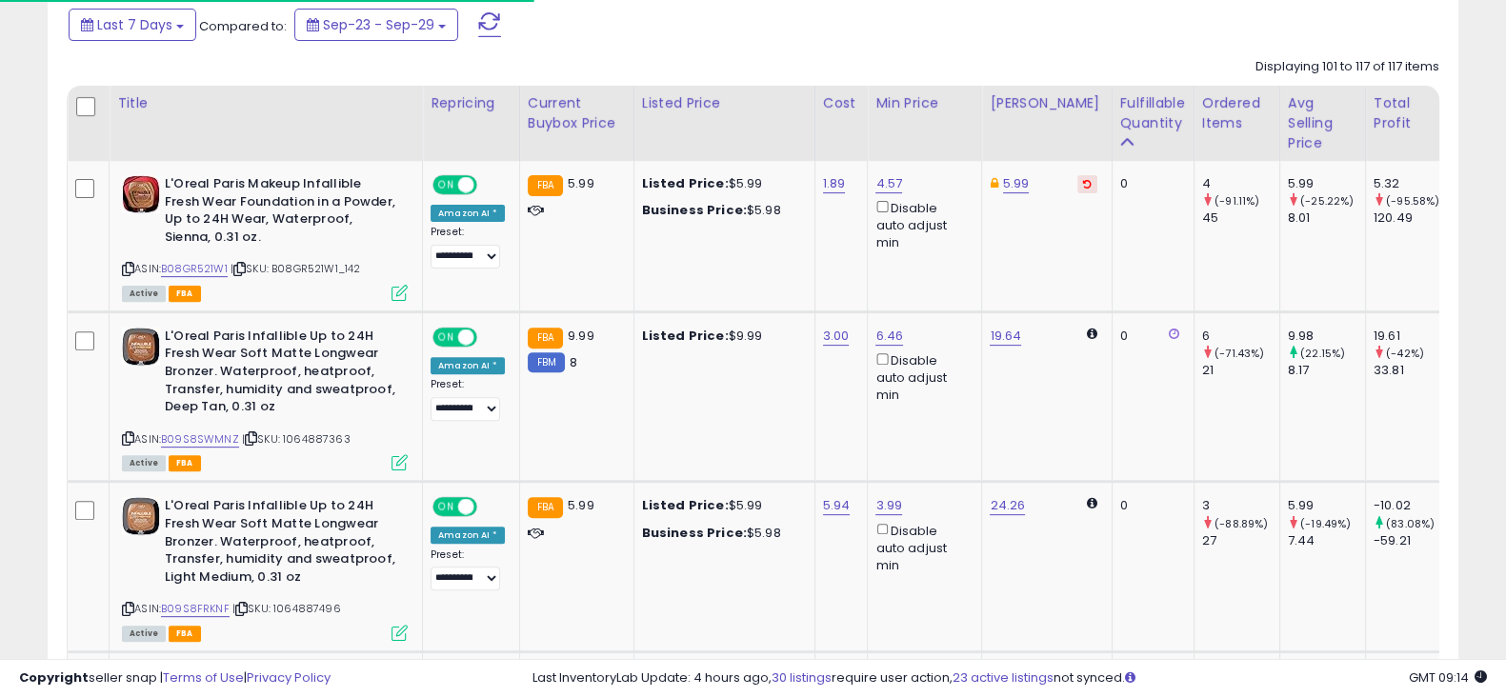
scroll to position [858, 0]
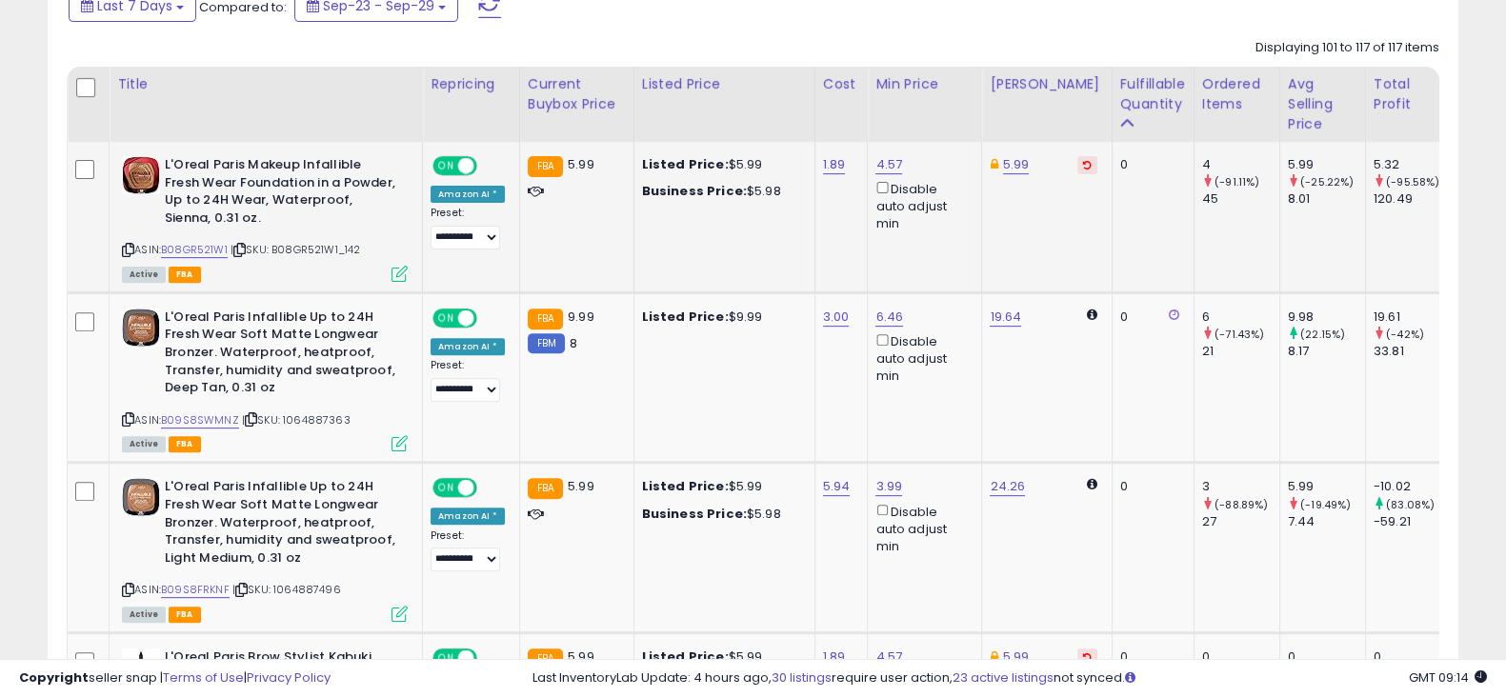
click at [1083, 166] on icon at bounding box center [1087, 165] width 9 height 10
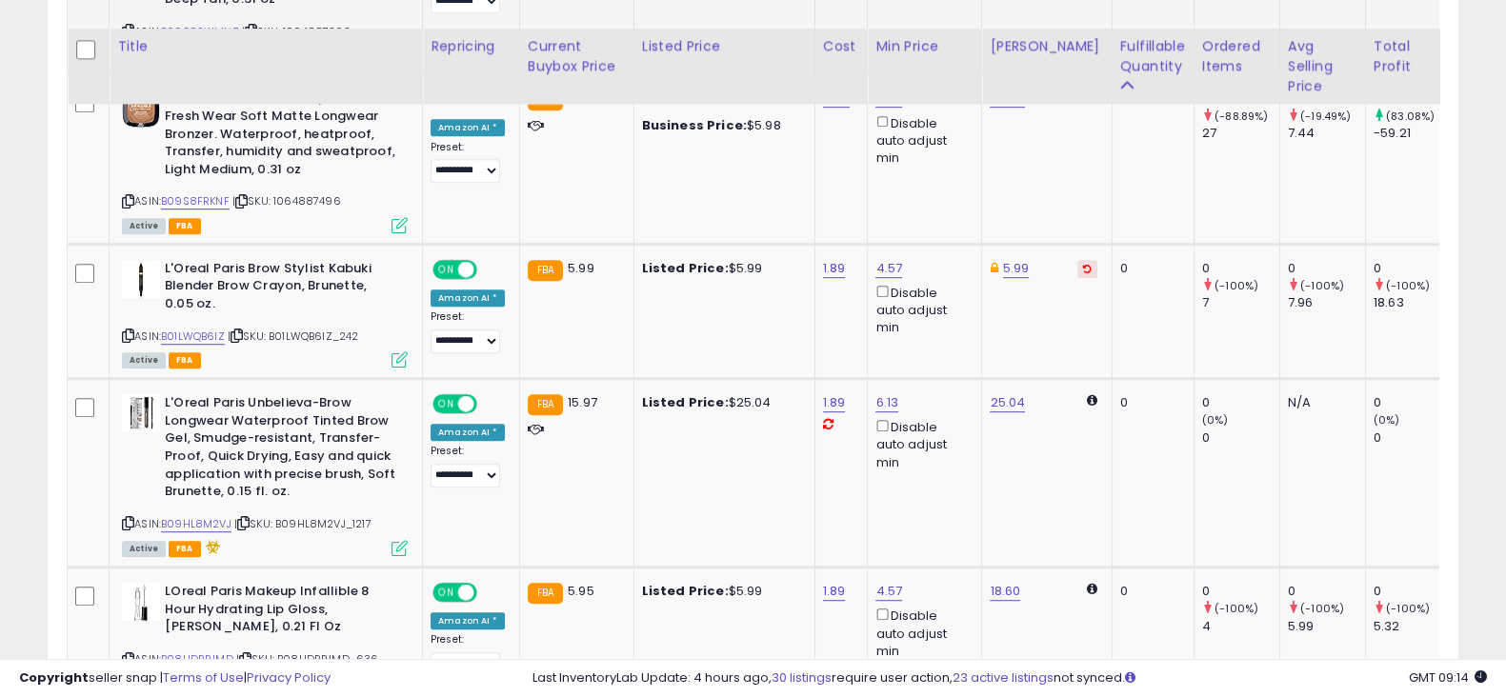
scroll to position [1285, 0]
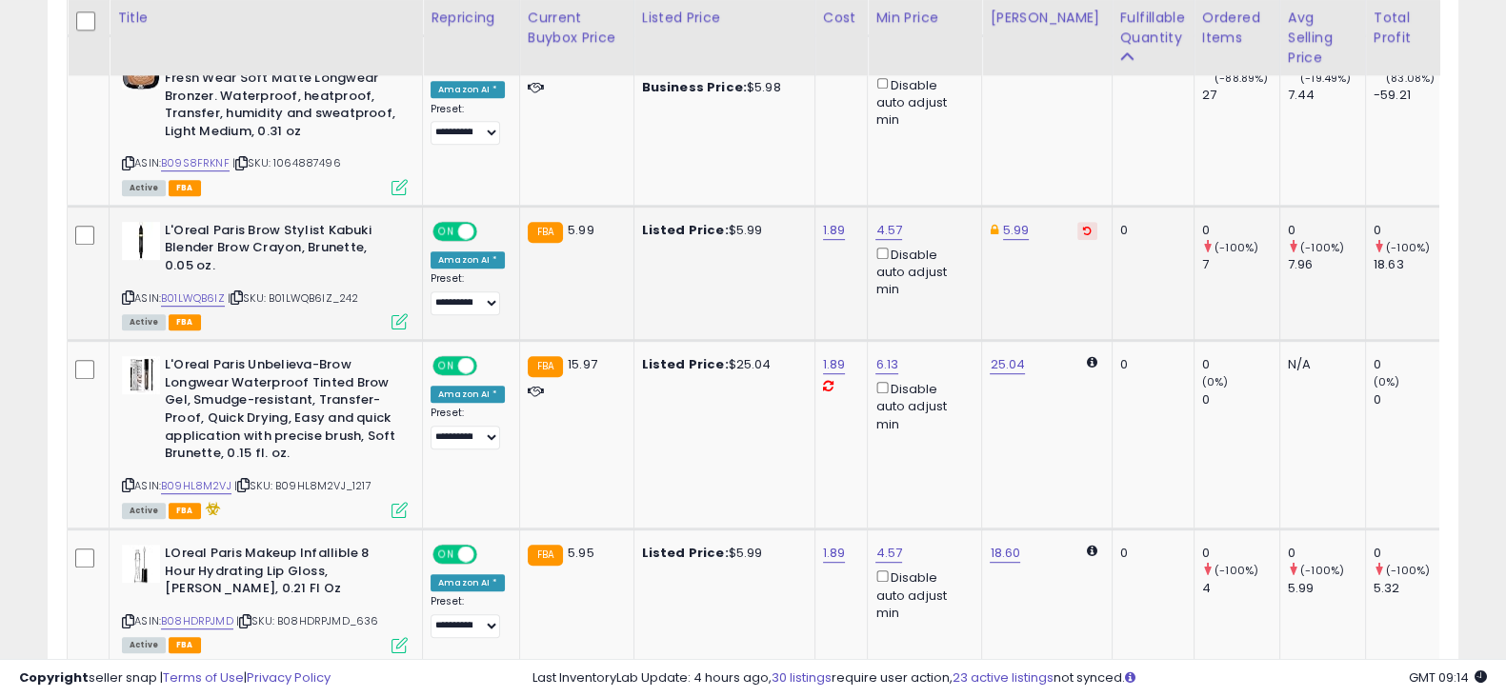
click at [1083, 231] on icon at bounding box center [1087, 231] width 9 height 10
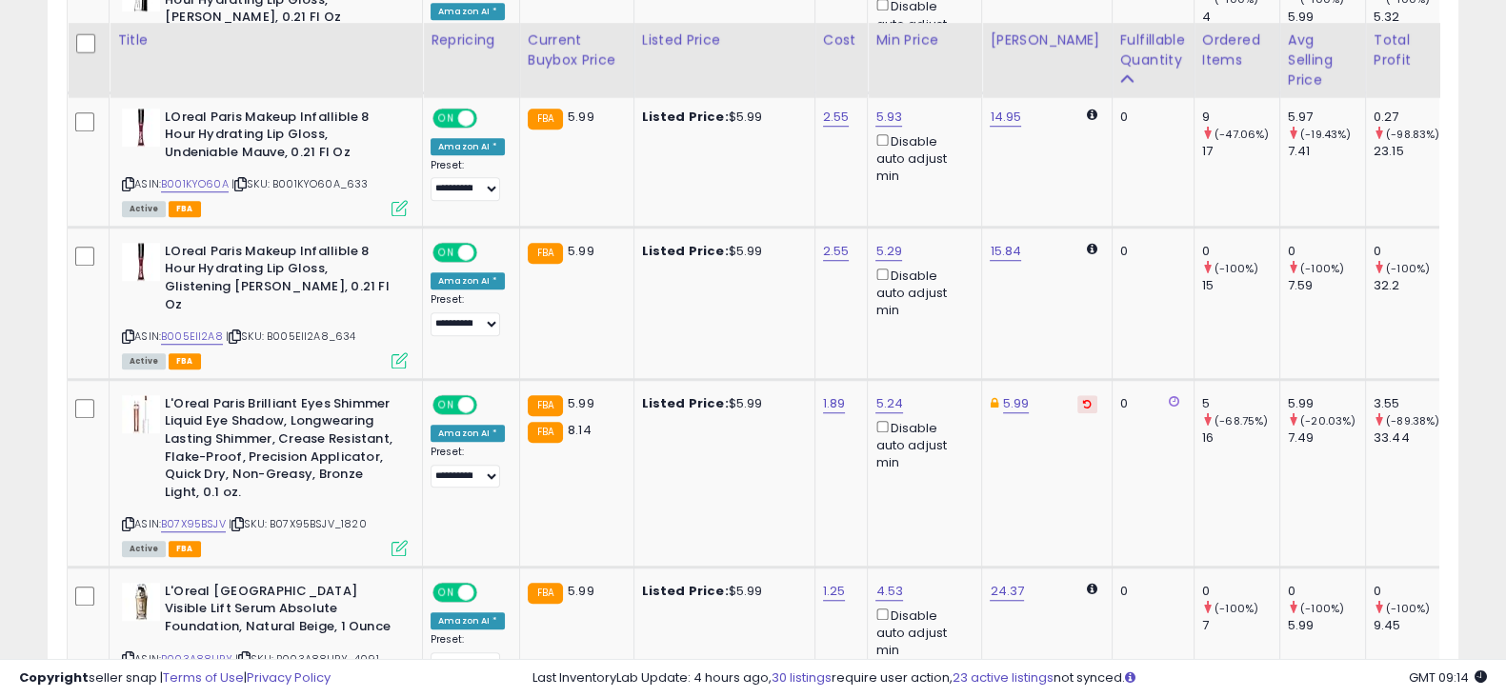
scroll to position [1879, 0]
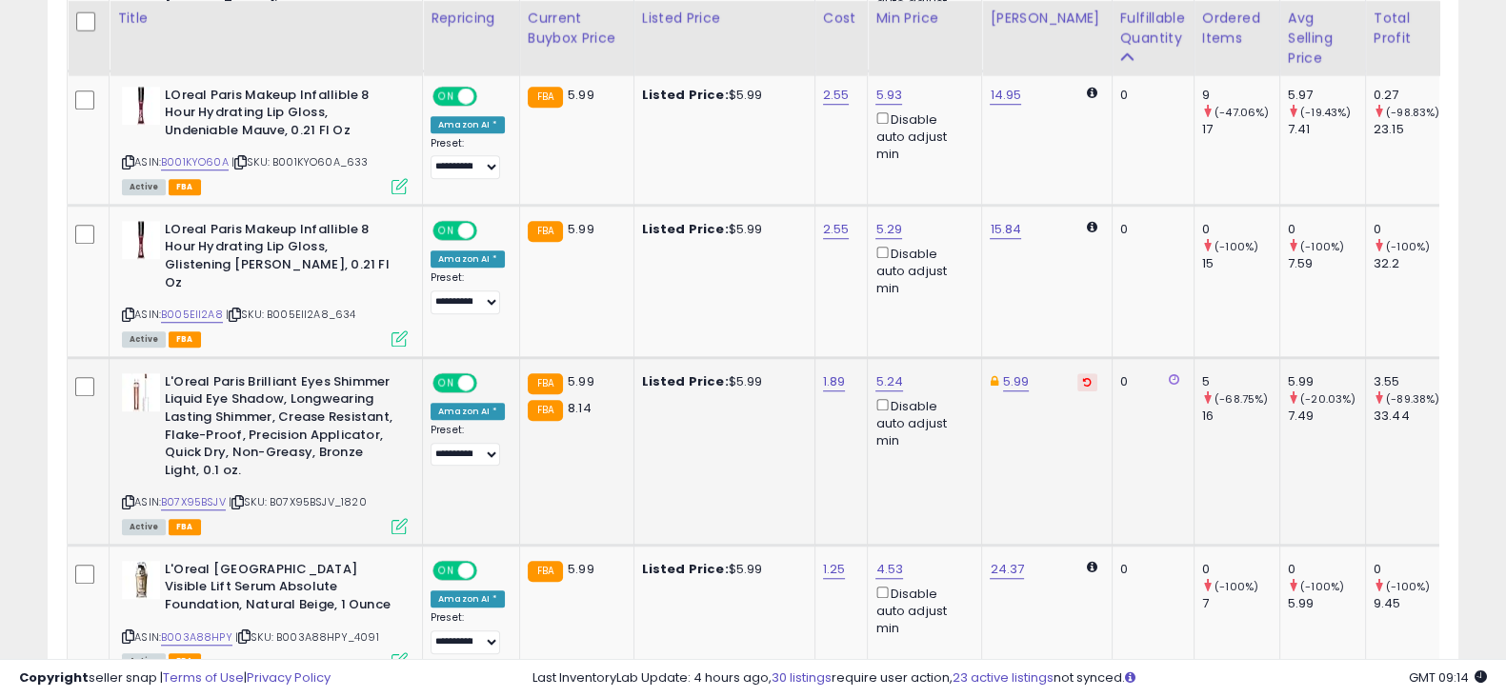
click at [1062, 357] on td "5.99" at bounding box center [1047, 451] width 130 height 188
click at [1083, 377] on icon at bounding box center [1087, 382] width 9 height 10
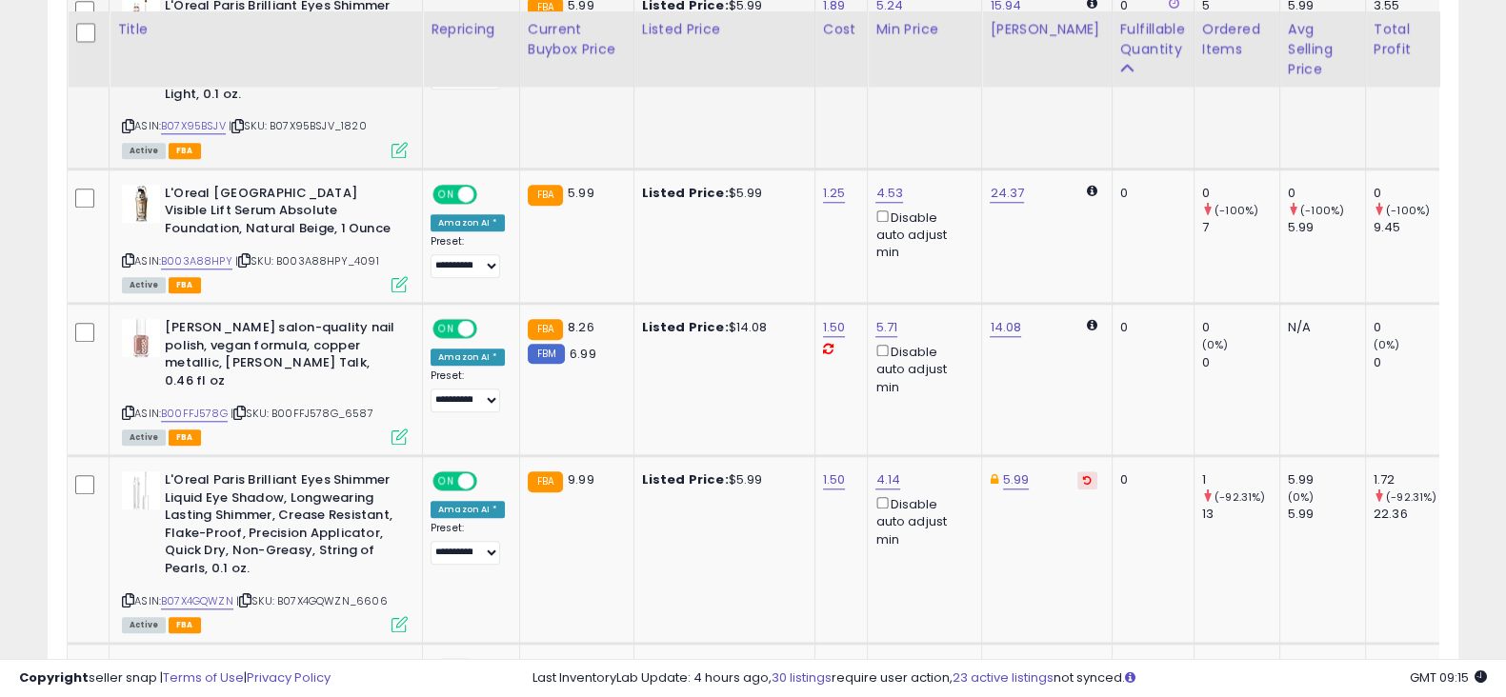
scroll to position [2272, 0]
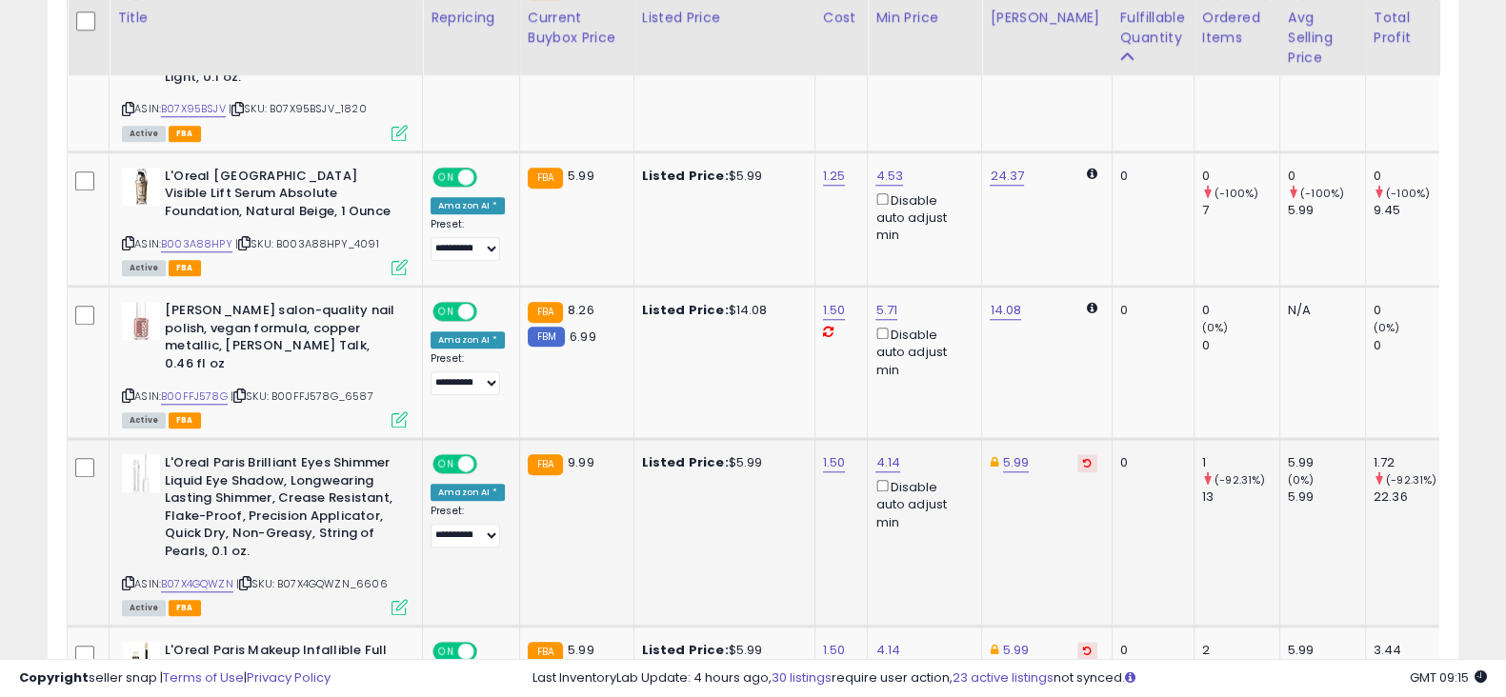
click at [1078, 454] on button at bounding box center [1088, 463] width 20 height 18
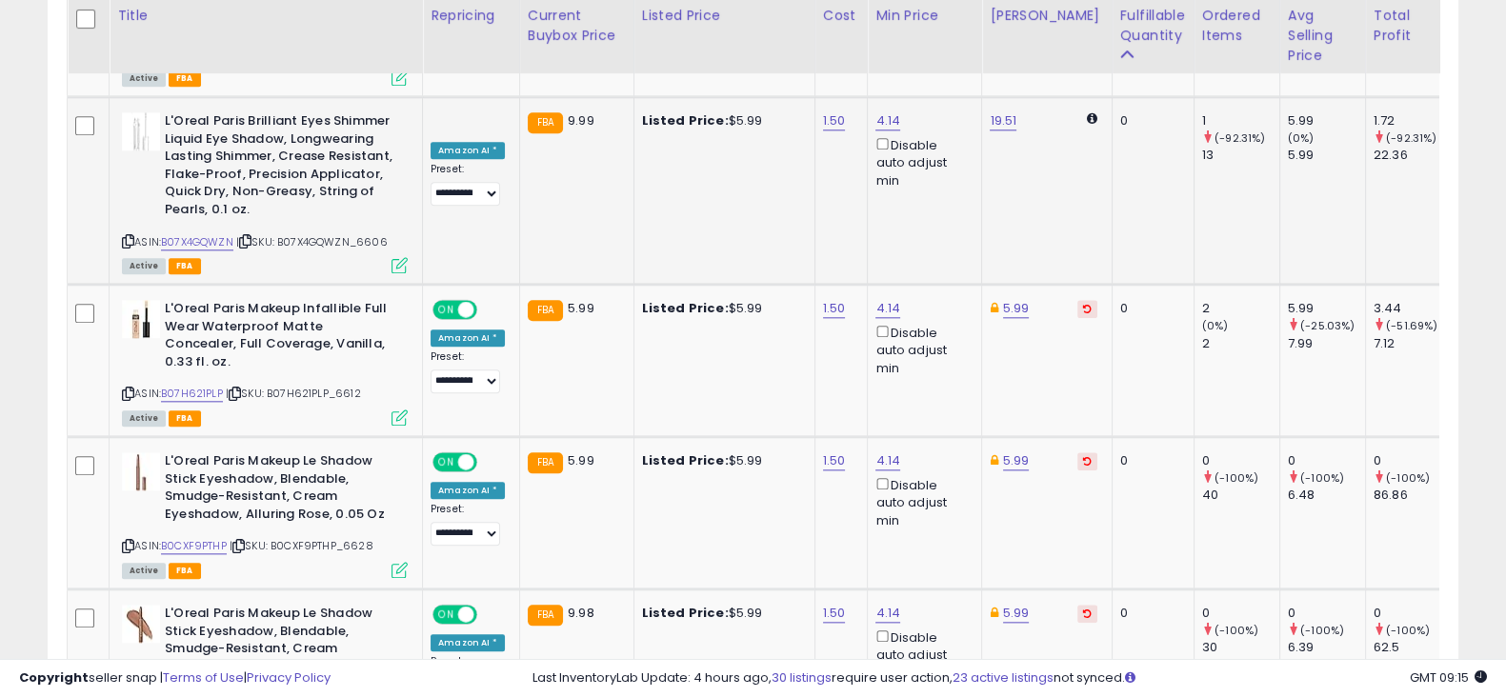
scroll to position [2615, 0]
click at [1072, 284] on td "5.99" at bounding box center [1047, 360] width 130 height 152
click at [1083, 303] on icon at bounding box center [1087, 308] width 9 height 10
click at [1083, 455] on icon at bounding box center [1087, 460] width 9 height 10
click at [1083, 608] on icon at bounding box center [1087, 613] width 9 height 10
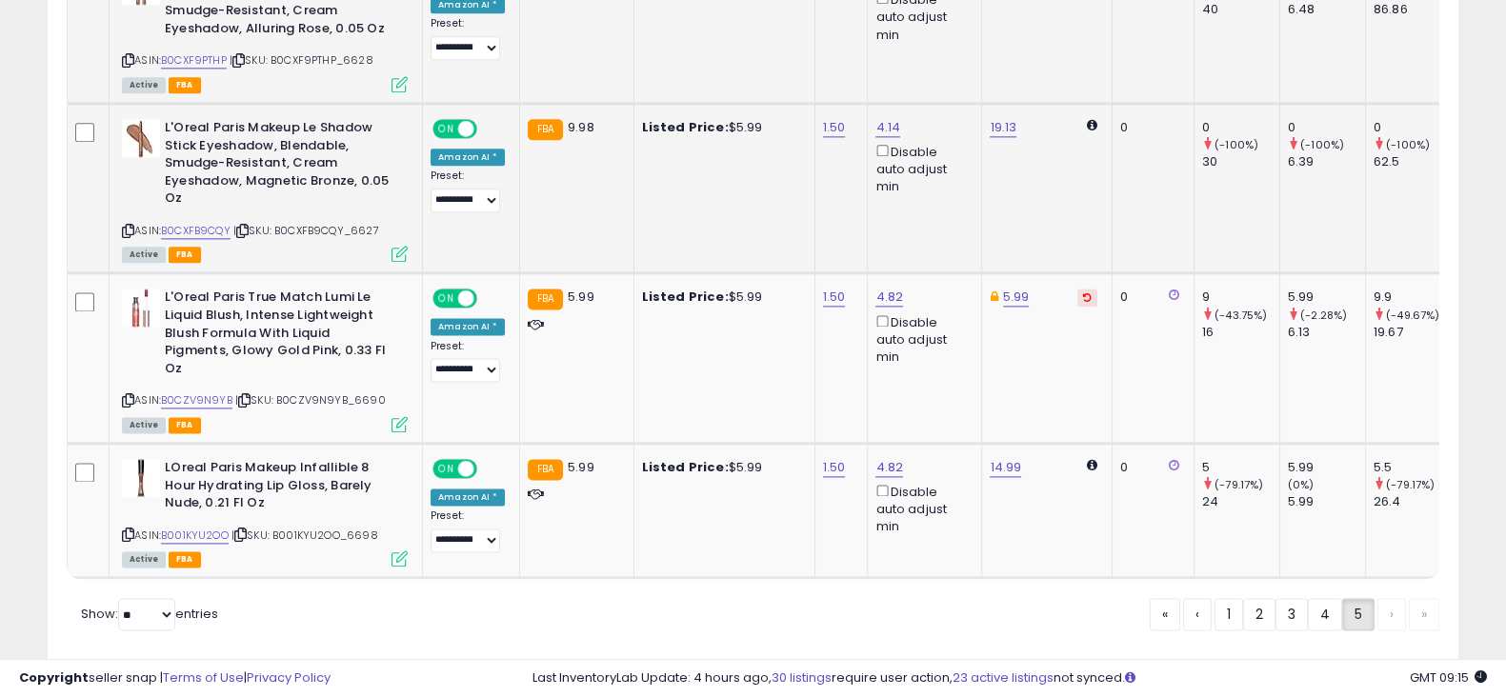
scroll to position [3104, 0]
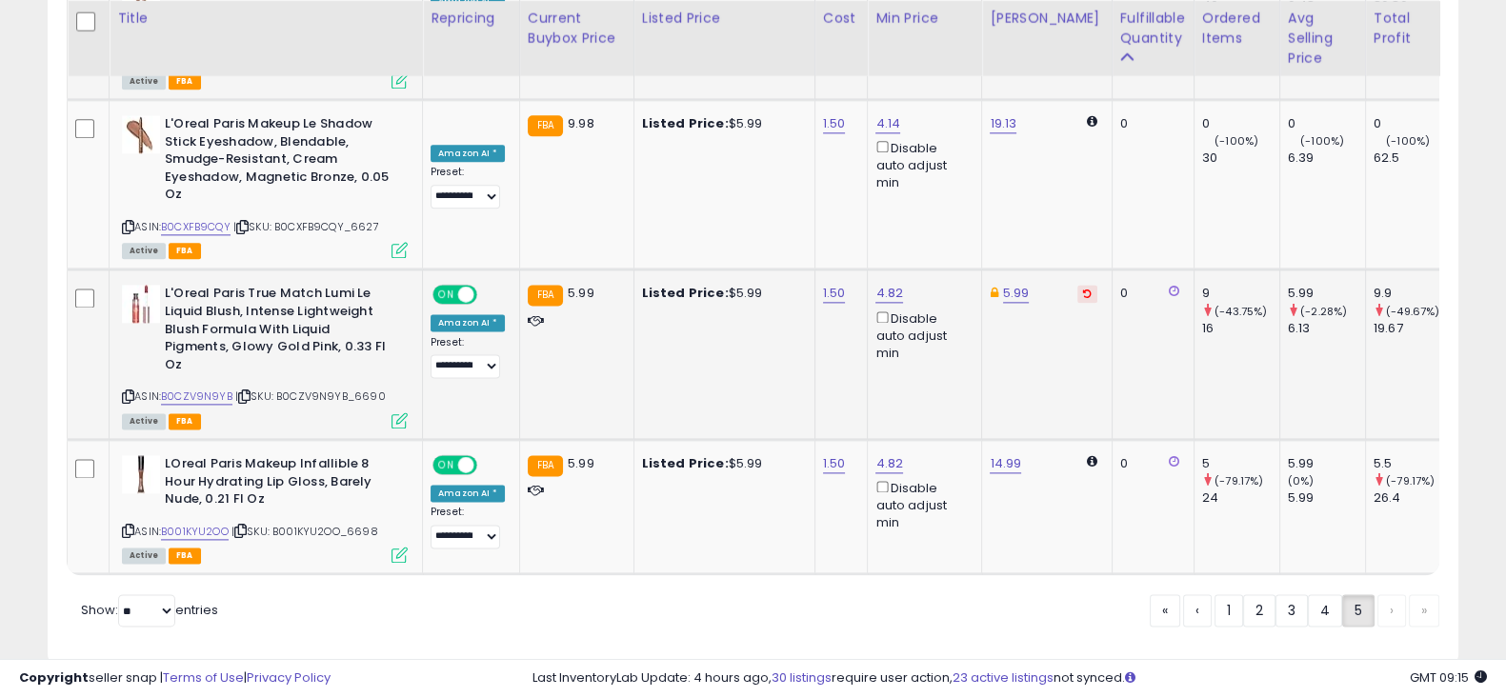
click at [1083, 289] on icon at bounding box center [1087, 294] width 9 height 10
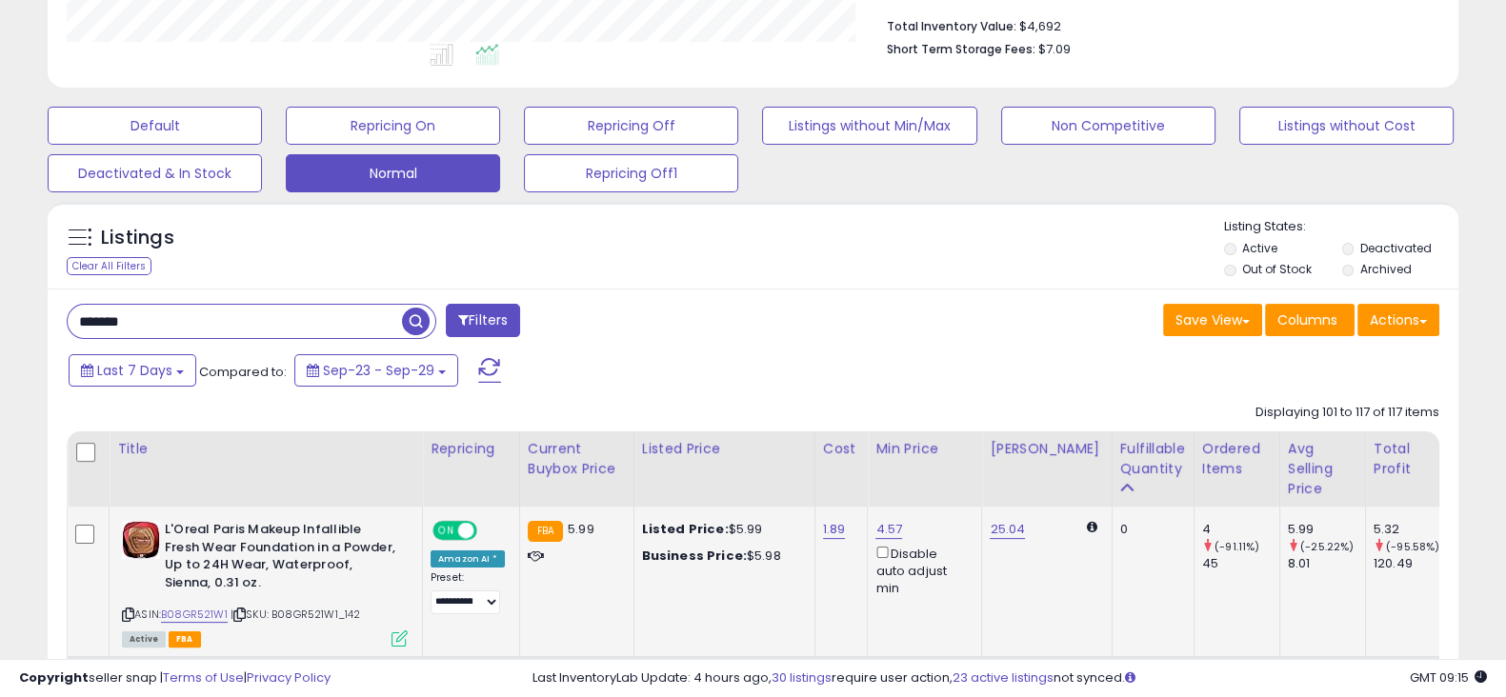
scroll to position [486, 0]
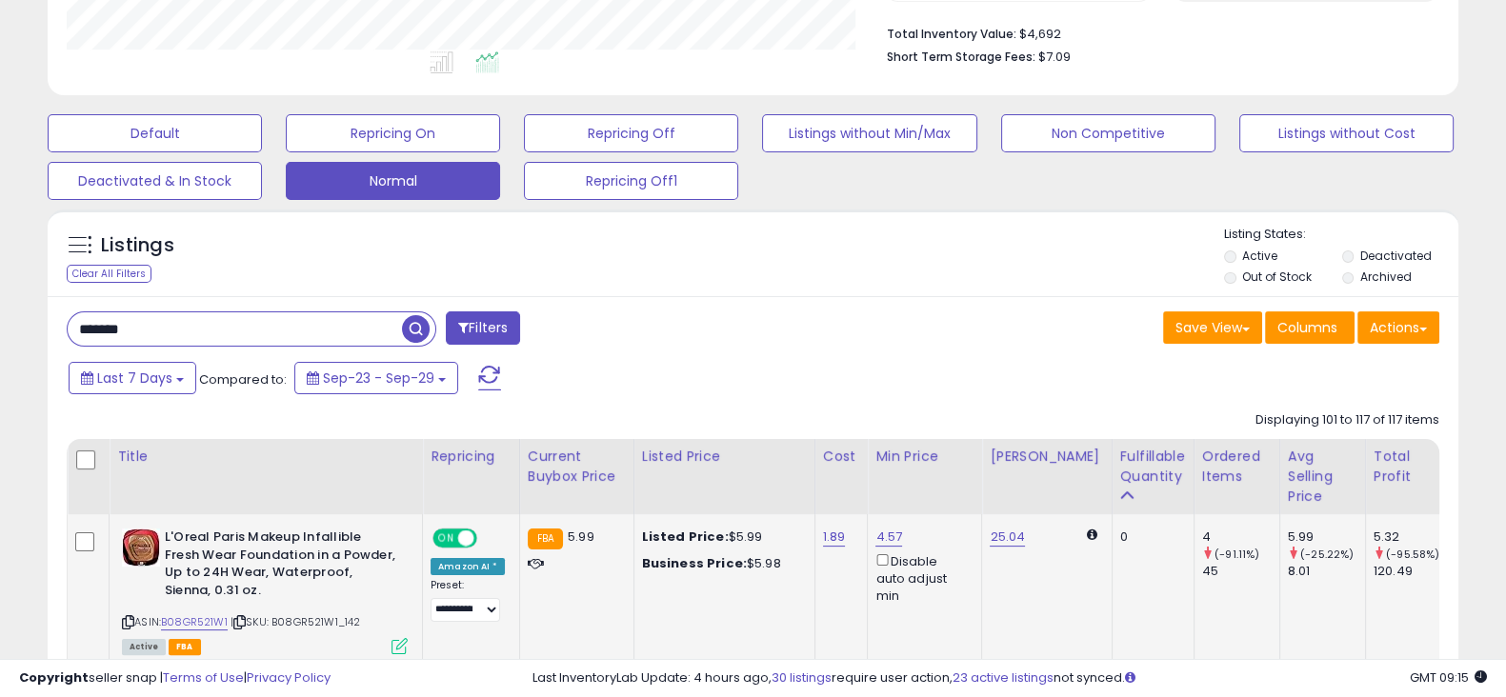
click at [1391, 250] on label "Deactivated" at bounding box center [1395, 256] width 71 height 16
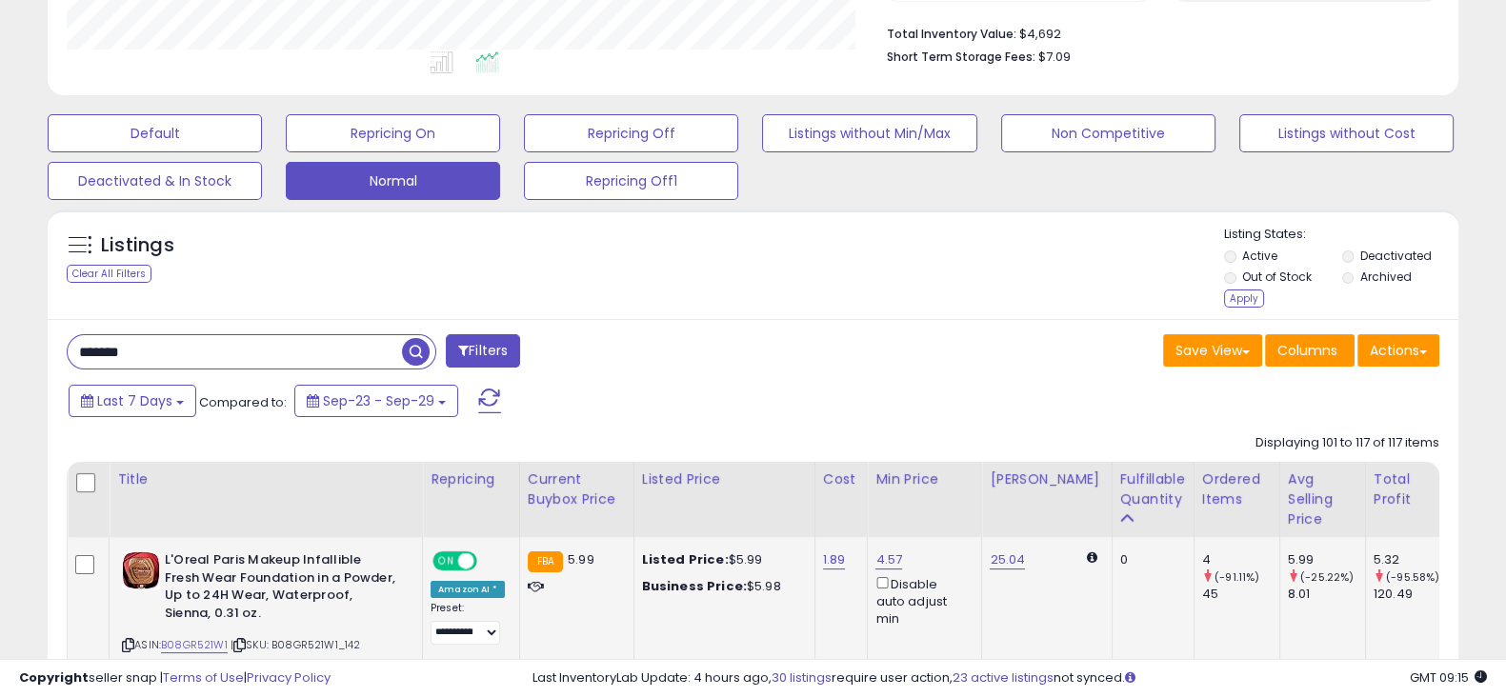
click at [1301, 272] on label "Out of Stock" at bounding box center [1277, 277] width 70 height 16
click at [1374, 275] on label "Archived" at bounding box center [1385, 277] width 51 height 16
click at [1245, 304] on div "Apply" at bounding box center [1244, 299] width 40 height 18
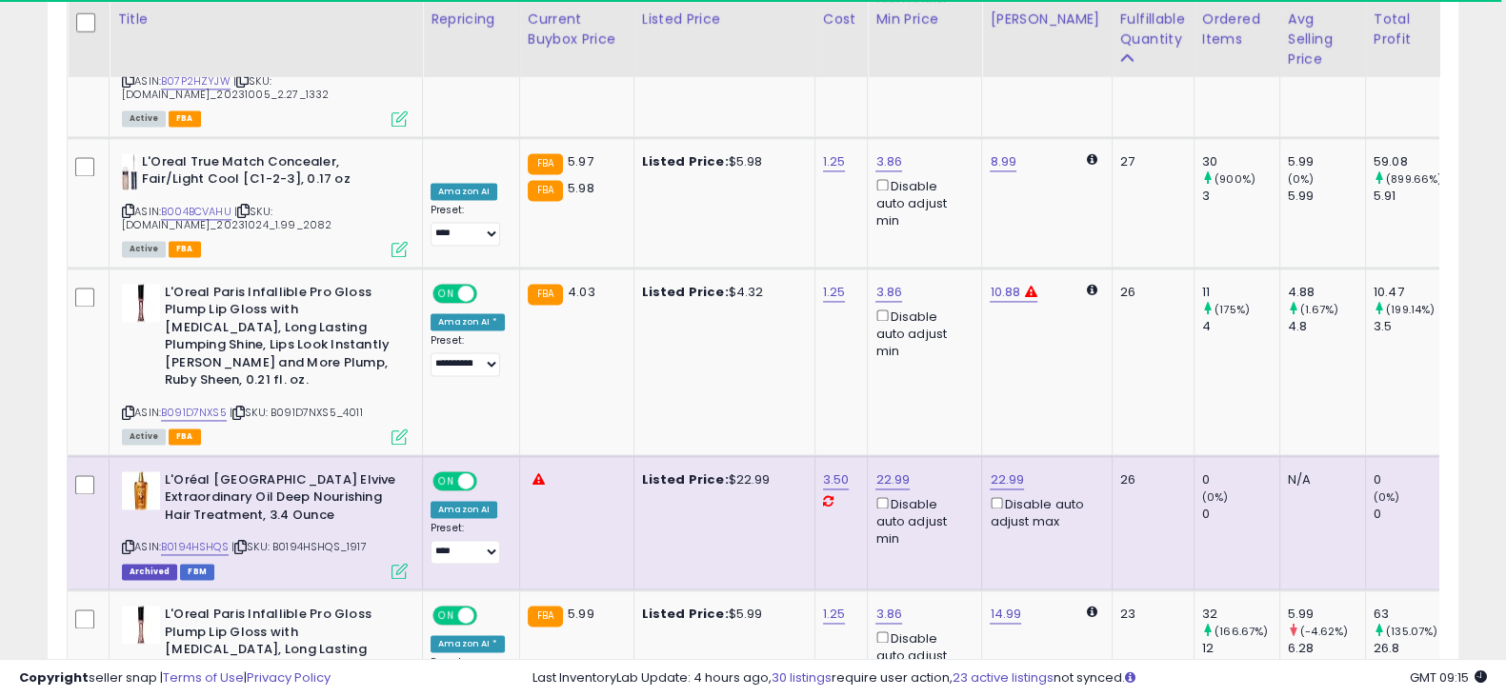
scroll to position [3542, 0]
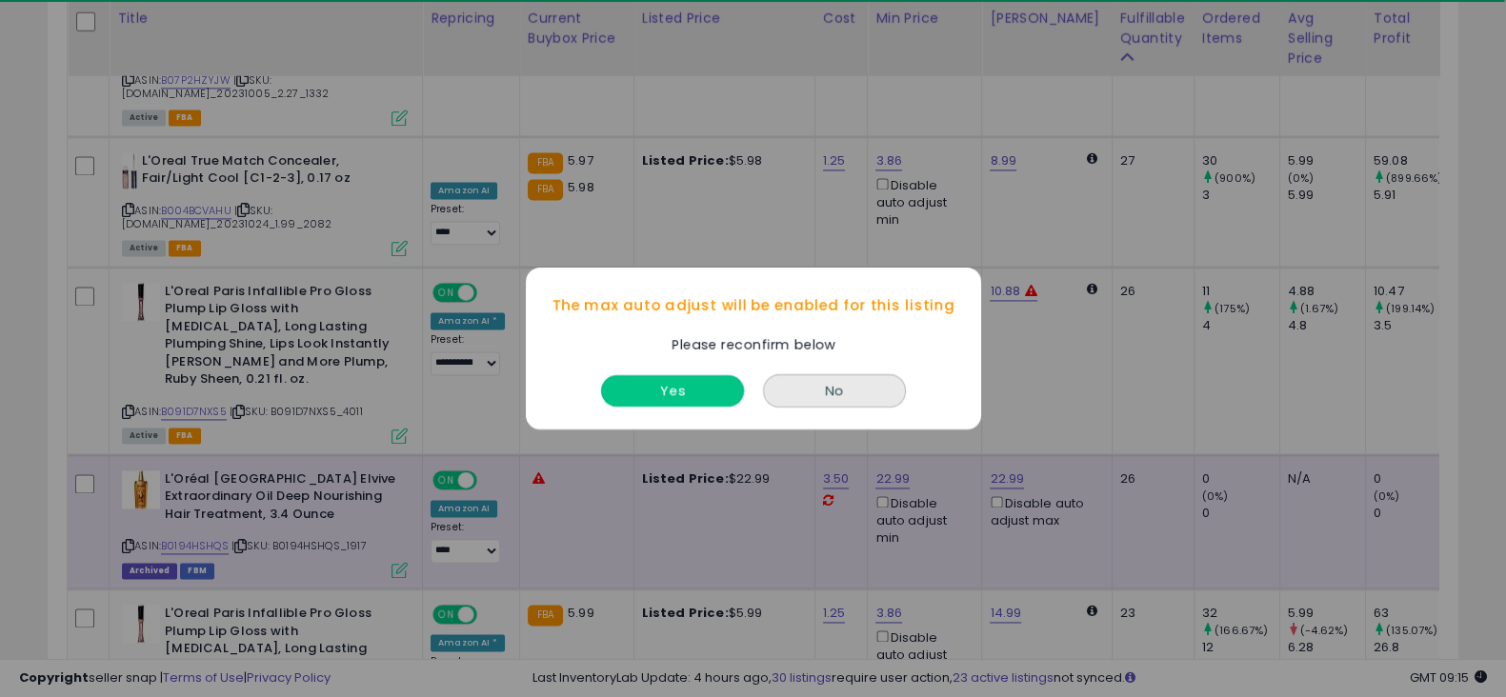
click at [720, 393] on button "Yes" at bounding box center [672, 390] width 143 height 31
click at [694, 379] on button "Yes" at bounding box center [672, 390] width 143 height 31
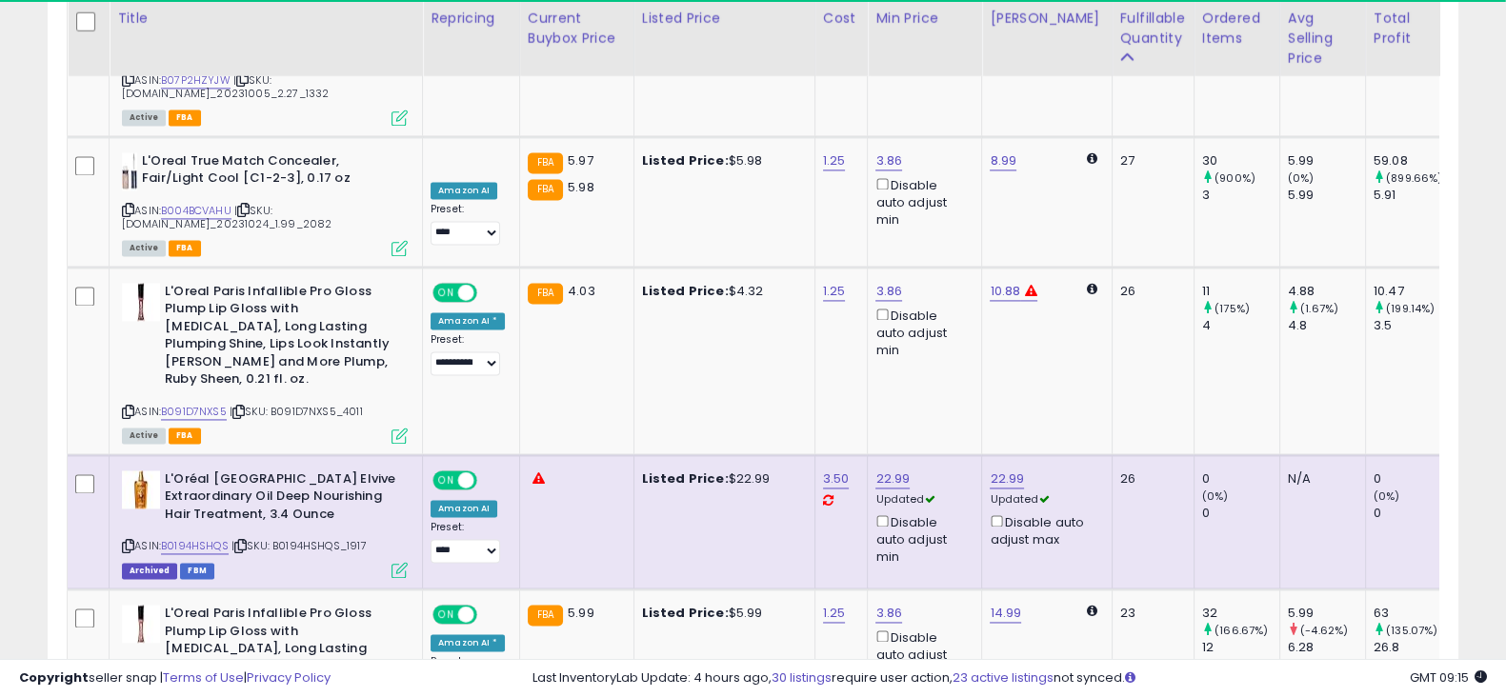
click at [823, 494] on icon at bounding box center [828, 500] width 10 height 12
click at [481, 539] on select "**********" at bounding box center [466, 551] width 70 height 24
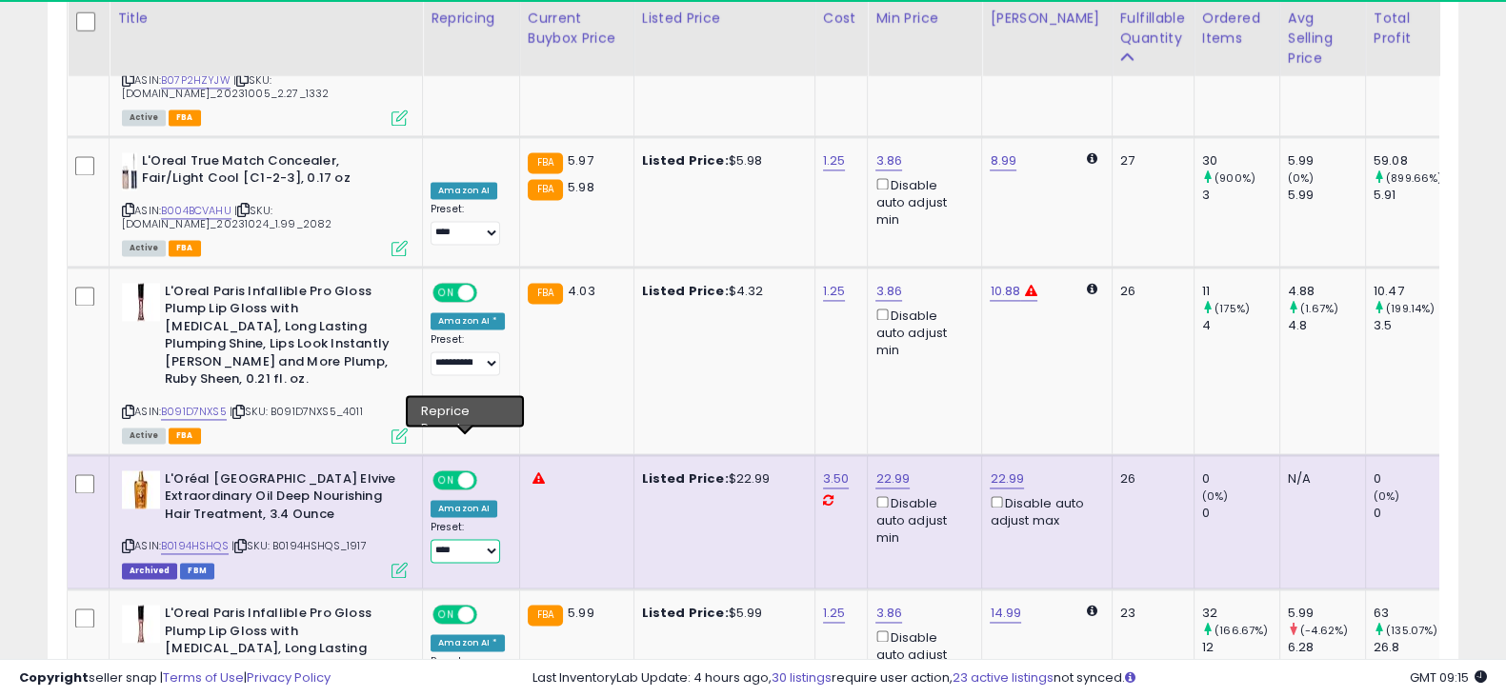
select select "**********"
click at [431, 539] on select "**********" at bounding box center [466, 551] width 70 height 24
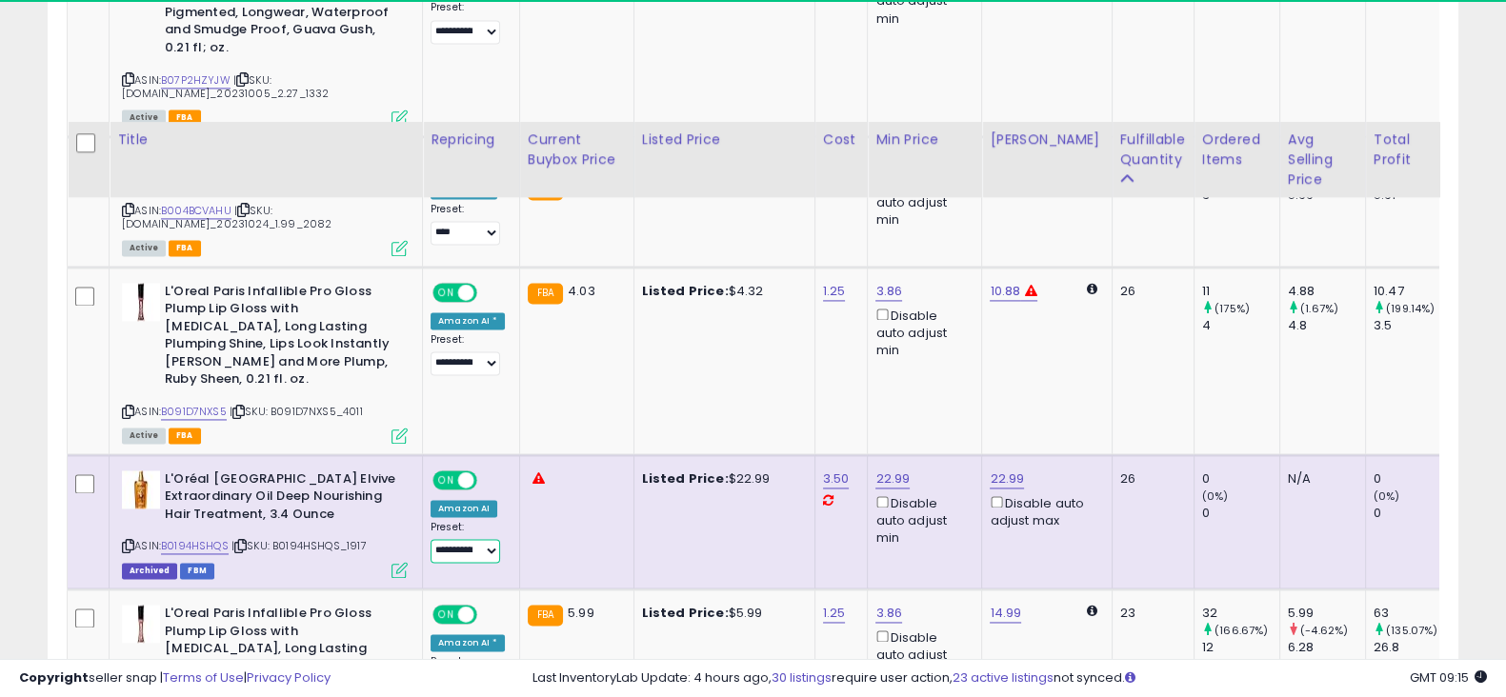
scroll to position [3678, 0]
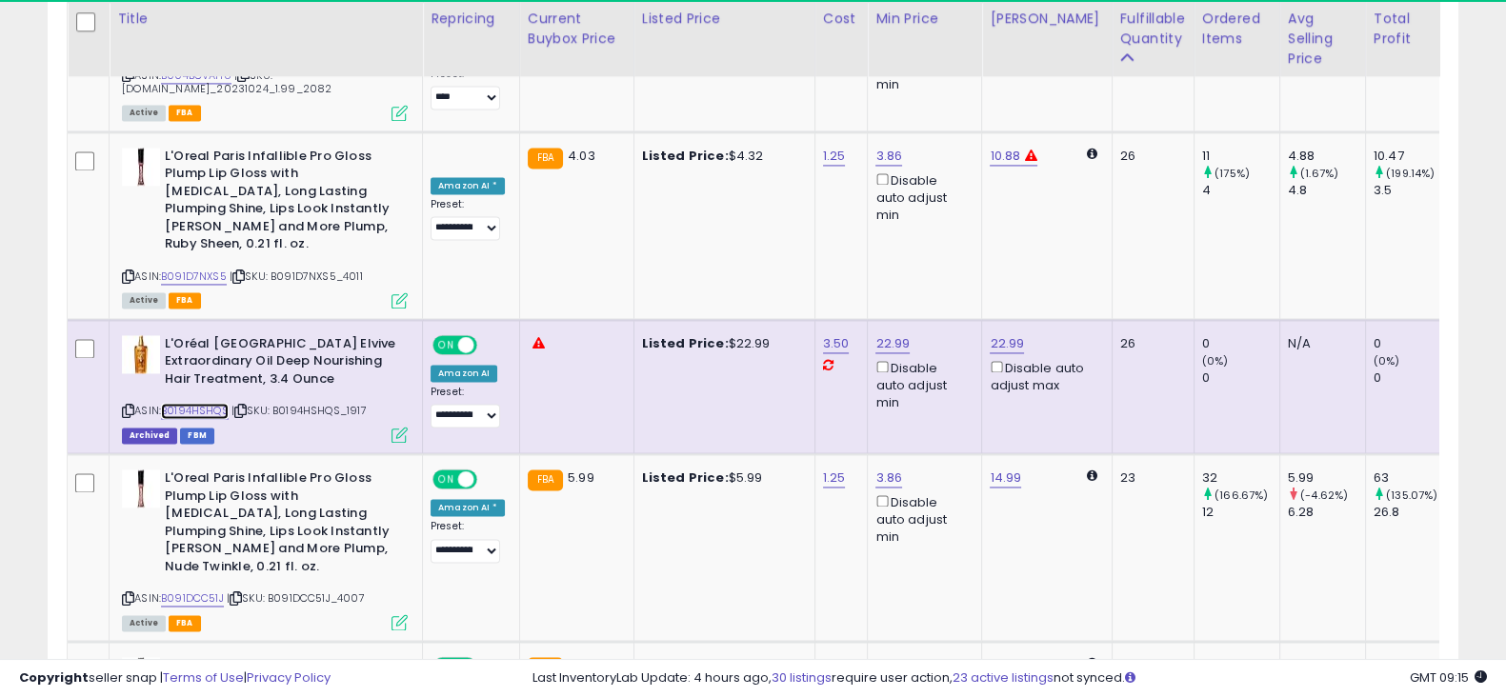
click at [187, 403] on link "B0194HSHQS" at bounding box center [195, 411] width 68 height 16
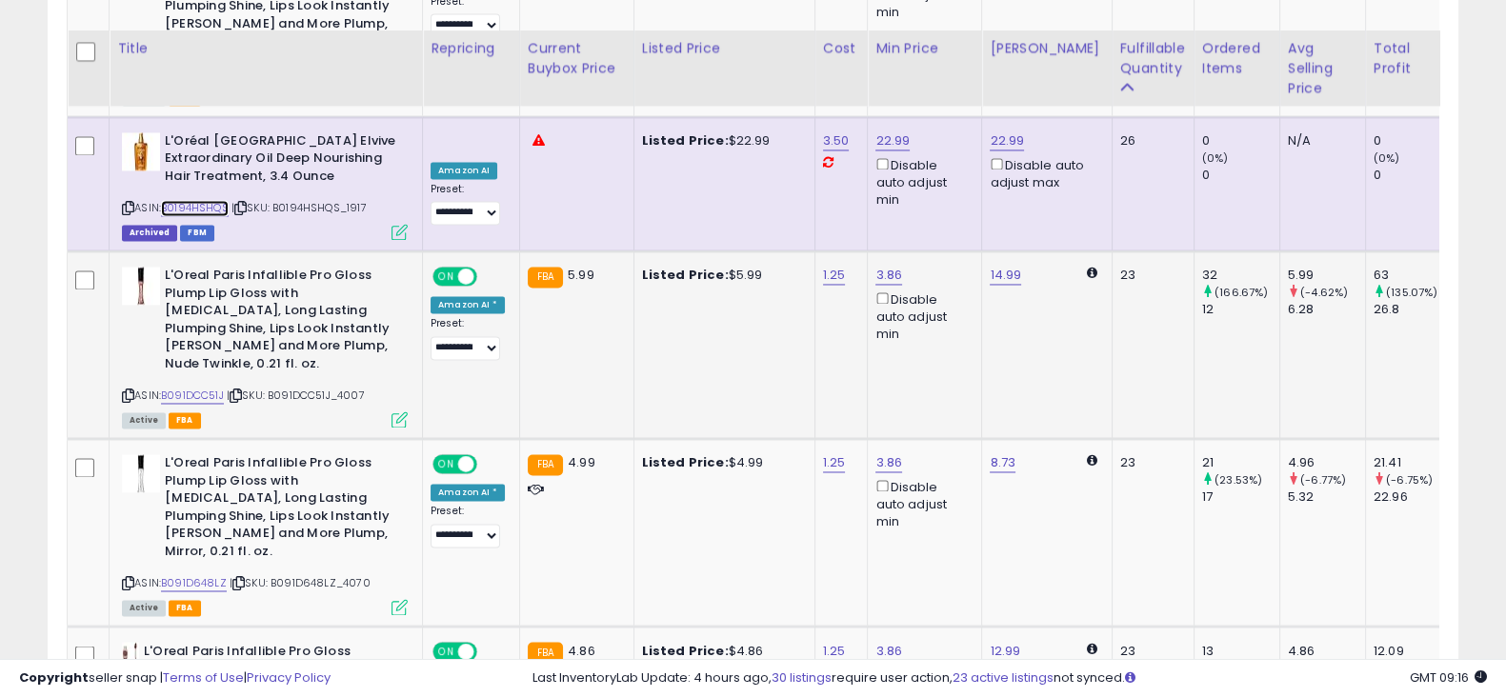
scroll to position [4176, 0]
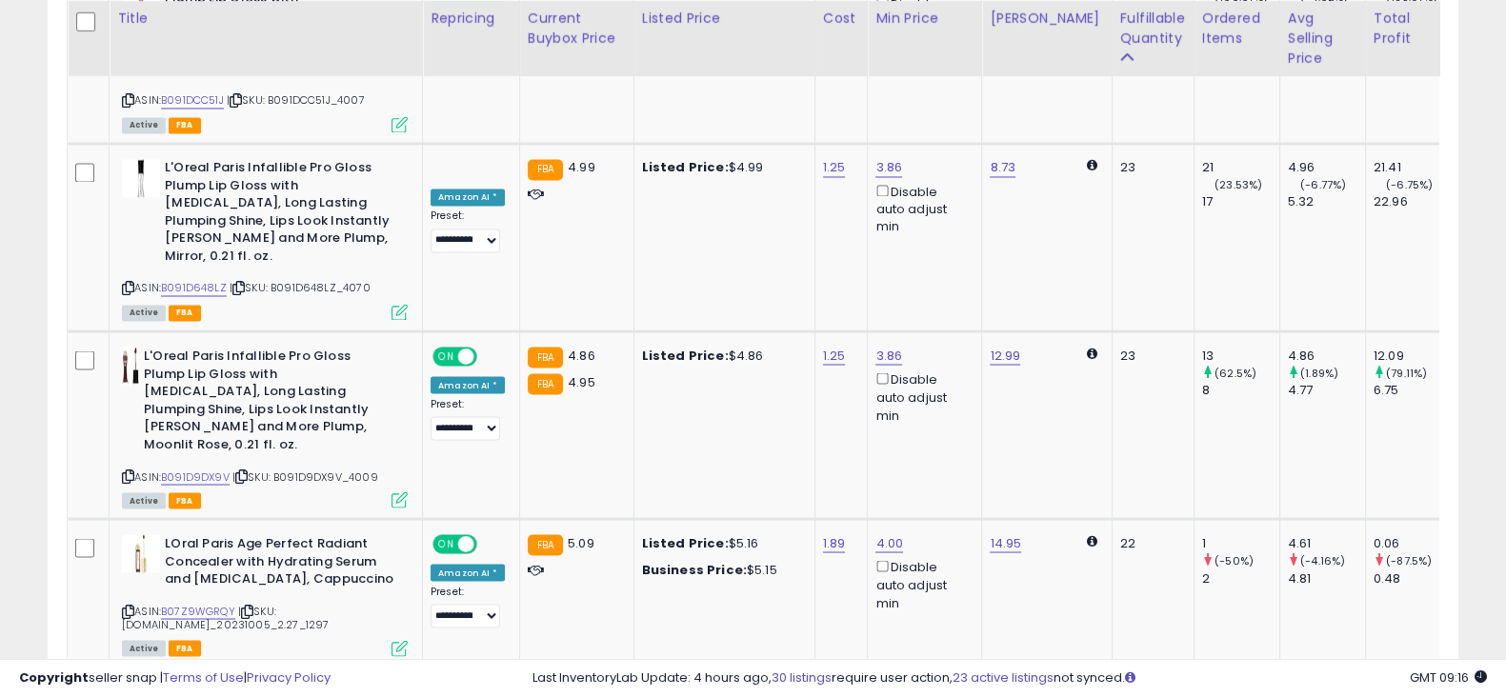
click at [1258, 688] on link "2" at bounding box center [1259, 704] width 32 height 32
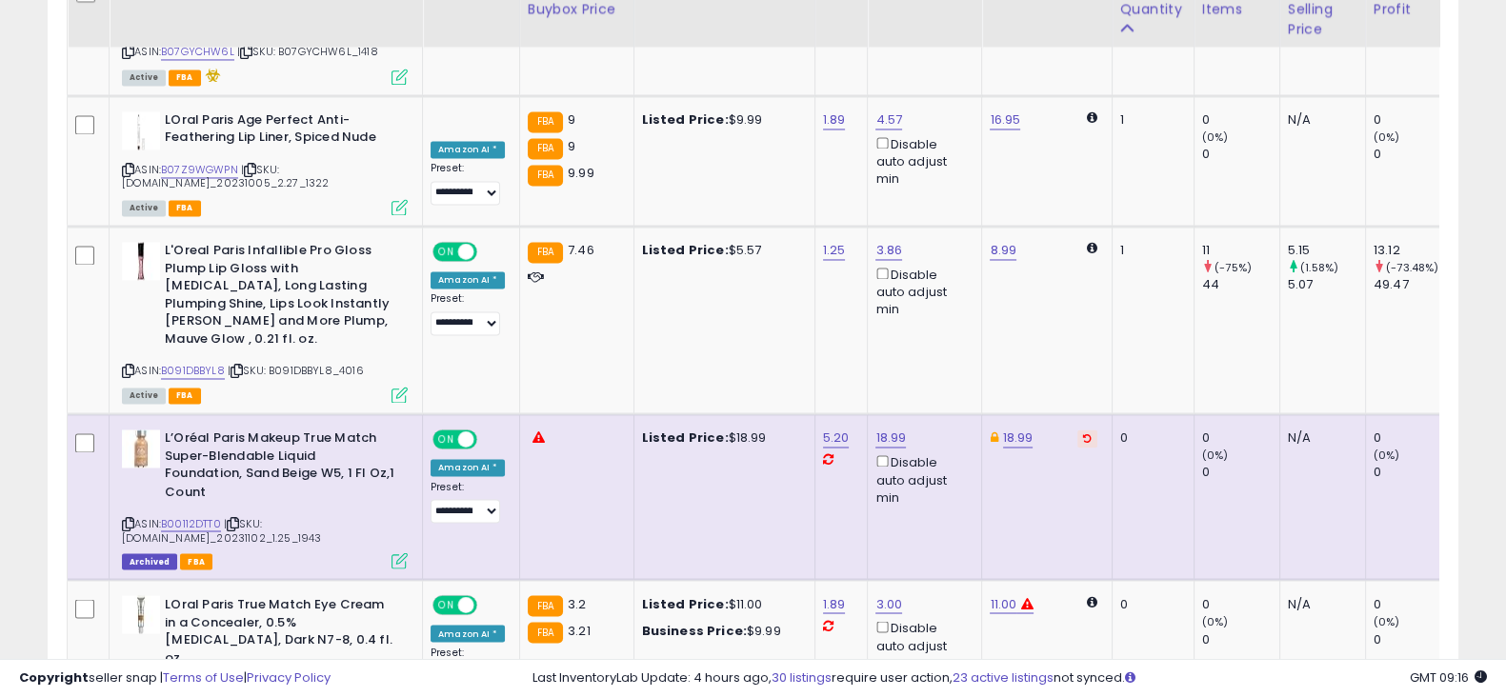
scroll to position [4003, 0]
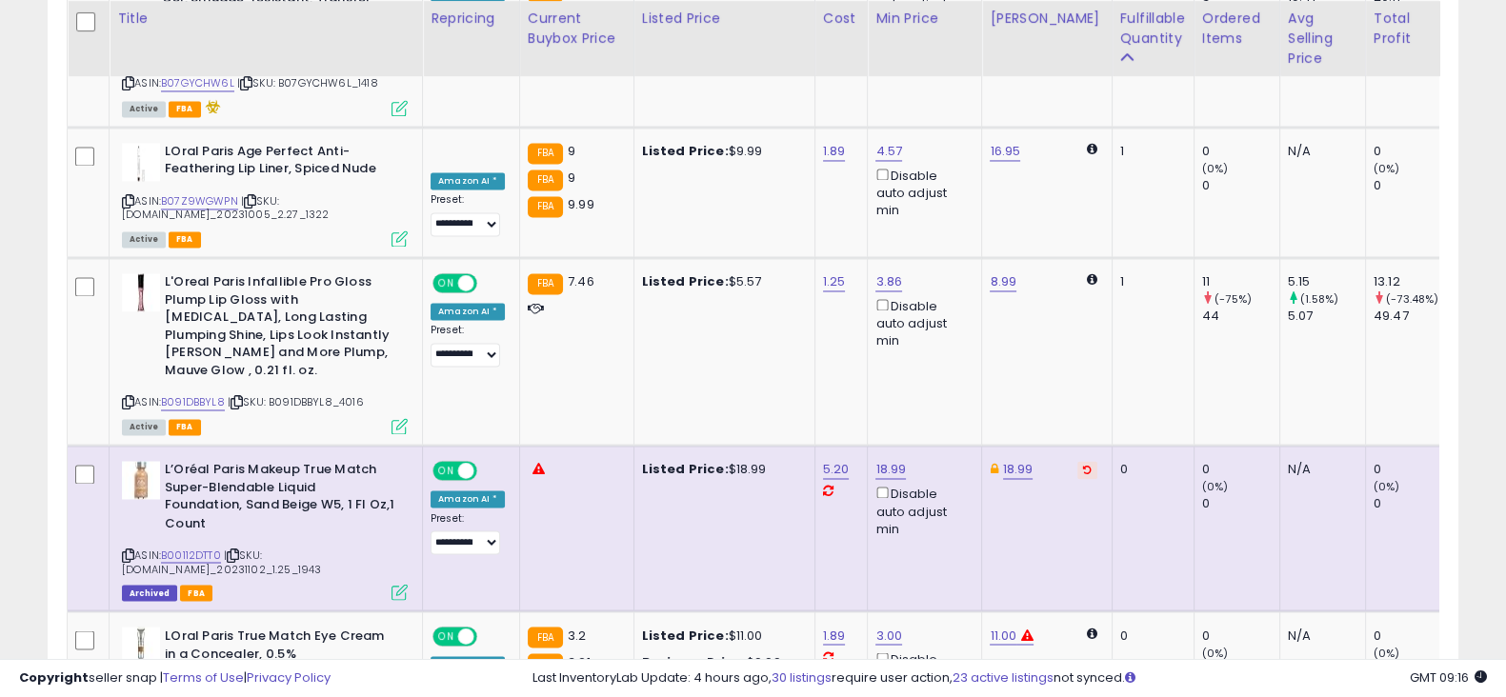
click at [1083, 465] on icon at bounding box center [1087, 470] width 9 height 10
click at [879, 483] on div "Disable auto adjust min" at bounding box center [921, 510] width 91 height 54
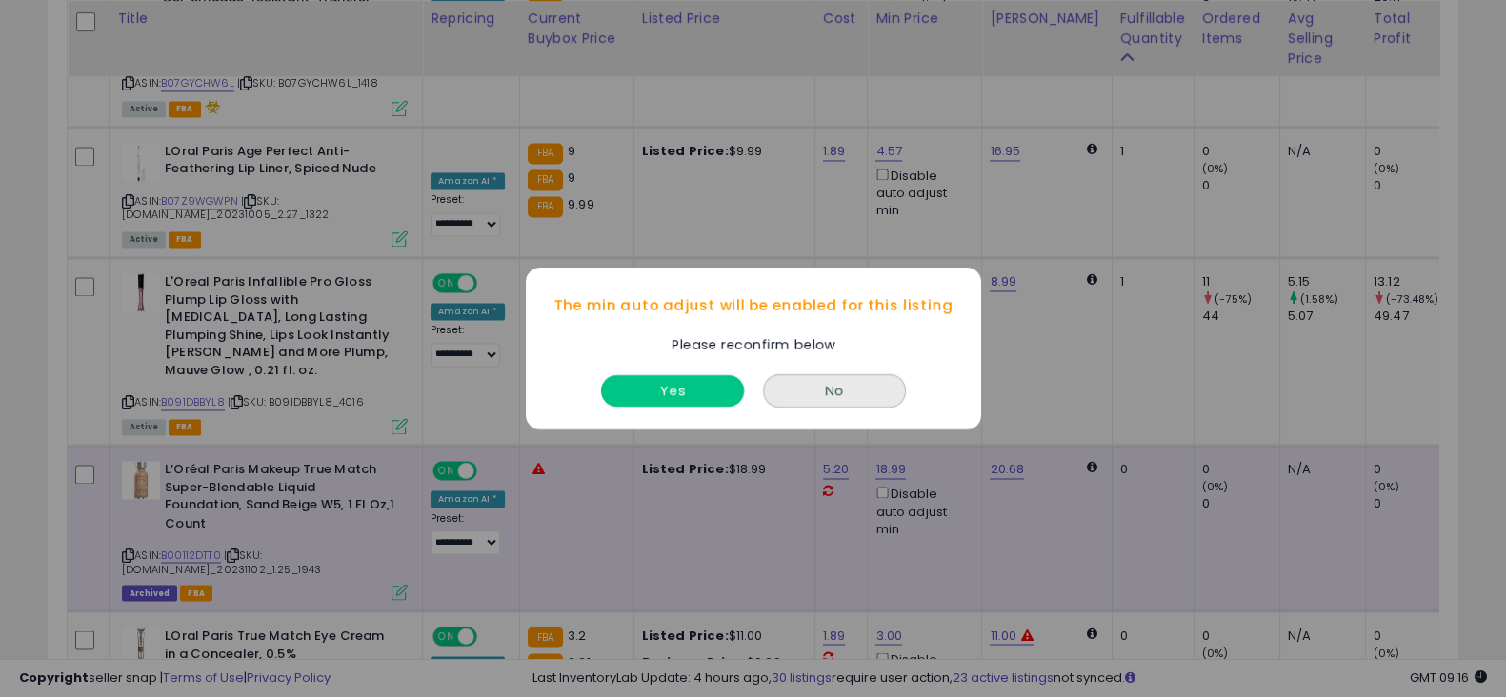
click at [689, 398] on button "Yes" at bounding box center [672, 390] width 143 height 31
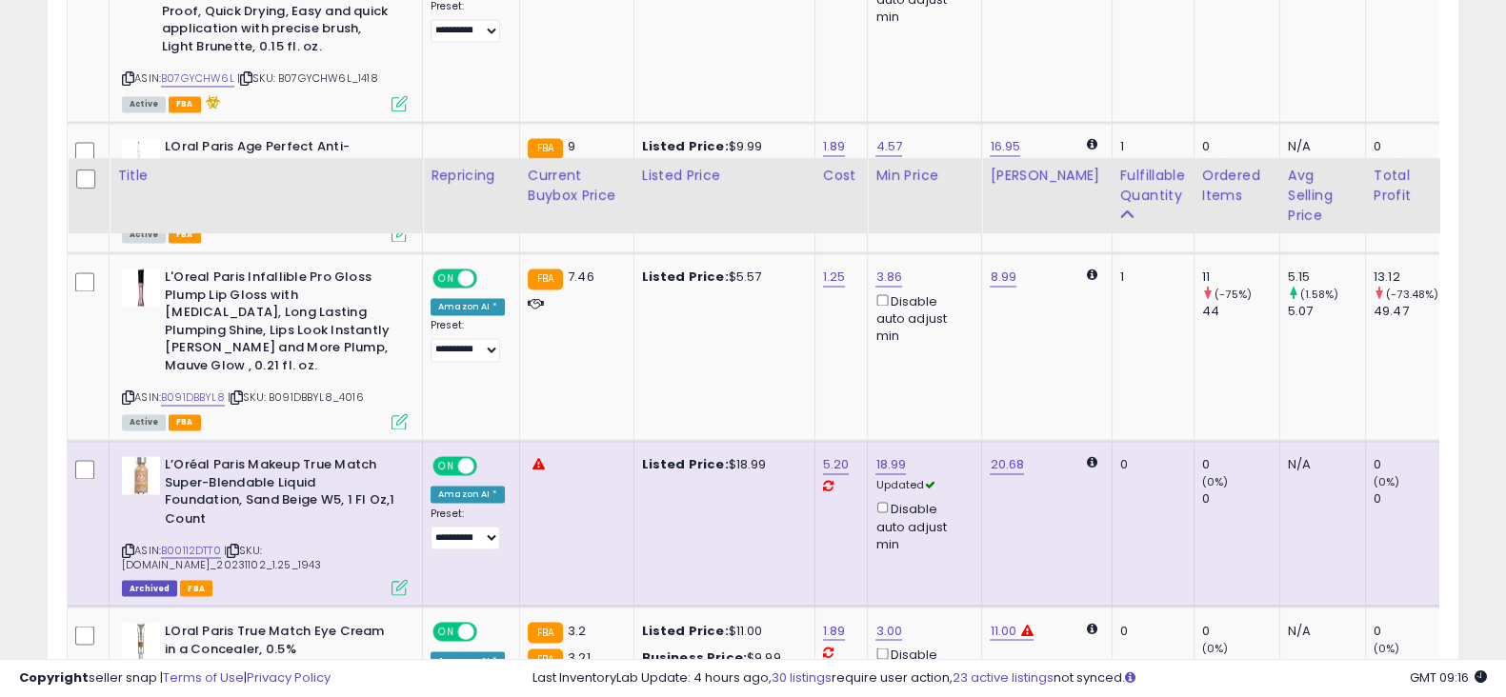
scroll to position [4235, 0]
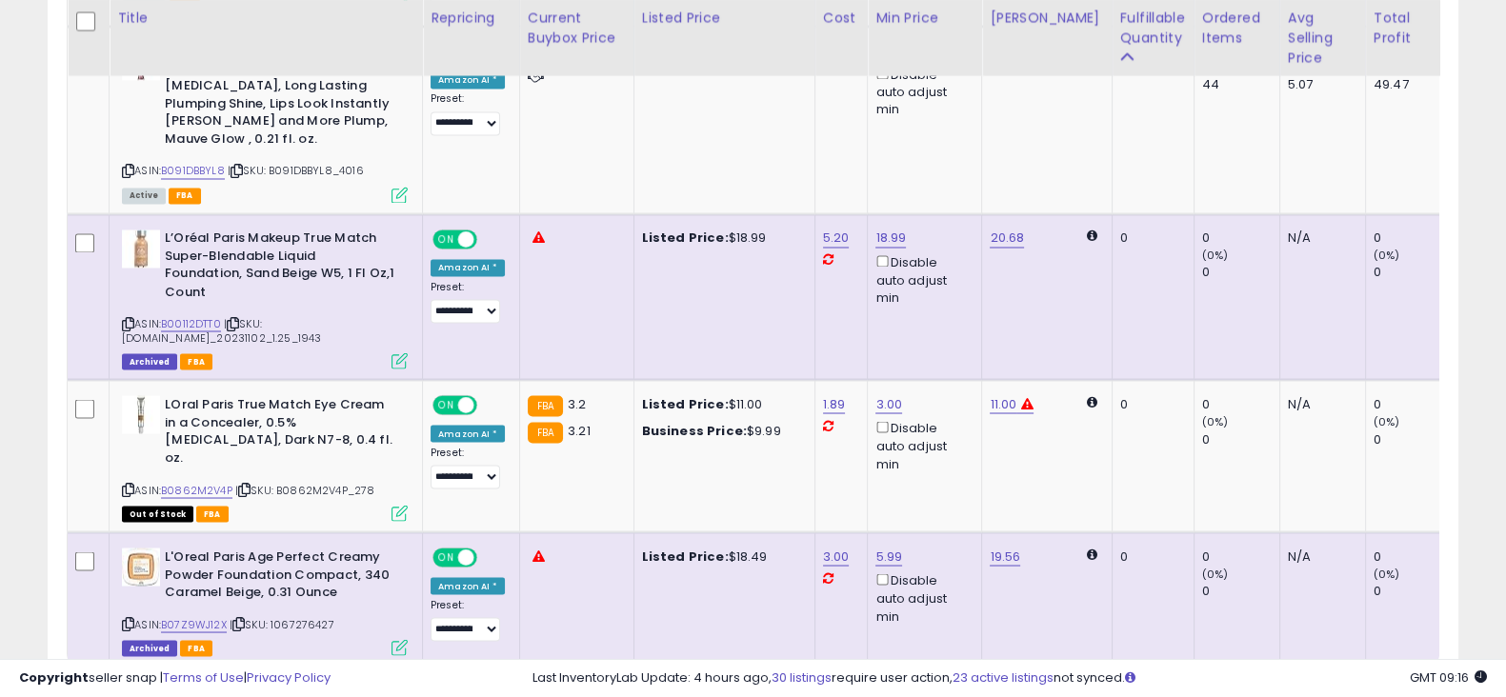
click at [1296, 687] on link "3" at bounding box center [1292, 703] width 32 height 32
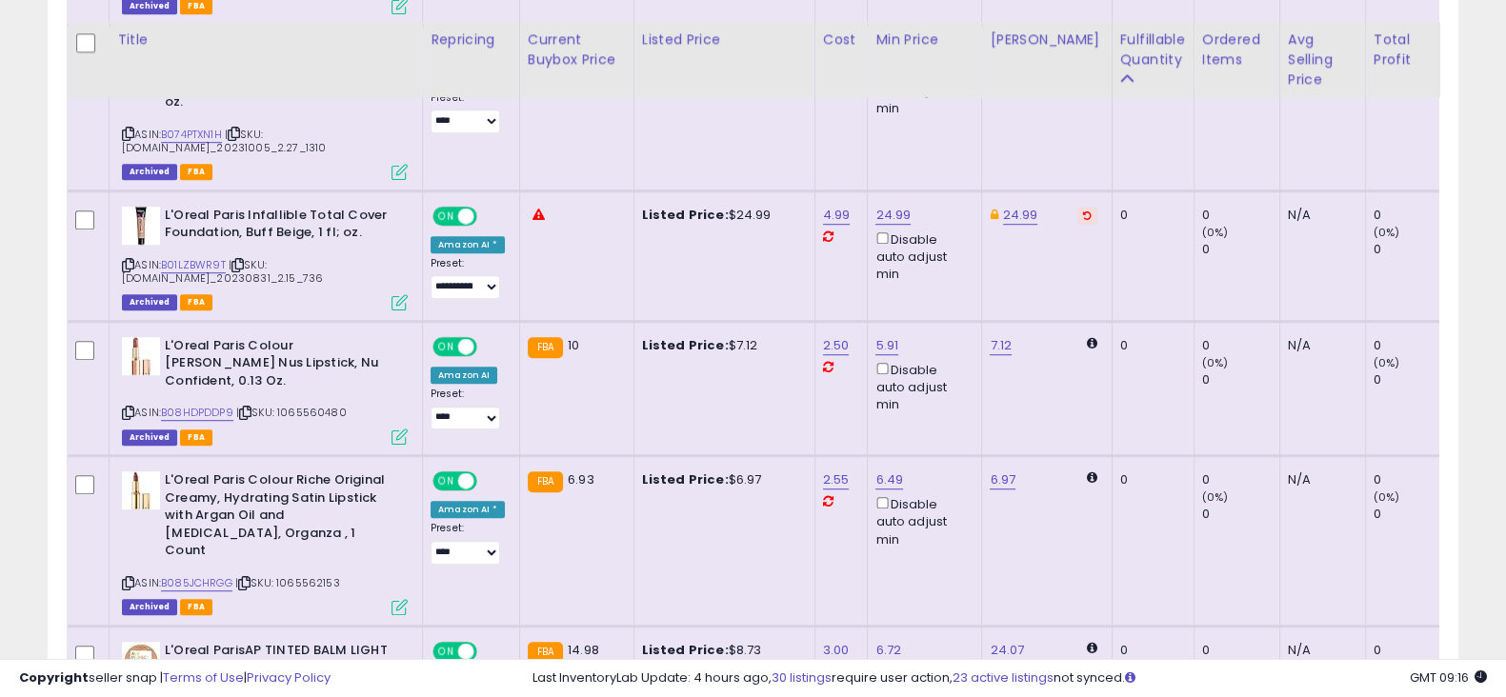
scroll to position [1458, 0]
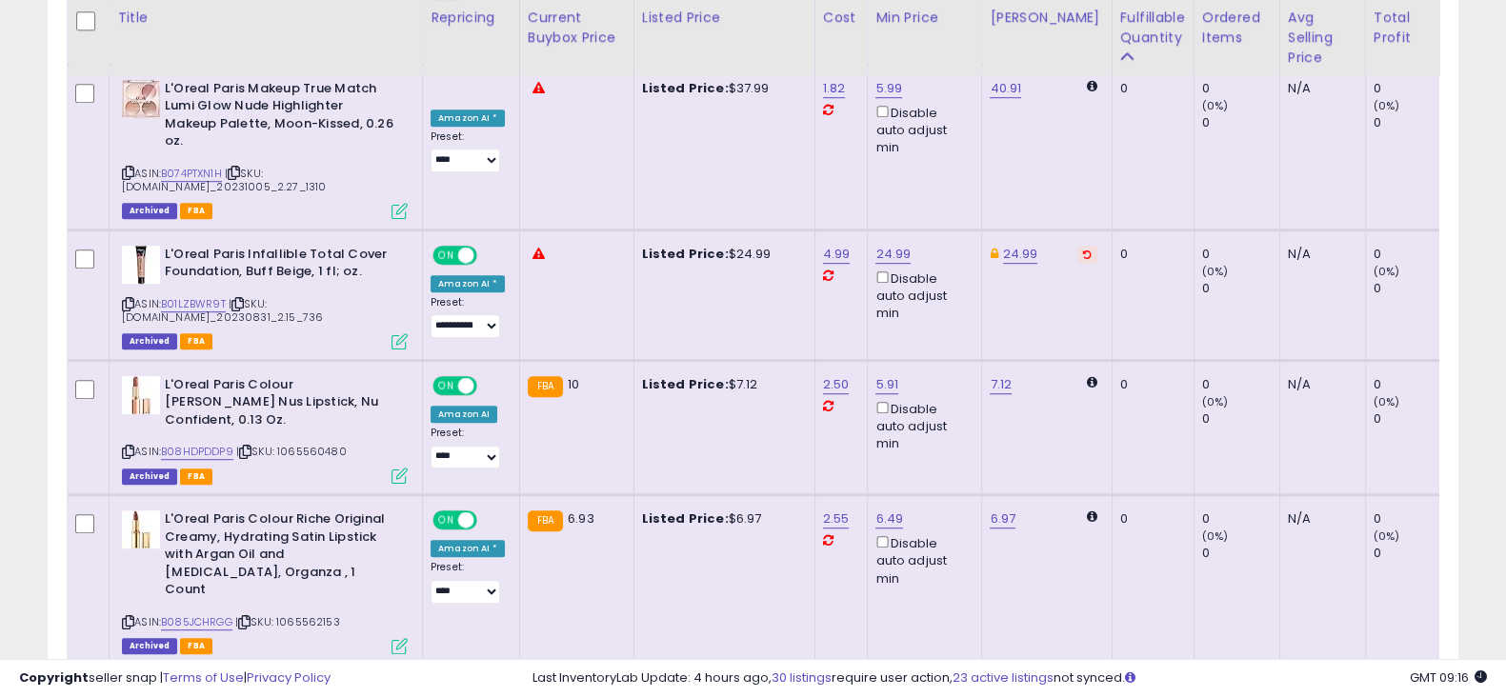
click at [1078, 246] on button at bounding box center [1088, 255] width 20 height 18
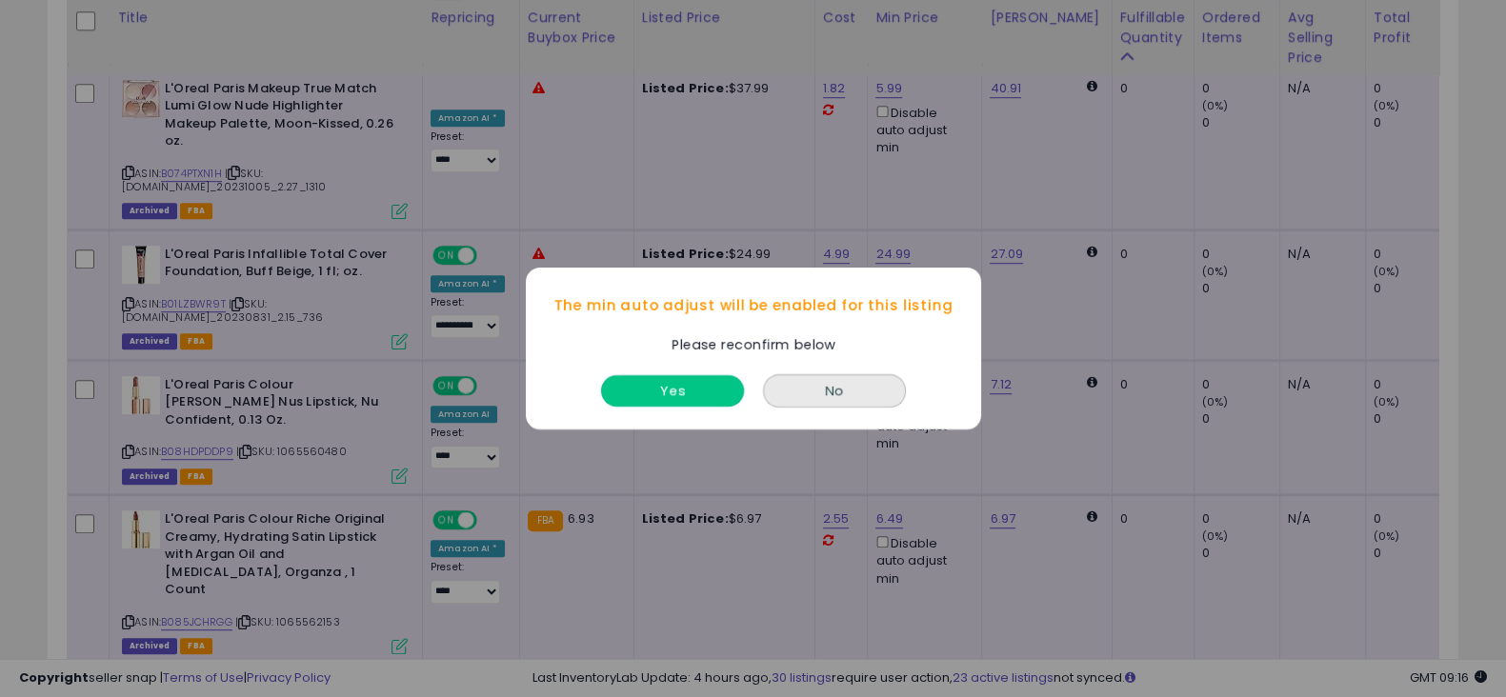
click at [710, 404] on button "Yes" at bounding box center [672, 390] width 143 height 31
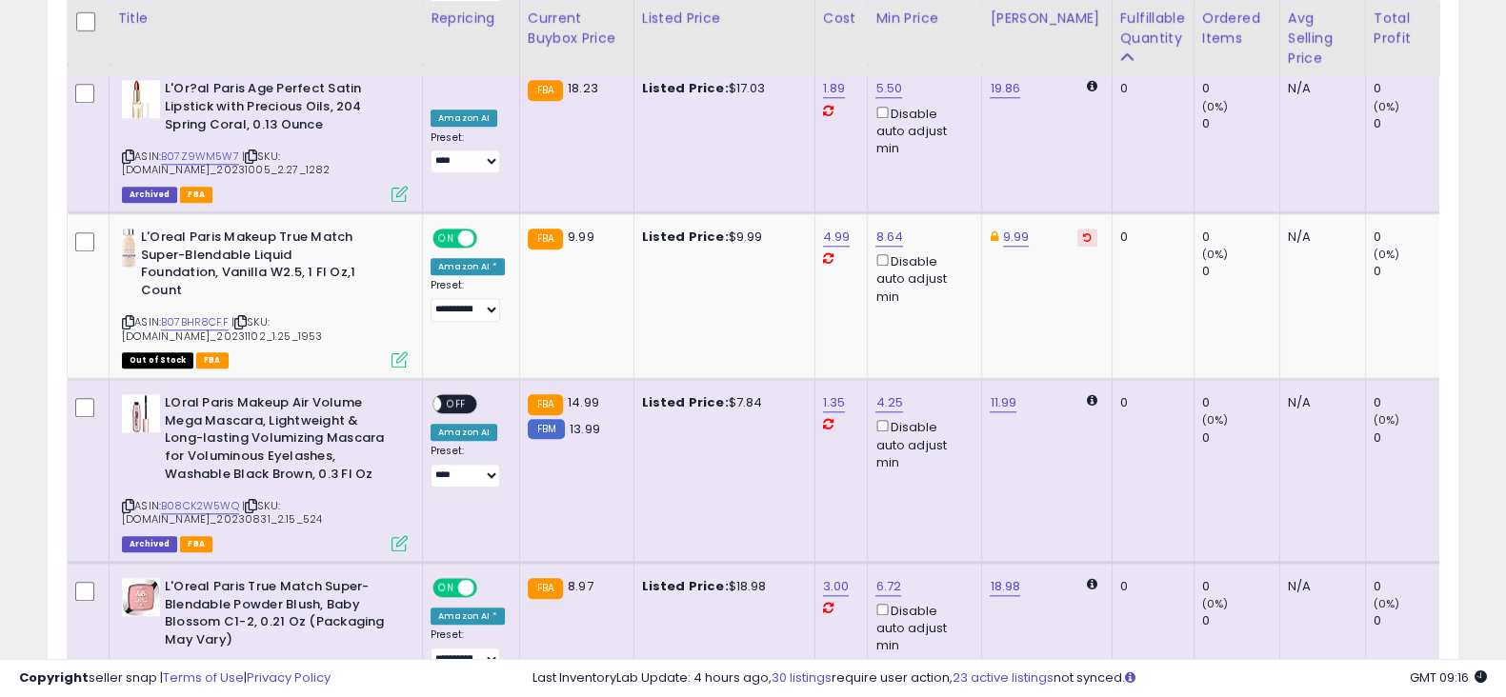
scroll to position [2489, 0]
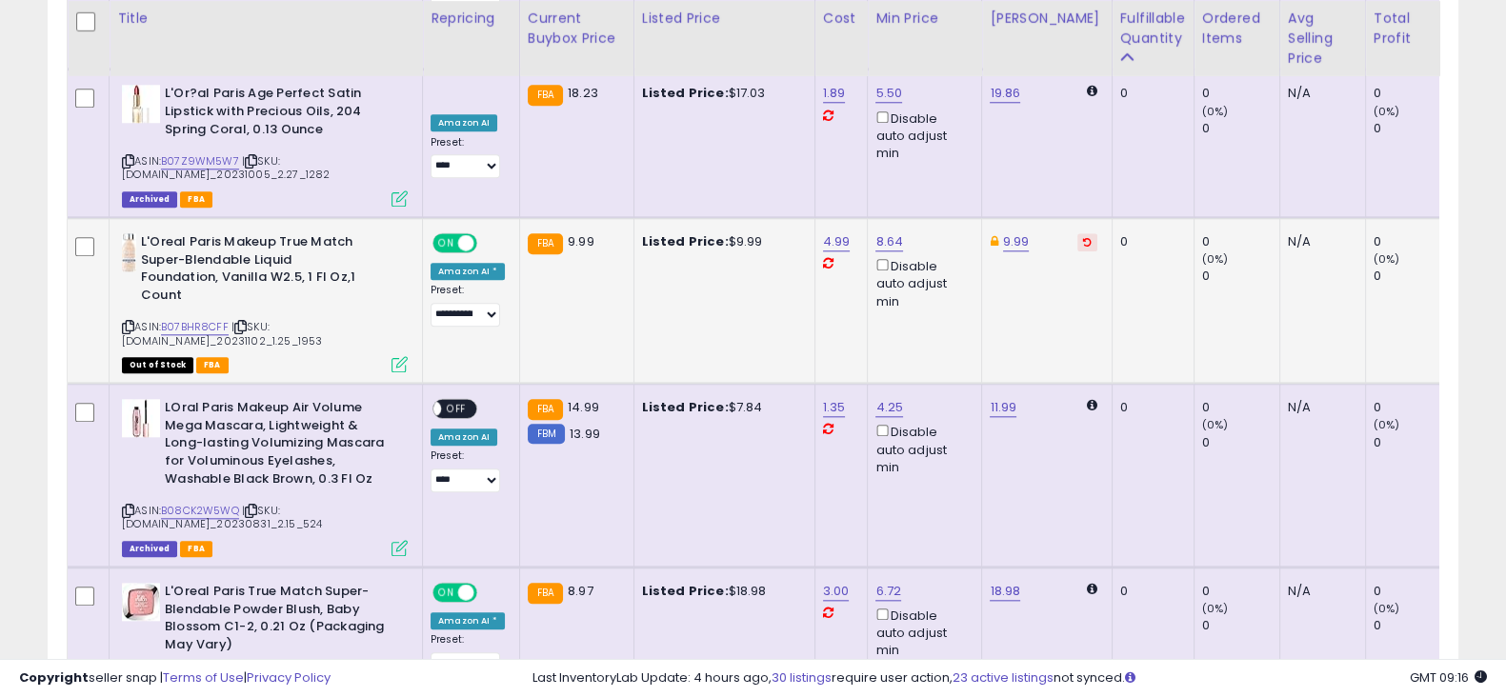
click at [1083, 237] on icon at bounding box center [1087, 242] width 9 height 10
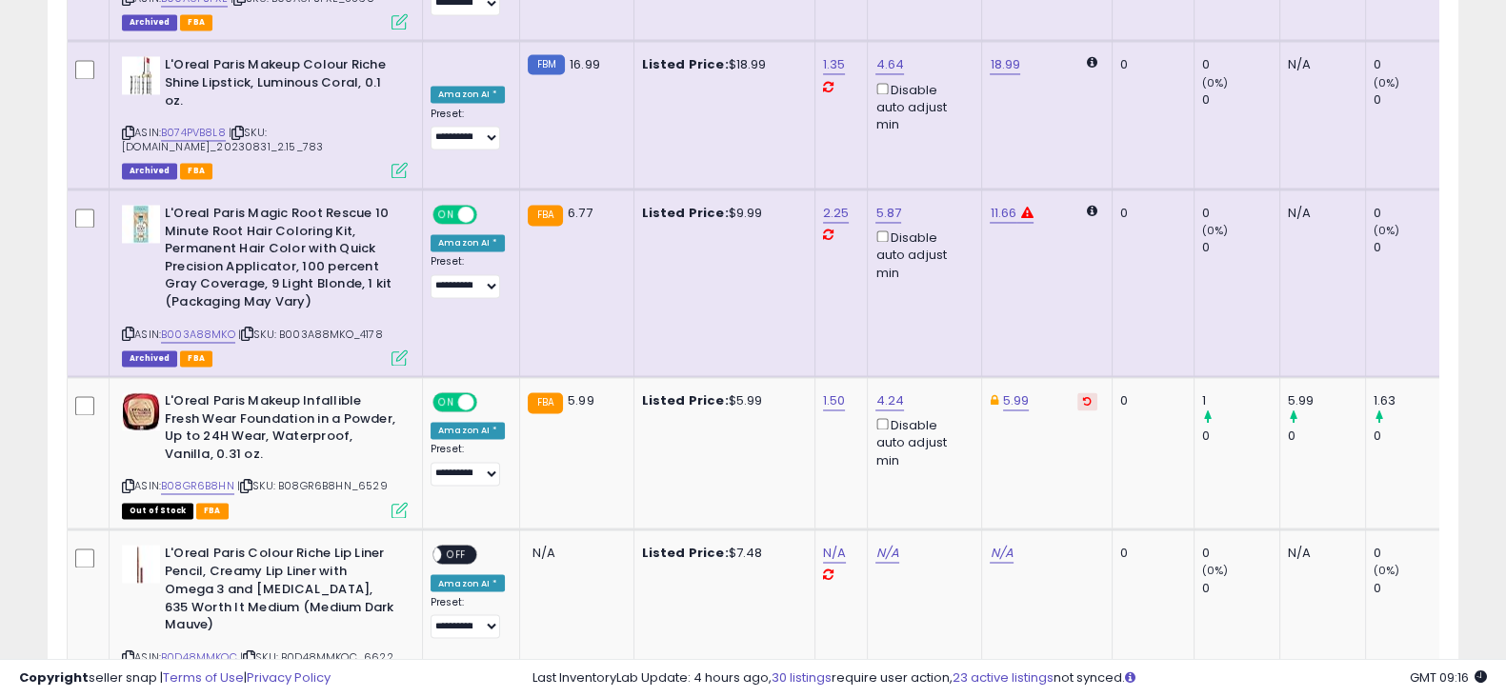
scroll to position [3931, 0]
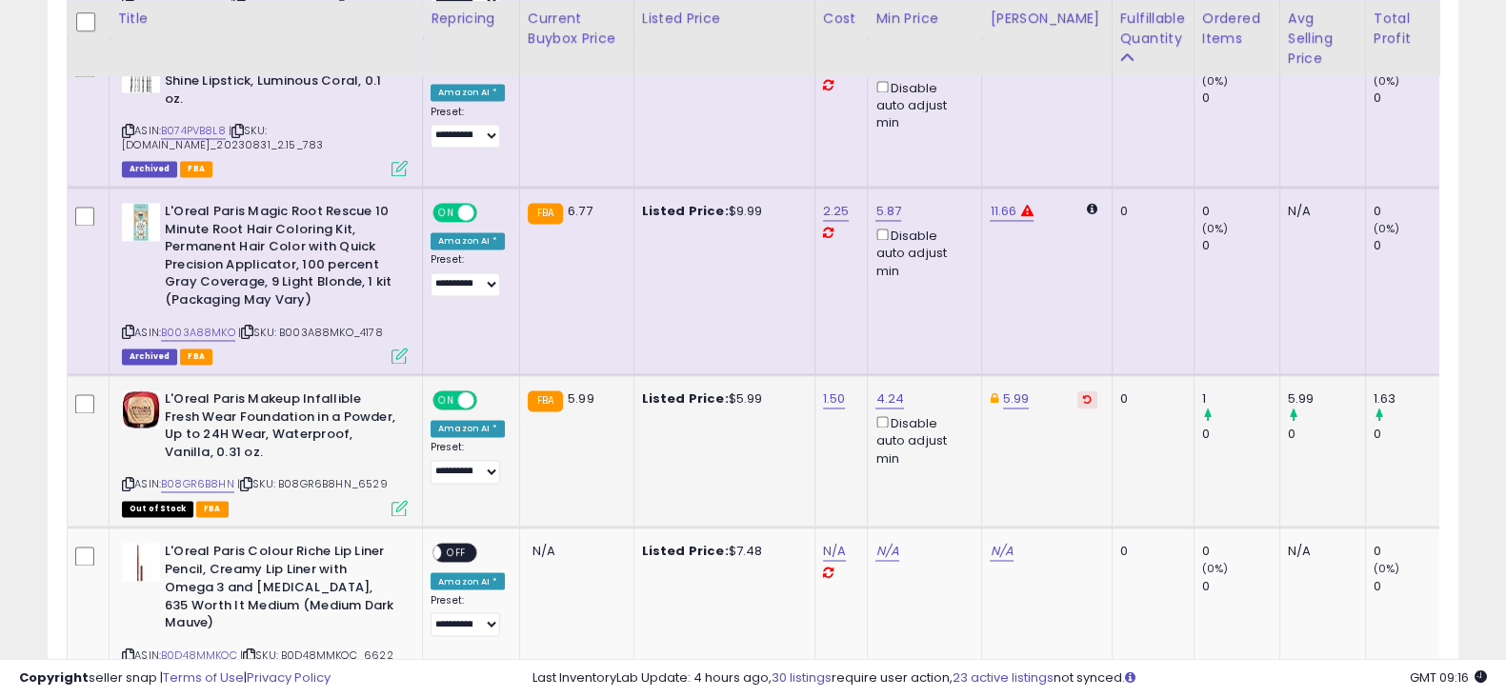
click at [1058, 375] on td "5.99" at bounding box center [1047, 451] width 130 height 152
click at [1083, 394] on icon at bounding box center [1087, 399] width 9 height 10
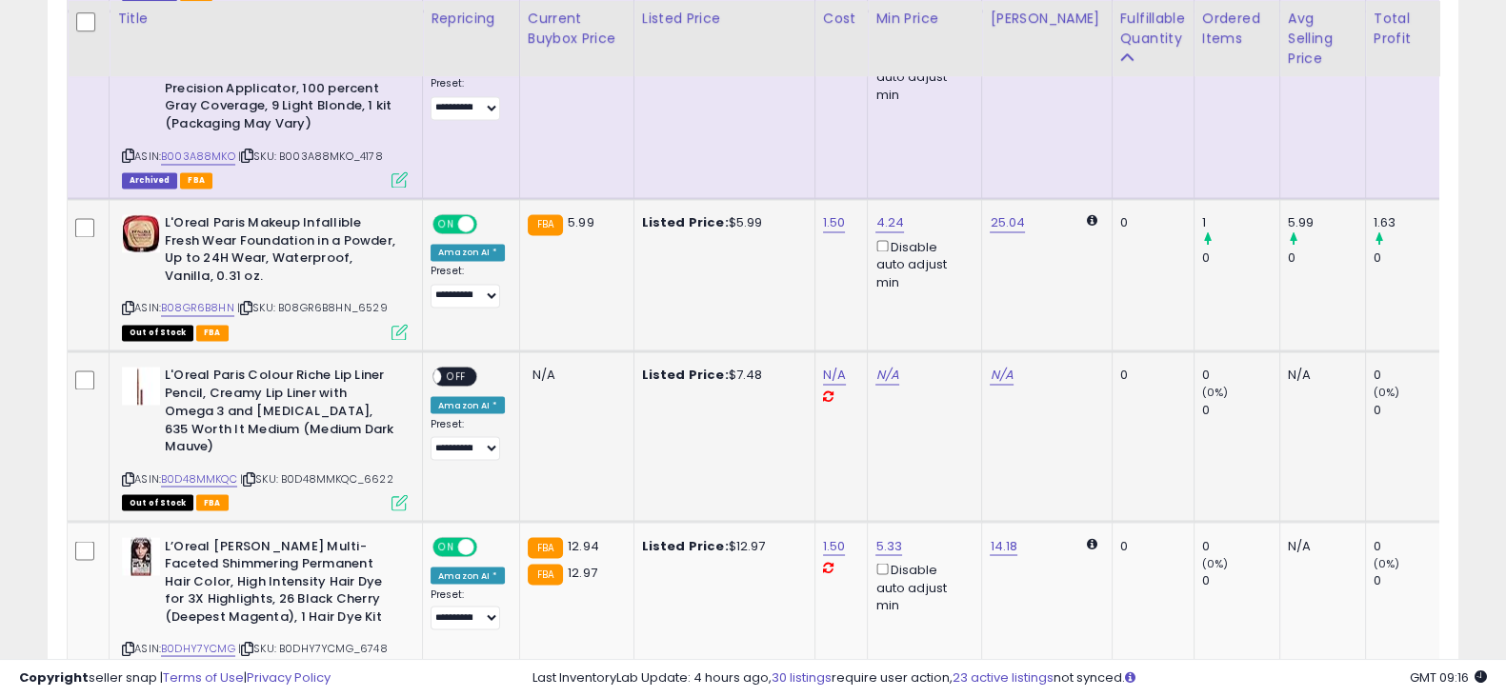
scroll to position [4149, 0]
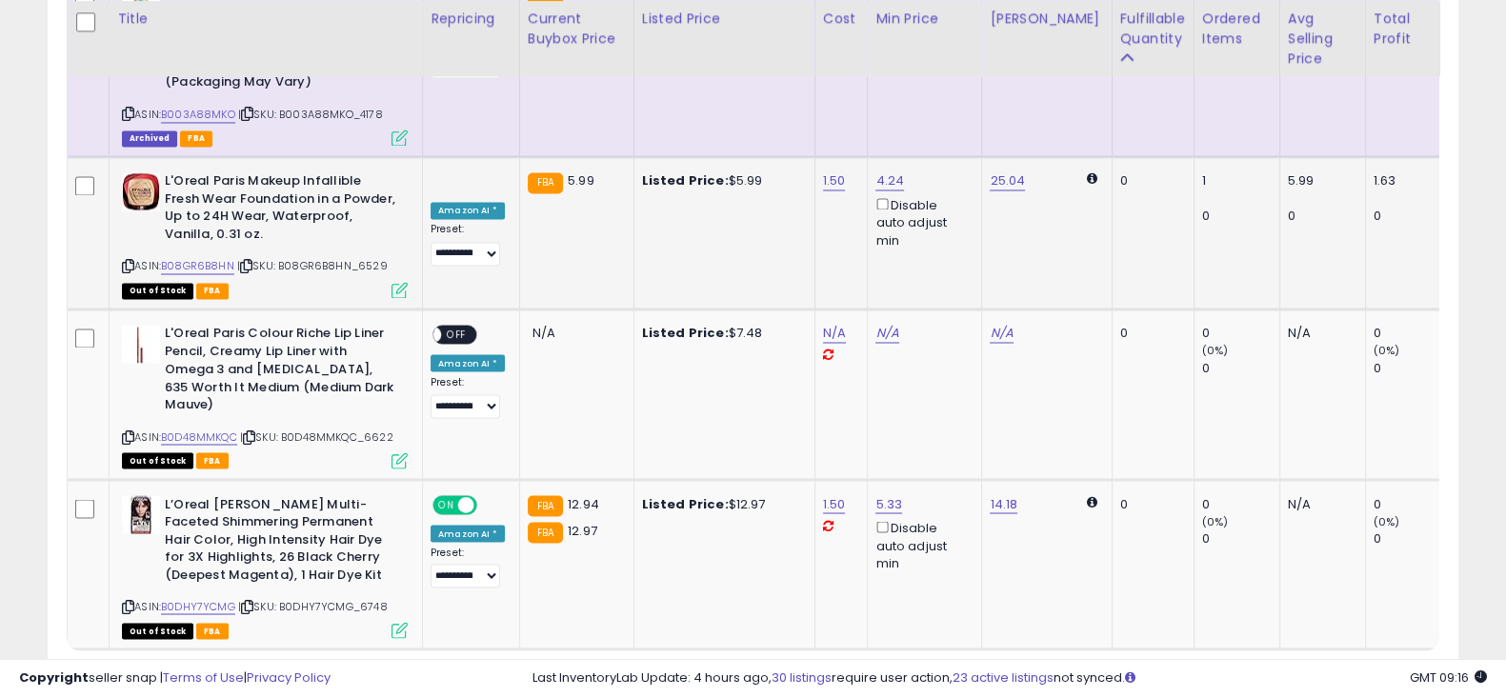
click at [1323, 670] on link "4" at bounding box center [1325, 686] width 34 height 32
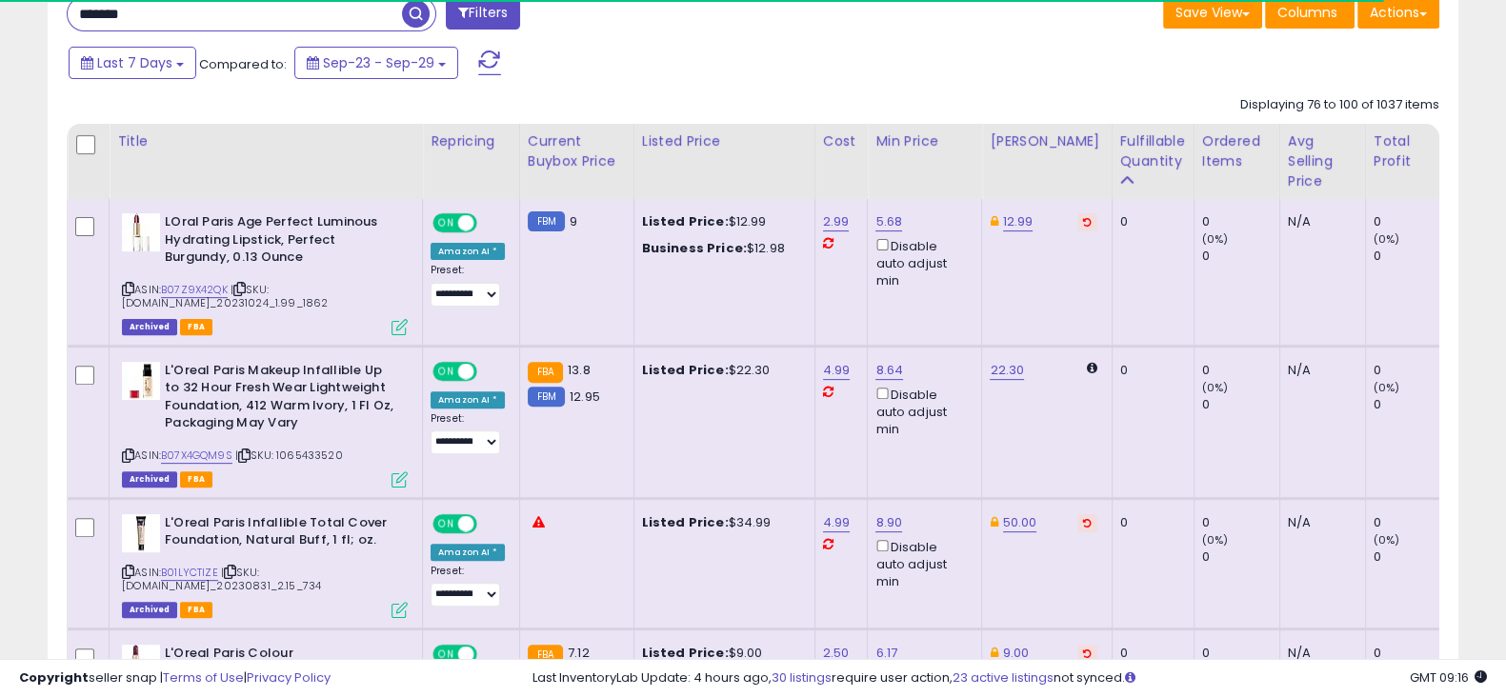
scroll to position [909, 0]
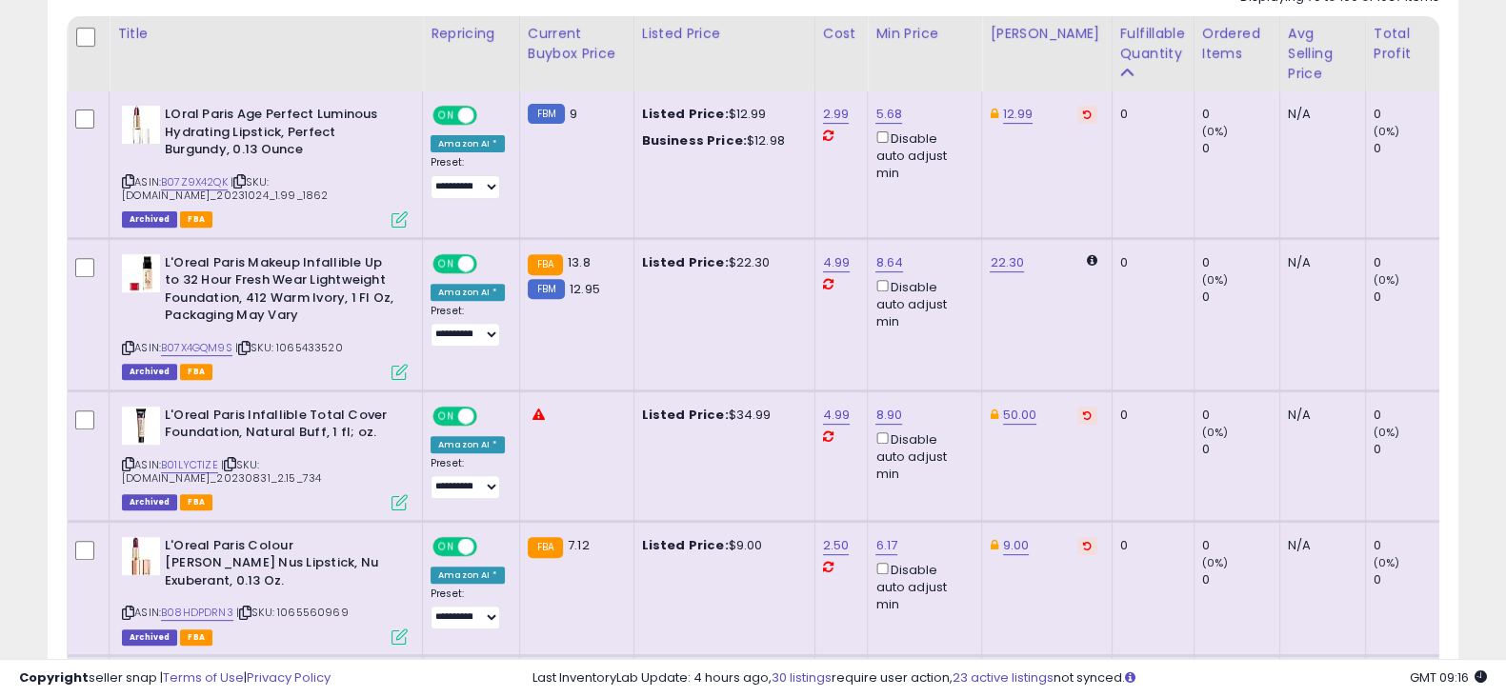
click at [1083, 116] on icon at bounding box center [1087, 115] width 9 height 10
click at [1083, 414] on icon at bounding box center [1087, 416] width 9 height 10
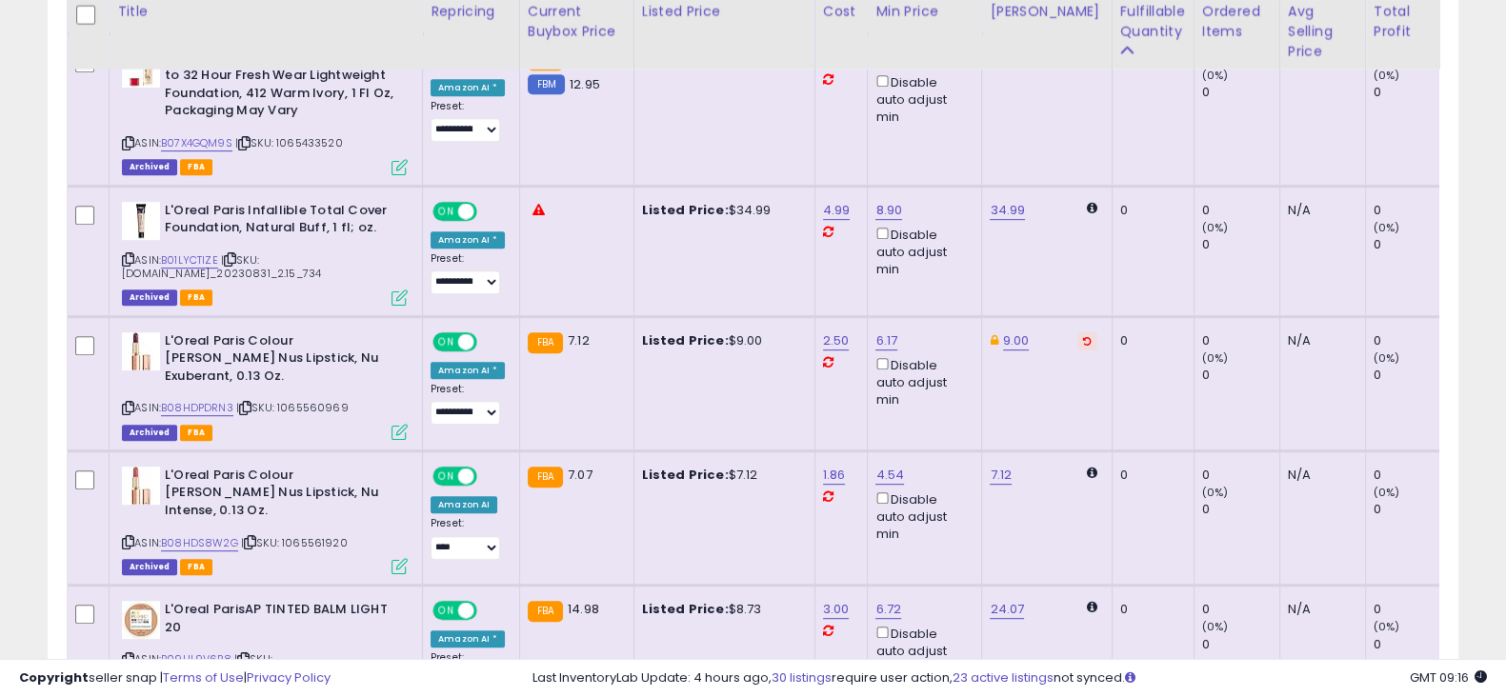
scroll to position [1116, 0]
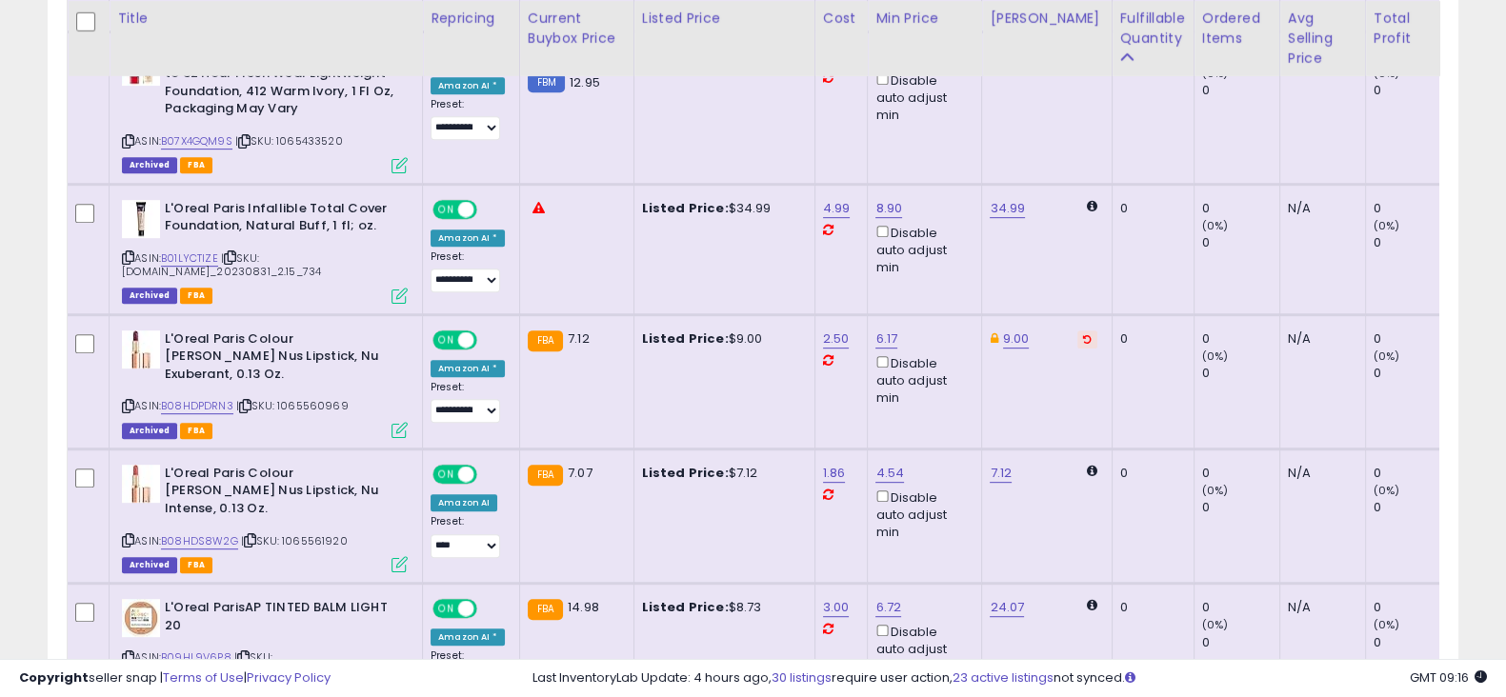
click at [1078, 331] on button at bounding box center [1088, 340] width 20 height 18
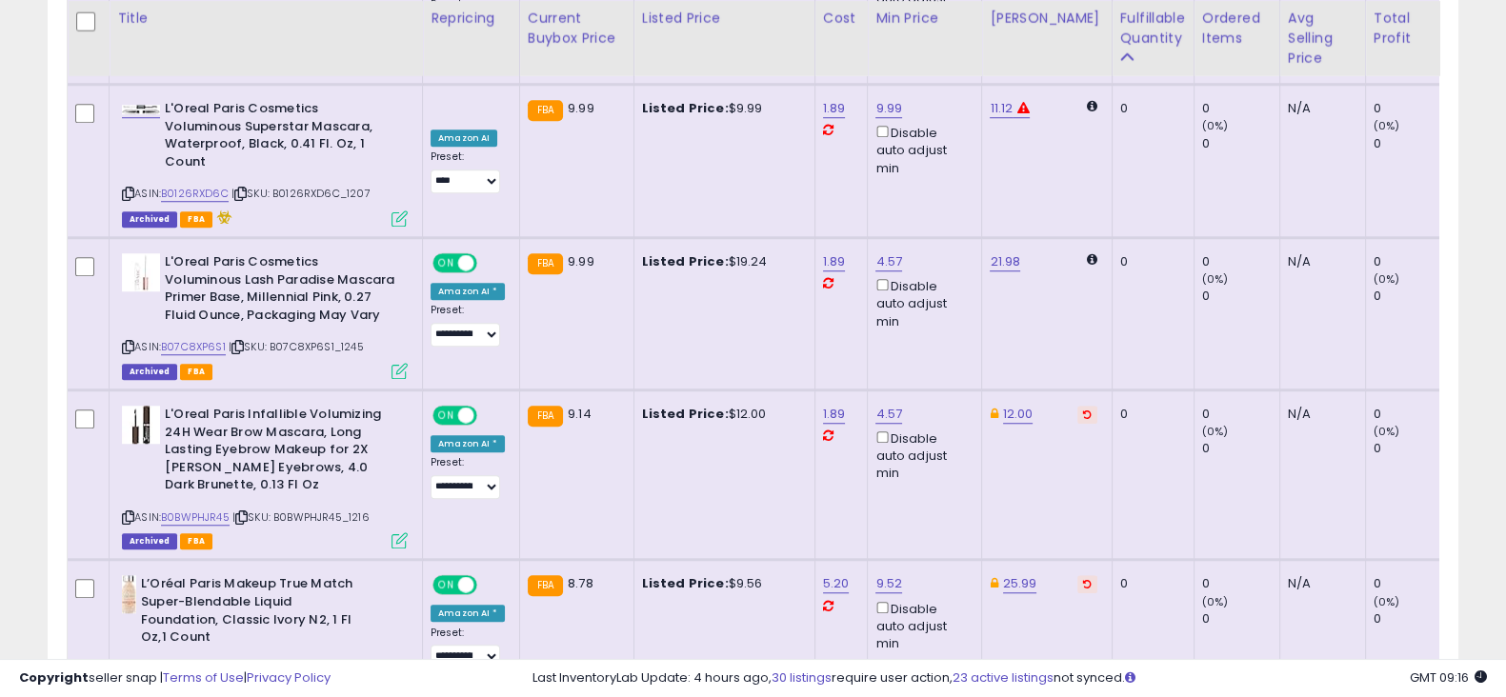
scroll to position [1900, 0]
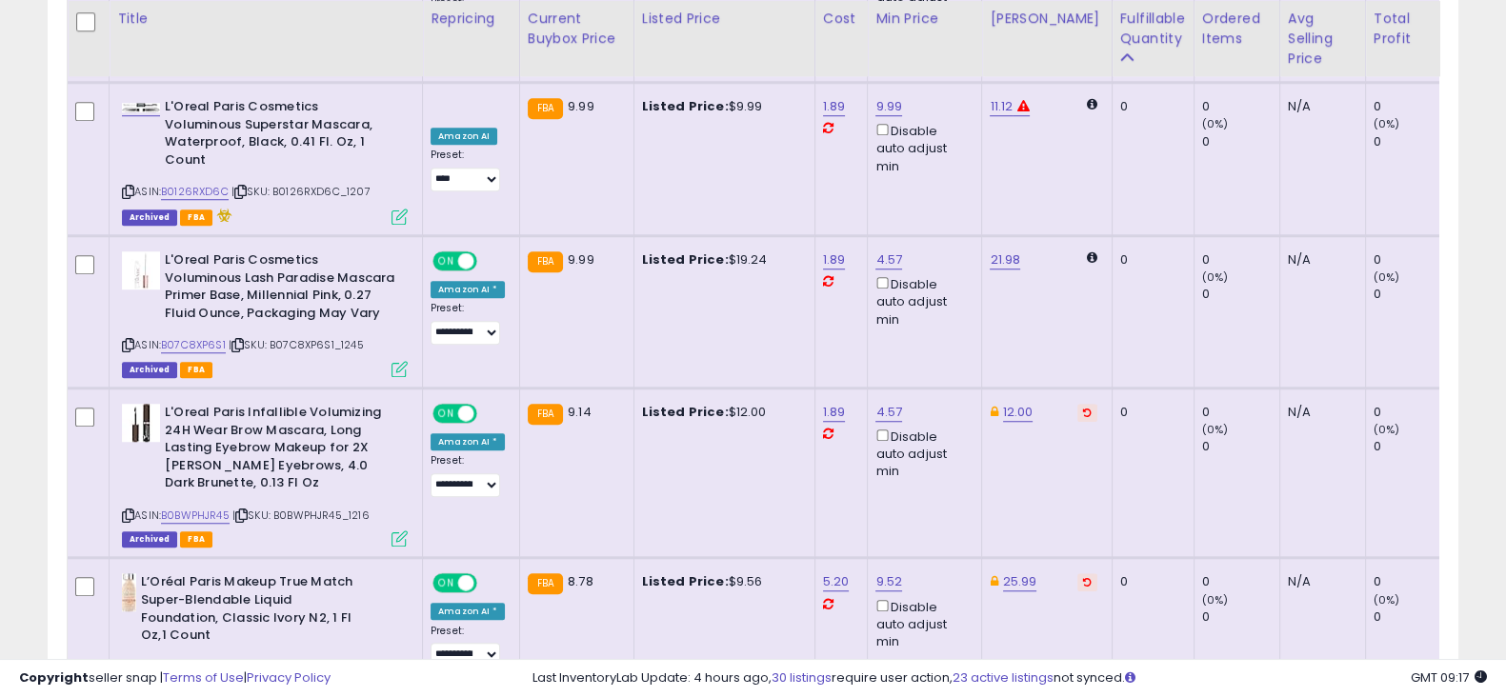
click at [1078, 404] on button at bounding box center [1088, 413] width 20 height 18
click at [1078, 574] on button at bounding box center [1088, 583] width 20 height 18
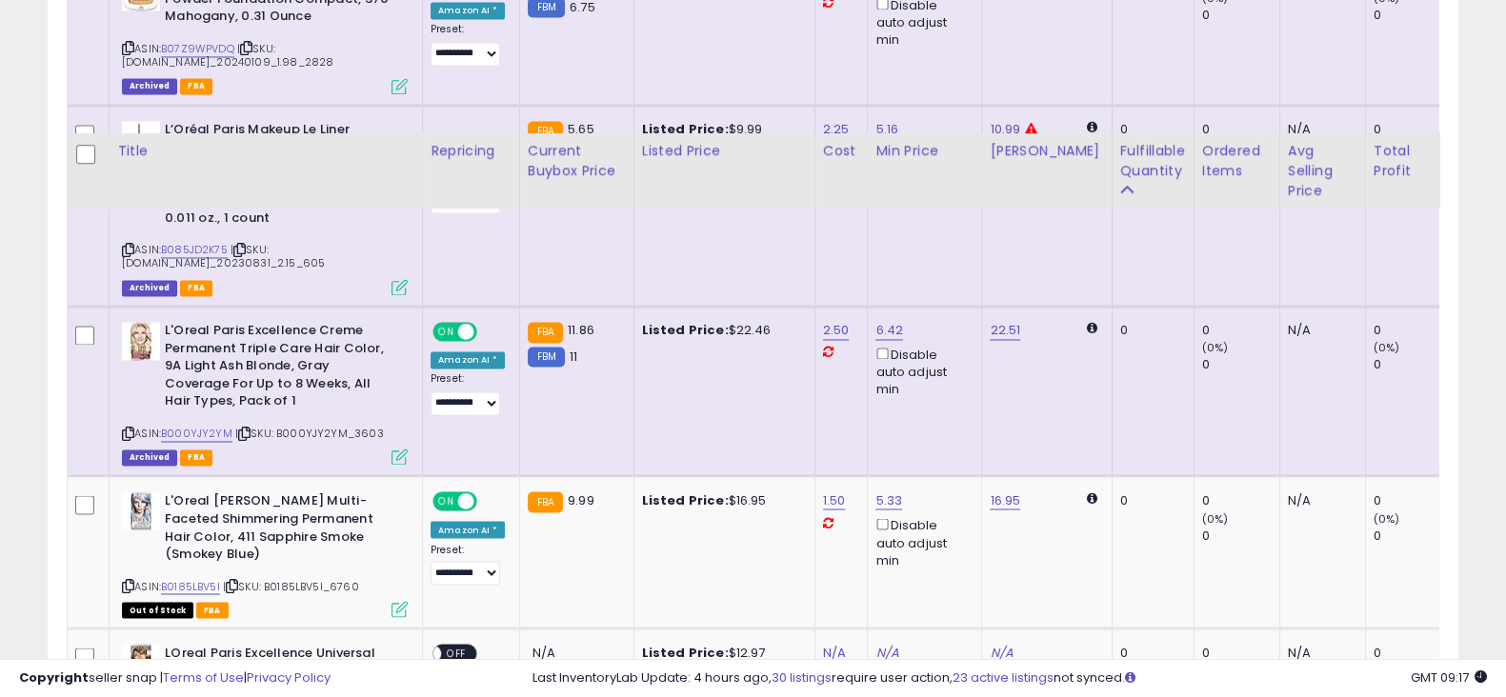
scroll to position [4205, 0]
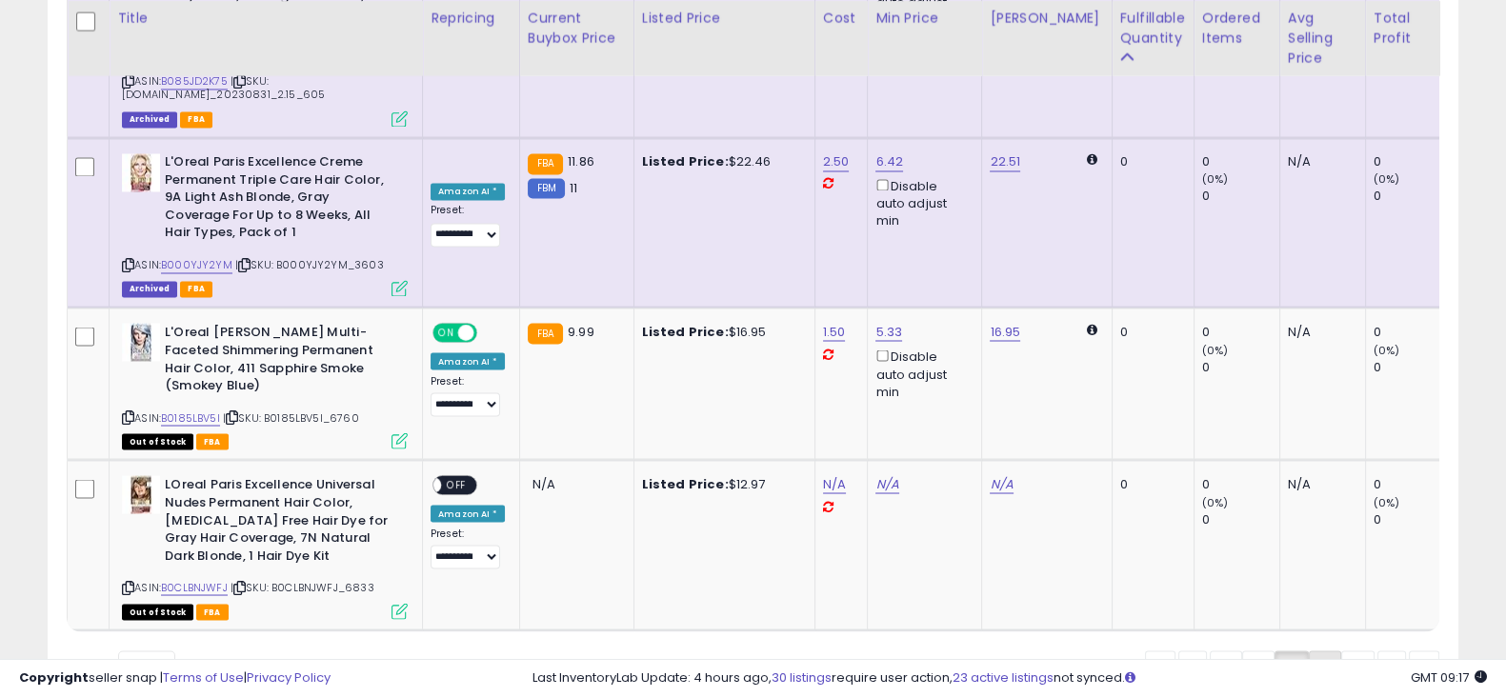
click at [1317, 651] on link "5" at bounding box center [1325, 667] width 32 height 32
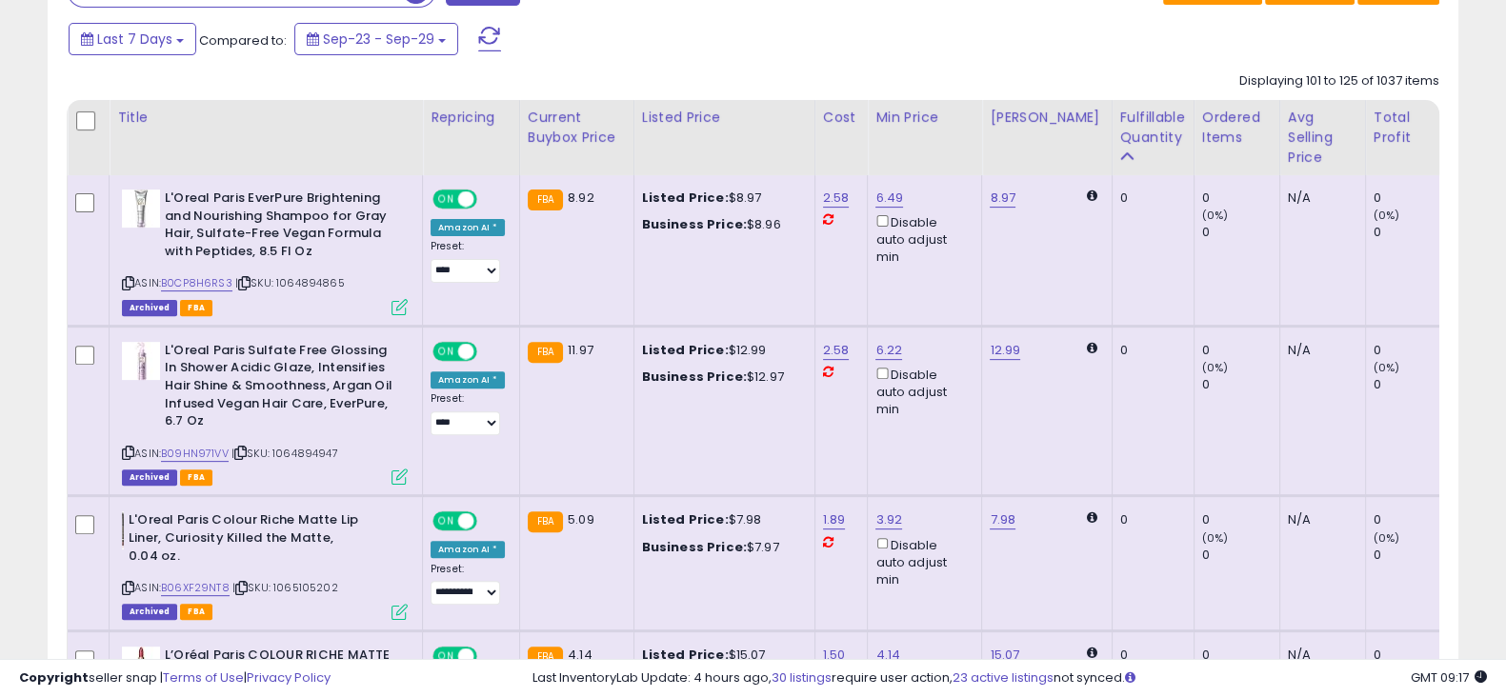
scroll to position [847, 0]
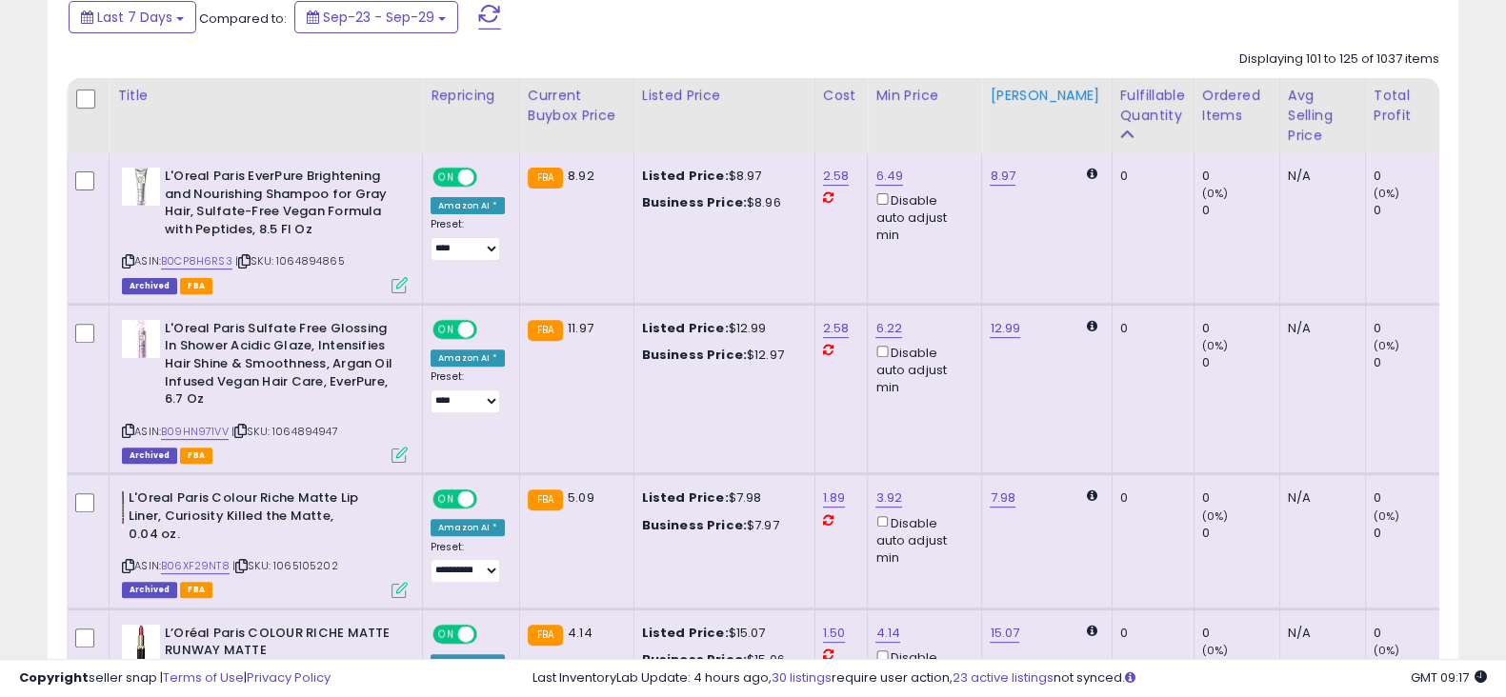
click at [1025, 104] on div "[PERSON_NAME]" at bounding box center [1046, 96] width 113 height 20
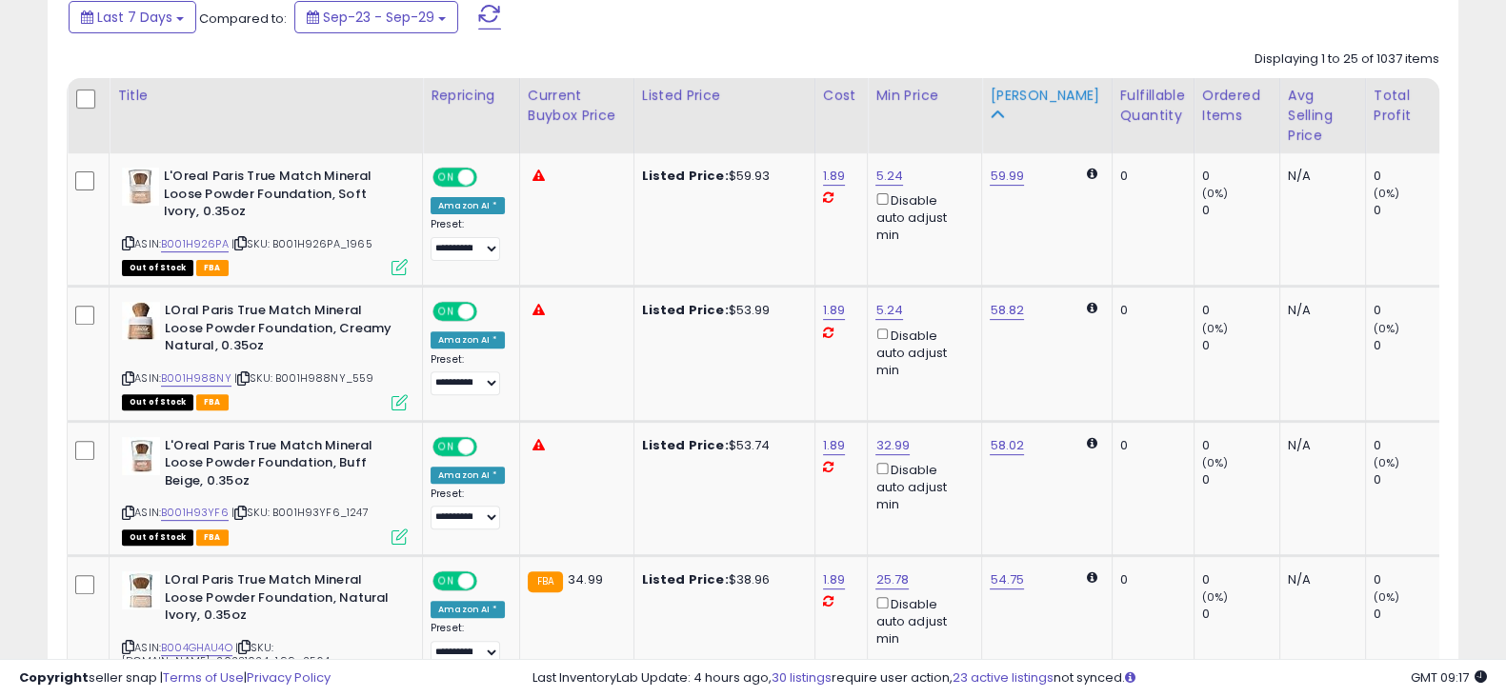
click at [1027, 110] on div "[PERSON_NAME]" at bounding box center [1046, 106] width 113 height 40
click at [1006, 92] on div "[PERSON_NAME]" at bounding box center [1046, 96] width 113 height 20
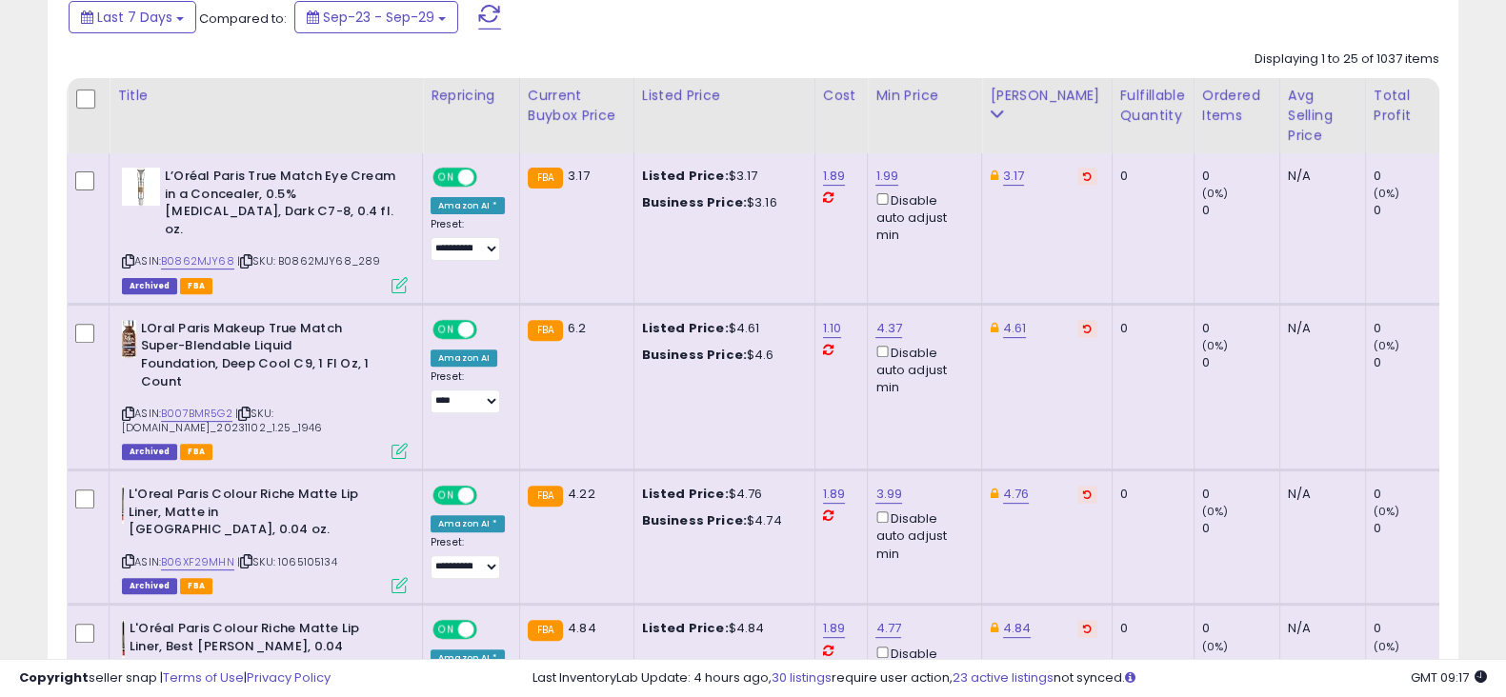
click at [1083, 173] on icon at bounding box center [1087, 176] width 9 height 10
click at [1083, 324] on icon at bounding box center [1087, 329] width 9 height 10
click at [1078, 486] on button at bounding box center [1088, 495] width 20 height 18
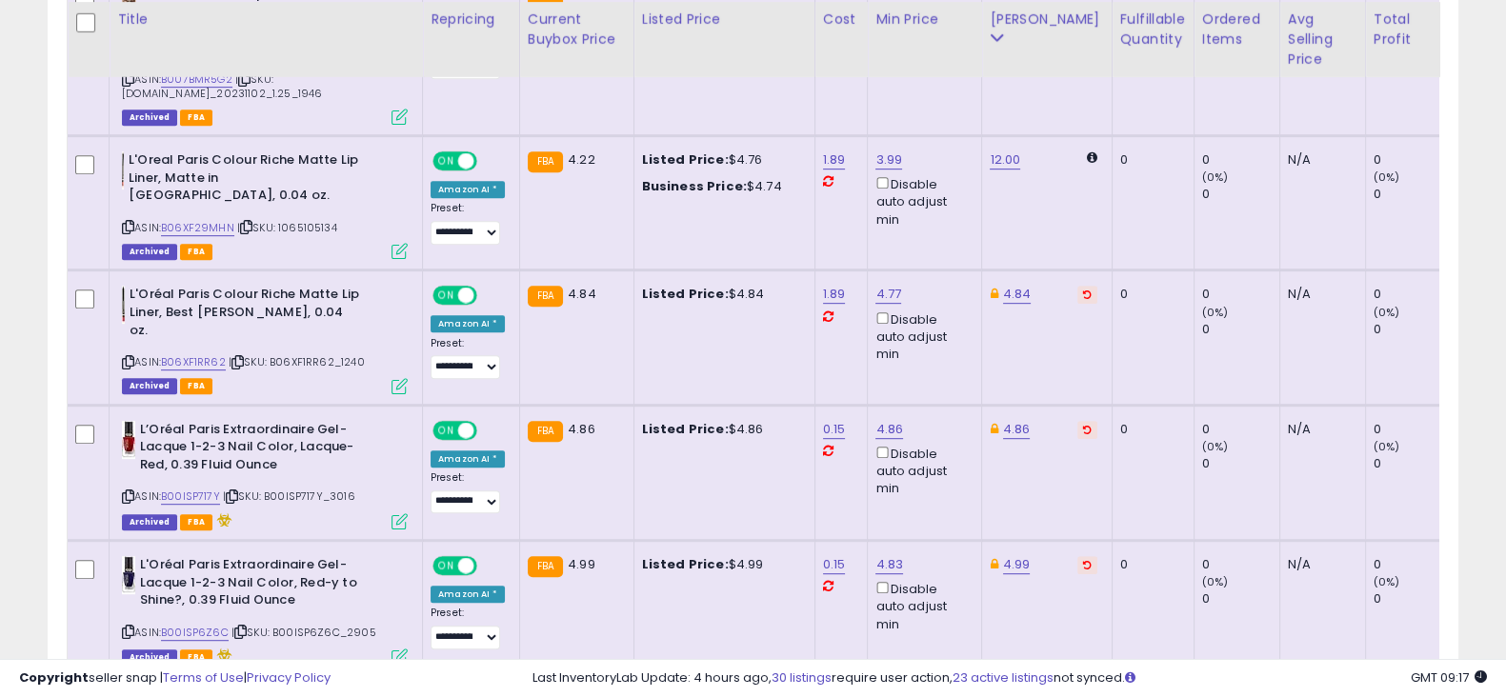
scroll to position [1182, 0]
click at [1083, 289] on icon at bounding box center [1087, 294] width 9 height 10
click at [1083, 424] on icon at bounding box center [1087, 429] width 9 height 10
click at [1076, 540] on td "4.99" at bounding box center [1047, 607] width 130 height 135
click at [1083, 559] on icon at bounding box center [1087, 564] width 9 height 10
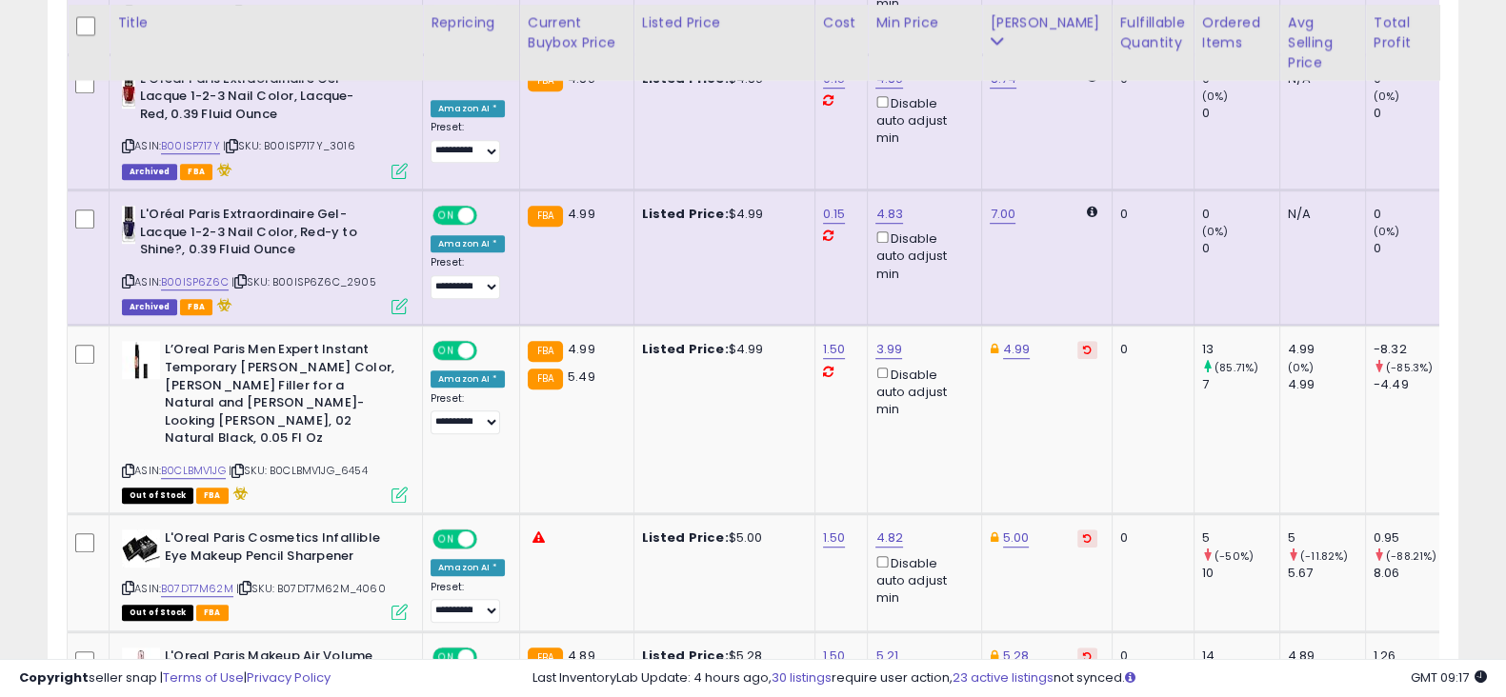
scroll to position [1537, 0]
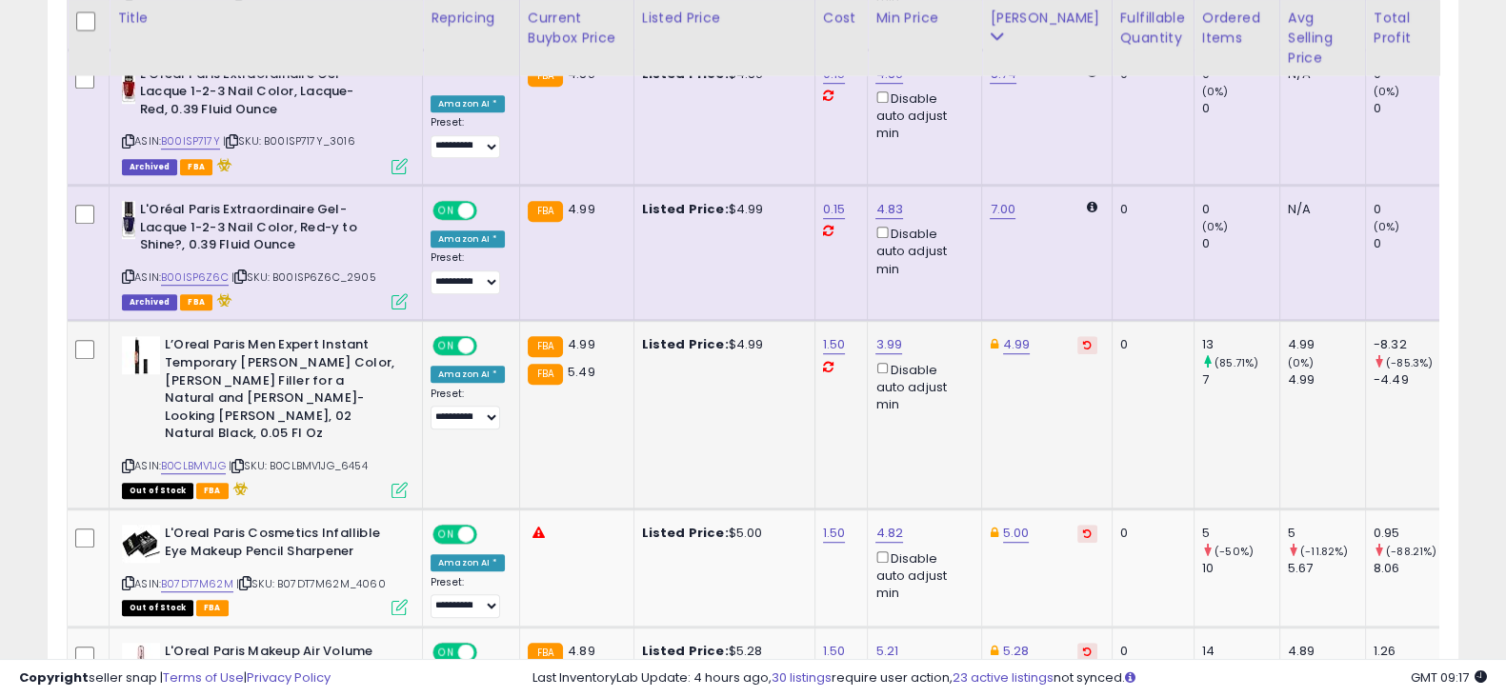
click at [1078, 336] on button at bounding box center [1088, 345] width 20 height 18
click at [1083, 529] on icon at bounding box center [1087, 534] width 9 height 10
click at [1083, 647] on icon at bounding box center [1087, 652] width 9 height 10
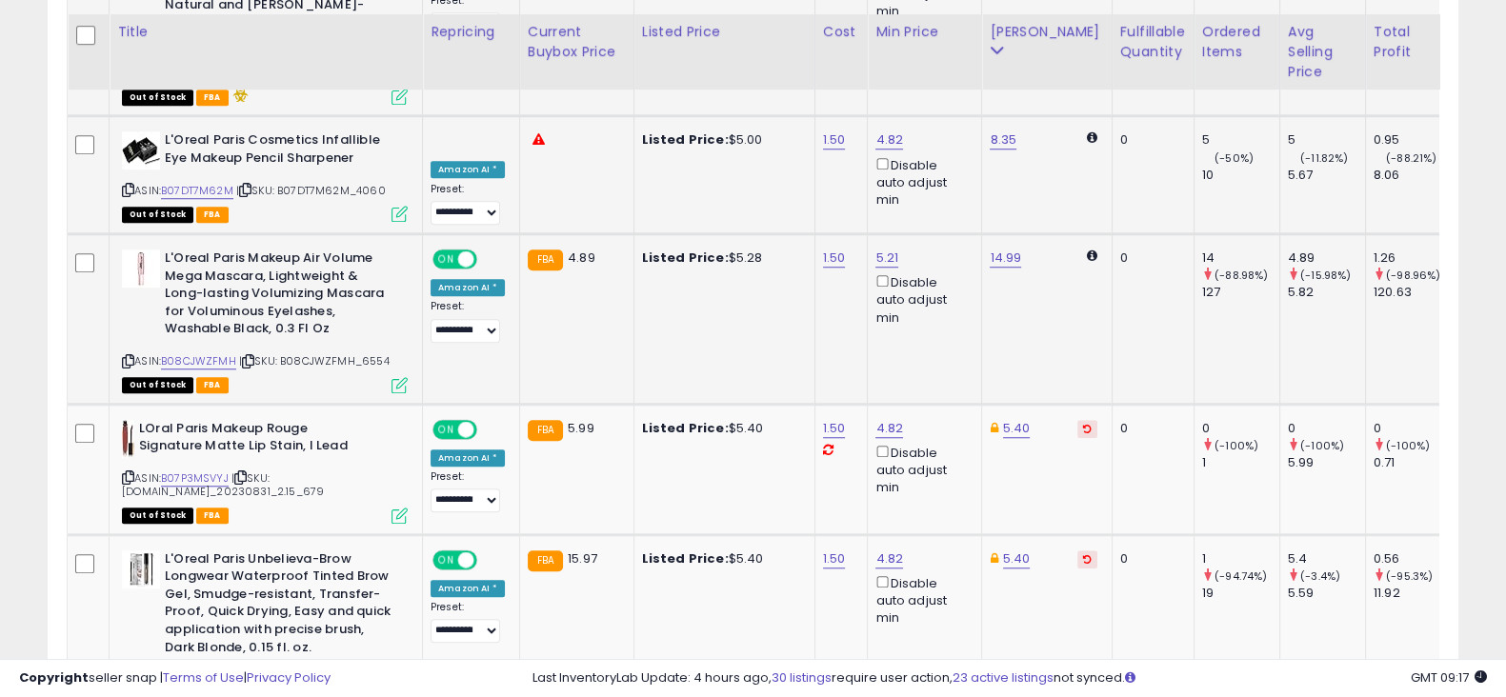
scroll to position [1966, 0]
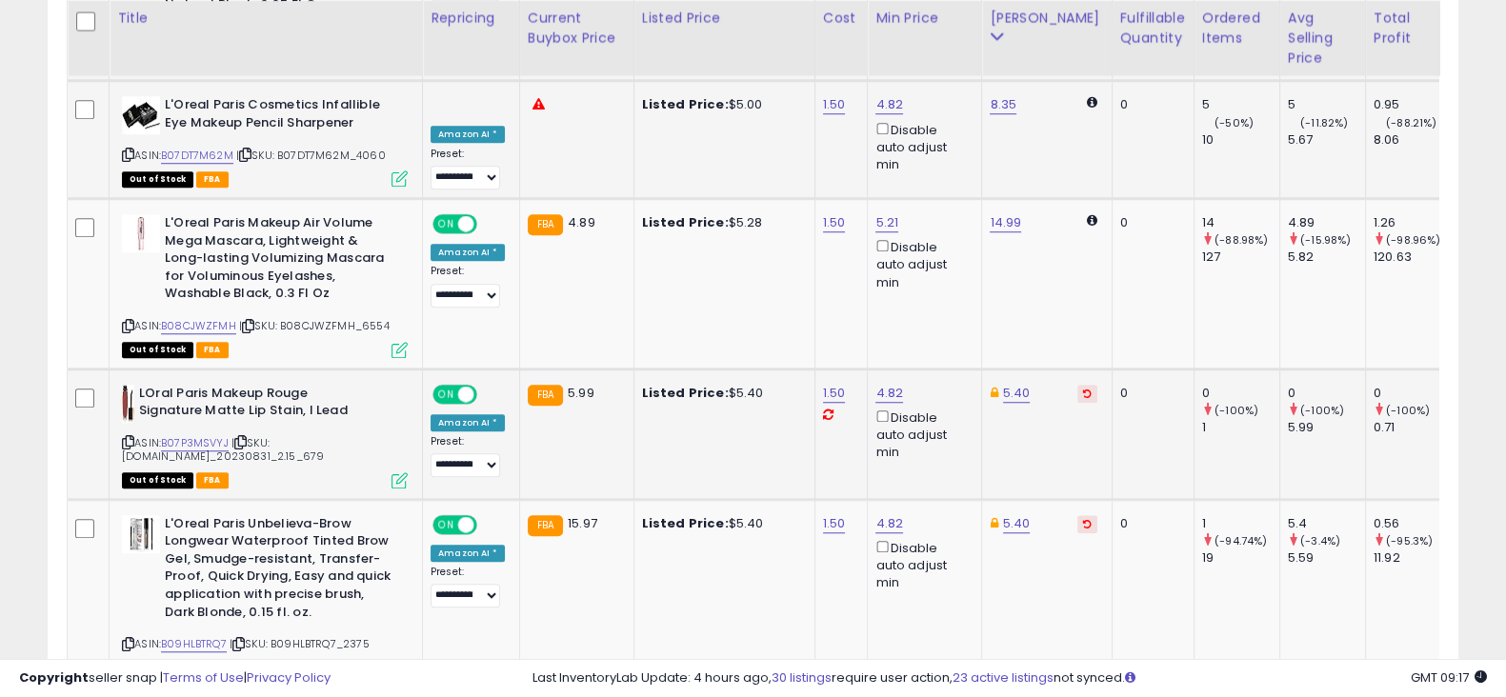
click at [1070, 369] on td "5.40" at bounding box center [1047, 434] width 130 height 131
click at [1083, 389] on icon at bounding box center [1087, 394] width 9 height 10
click at [1083, 519] on icon at bounding box center [1087, 524] width 9 height 10
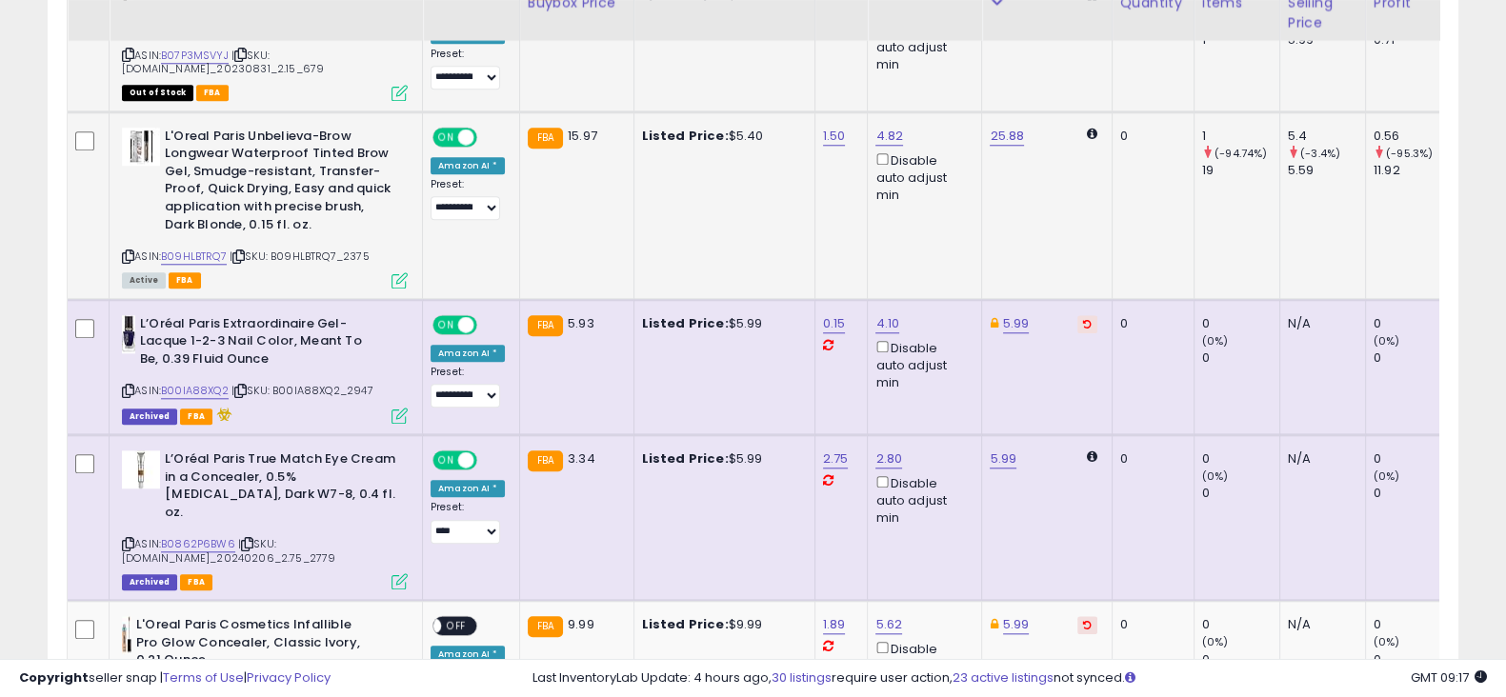
scroll to position [2358, 0]
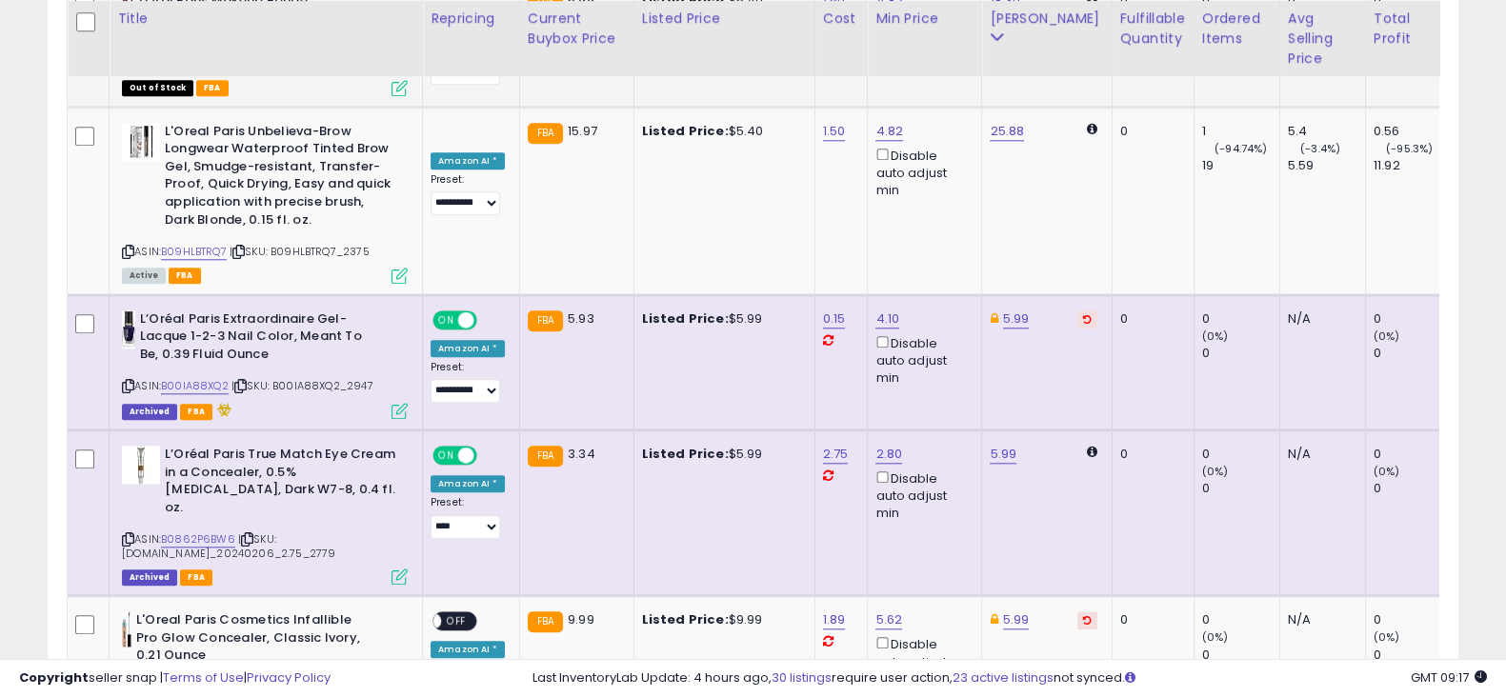
click at [1083, 314] on icon at bounding box center [1087, 319] width 9 height 10
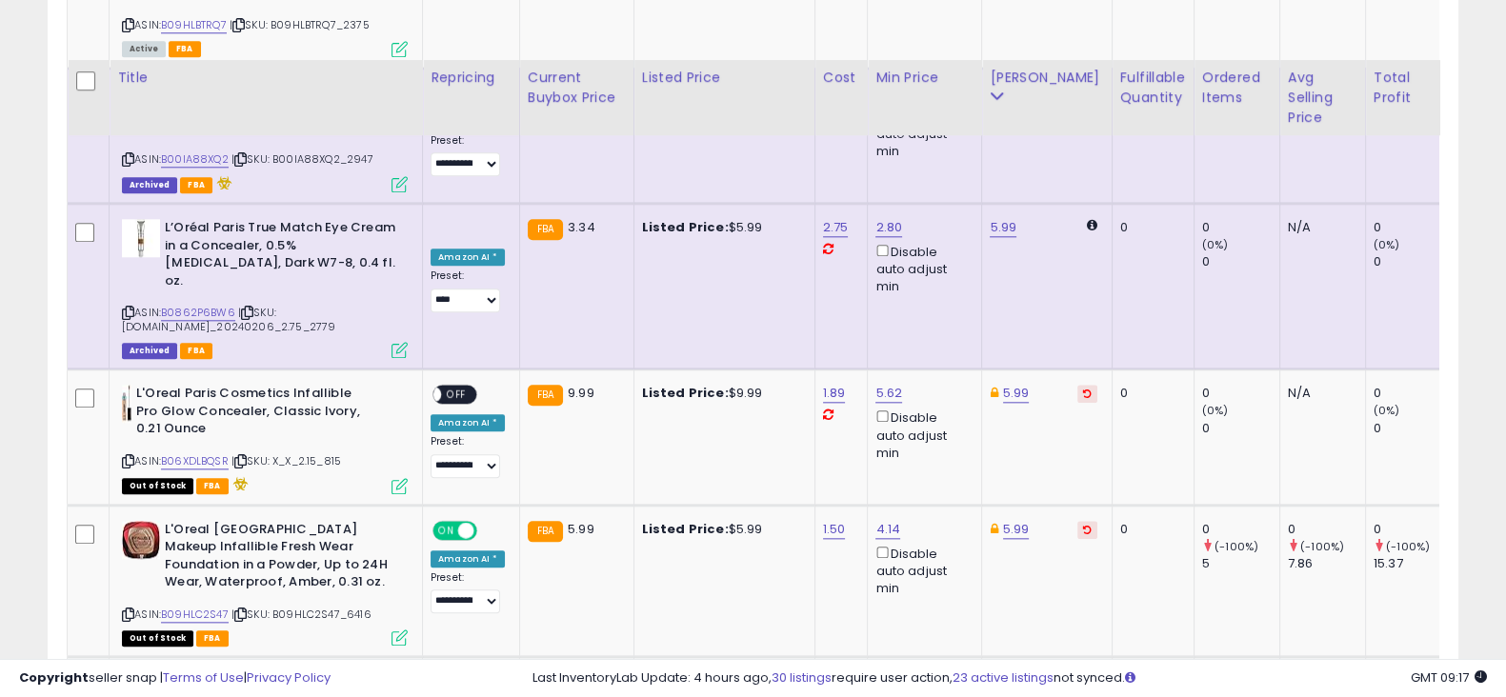
scroll to position [2651, 0]
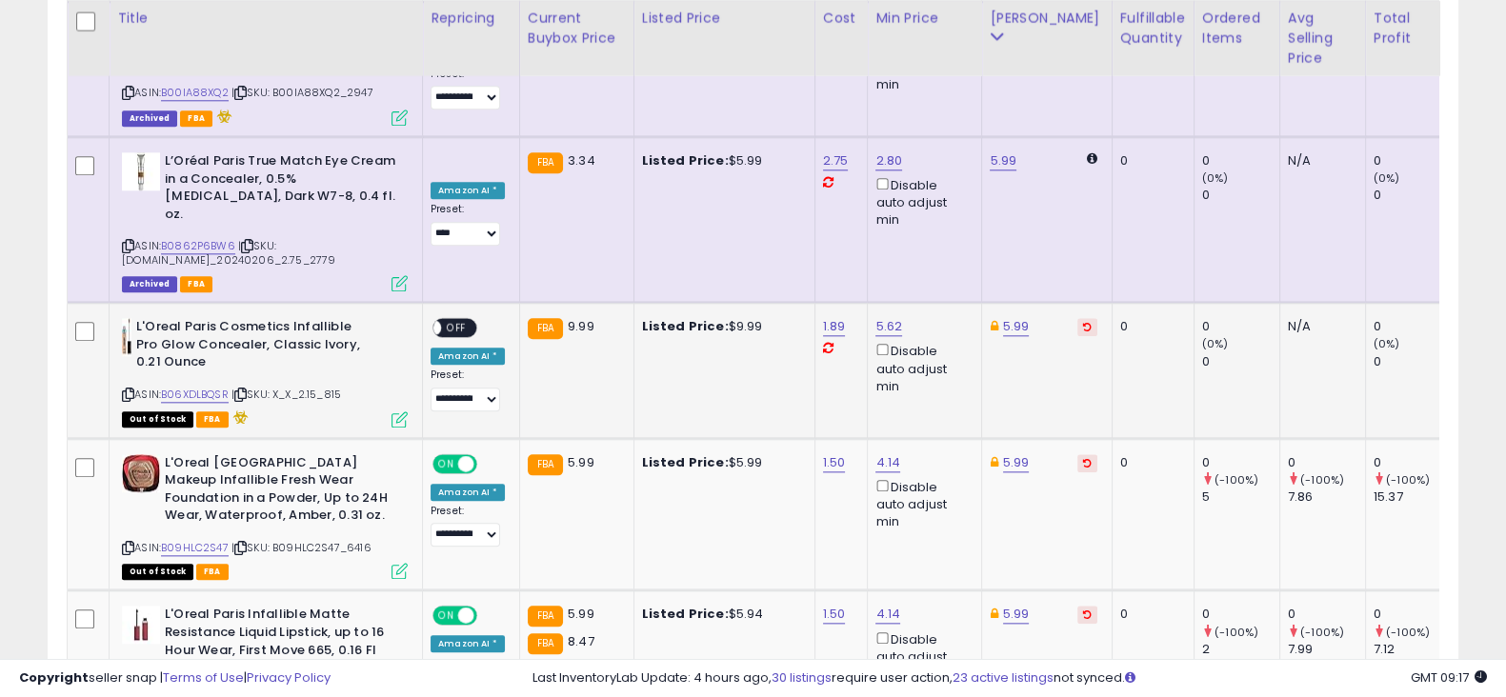
click at [1083, 322] on icon at bounding box center [1087, 327] width 9 height 10
click at [1083, 458] on icon at bounding box center [1087, 463] width 9 height 10
click at [1083, 610] on icon at bounding box center [1087, 615] width 9 height 10
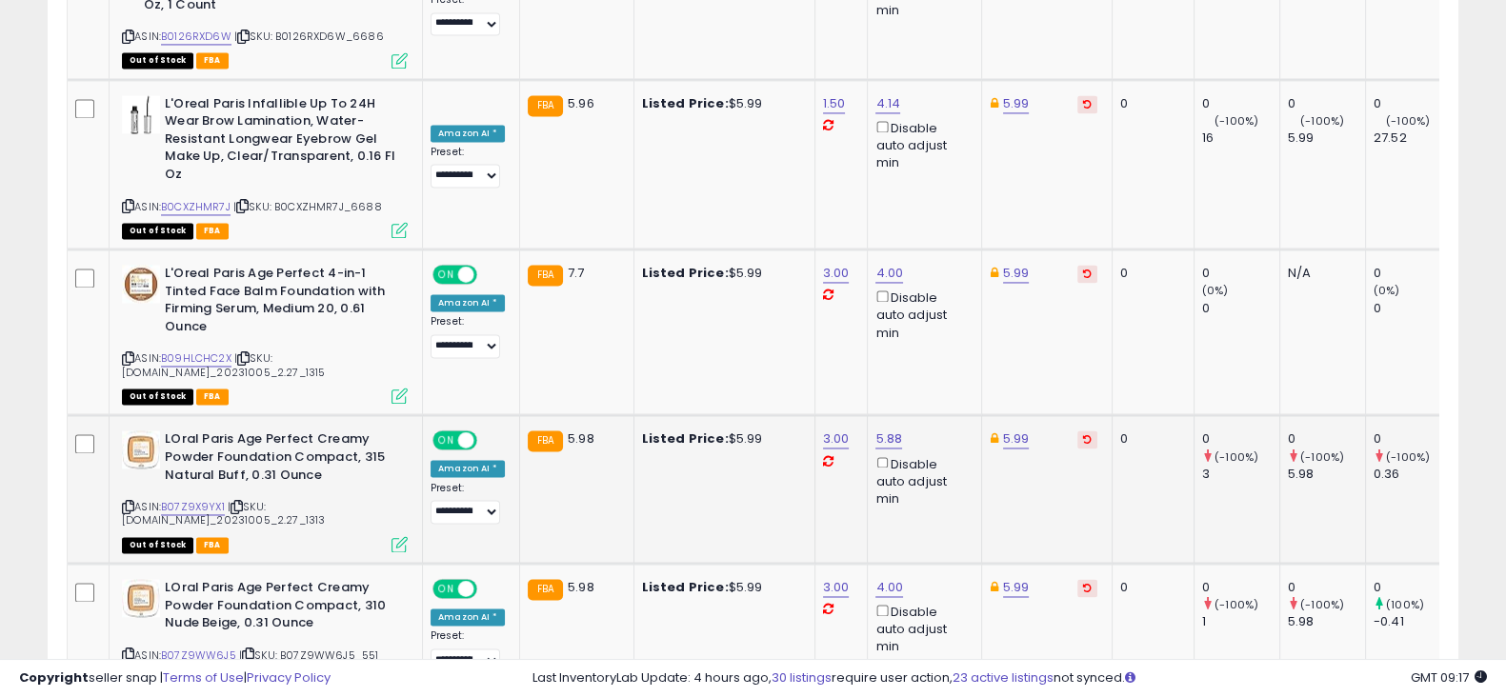
scroll to position [3545, 0]
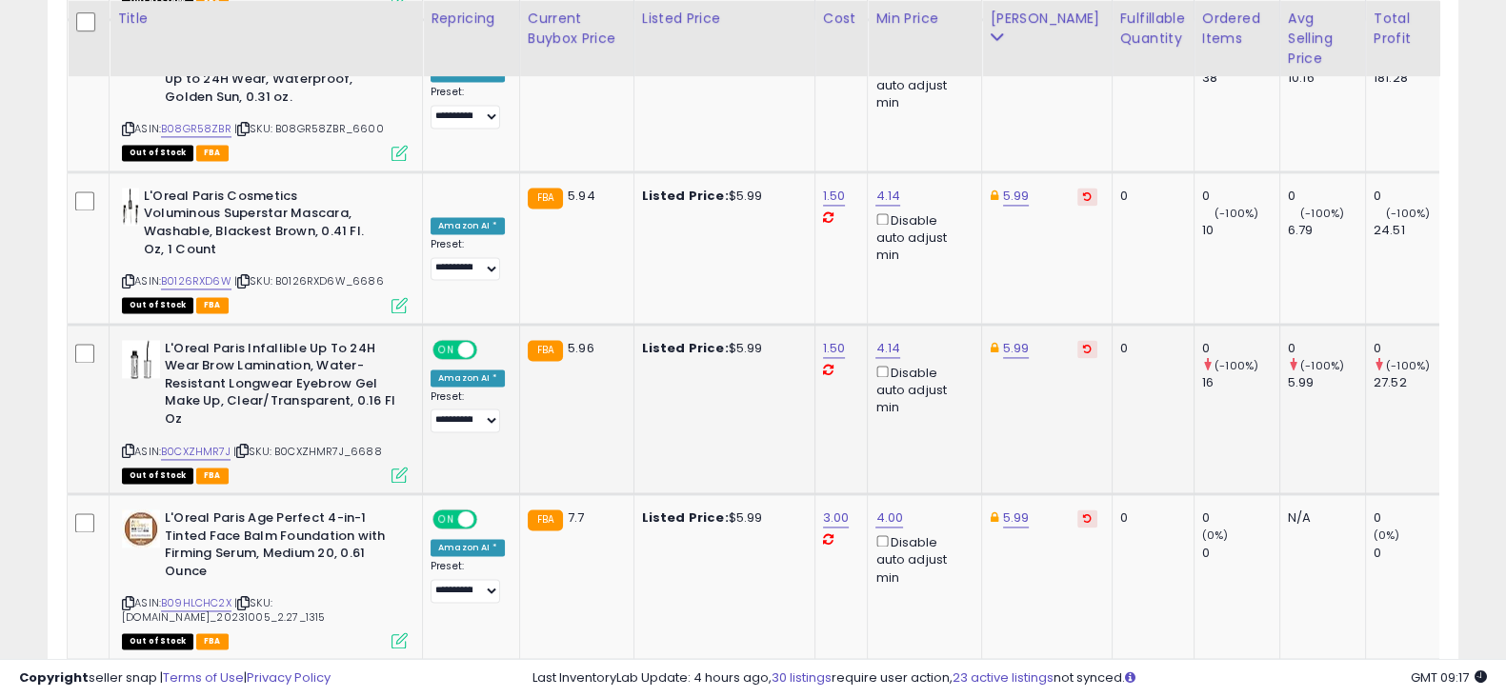
click at [1083, 344] on icon at bounding box center [1087, 349] width 9 height 10
click at [1078, 510] on button at bounding box center [1088, 519] width 20 height 18
click at [1078, 675] on button at bounding box center [1088, 684] width 20 height 18
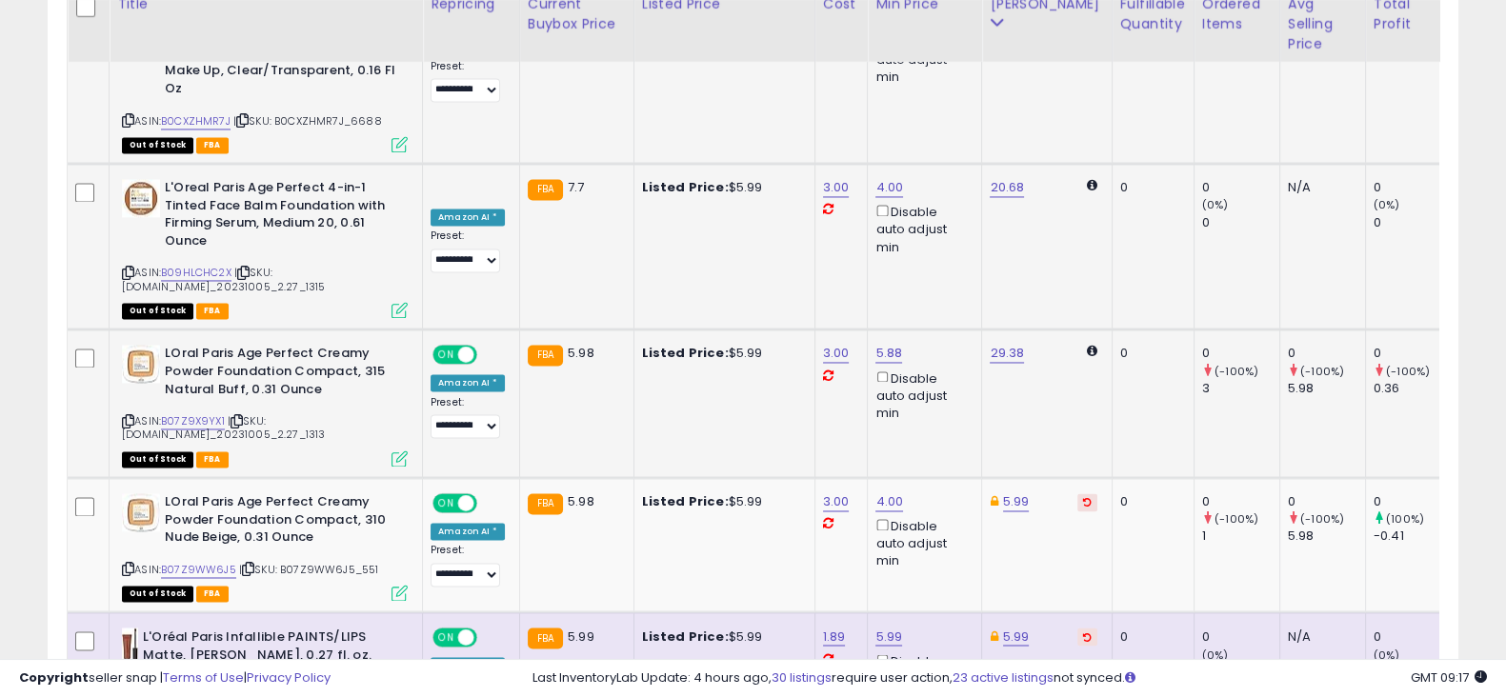
scroll to position [3877, 0]
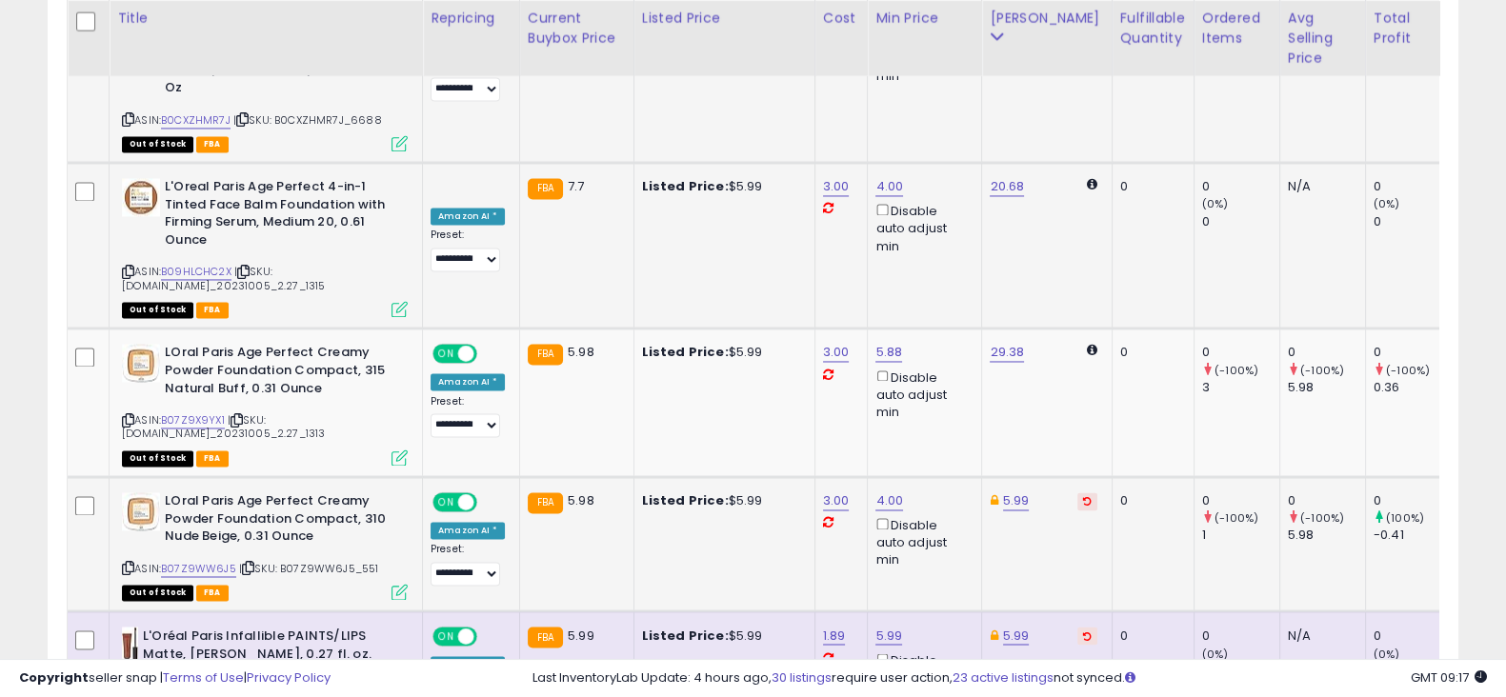
click at [1083, 496] on icon at bounding box center [1087, 501] width 9 height 10
click at [1083, 631] on icon at bounding box center [1087, 636] width 9 height 10
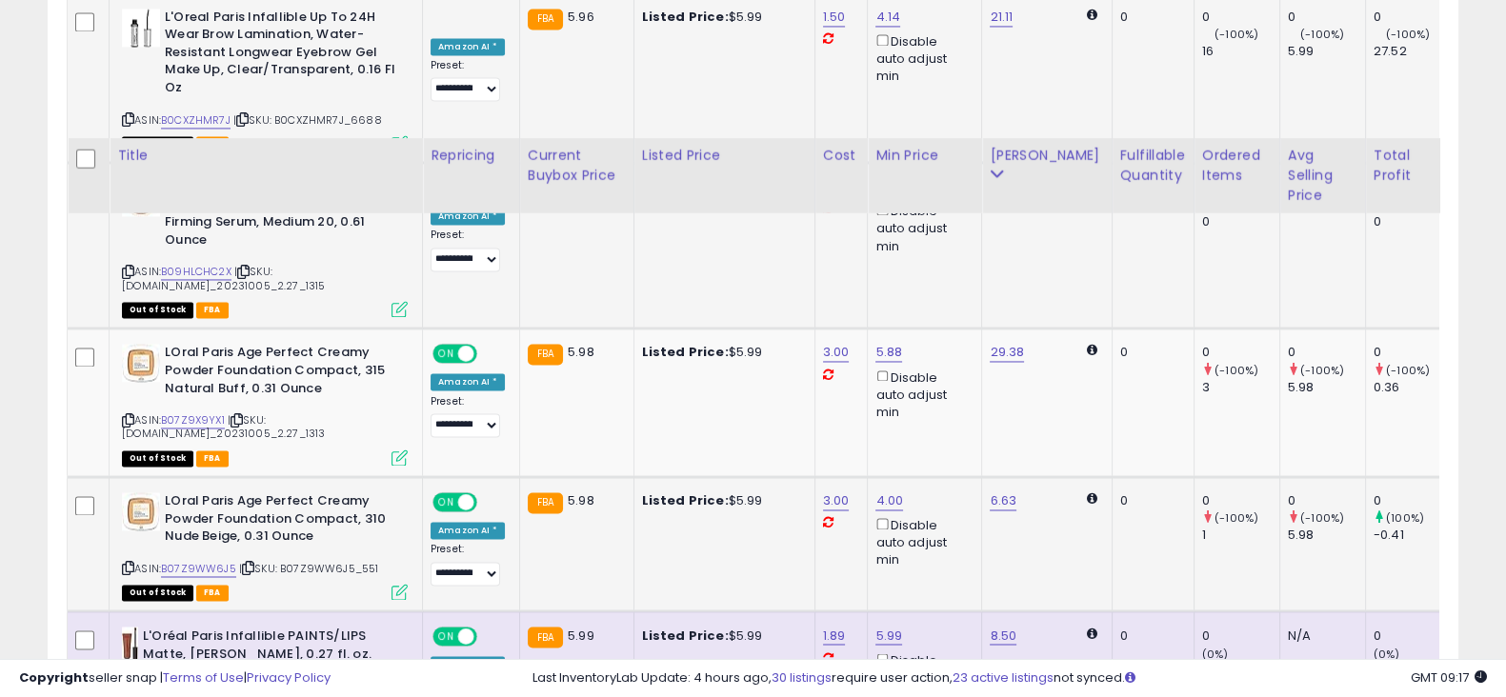
scroll to position [4074, 0]
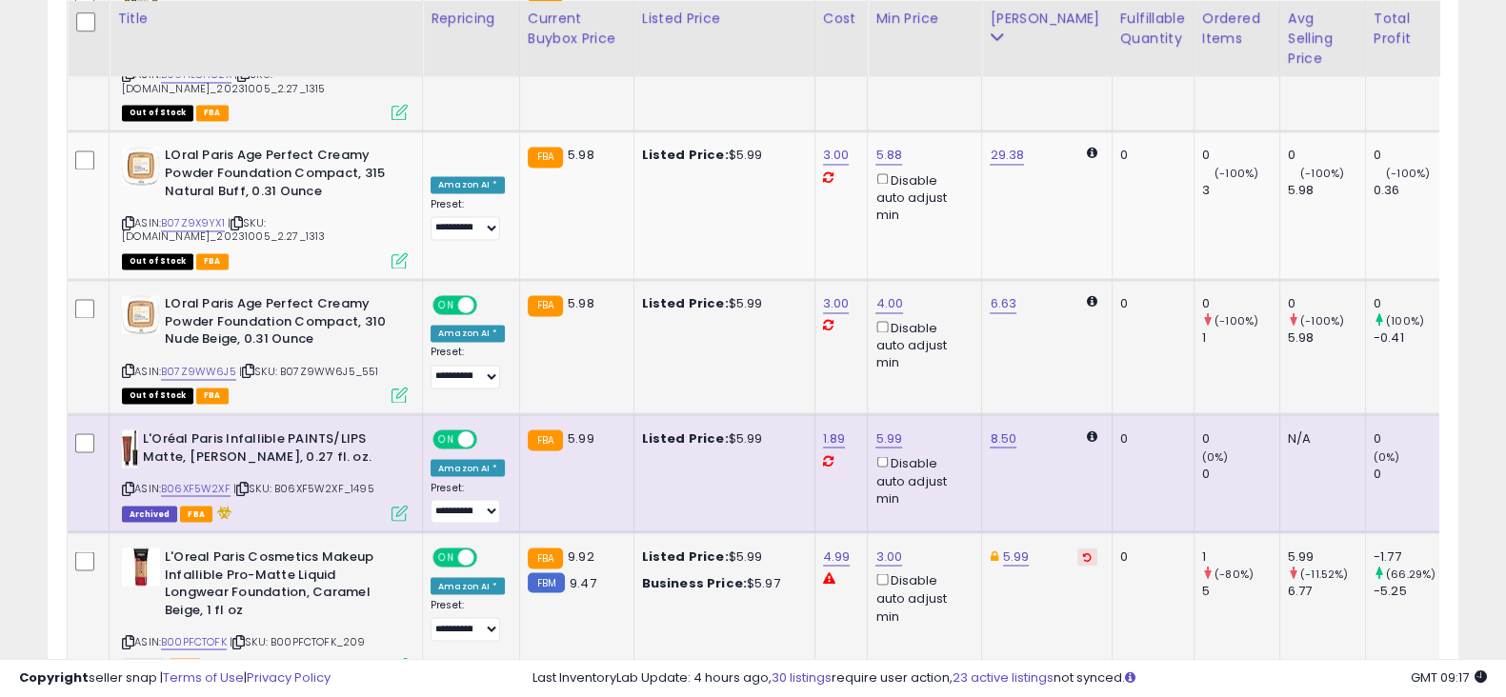
click at [1083, 552] on icon at bounding box center [1087, 557] width 9 height 10
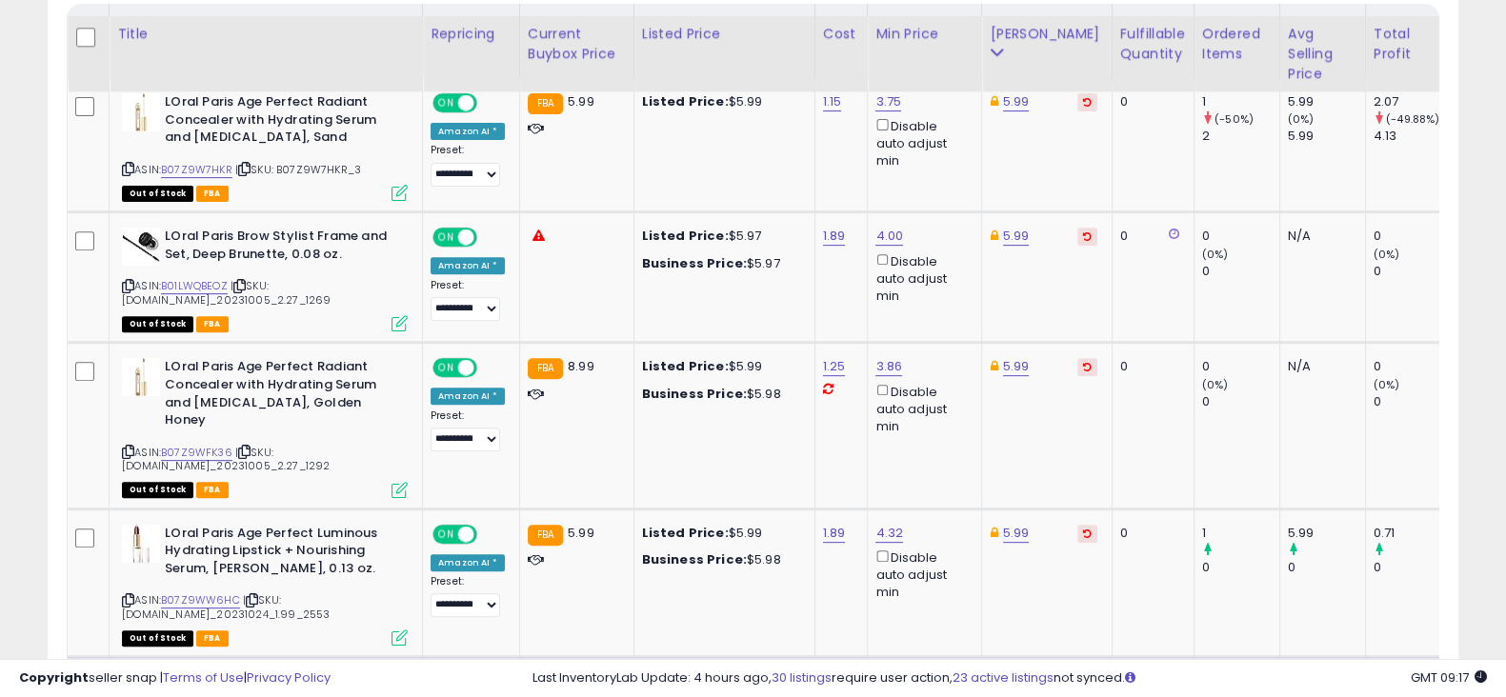
scroll to position [945, 0]
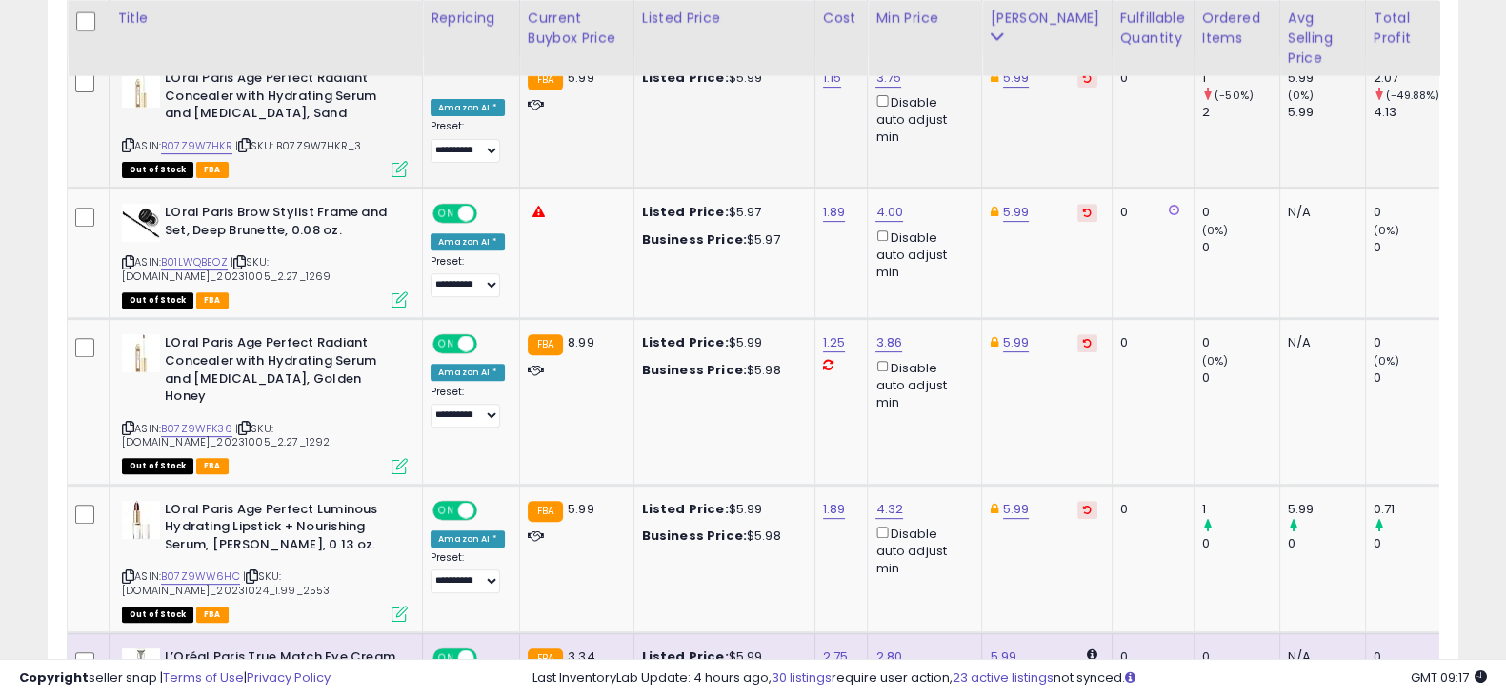
click at [1083, 82] on icon at bounding box center [1087, 78] width 9 height 10
click at [1078, 209] on button at bounding box center [1088, 213] width 20 height 18
click at [1083, 339] on icon at bounding box center [1087, 343] width 9 height 10
click at [1083, 505] on icon at bounding box center [1087, 510] width 9 height 10
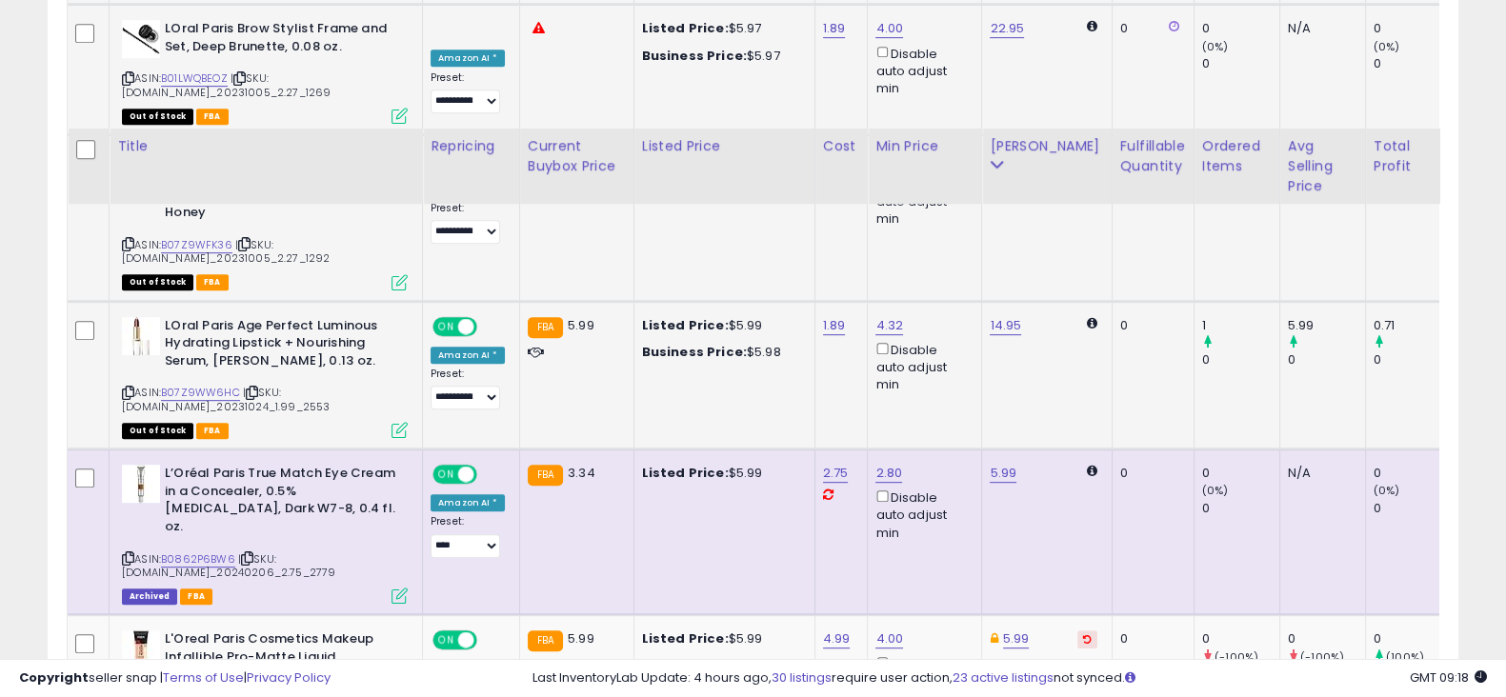
scroll to position [1307, 0]
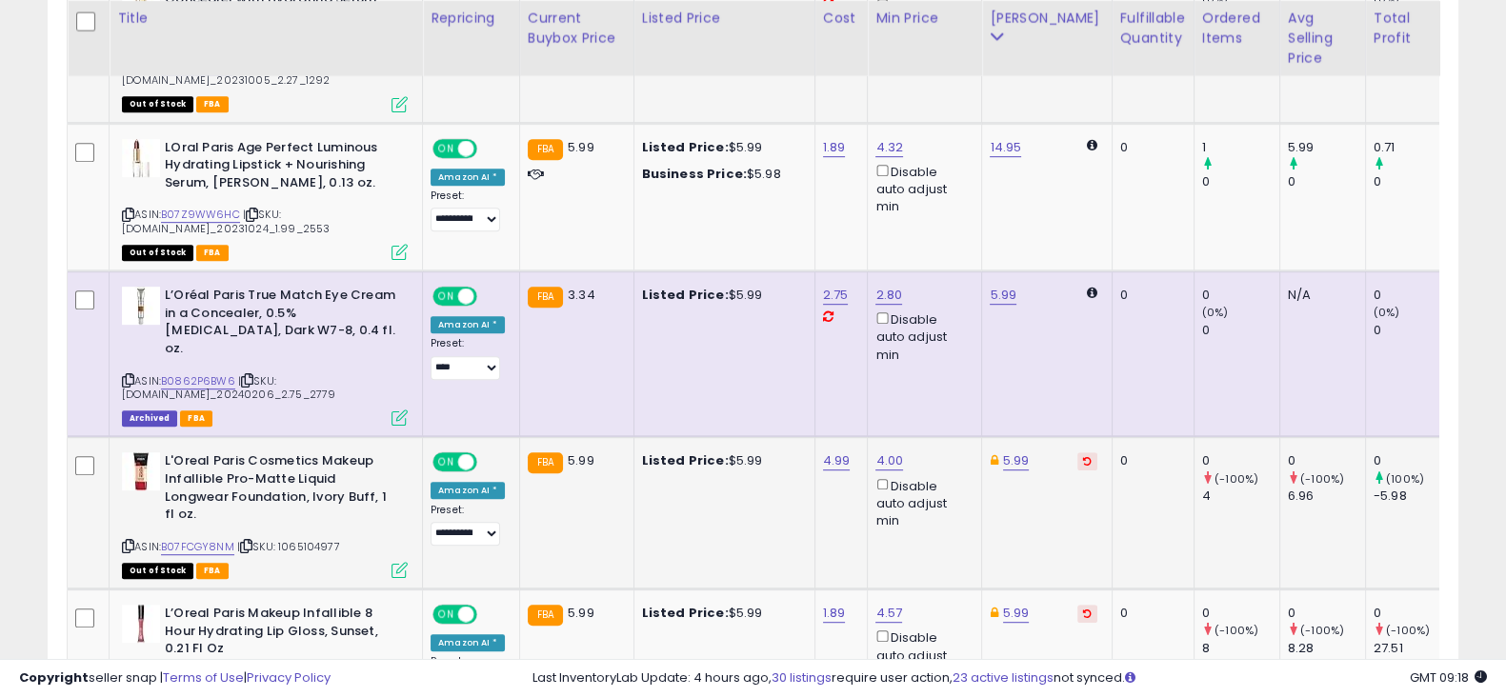
click at [1083, 456] on icon at bounding box center [1087, 461] width 9 height 10
click at [1078, 605] on button at bounding box center [1088, 614] width 20 height 18
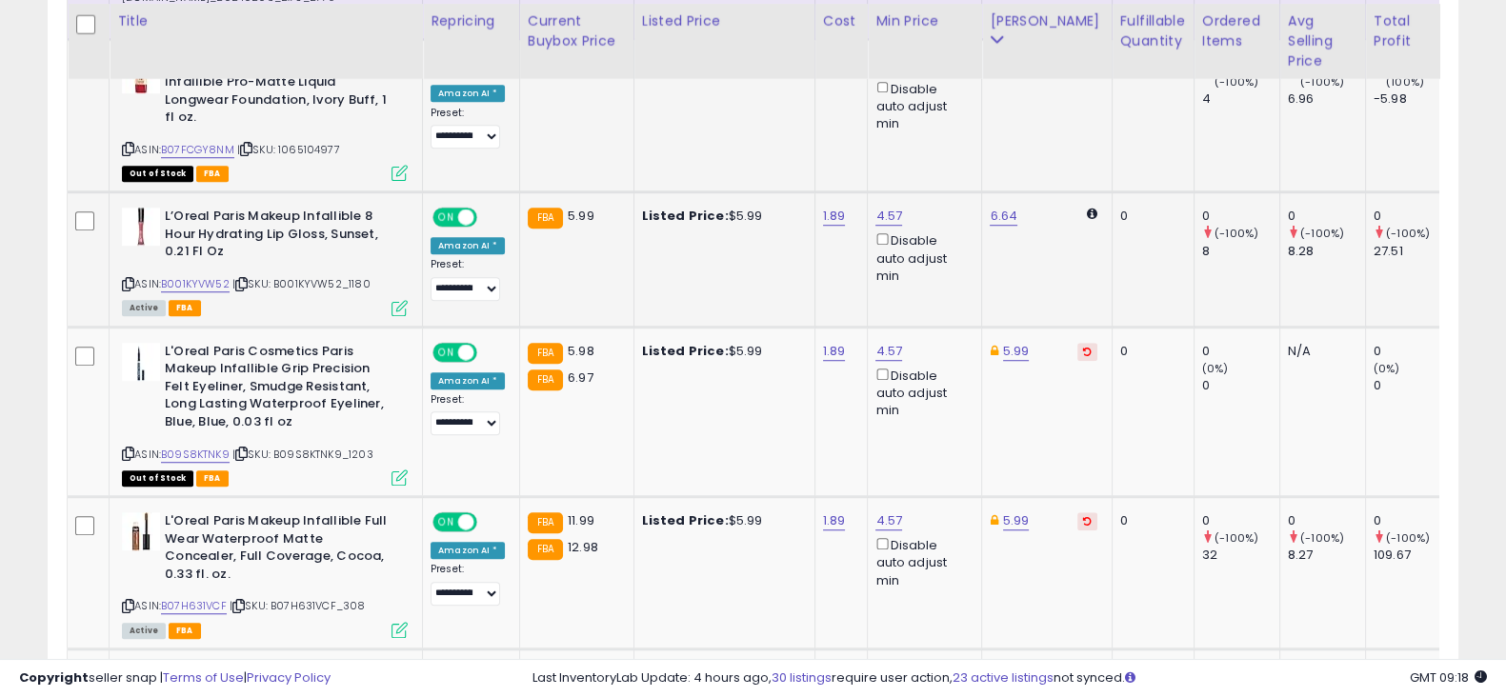
scroll to position [1707, 0]
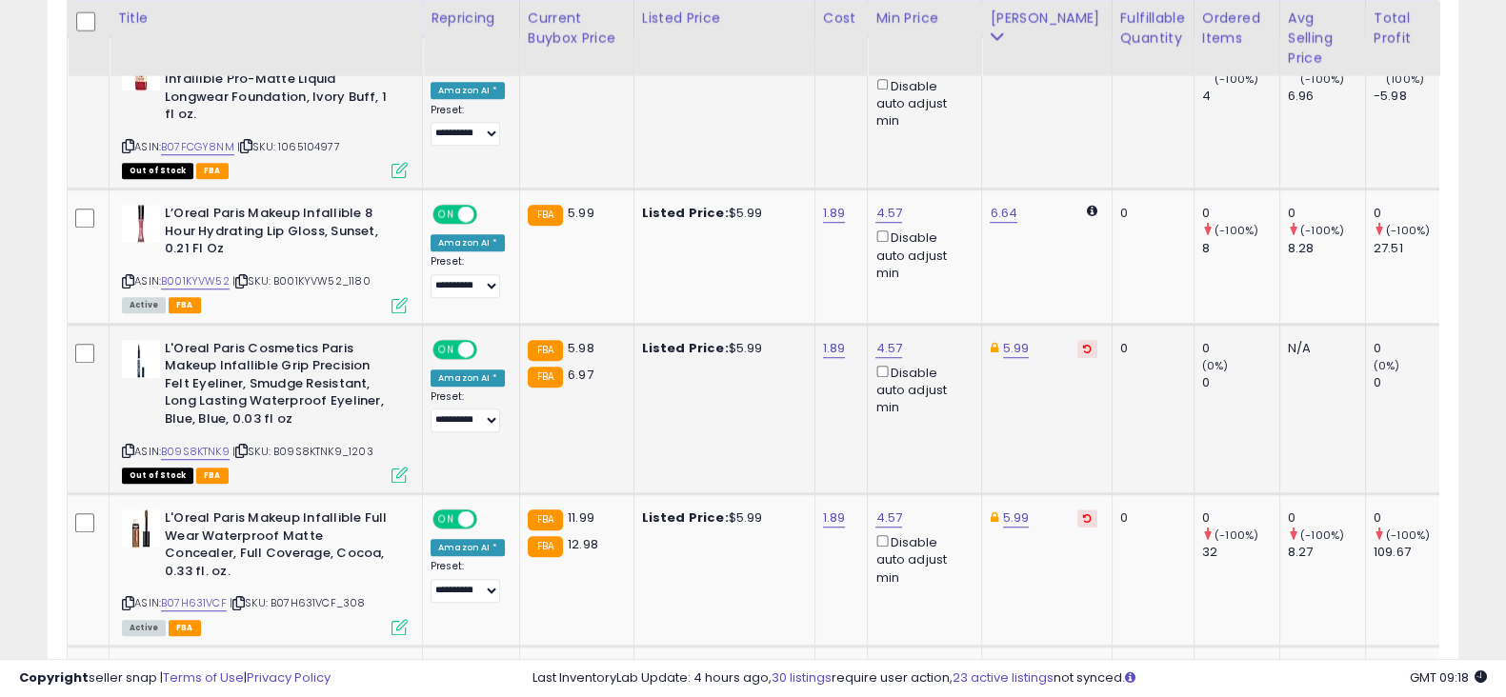
click at [1078, 340] on button at bounding box center [1088, 349] width 20 height 18
click at [1083, 514] on icon at bounding box center [1087, 519] width 9 height 10
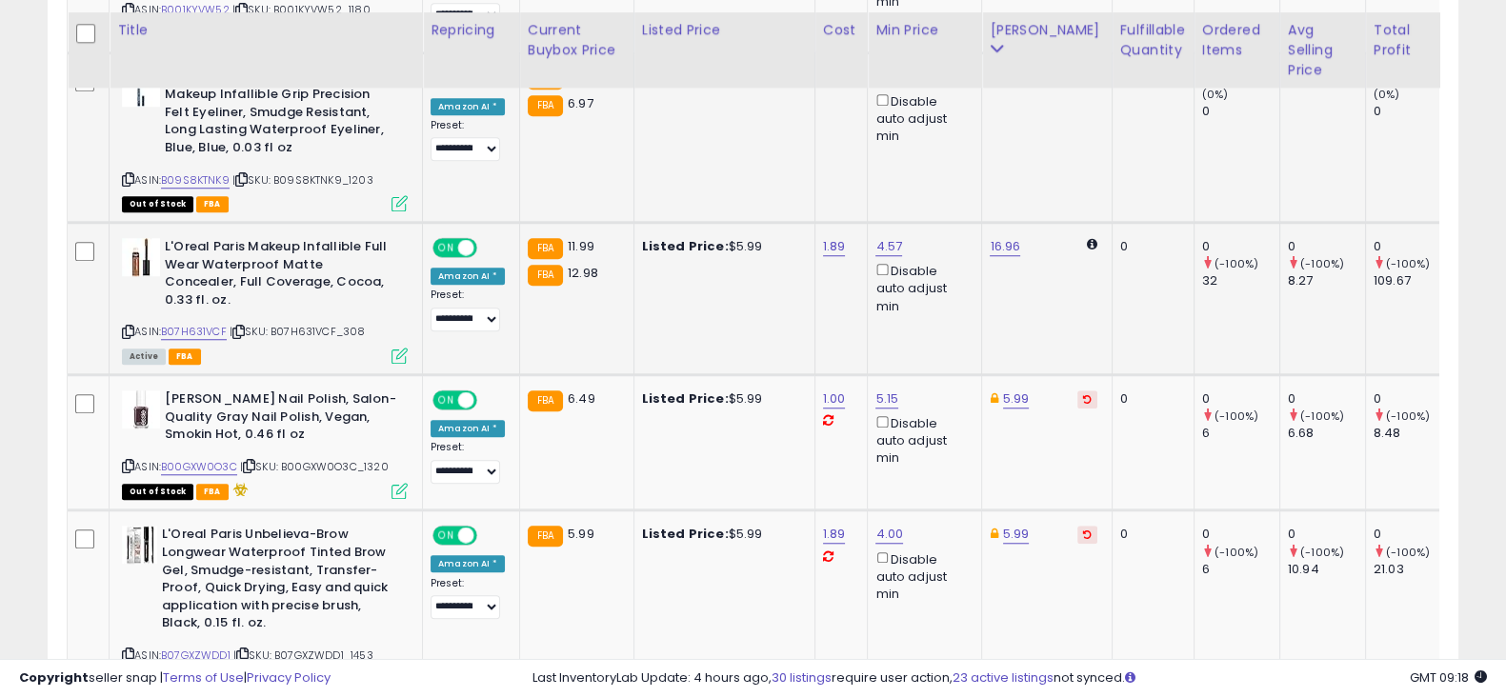
scroll to position [1995, 0]
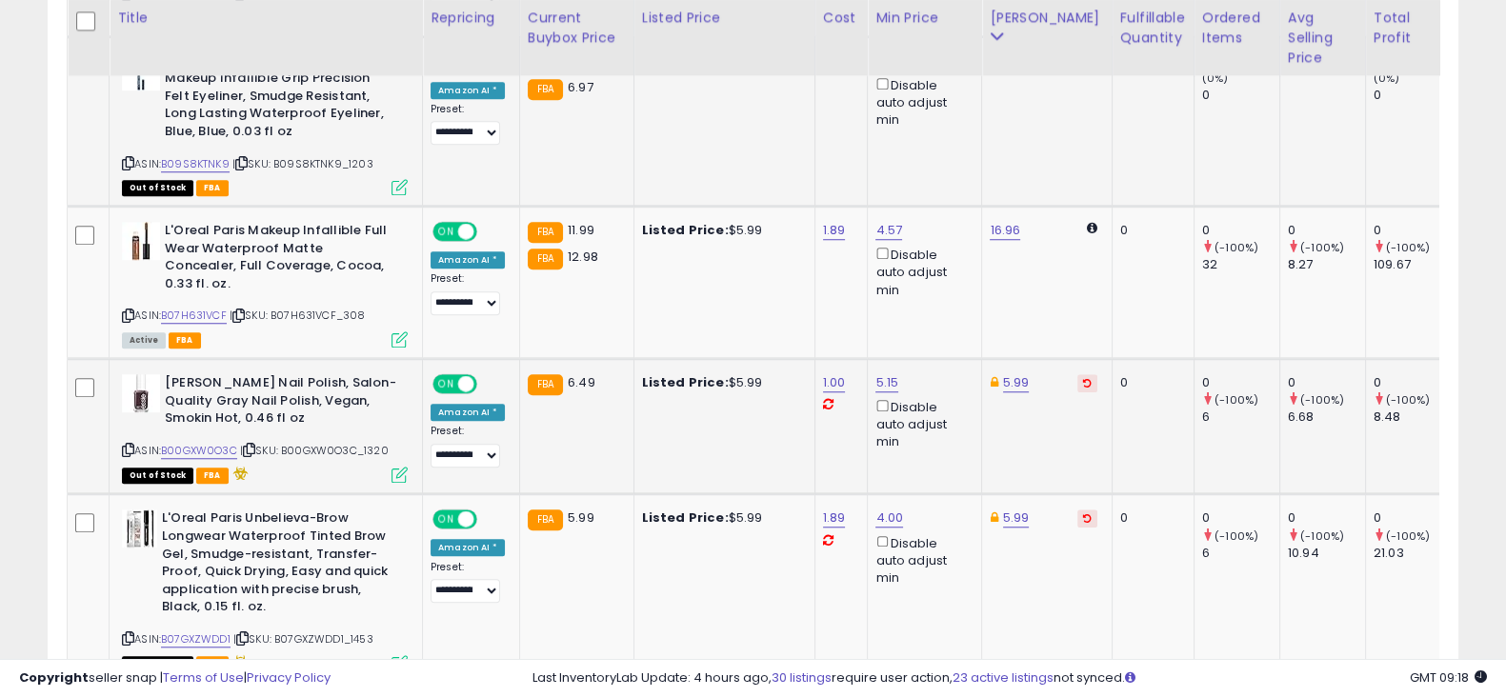
click at [1078, 374] on button at bounding box center [1088, 383] width 20 height 18
click at [1083, 514] on icon at bounding box center [1087, 519] width 9 height 10
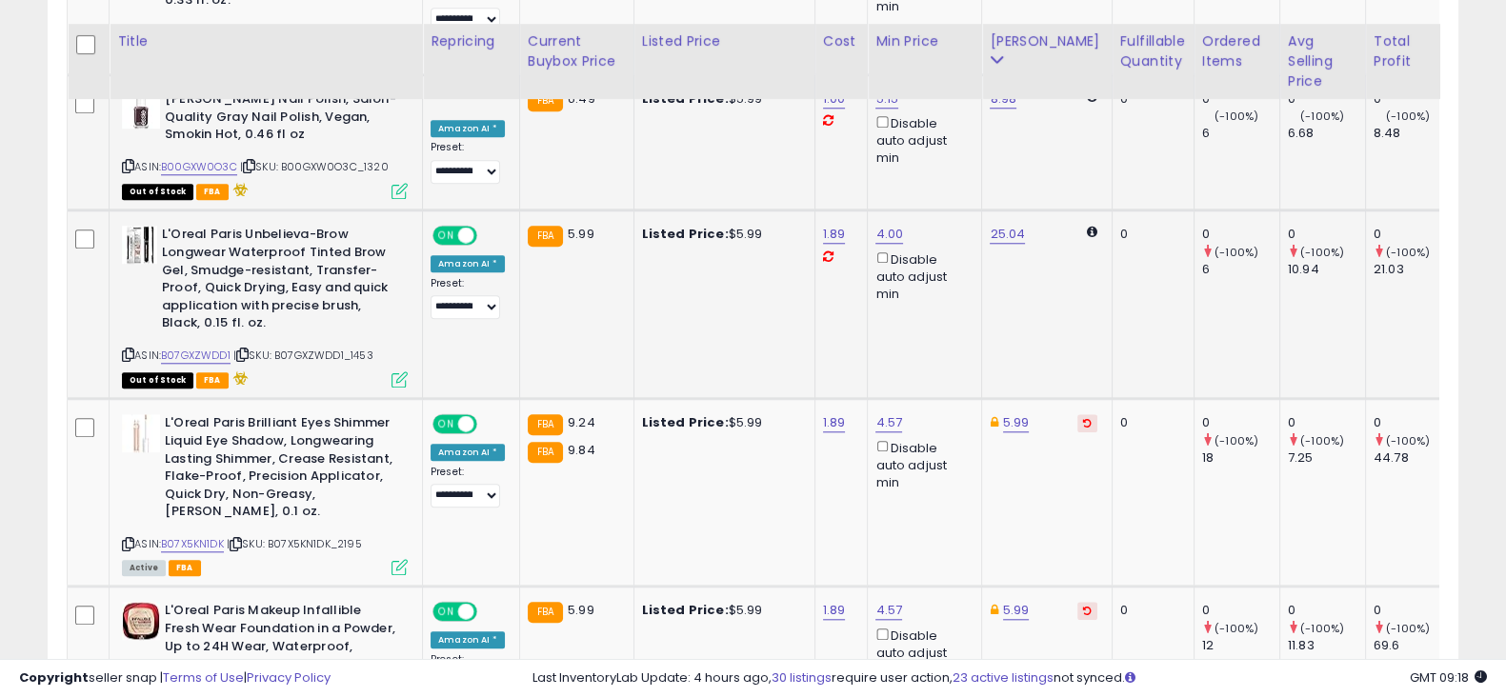
scroll to position [2329, 0]
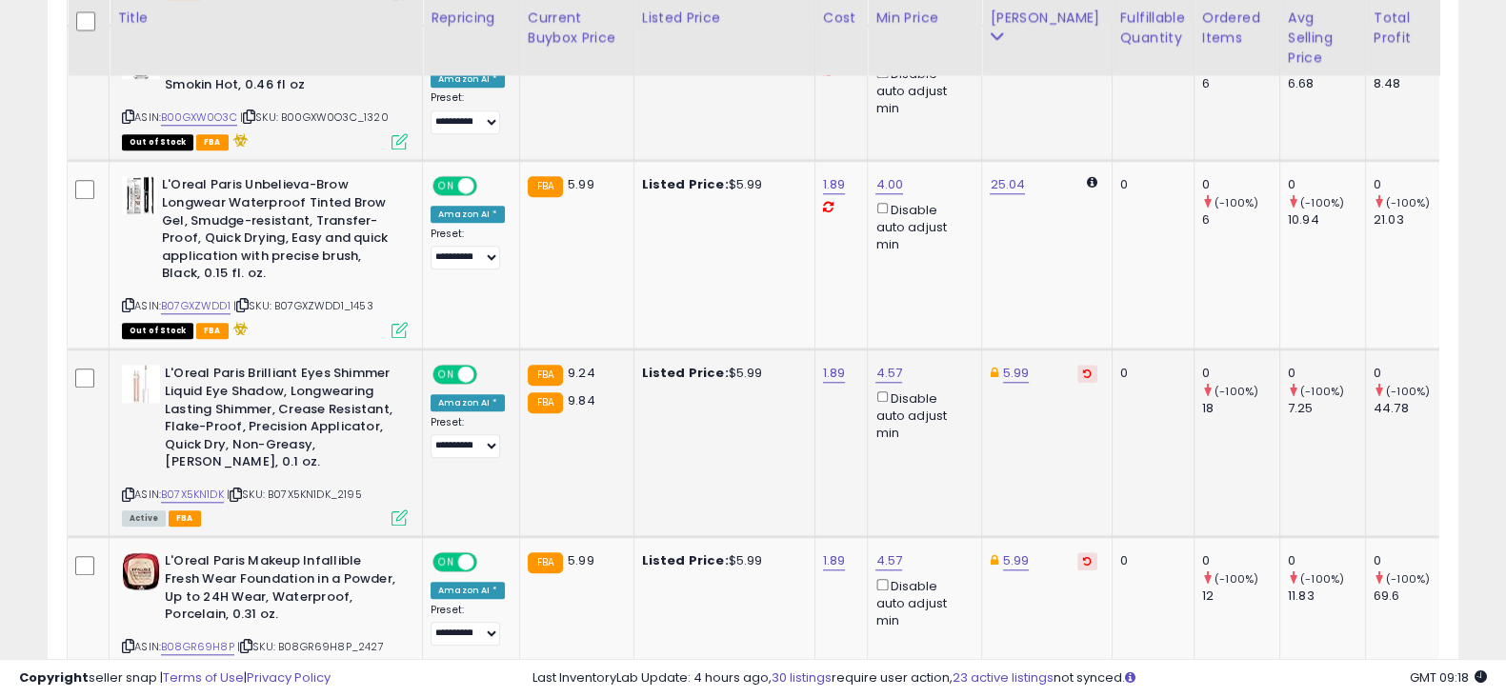
click at [1083, 369] on icon at bounding box center [1087, 374] width 9 height 10
click at [1083, 556] on icon at bounding box center [1087, 561] width 9 height 10
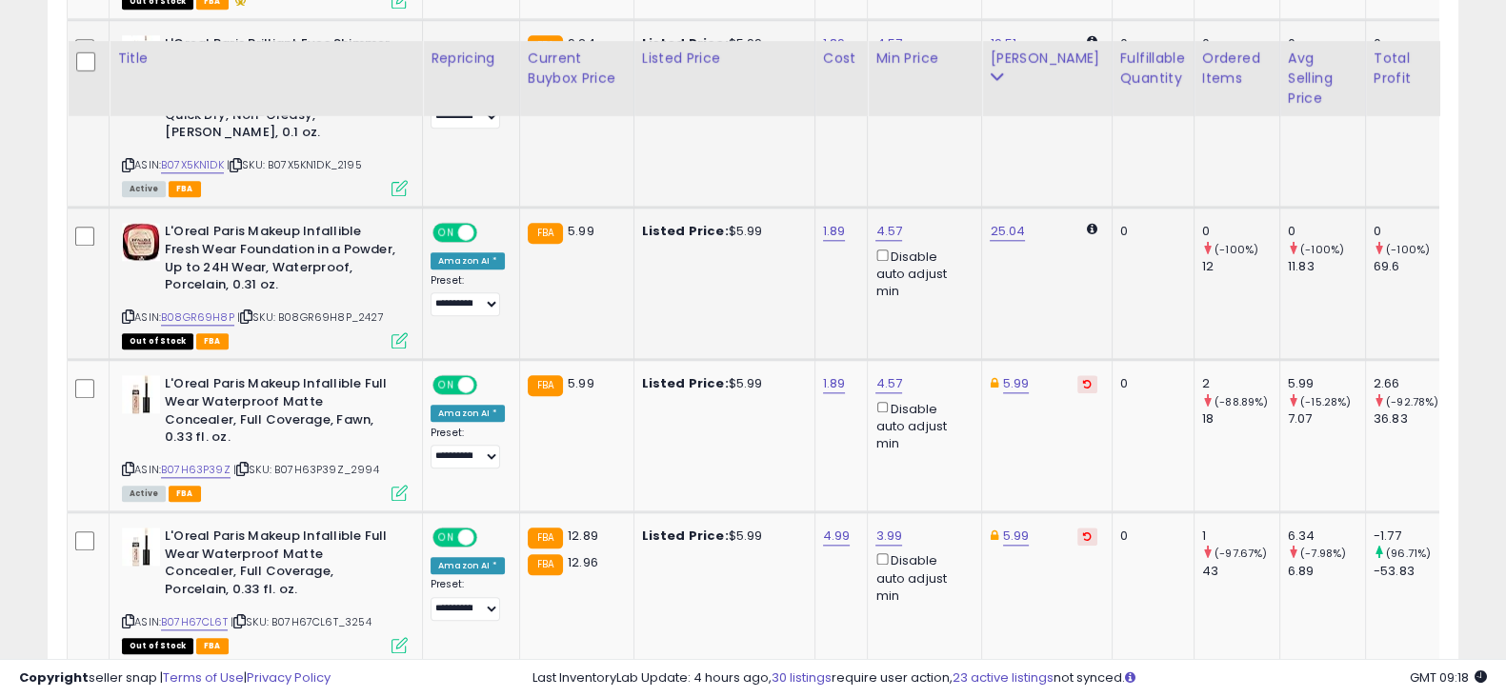
scroll to position [2701, 0]
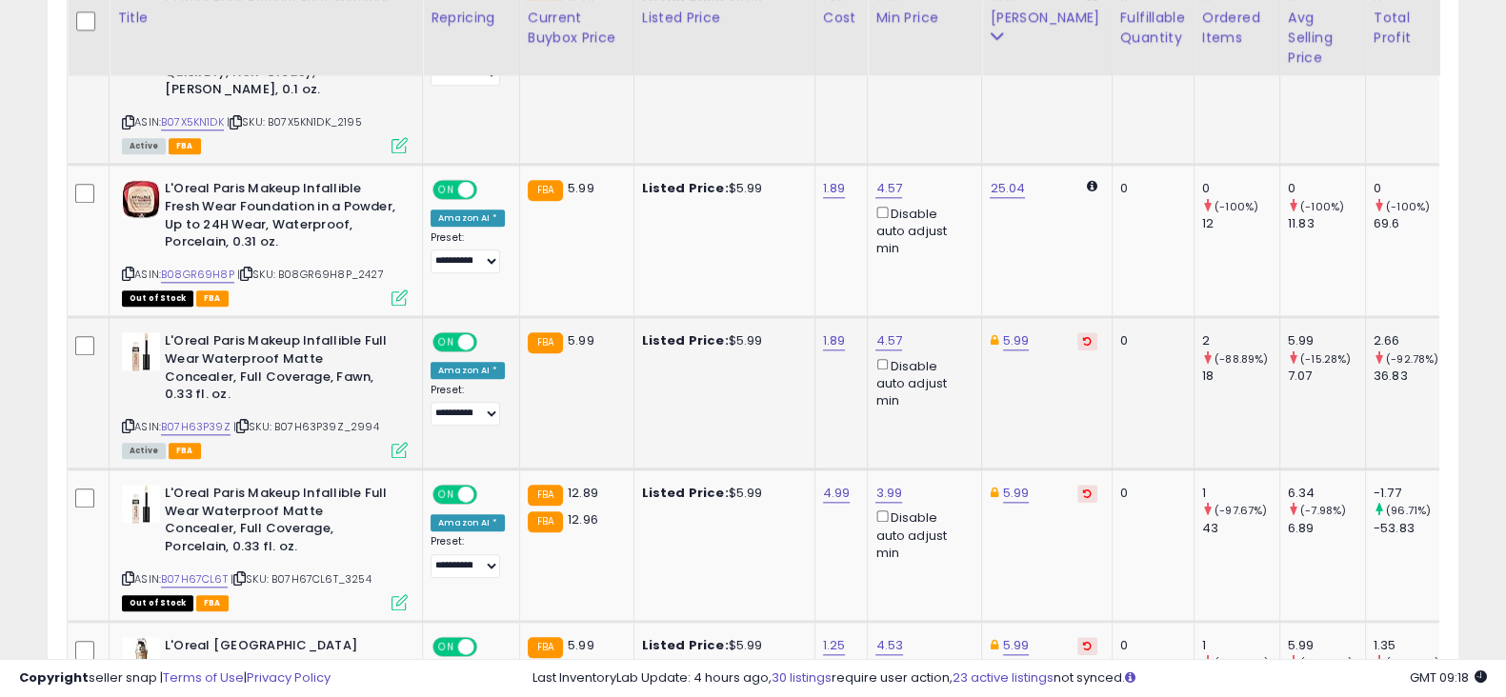
click at [1078, 333] on button at bounding box center [1088, 342] width 20 height 18
click at [1083, 489] on icon at bounding box center [1087, 494] width 9 height 10
click at [1083, 641] on icon at bounding box center [1087, 646] width 9 height 10
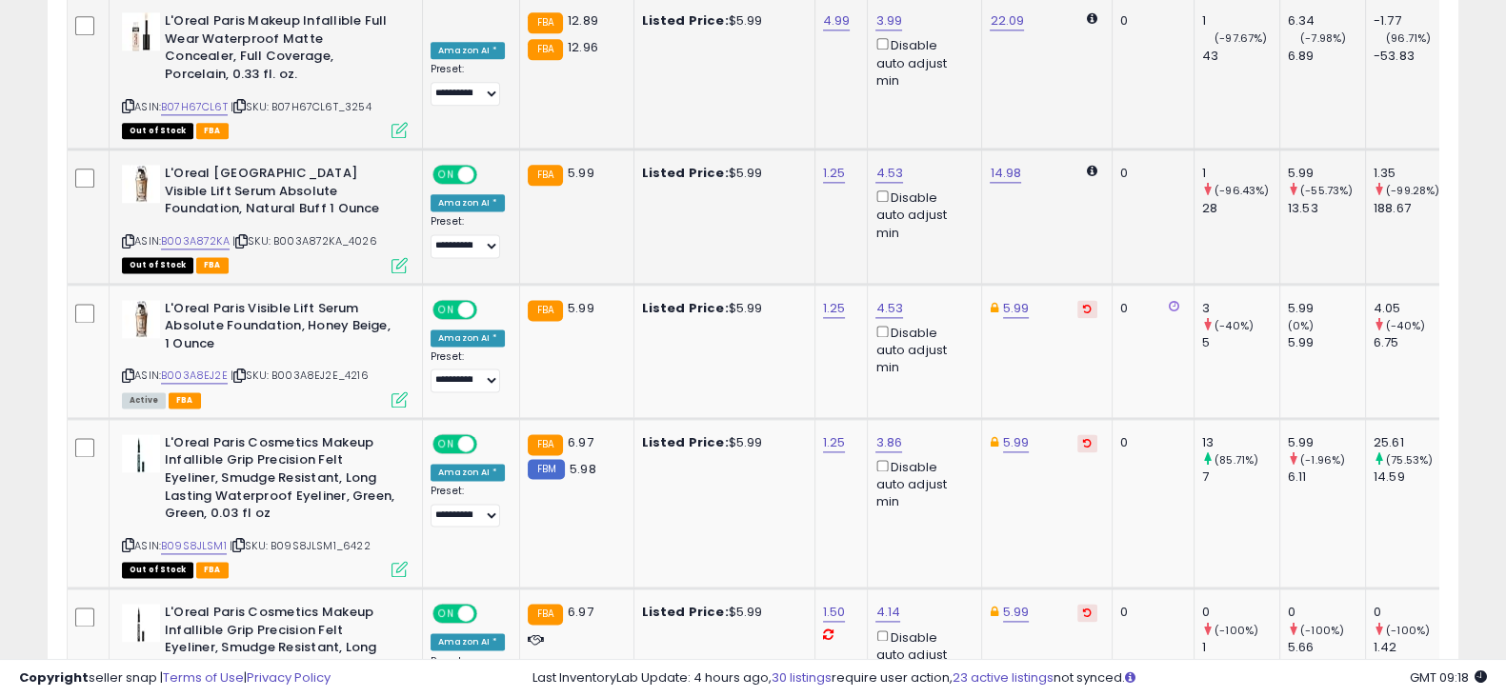
scroll to position [3200, 0]
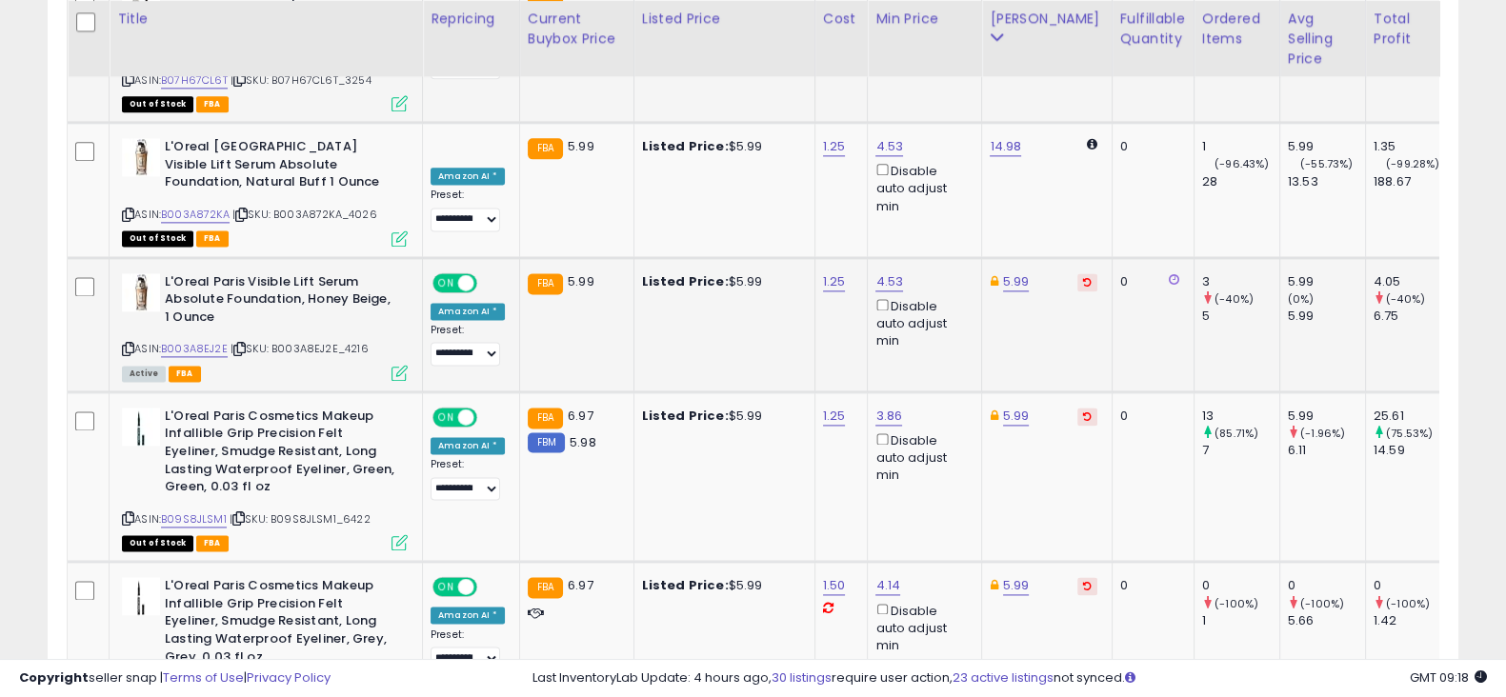
click at [1083, 277] on icon at bounding box center [1087, 282] width 9 height 10
click at [1078, 408] on button at bounding box center [1088, 417] width 20 height 18
click at [1083, 581] on icon at bounding box center [1087, 586] width 9 height 10
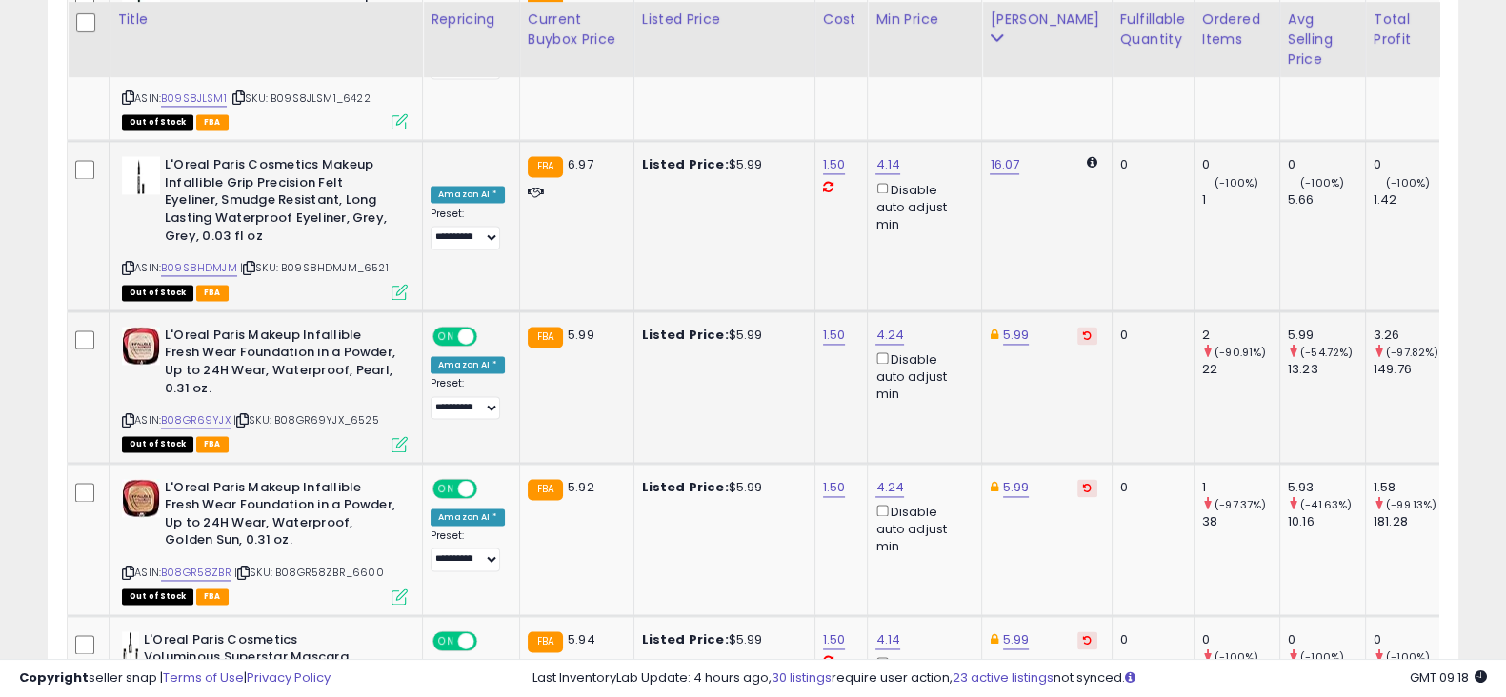
scroll to position [3624, 0]
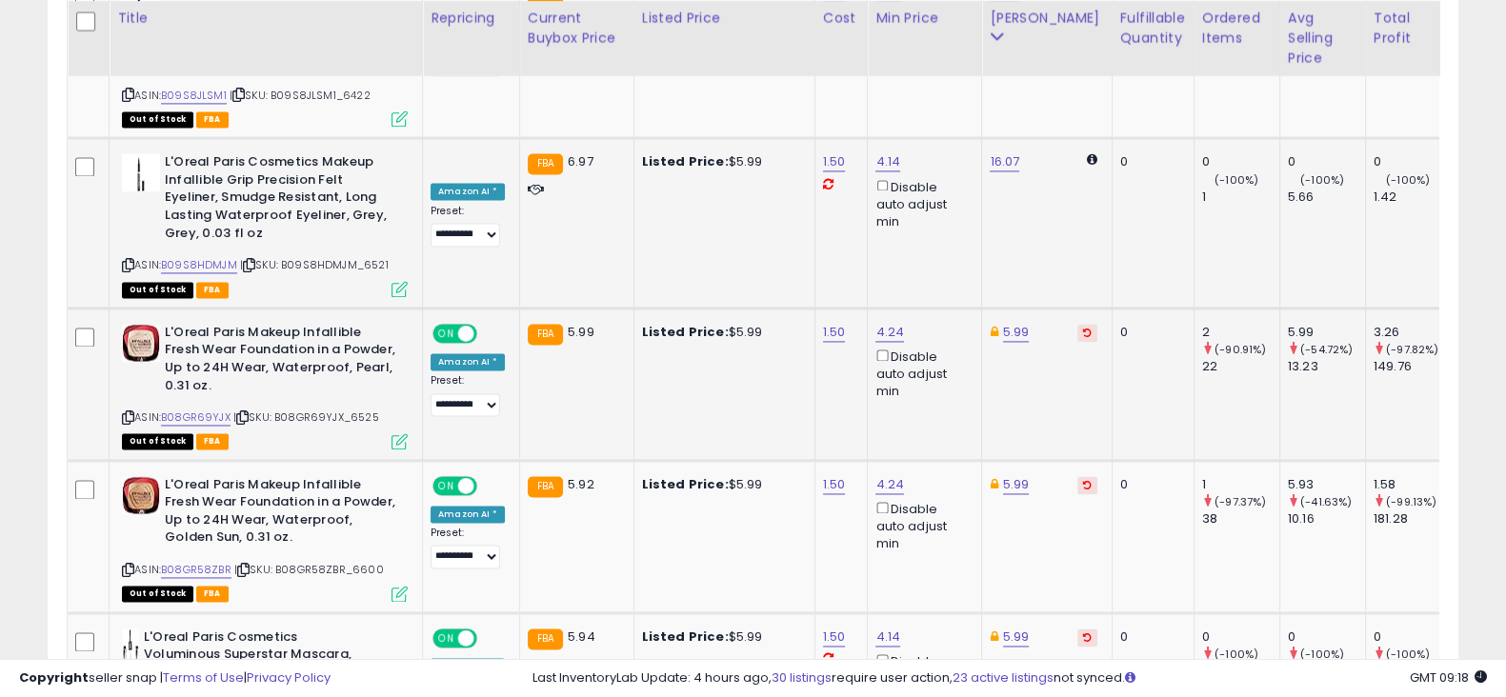
click at [1078, 324] on button at bounding box center [1088, 333] width 20 height 18
click at [1083, 480] on icon at bounding box center [1087, 485] width 9 height 10
click at [1083, 633] on icon at bounding box center [1087, 638] width 9 height 10
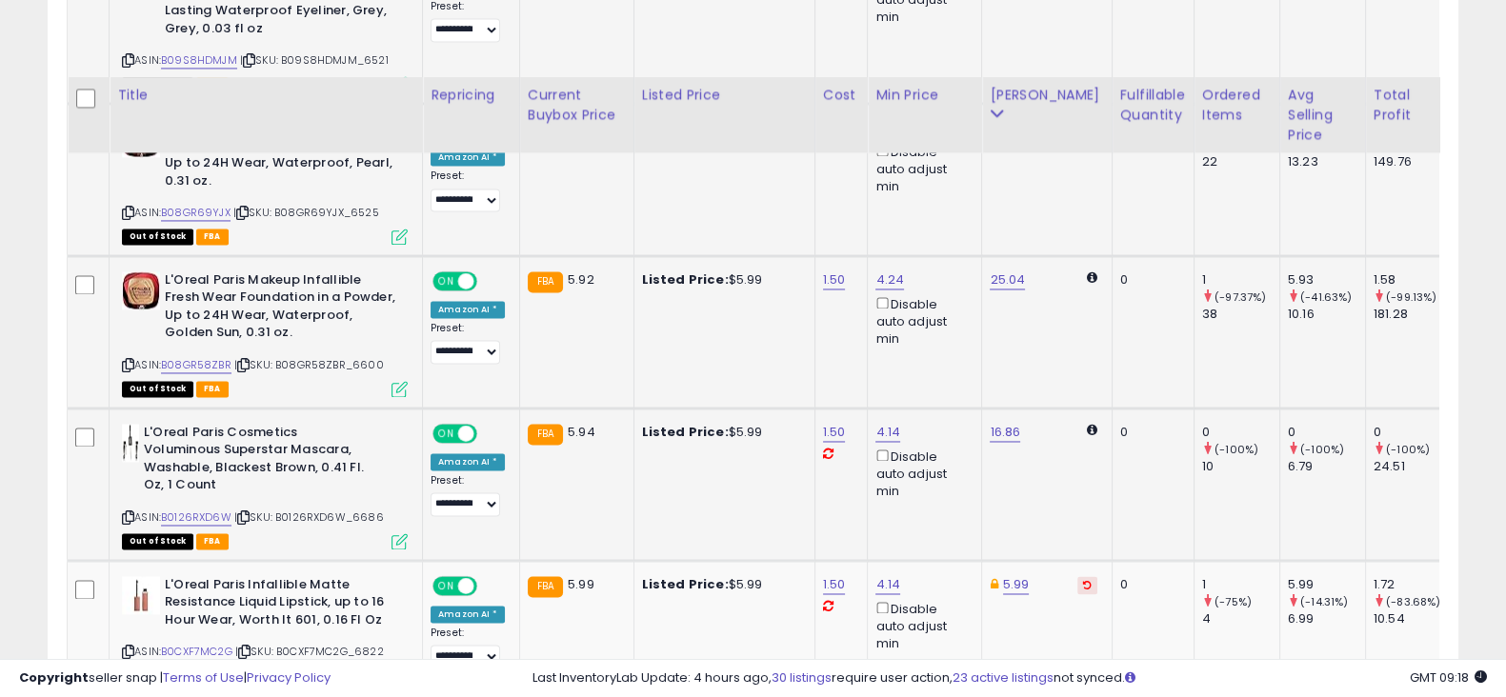
scroll to position [3974, 0]
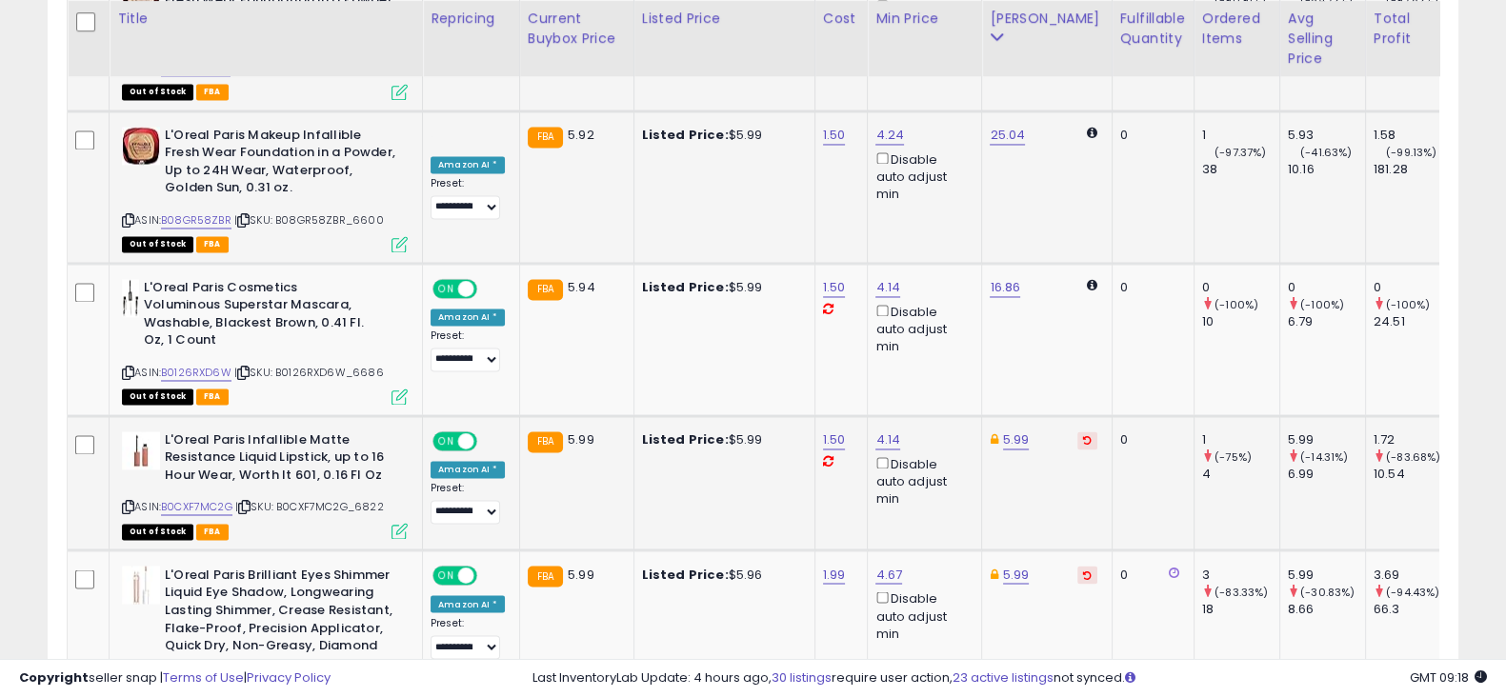
click at [1078, 432] on button at bounding box center [1088, 441] width 20 height 18
click at [1083, 570] on icon at bounding box center [1087, 575] width 9 height 10
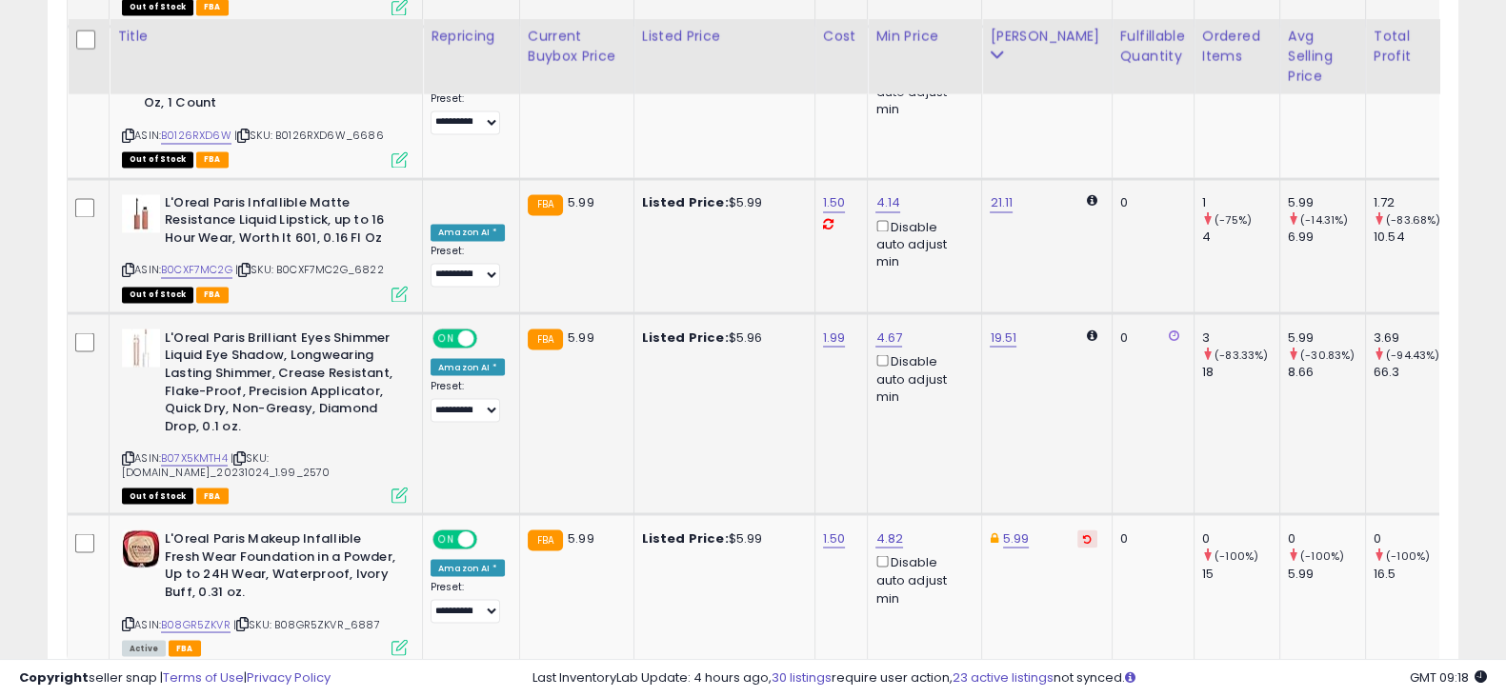
scroll to position [4246, 0]
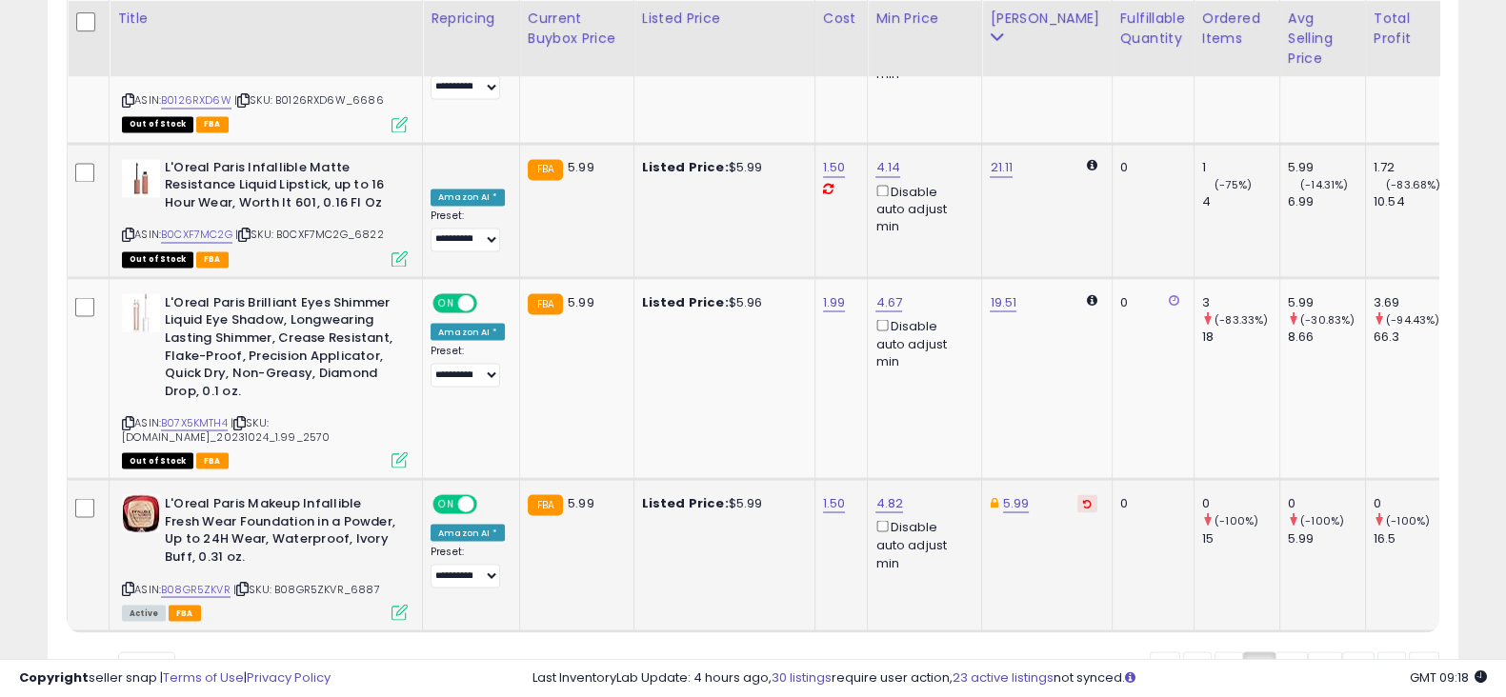
click at [1083, 498] on icon at bounding box center [1087, 503] width 9 height 10
click at [1291, 652] on link "3" at bounding box center [1292, 668] width 32 height 32
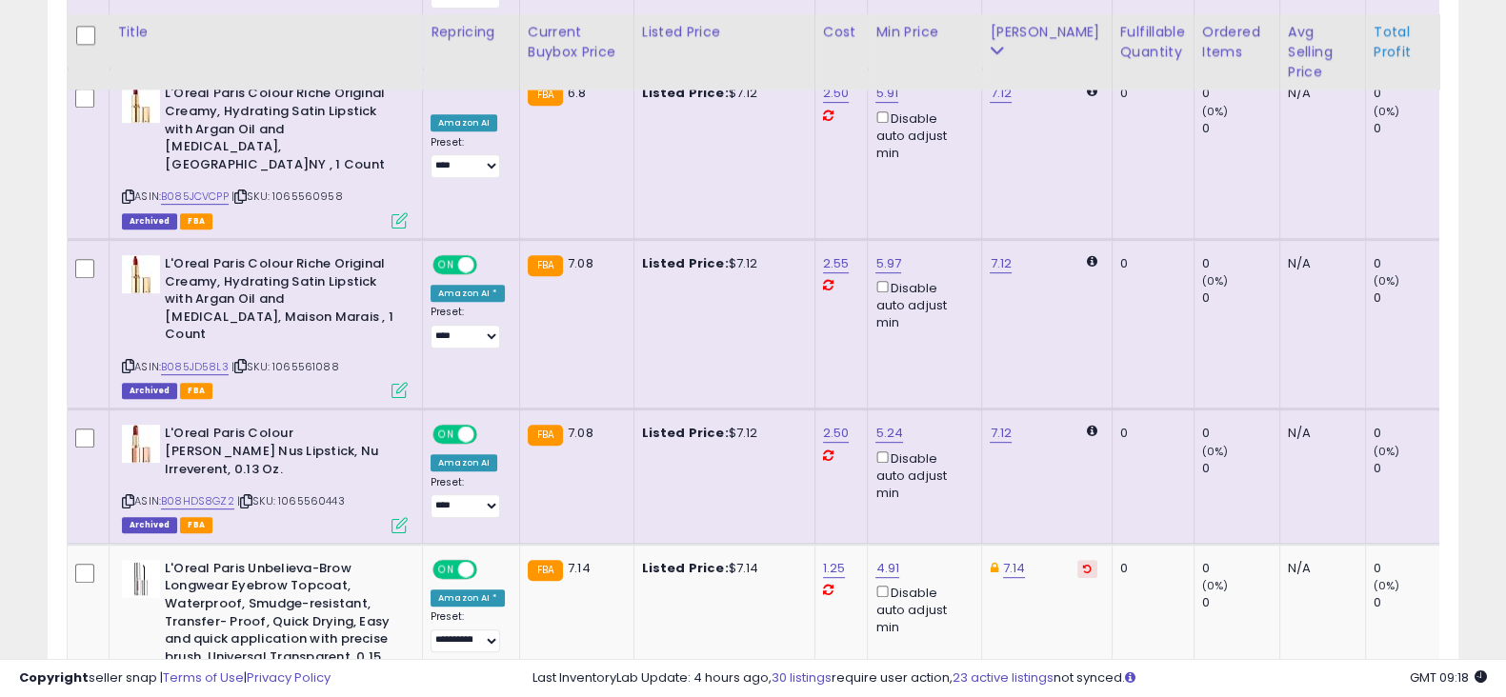
scroll to position [1115, 0]
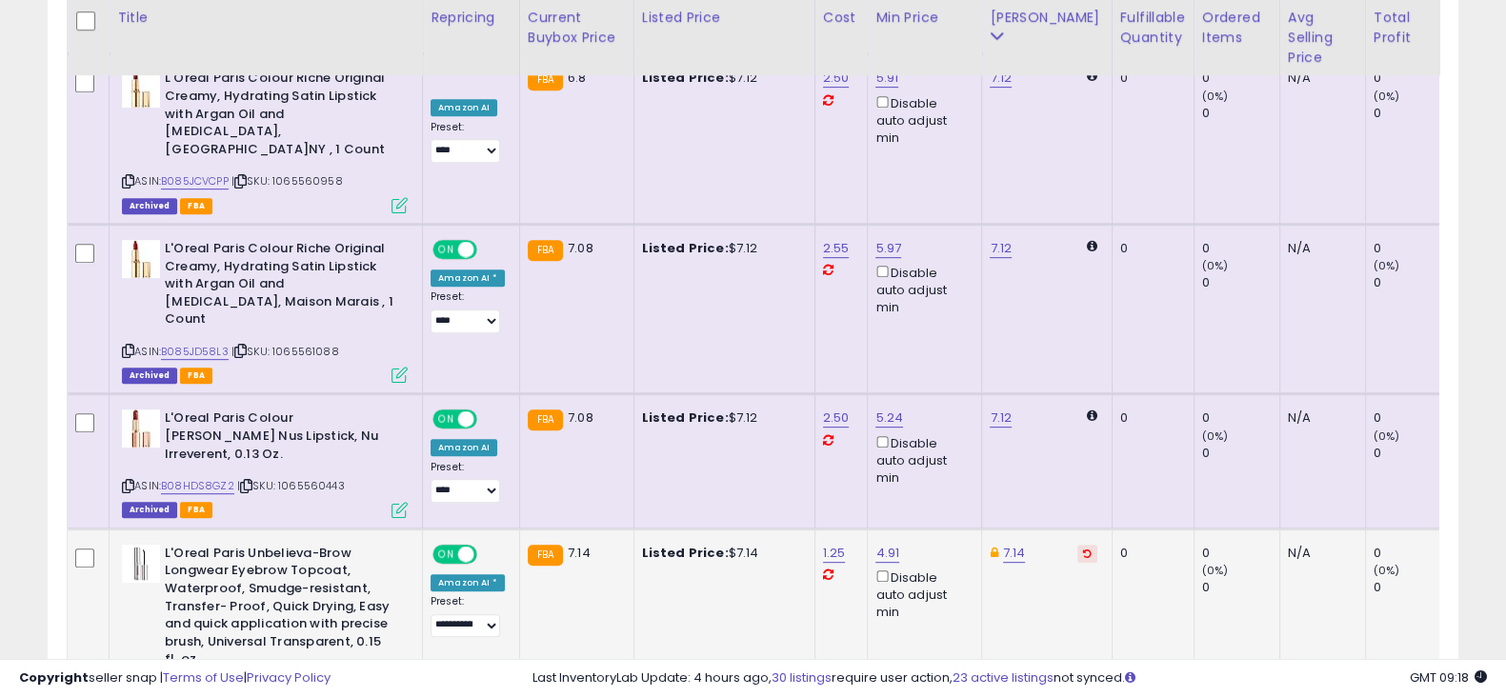
click at [1078, 545] on button at bounding box center [1088, 554] width 20 height 18
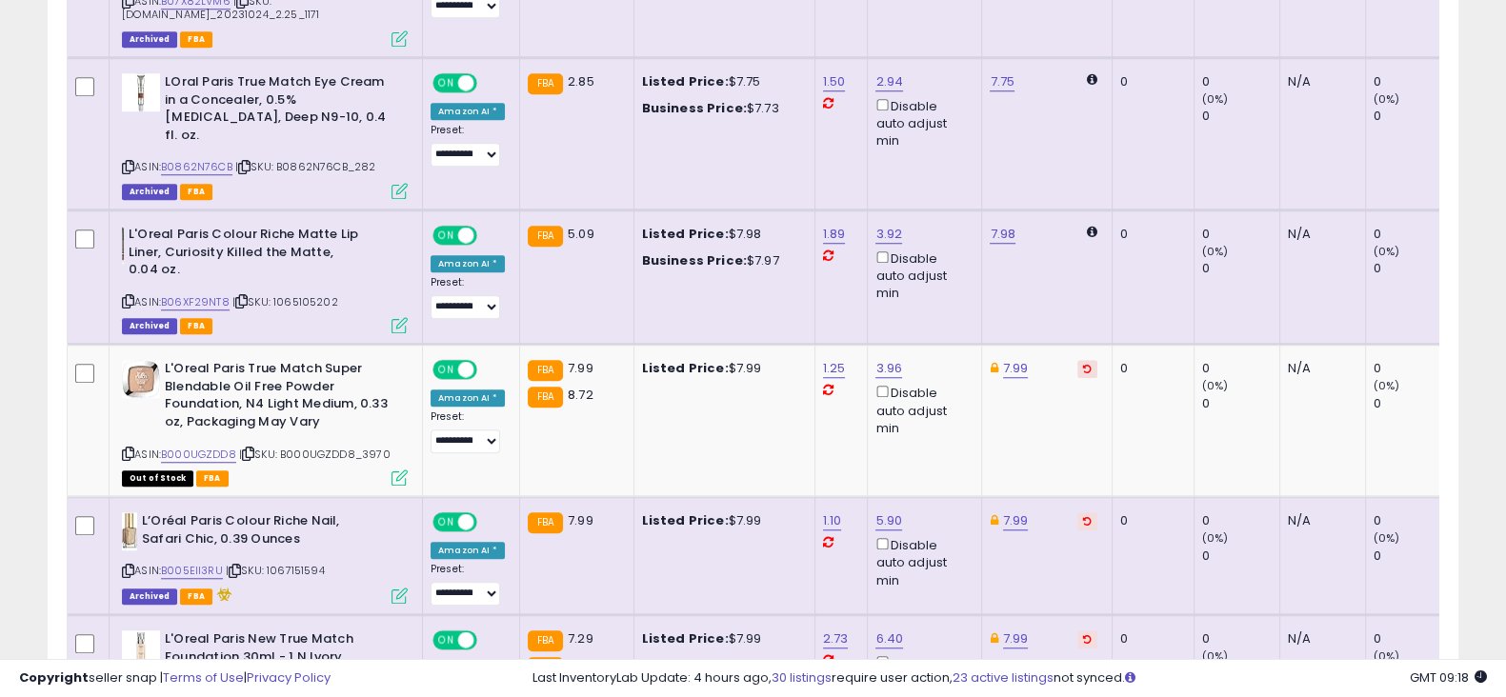
scroll to position [1945, 0]
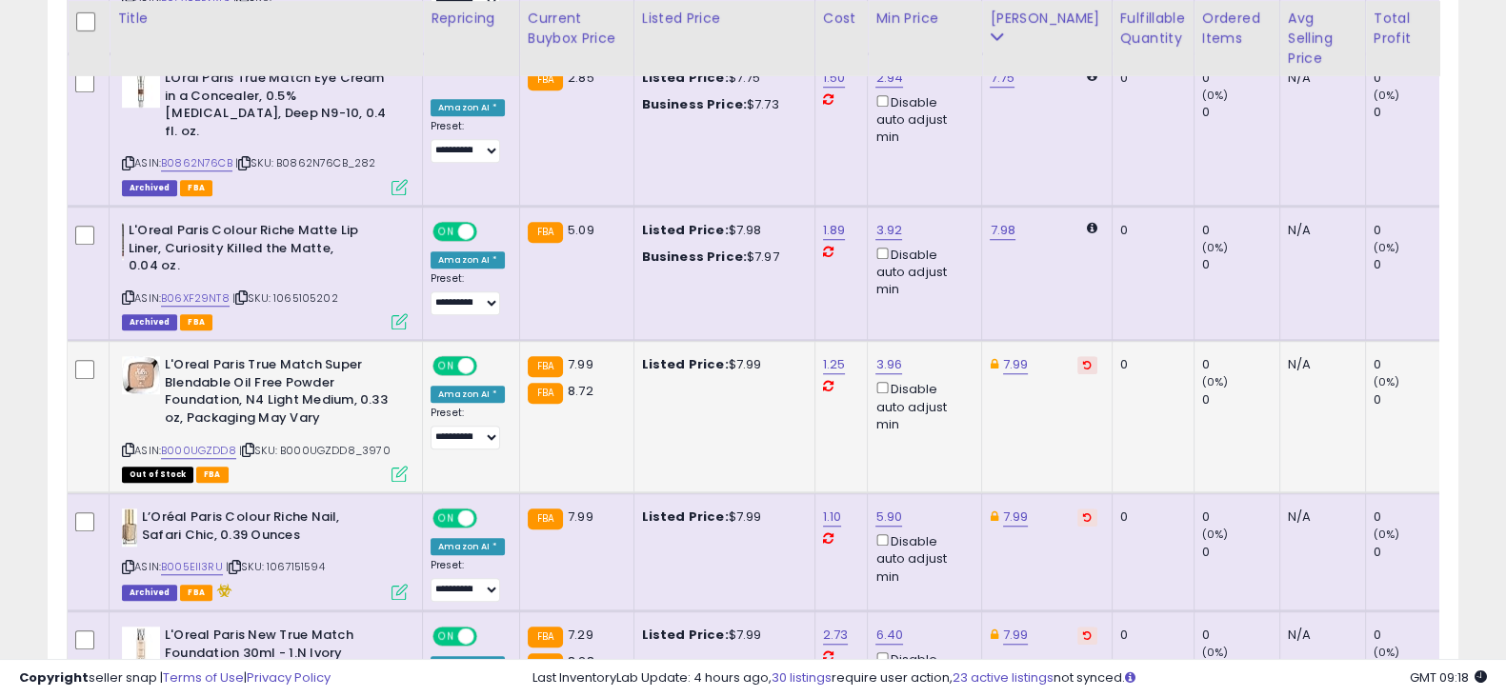
click at [1078, 356] on button at bounding box center [1088, 365] width 20 height 18
click at [1078, 509] on button at bounding box center [1088, 518] width 20 height 18
click at [1083, 631] on icon at bounding box center [1087, 636] width 9 height 10
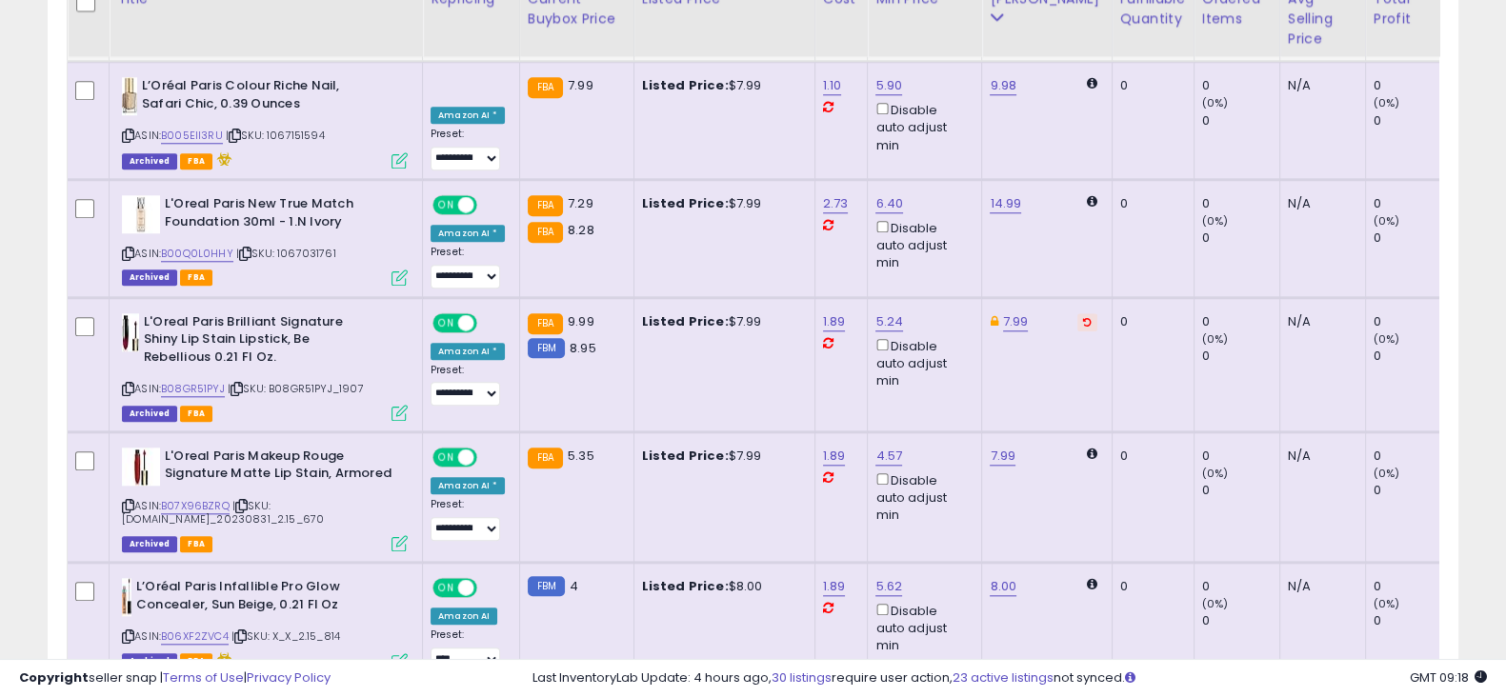
scroll to position [2395, 0]
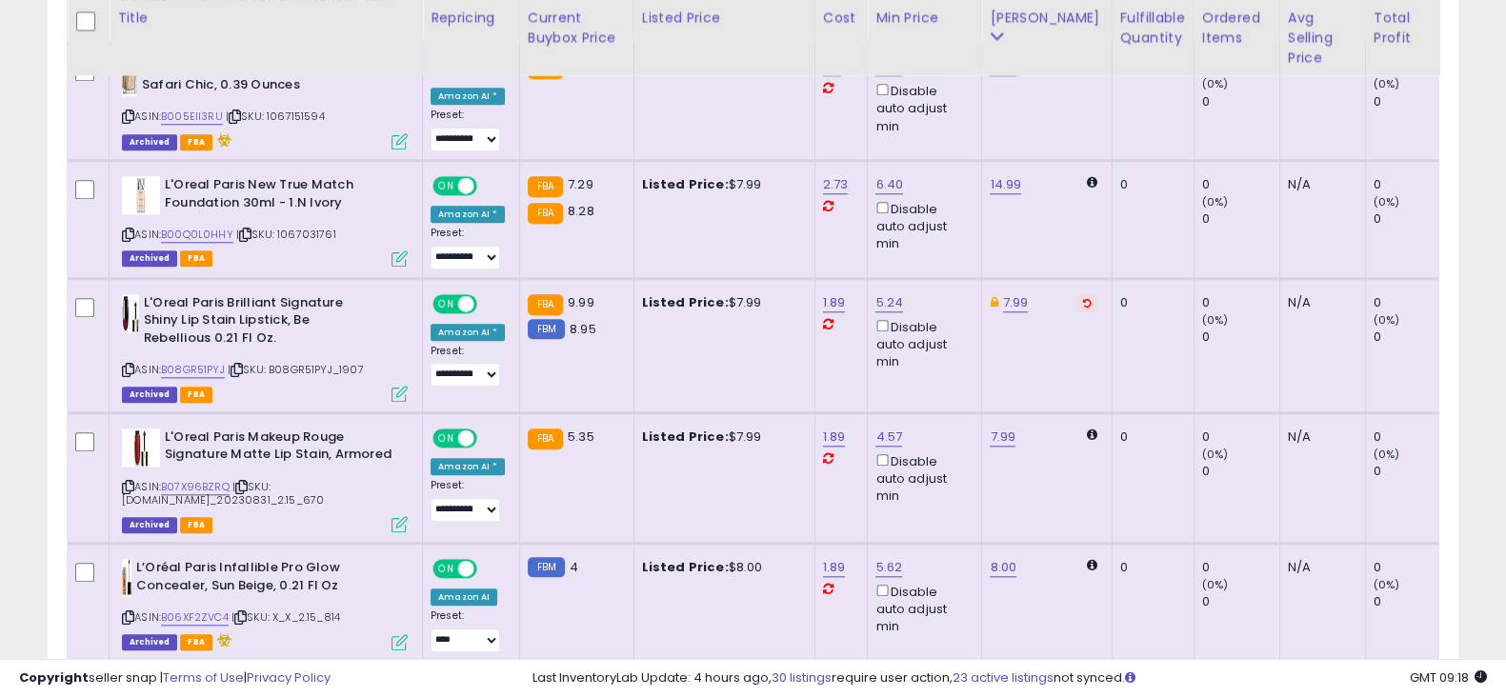
click at [1070, 278] on td "7.99" at bounding box center [1047, 345] width 130 height 134
click at [1078, 294] on button at bounding box center [1088, 303] width 20 height 18
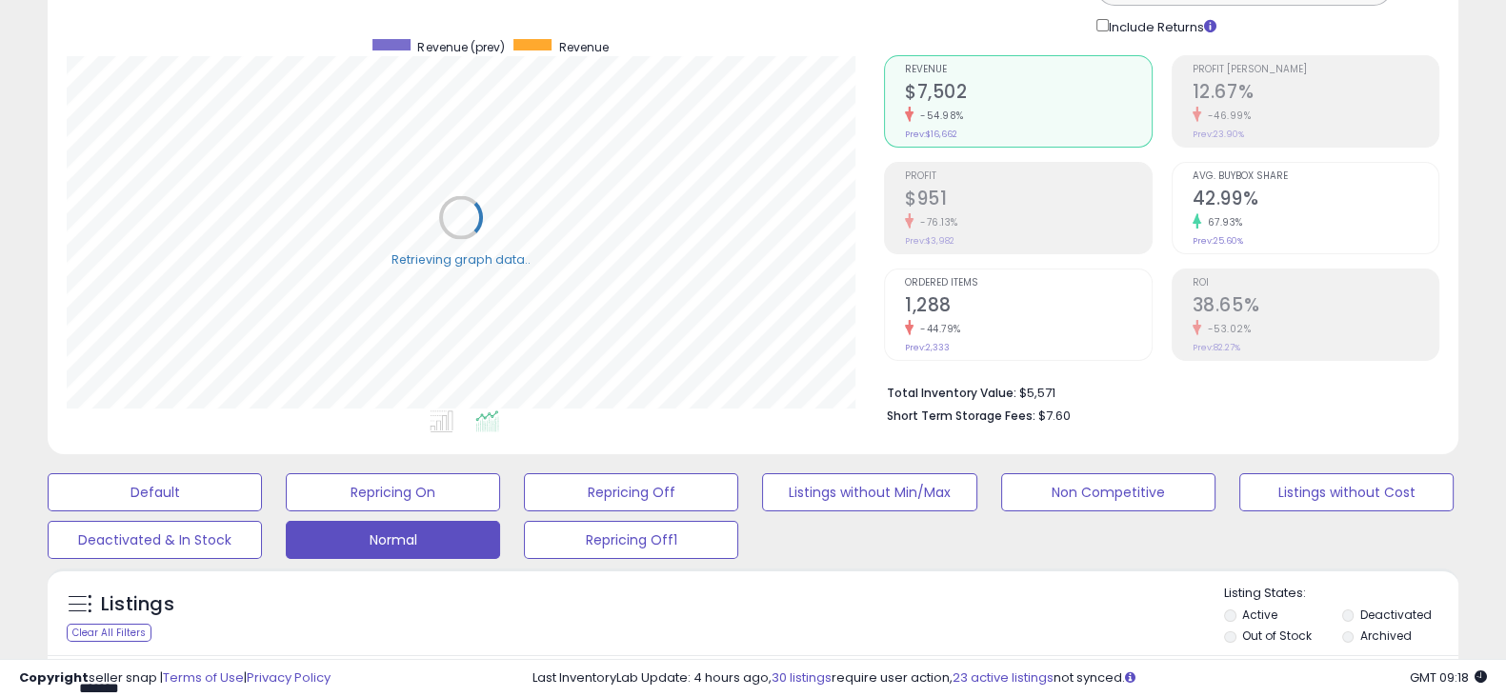
scroll to position [0, 0]
